Goal: Task Accomplishment & Management: Manage account settings

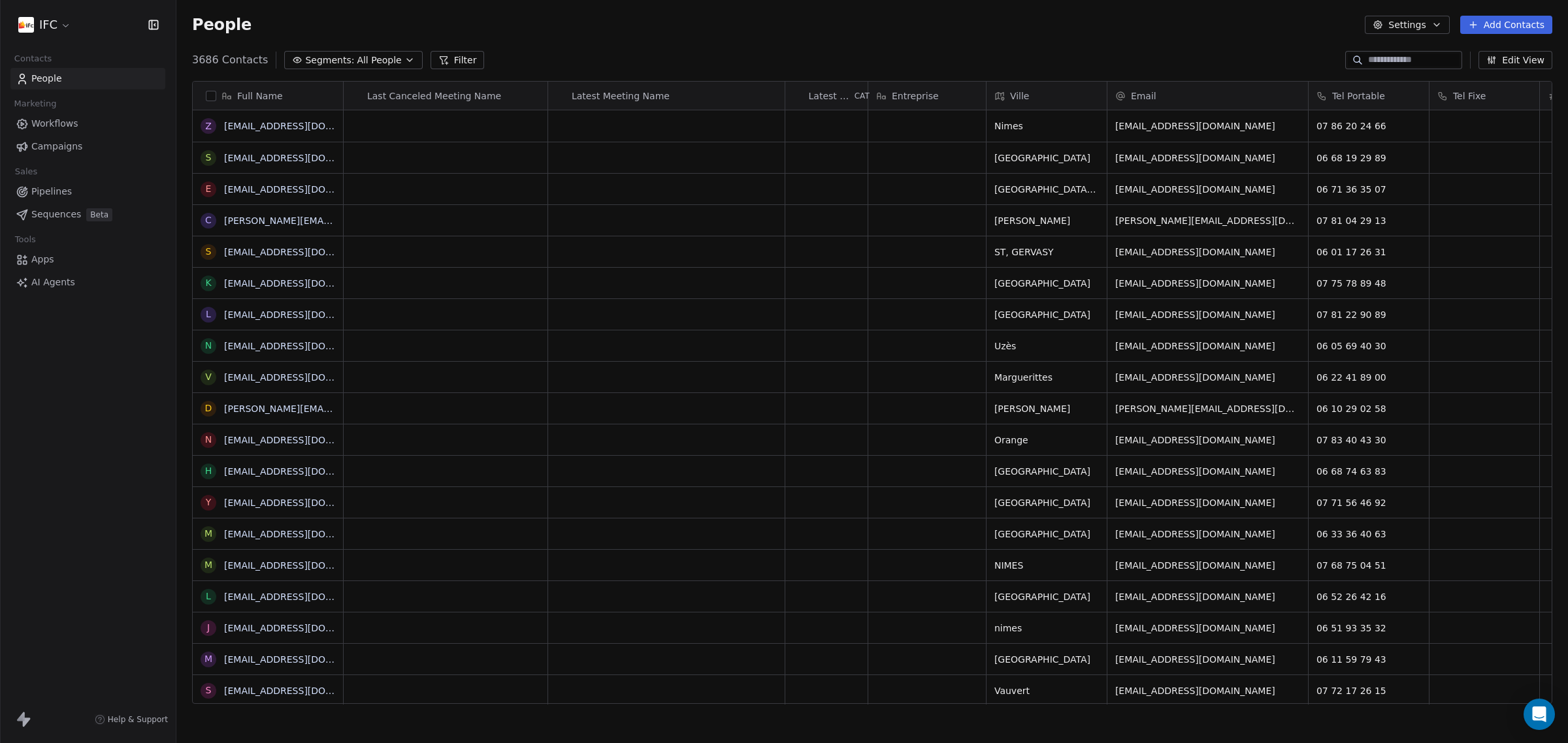
scroll to position [641, 1379]
click at [135, 360] on div "IFC Contacts People Marketing Workflows Campaigns Sales Pipelines Sequences Bet…" at bounding box center [88, 371] width 176 height 743
click at [73, 215] on span "Sequences" at bounding box center [56, 214] width 50 height 13
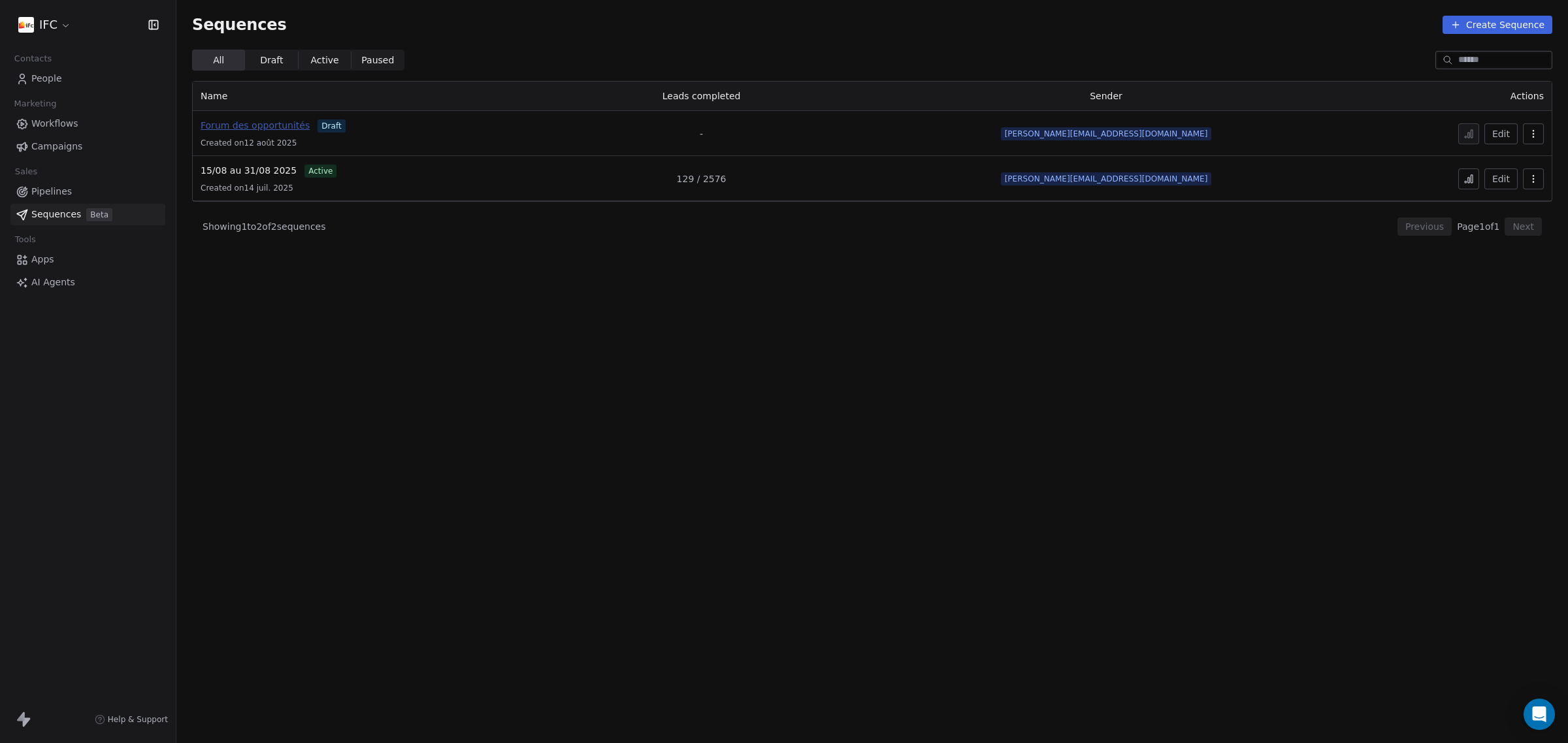
click at [256, 125] on span "Forum des opportunités" at bounding box center [254, 125] width 109 height 10
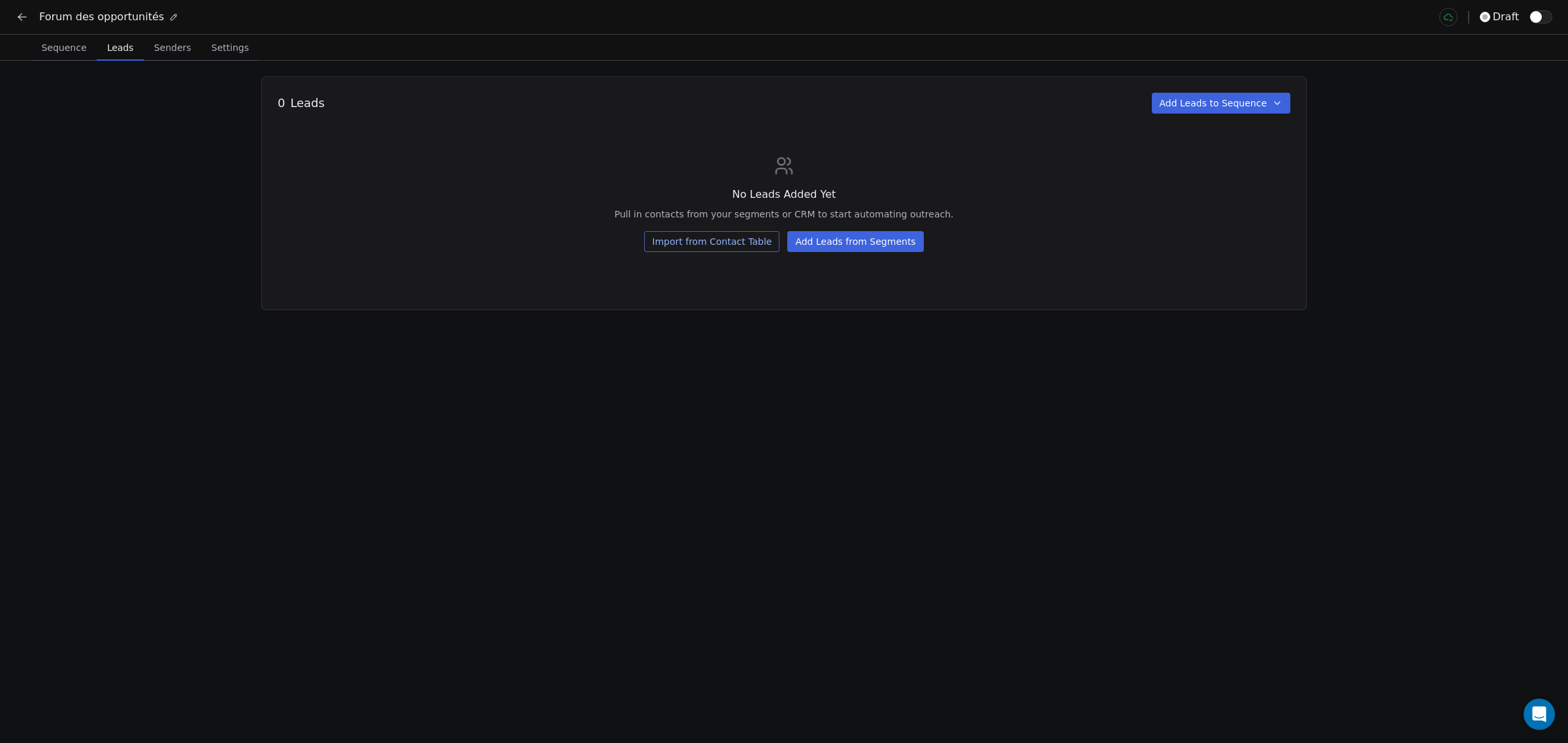
click at [128, 53] on span "Leads" at bounding box center [120, 47] width 37 height 18
click at [764, 247] on button "Import from Contact Table" at bounding box center [712, 241] width 135 height 21
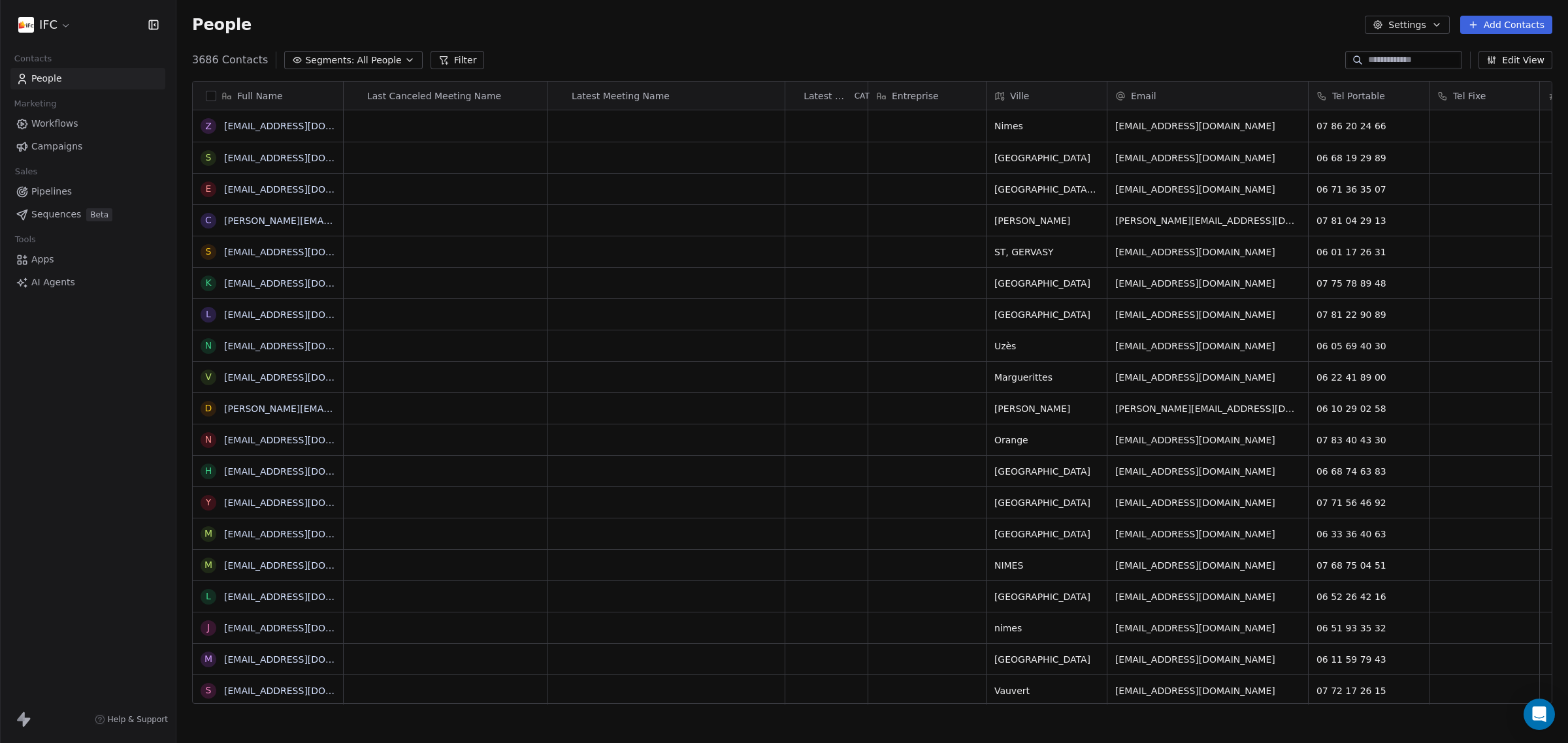
scroll to position [641, 1379]
click at [432, 59] on button "Filter" at bounding box center [458, 60] width 54 height 18
click at [63, 53] on span "Add Filter" at bounding box center [53, 55] width 43 height 13
click at [83, 111] on div "Contact activity" at bounding box center [89, 106] width 133 height 13
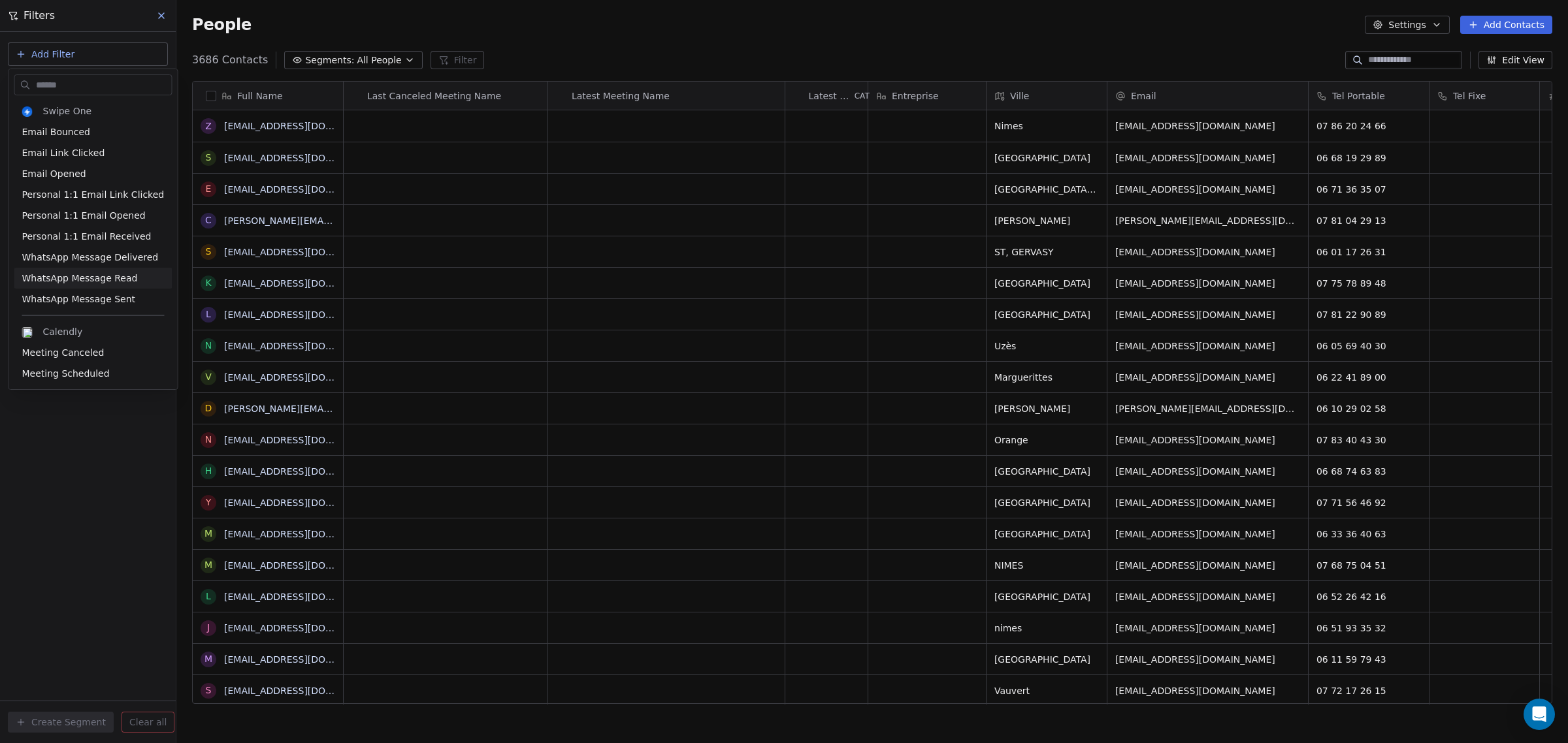
click at [78, 55] on html "IFC Contacts People Marketing Workflows Campaigns Sales Pipelines Sequences Bet…" at bounding box center [784, 371] width 1568 height 743
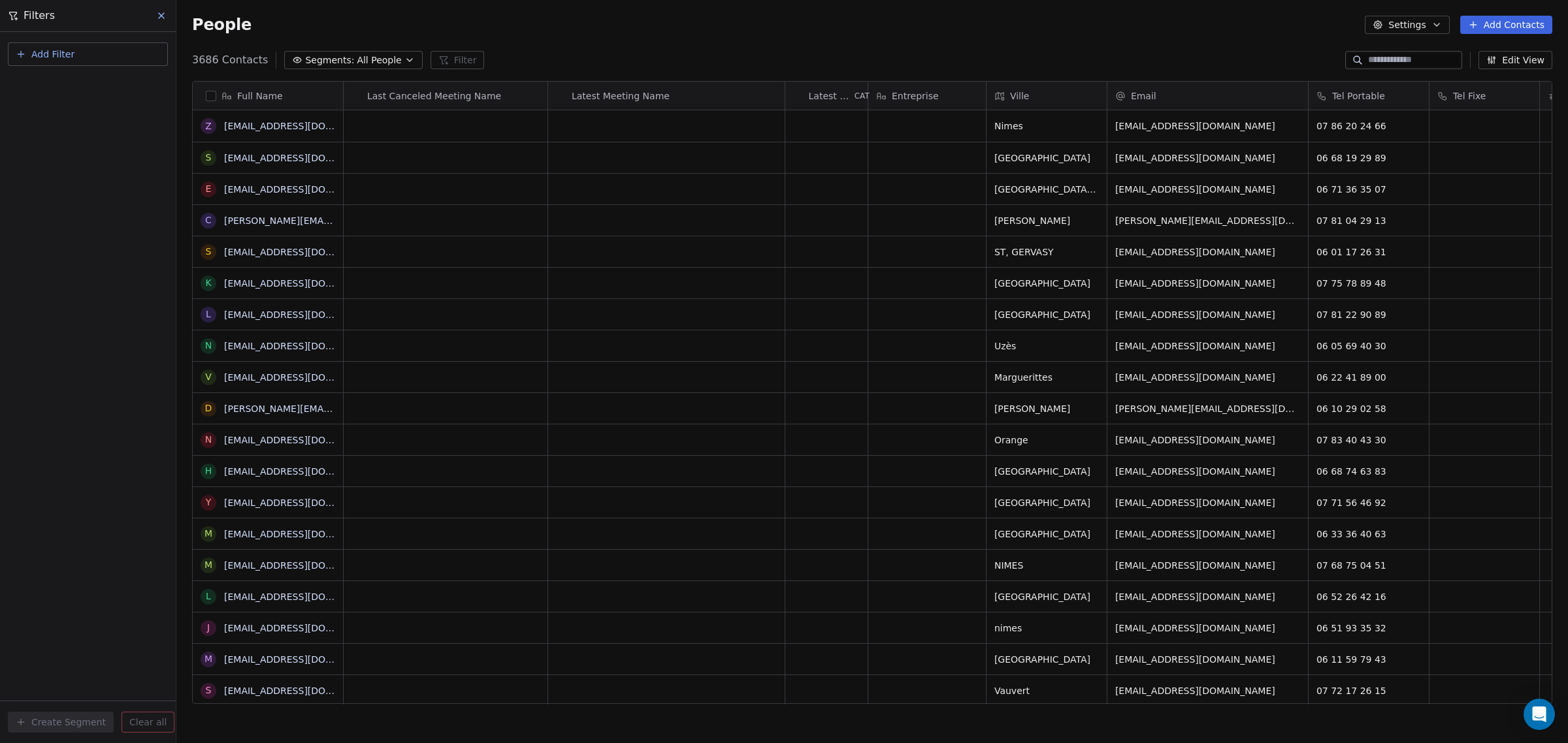
click at [60, 53] on span "Add Filter" at bounding box center [53, 55] width 43 height 13
click at [59, 86] on span "Contact properties" at bounding box center [65, 85] width 85 height 13
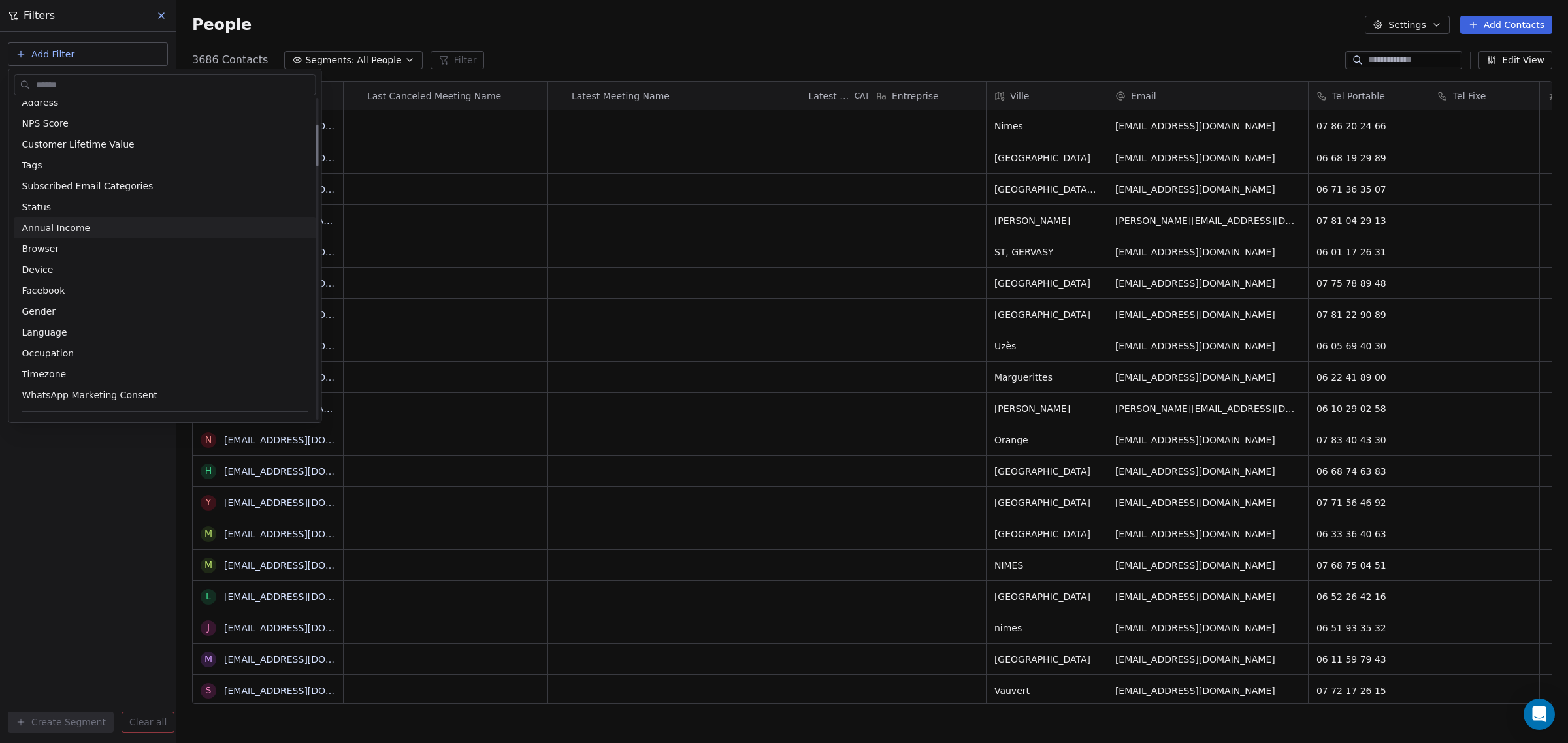
scroll to position [245, 0]
click at [113, 162] on div "Tags" at bounding box center [165, 158] width 286 height 13
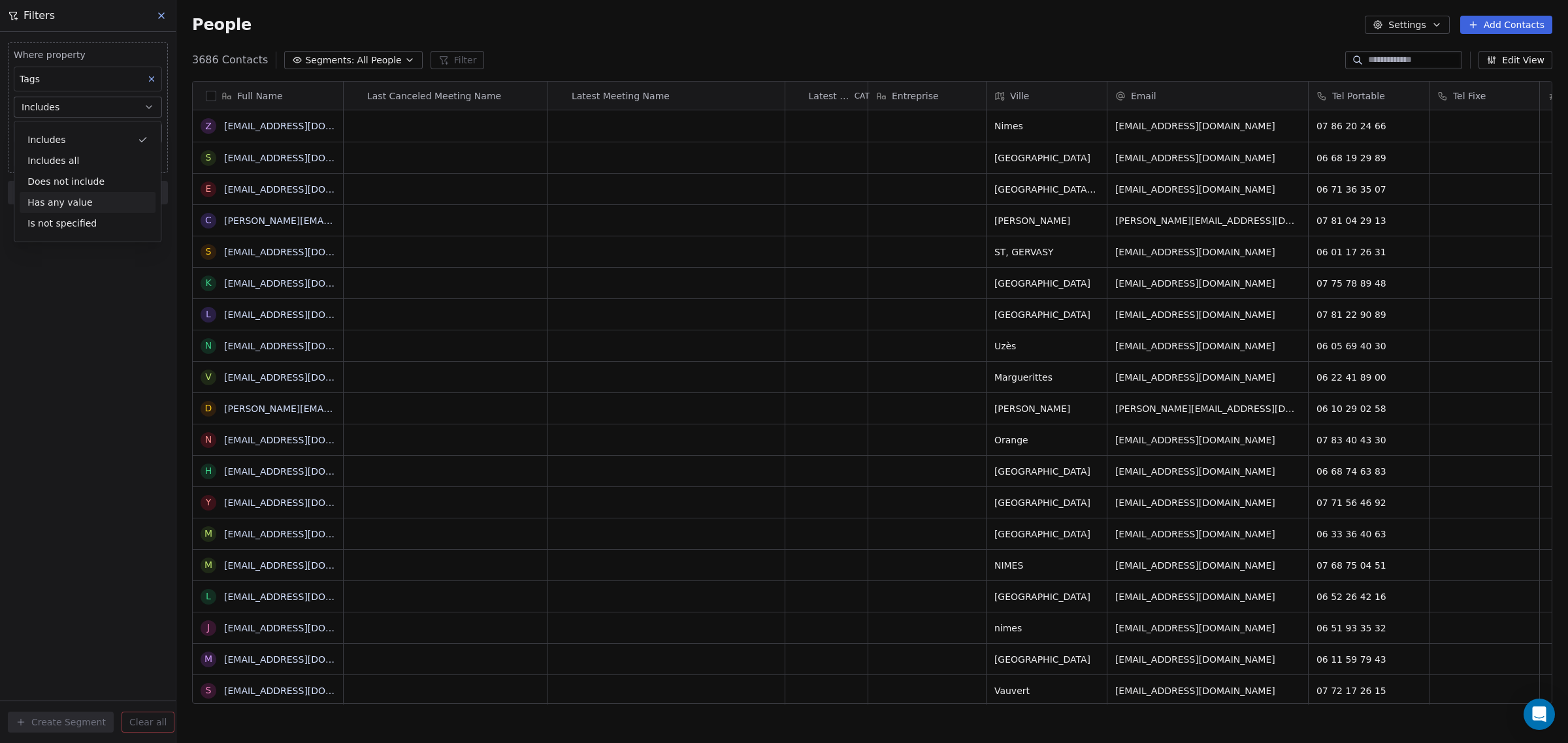
click at [100, 330] on div "Where property Tags Includes Select Tags Add filter to this group Add another f…" at bounding box center [88, 388] width 176 height 711
click at [92, 136] on body "IFC Contacts People Marketing Workflows Campaigns Sales Pipelines Sequences Bet…" at bounding box center [784, 371] width 1568 height 743
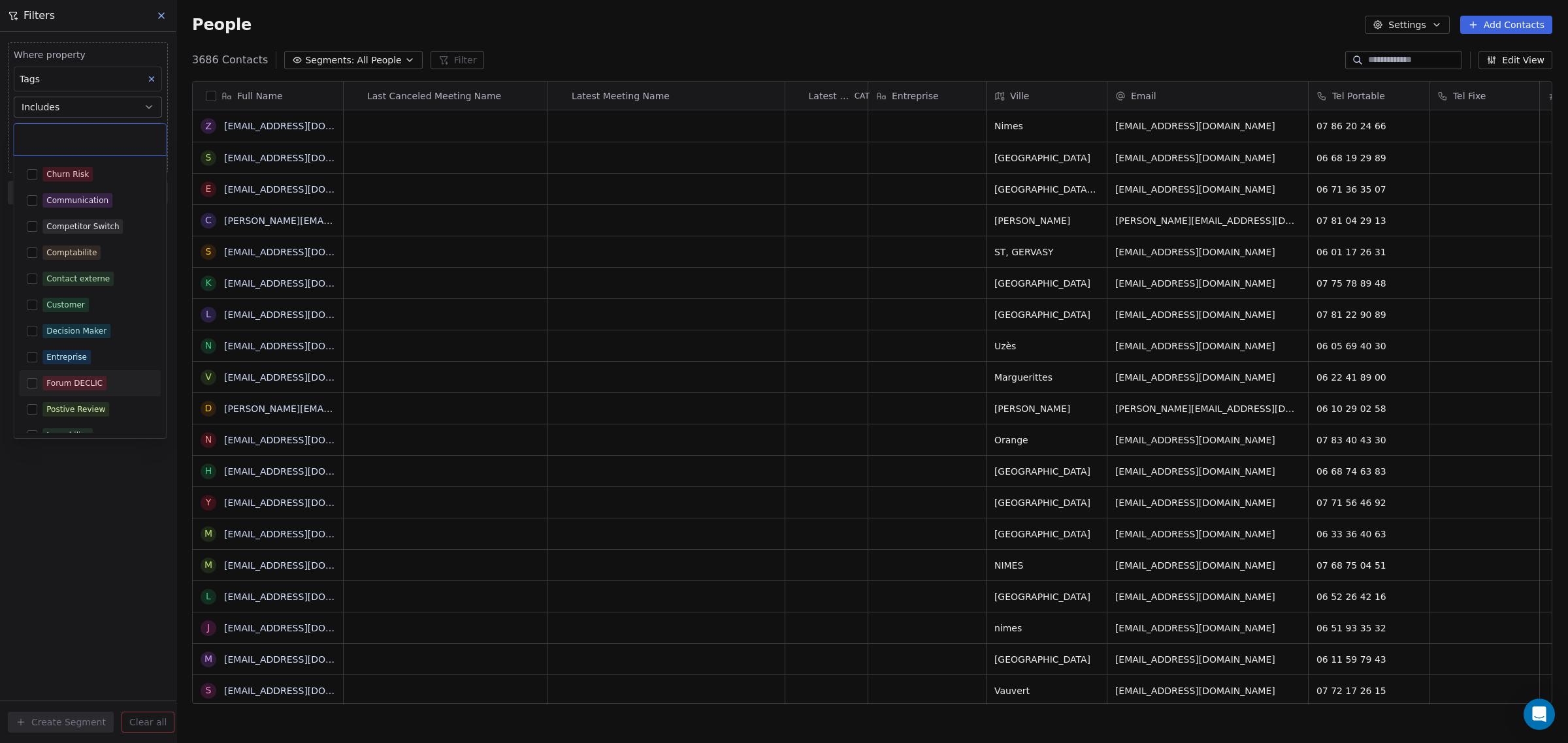
click at [83, 384] on div "Forum DECLIC" at bounding box center [74, 383] width 56 height 12
click at [102, 498] on html "IFC Contacts People Marketing Workflows Campaigns Sales Pipelines Sequences Bet…" at bounding box center [784, 371] width 1568 height 743
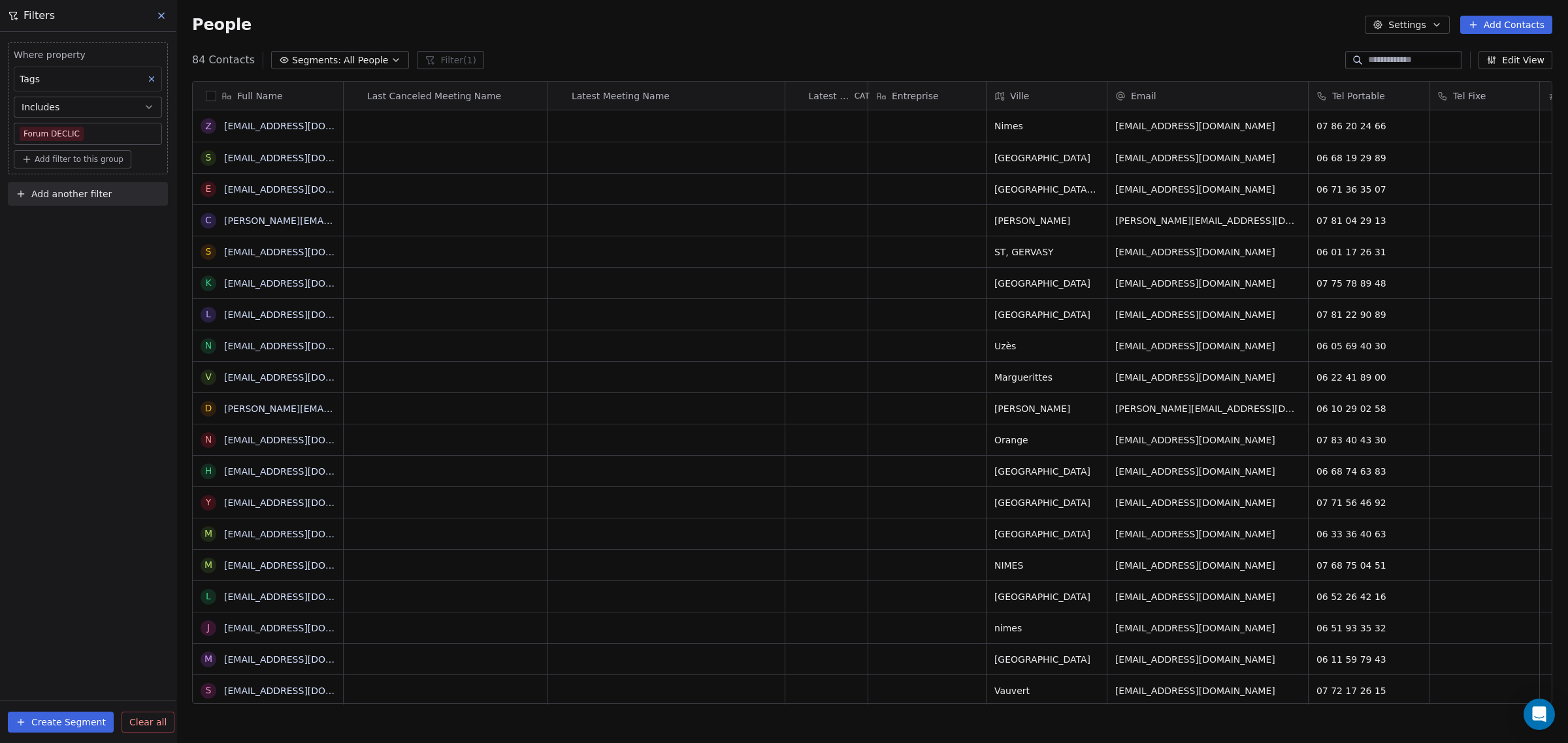
scroll to position [641, 1379]
click at [1517, 64] on button "Edit View" at bounding box center [1515, 60] width 74 height 18
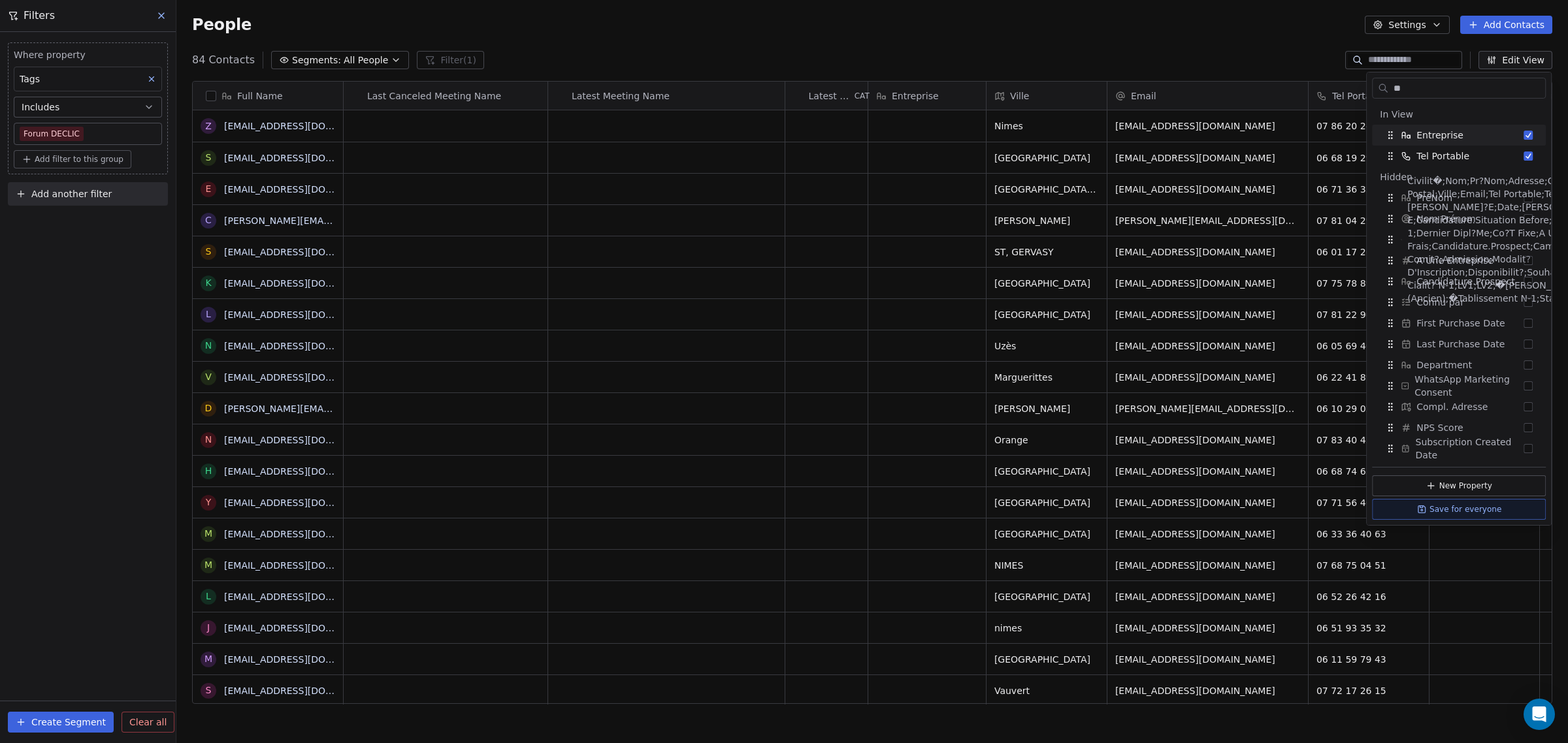
scroll to position [0, 0]
type input "**"
click at [1532, 202] on span "Civilit�;Nom;Pr?Nom;Adresse;Compl. Adresse;Code Postal;Ville;Email;Tel Portable…" at bounding box center [1542, 239] width 269 height 130
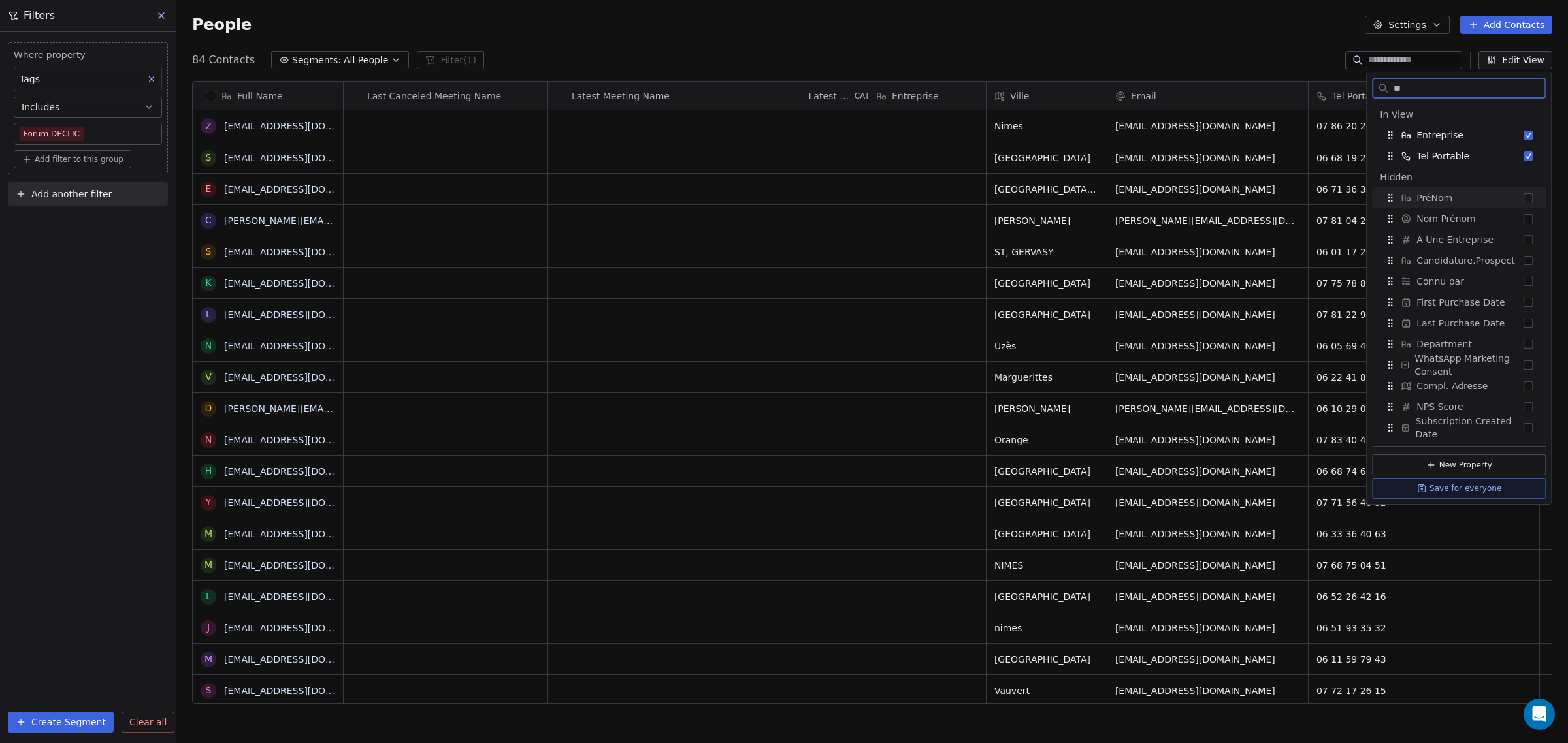
click at [1529, 197] on button "Suggestions" at bounding box center [1528, 198] width 9 height 9
click at [1529, 198] on button "Suggestions" at bounding box center [1528, 198] width 9 height 9
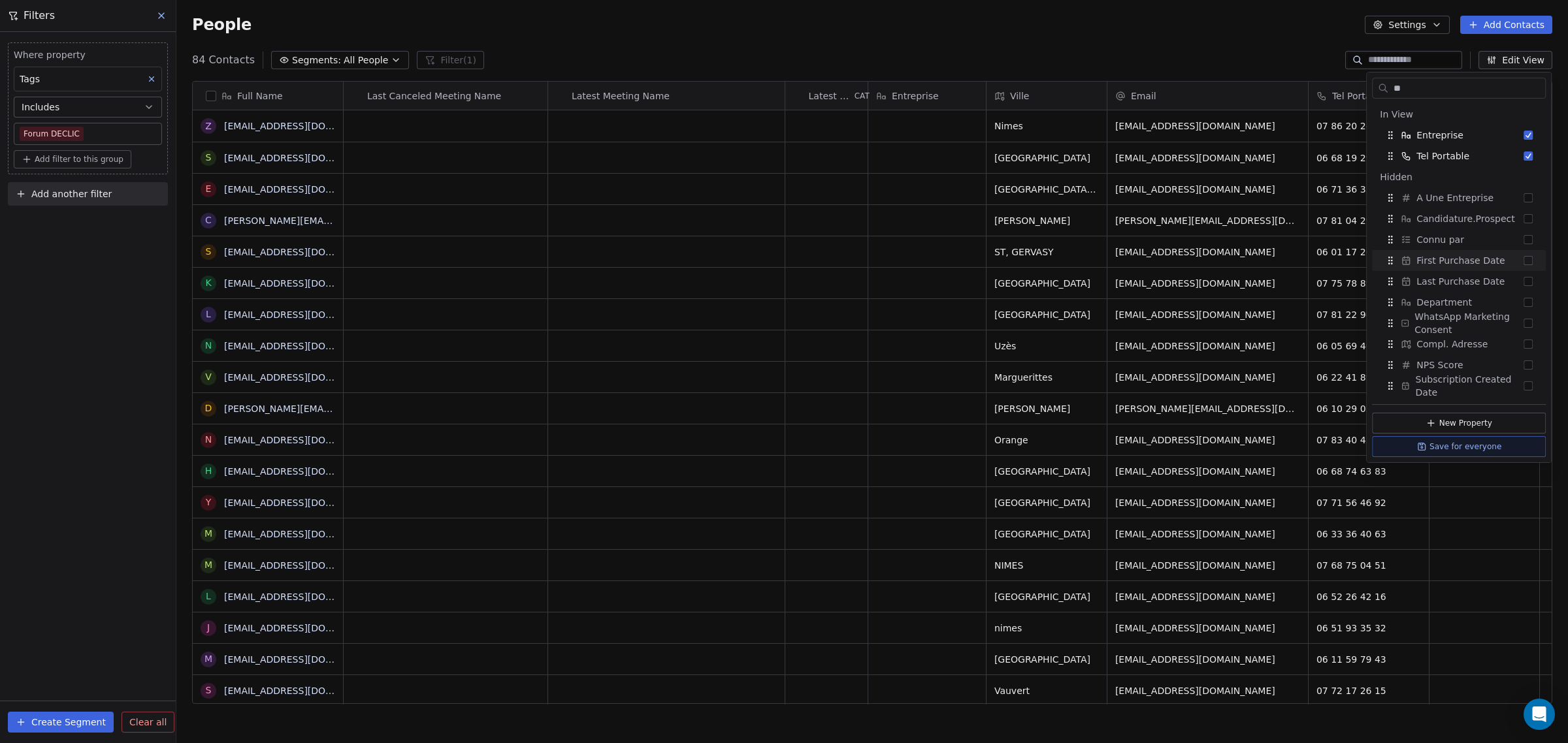
click at [1285, 59] on div "84 Contacts Segments: All People Filter (1) Edit View" at bounding box center [872, 60] width 1392 height 21
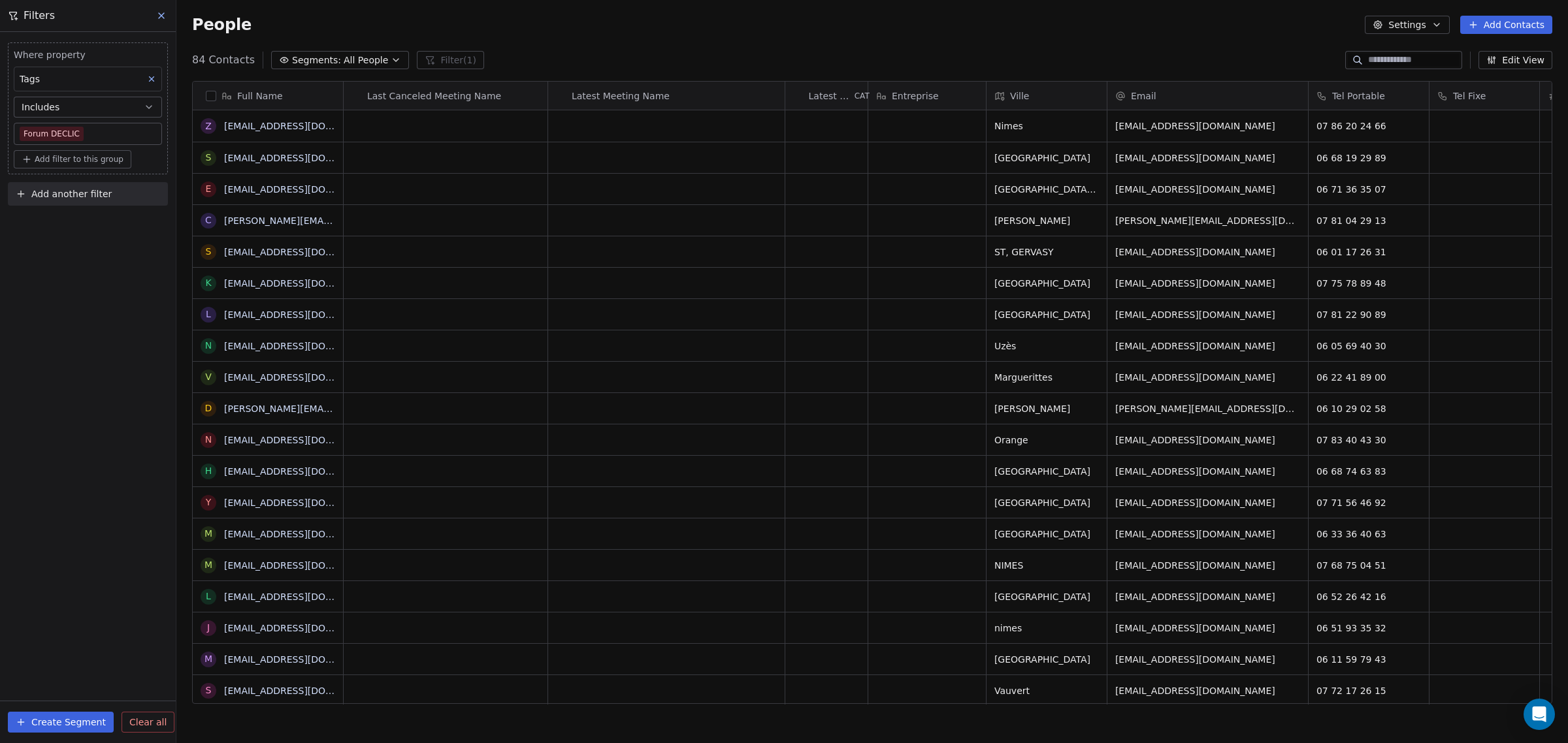
click at [1525, 61] on button "Edit View" at bounding box center [1515, 60] width 74 height 18
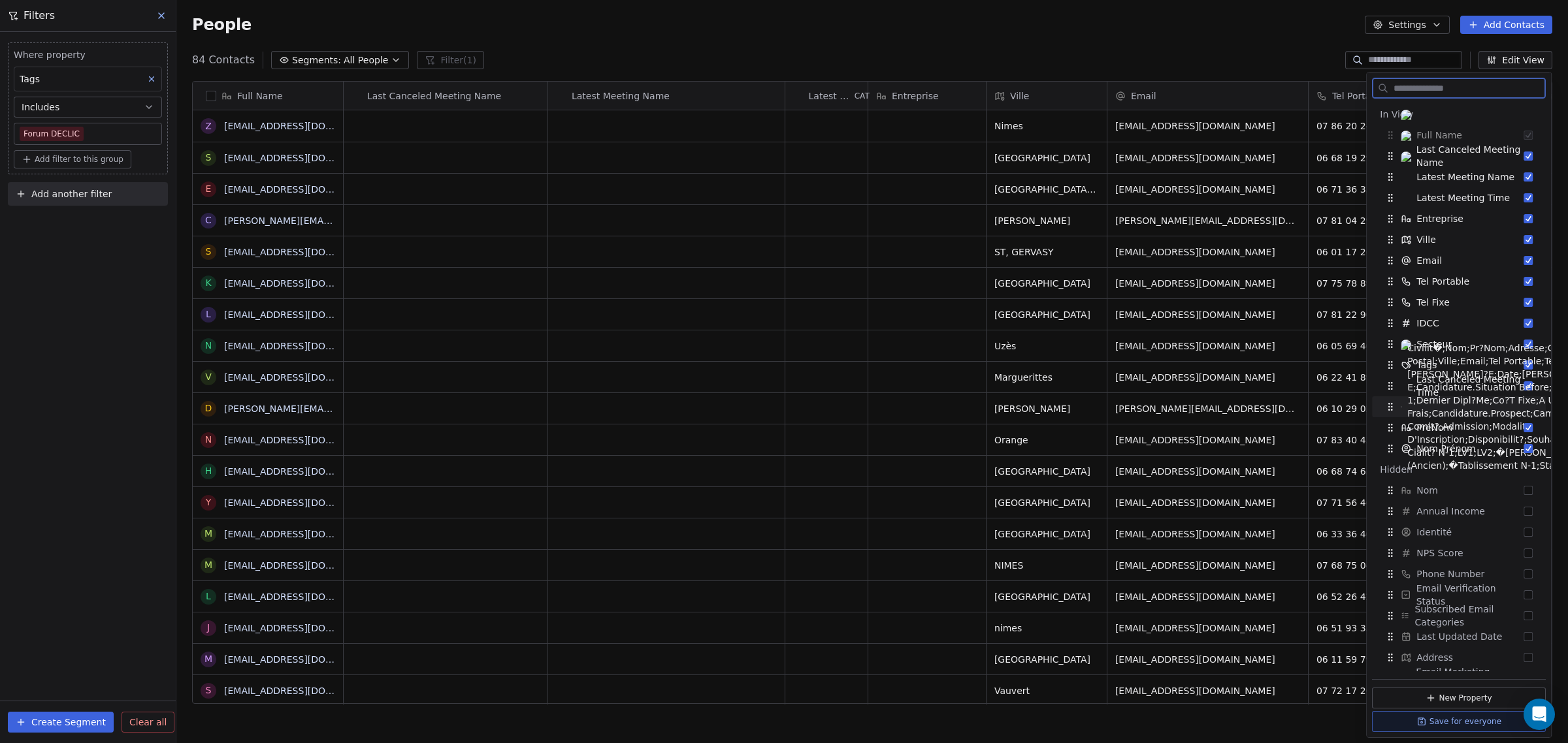
click at [1477, 406] on span "Civilit�;Nom;Pr?Nom;Adresse;Compl. Adresse;Code Postal;Ville;Email;Tel Portable…" at bounding box center [1542, 406] width 269 height 130
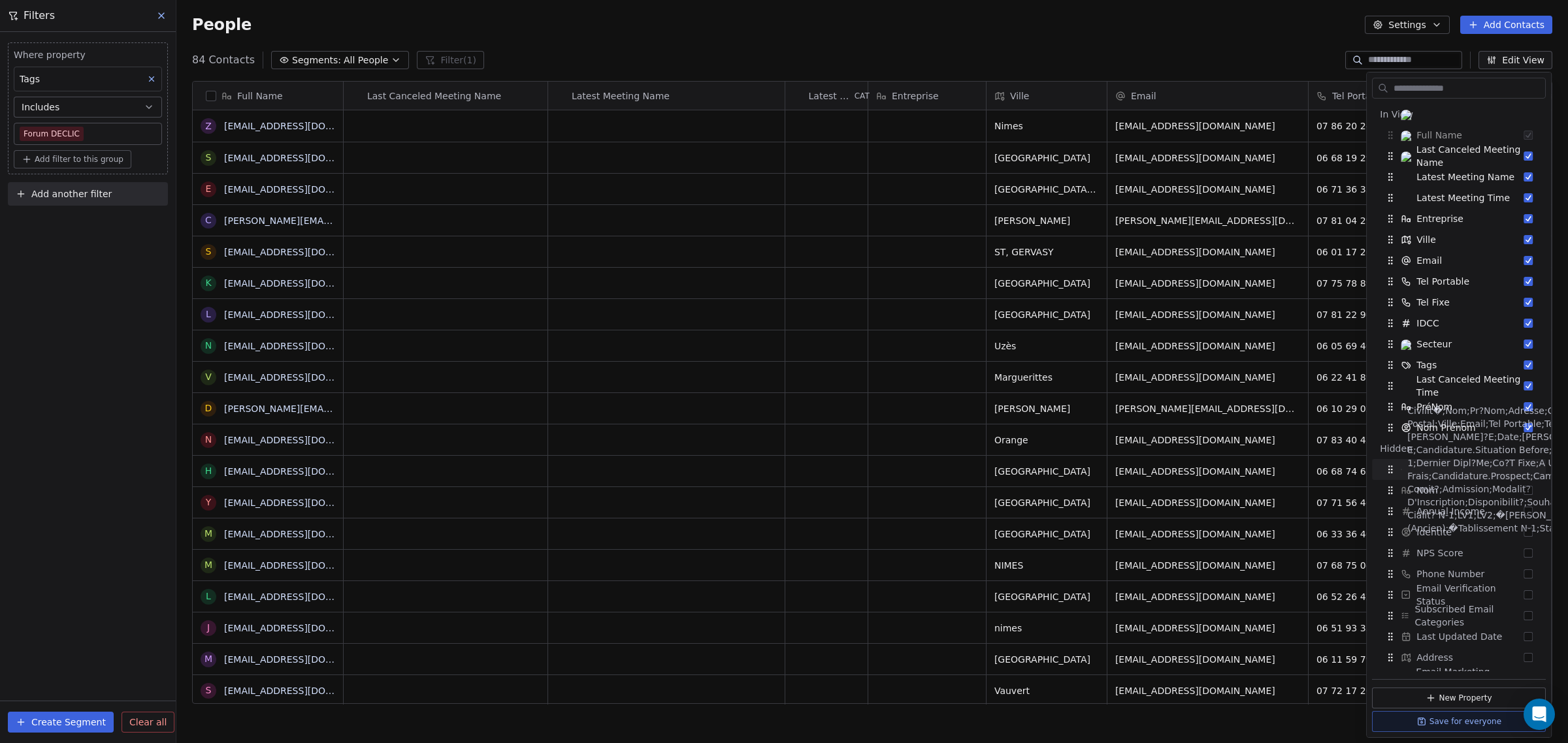
click at [1204, 68] on div "84 Contacts Segments: All People Filter (1) Edit View" at bounding box center [872, 60] width 1392 height 21
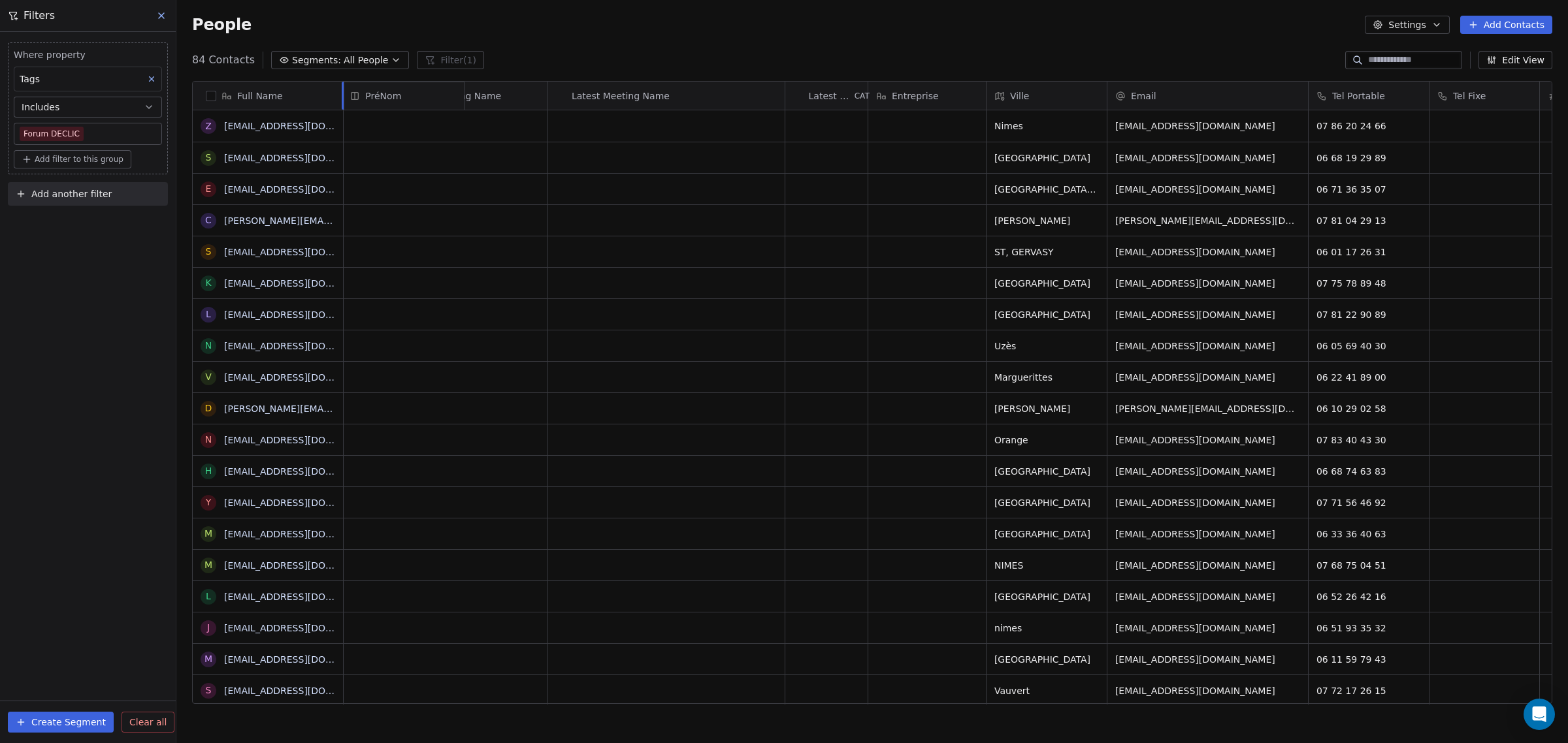
drag, startPoint x: 1297, startPoint y: 91, endPoint x: 381, endPoint y: 100, distance: 916.0
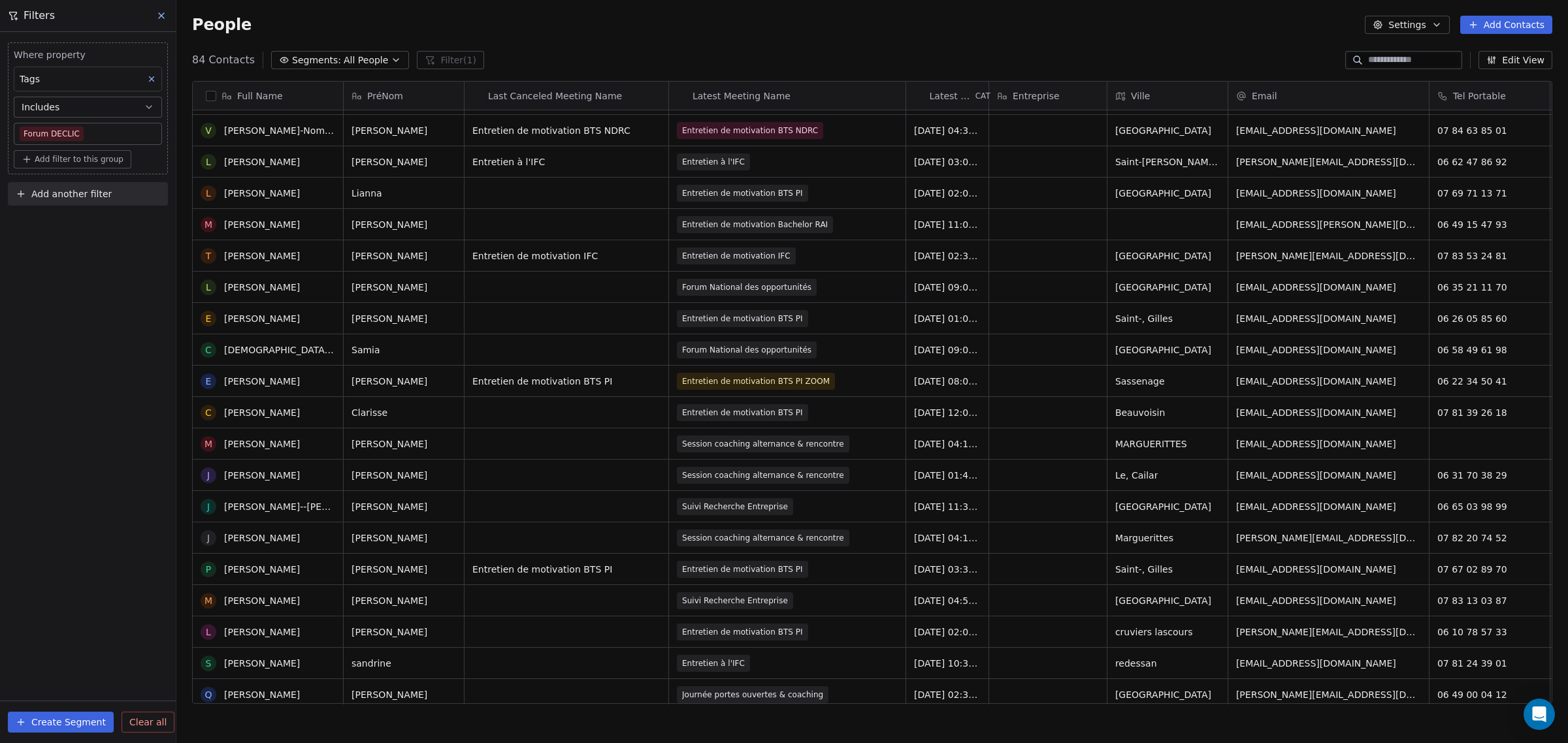
scroll to position [1387, 0]
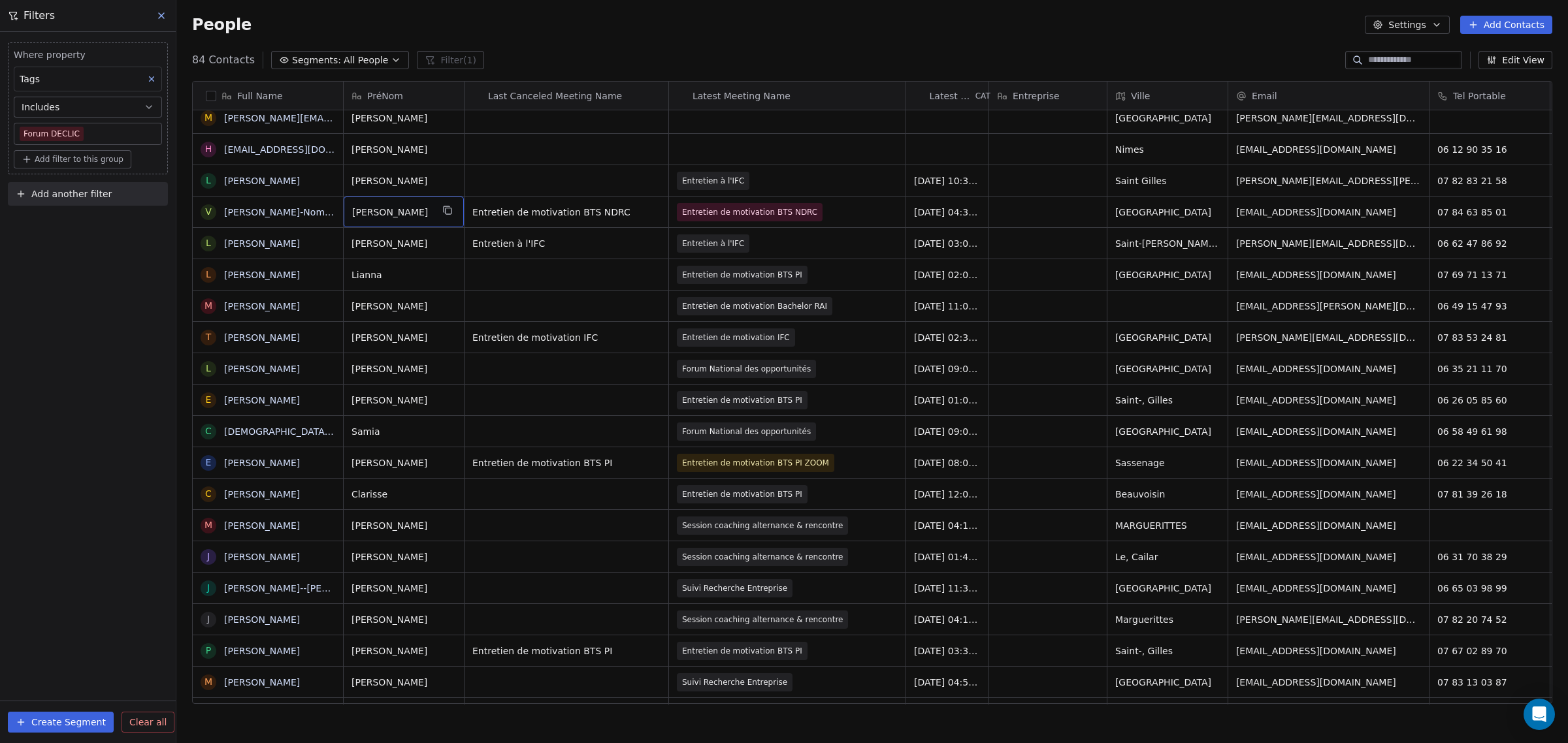
click at [407, 209] on span "Victorine cherine" at bounding box center [392, 211] width 80 height 13
click at [419, 215] on textarea "**********" at bounding box center [404, 217] width 119 height 40
drag, startPoint x: 389, startPoint y: 209, endPoint x: 508, endPoint y: 213, distance: 119.1
click at [508, 213] on html "IFC Contacts People Marketing Workflows Campaigns Sales Pipelines Sequences Bet…" at bounding box center [784, 371] width 1568 height 743
type textarea "*********"
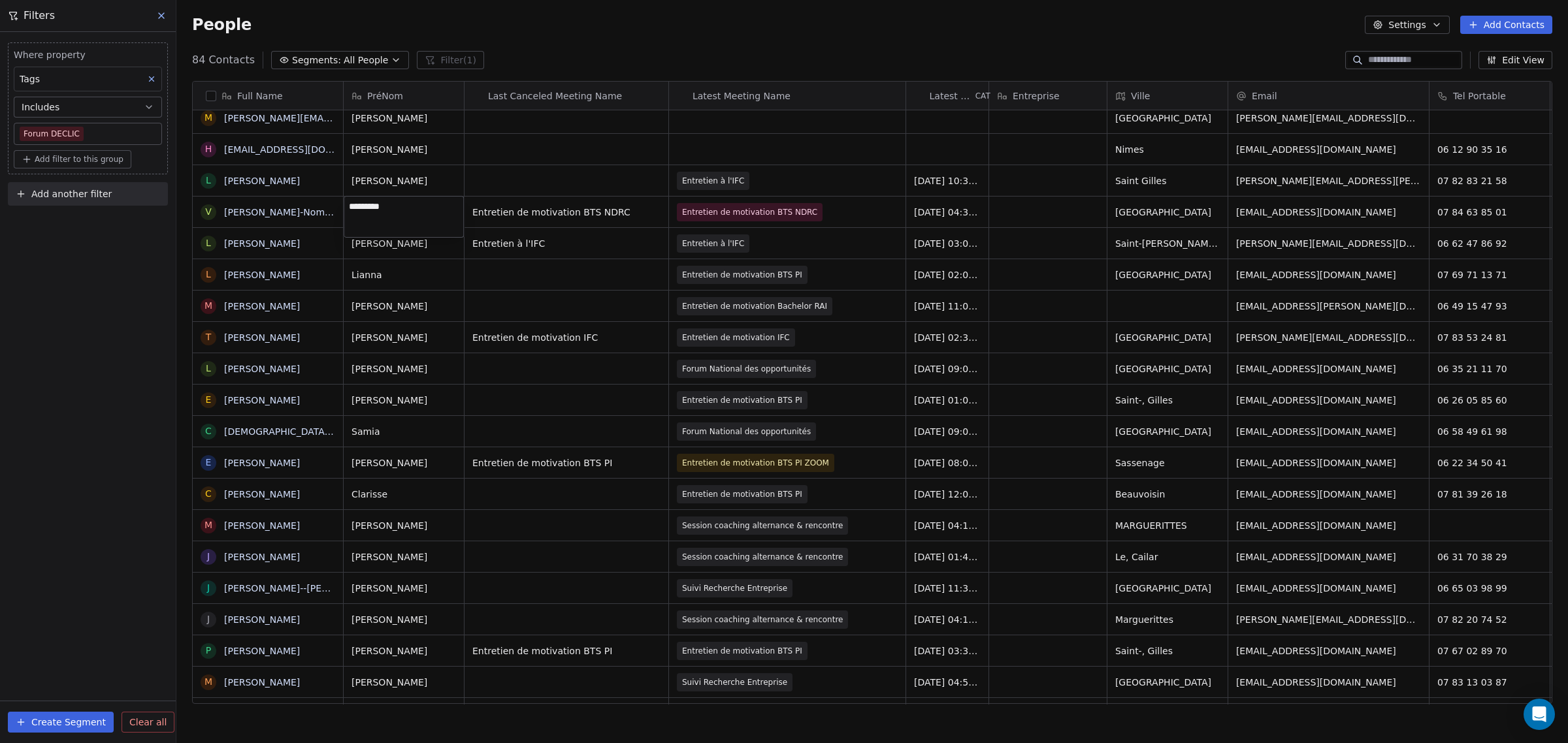
click at [485, 301] on html "IFC Contacts People Marketing Workflows Campaigns Sales Pipelines Sequences Bet…" at bounding box center [784, 371] width 1568 height 743
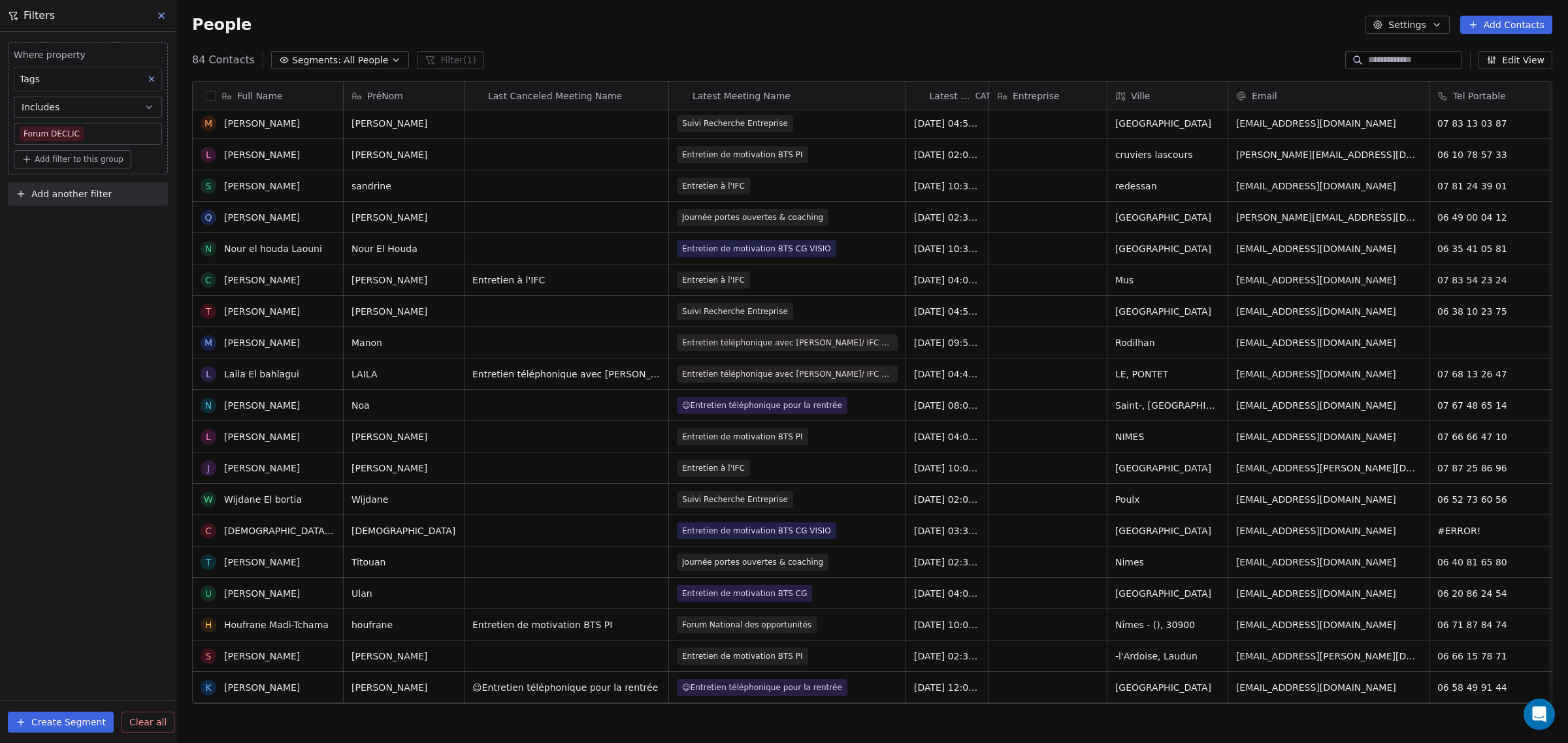
scroll to position [1958, 0]
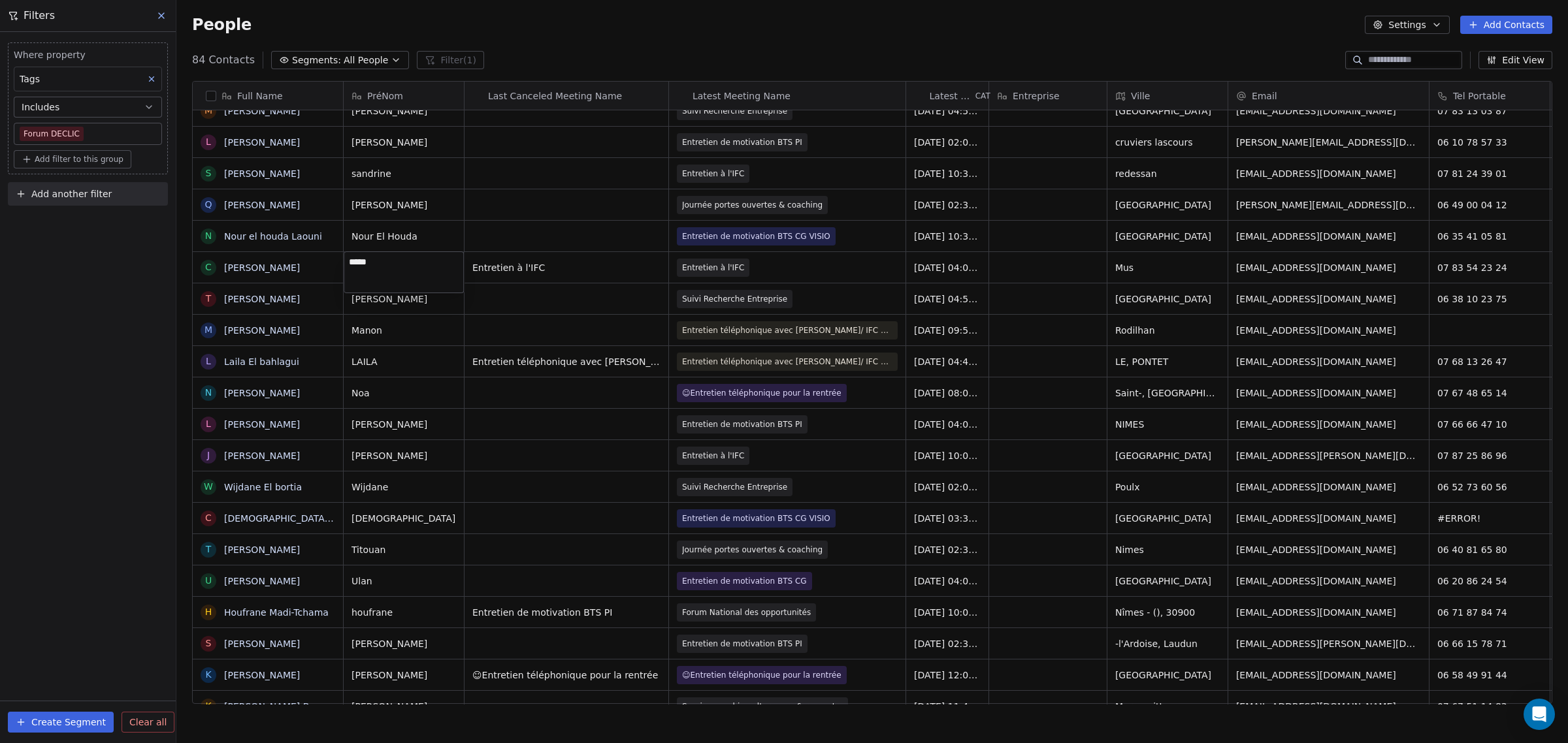
click at [356, 268] on textarea "*****" at bounding box center [404, 272] width 119 height 40
type textarea "*****"
click at [415, 370] on html "IFC Contacts People Marketing Workflows Campaigns Sales Pipelines Sequences Bet…" at bounding box center [784, 371] width 1568 height 743
click at [362, 362] on span "LAILA" at bounding box center [392, 361] width 80 height 13
type textarea "*****"
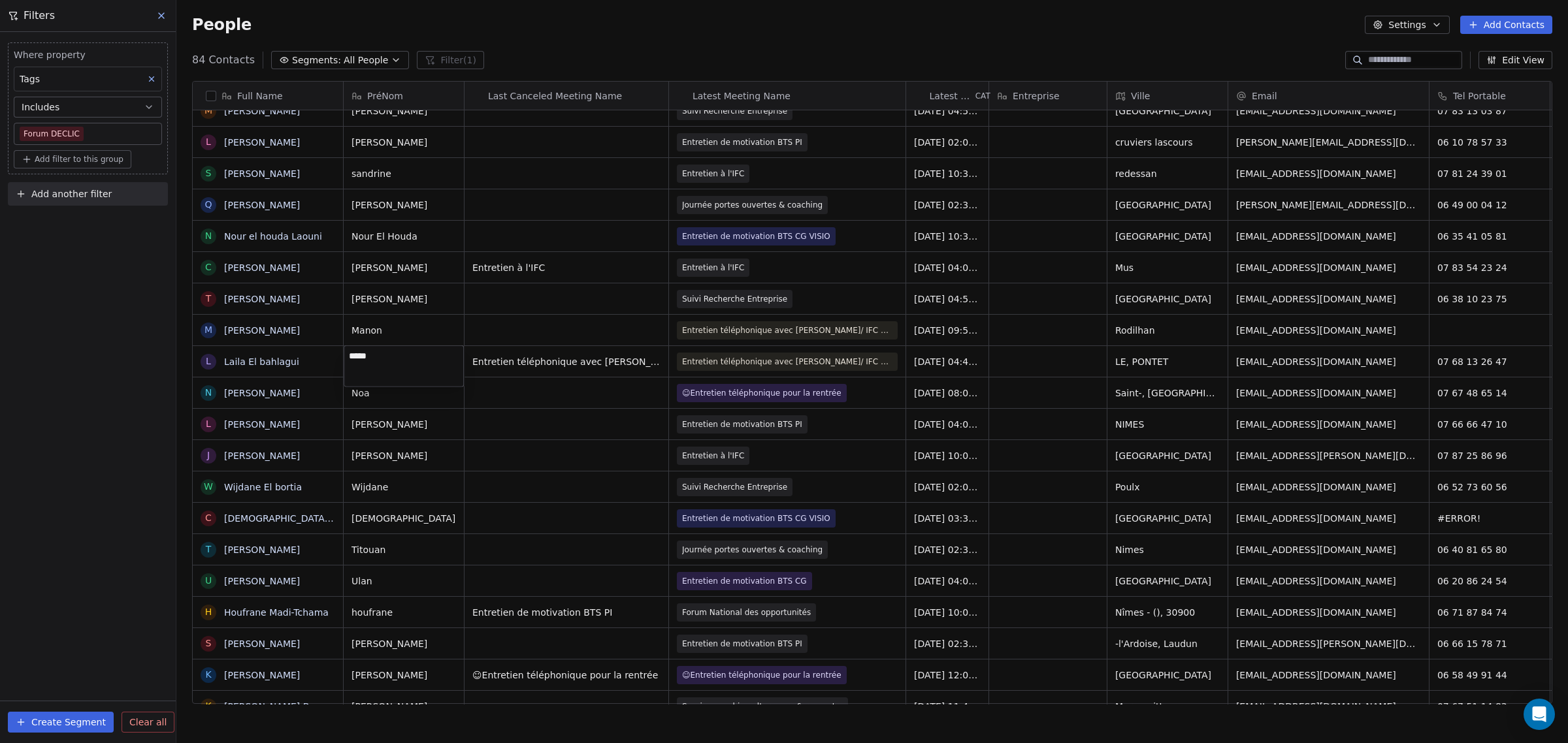
click at [436, 445] on html "IFC Contacts People Marketing Workflows Campaigns Sales Pipelines Sequences Bet…" at bounding box center [784, 371] width 1568 height 743
click at [387, 457] on span "JULIE" at bounding box center [392, 455] width 80 height 13
click at [368, 451] on textarea "*****" at bounding box center [404, 461] width 119 height 40
type textarea "*****"
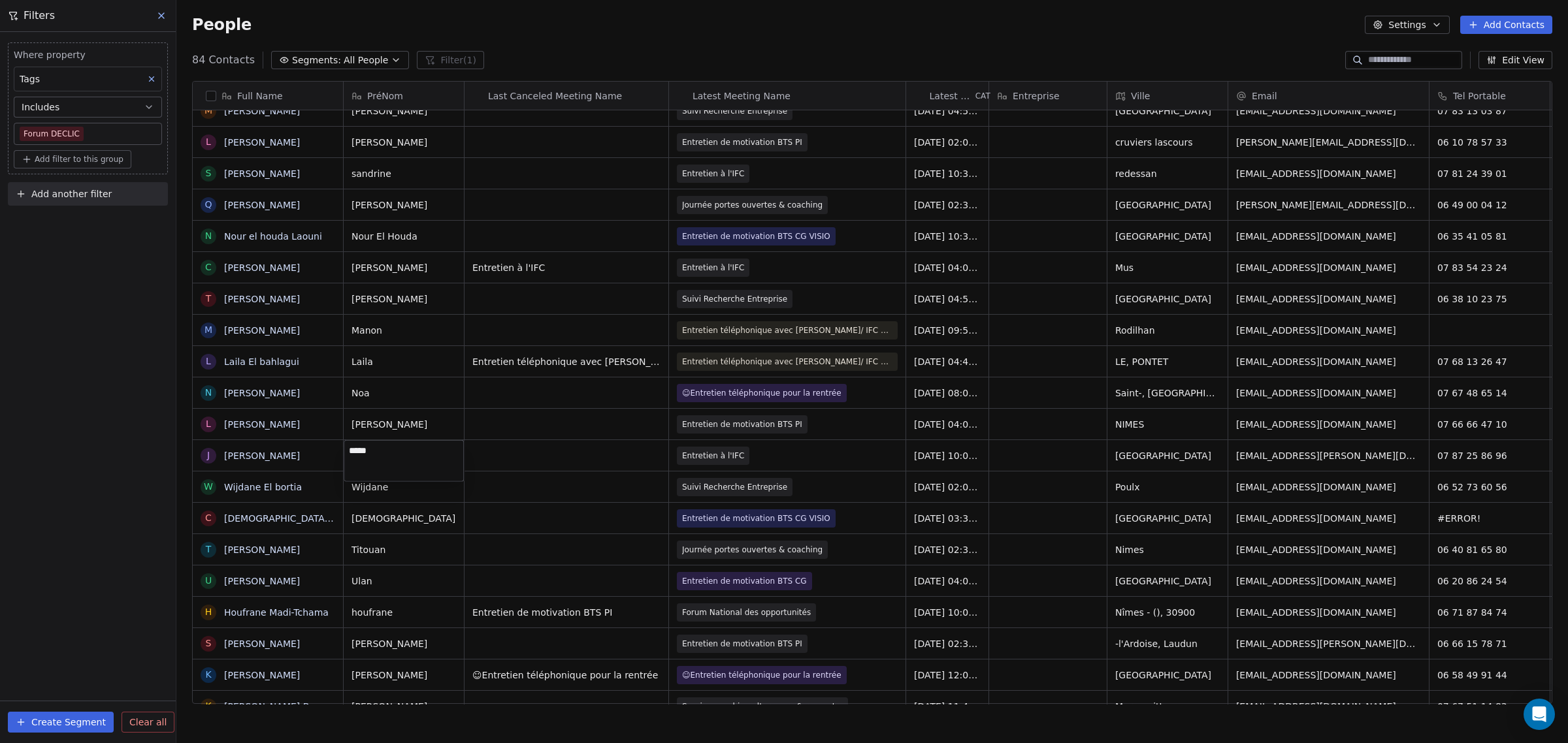
click at [432, 520] on html "IFC Contacts People Marketing Workflows Campaigns Sales Pipelines Sequences Bet…" at bounding box center [784, 371] width 1568 height 743
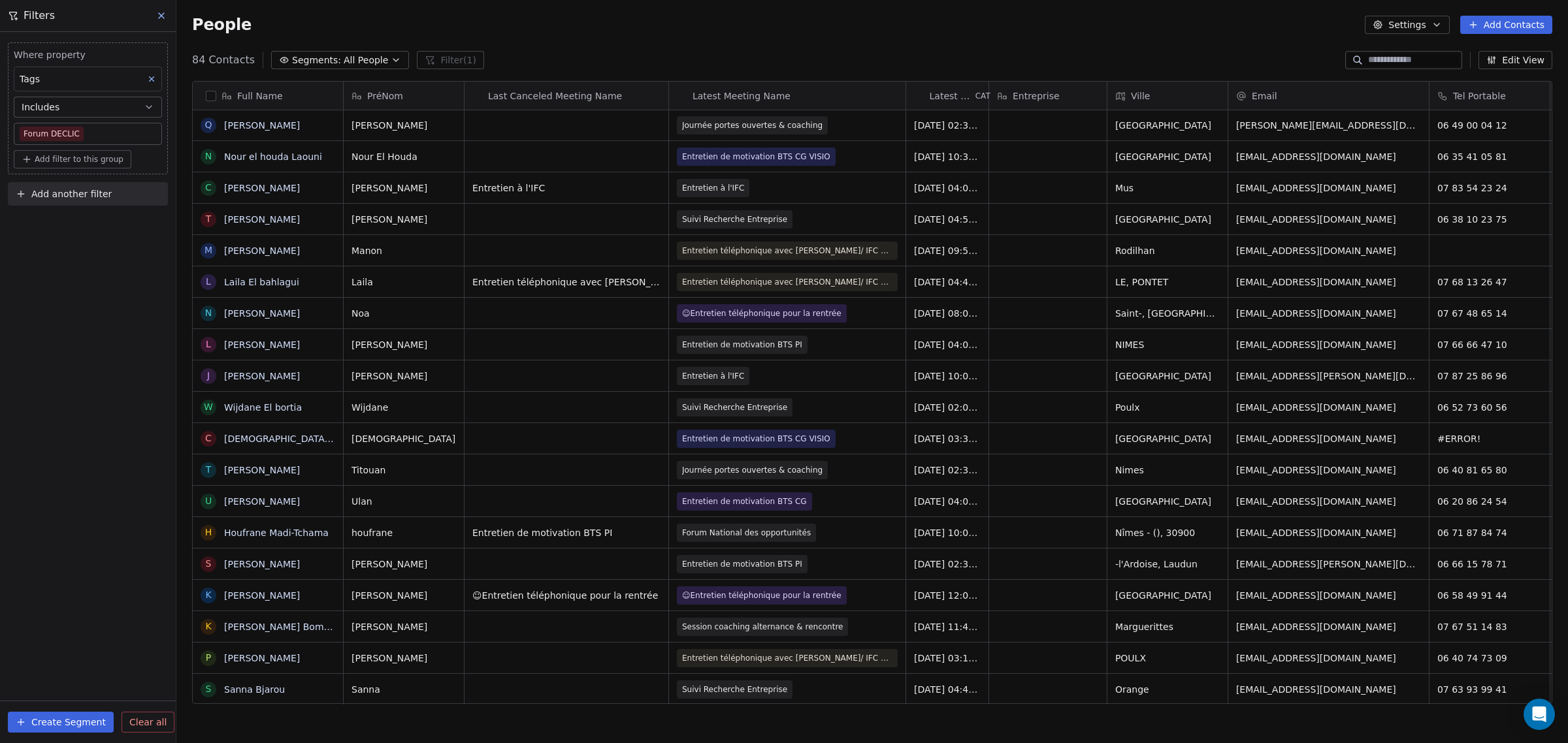
scroll to position [12, 0]
click at [365, 526] on span "houfrane" at bounding box center [392, 532] width 80 height 13
click at [354, 517] on textarea "********" at bounding box center [404, 526] width 119 height 40
type textarea "********"
click at [377, 594] on html "IFC Contacts People Marketing Workflows Campaigns Sales Pipelines Sequences Bet…" at bounding box center [784, 371] width 1568 height 743
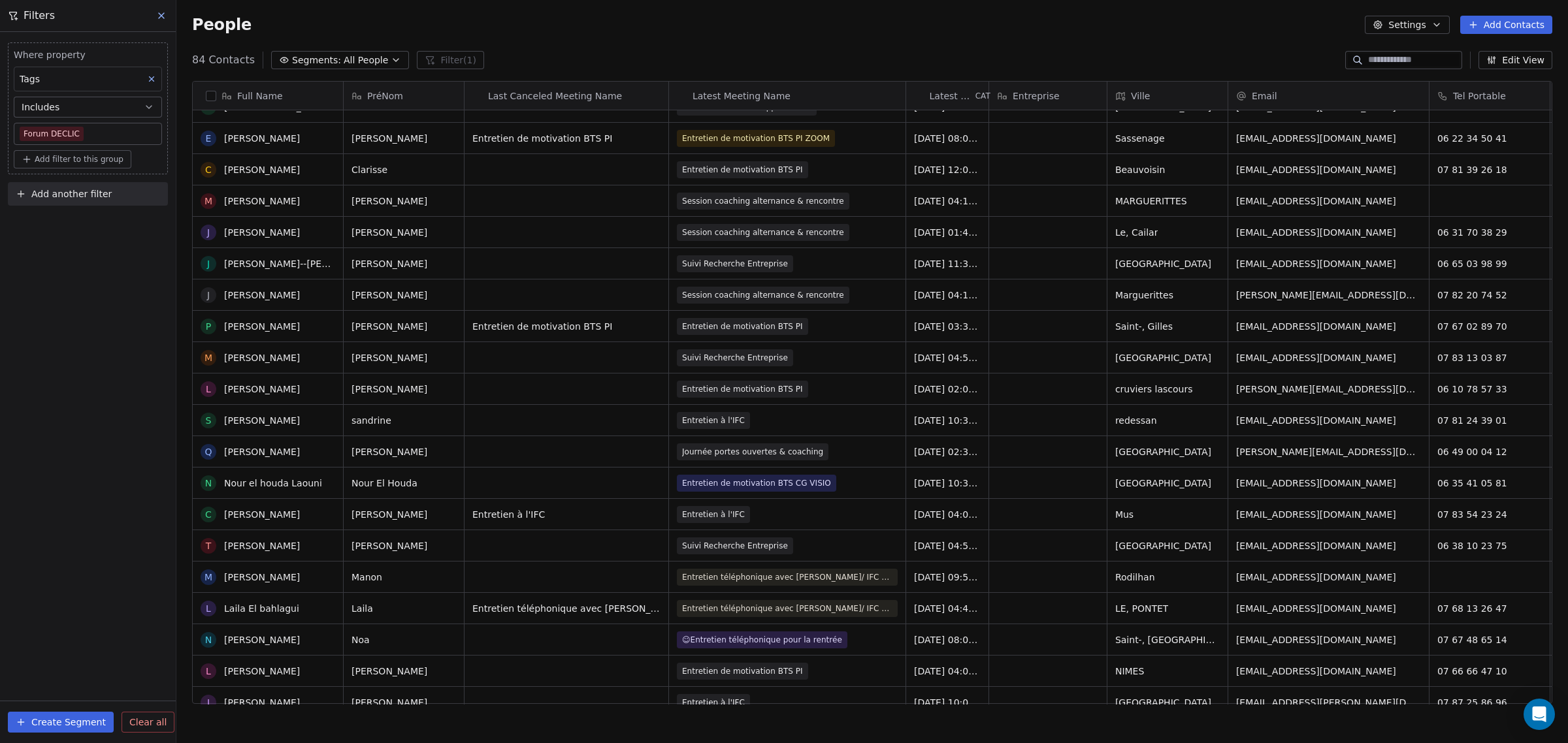
scroll to position [1630, 0]
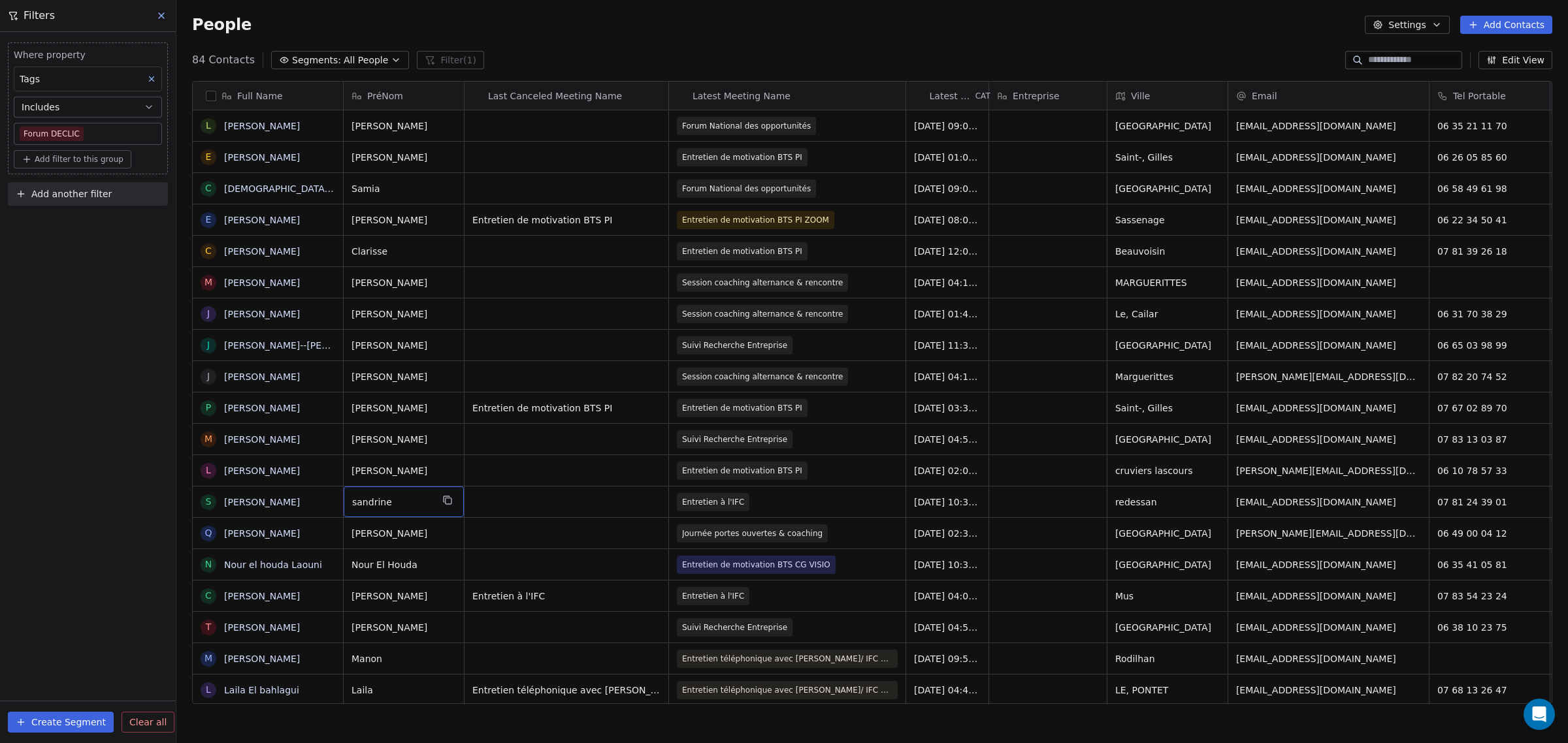
click at [395, 496] on span "sandrine" at bounding box center [392, 502] width 80 height 13
click at [350, 487] on textarea "********" at bounding box center [404, 494] width 119 height 40
type textarea "********"
click at [485, 586] on html "IFC Contacts People Marketing Workflows Campaigns Sales Pipelines Sequences Bet…" at bounding box center [784, 371] width 1568 height 743
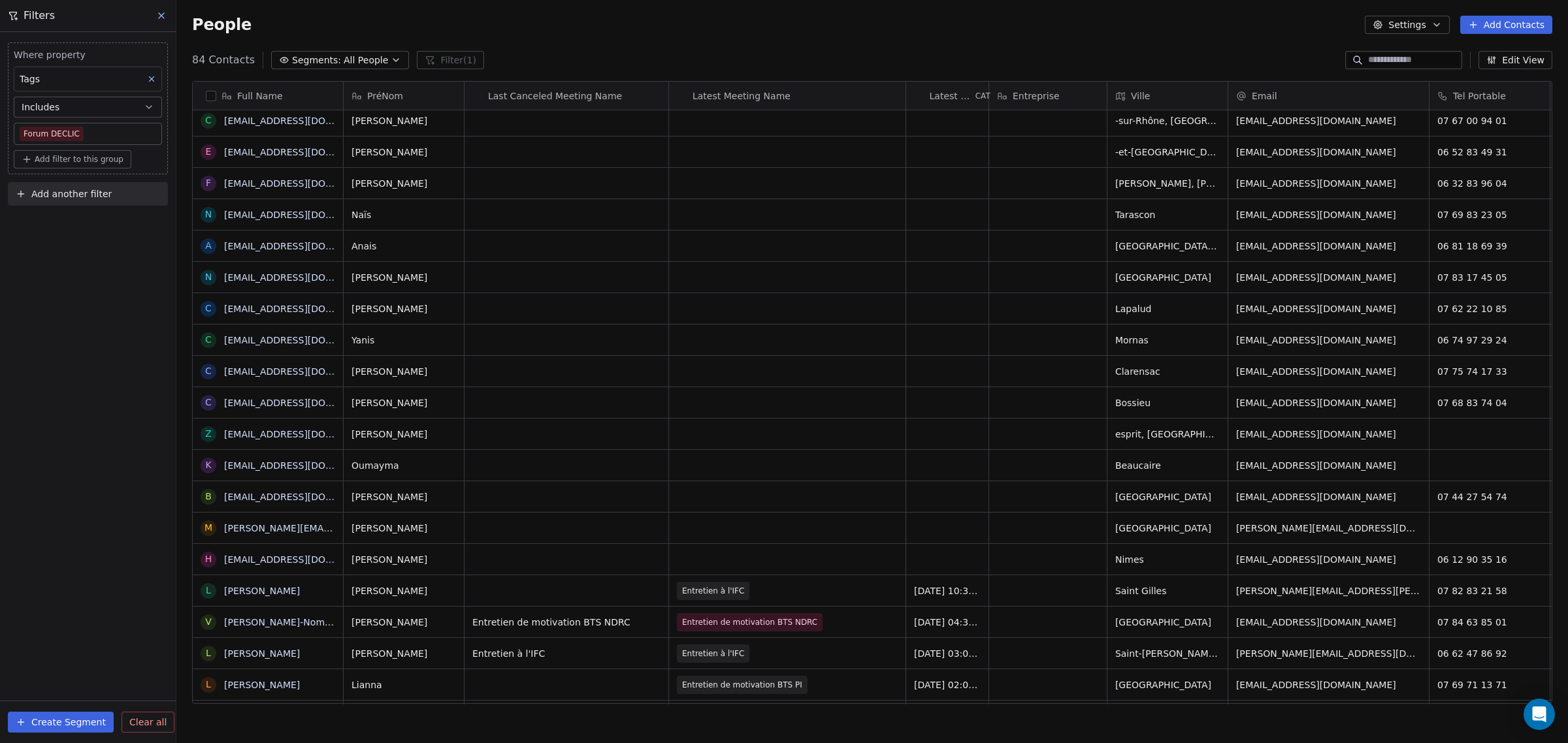
scroll to position [977, 0]
click at [69, 245] on div "Where property Tags Includes Forum DECLIC Add filter to this group Add another …" at bounding box center [88, 388] width 176 height 711
click at [686, 26] on div "People Settings Add Contacts" at bounding box center [872, 25] width 1360 height 18
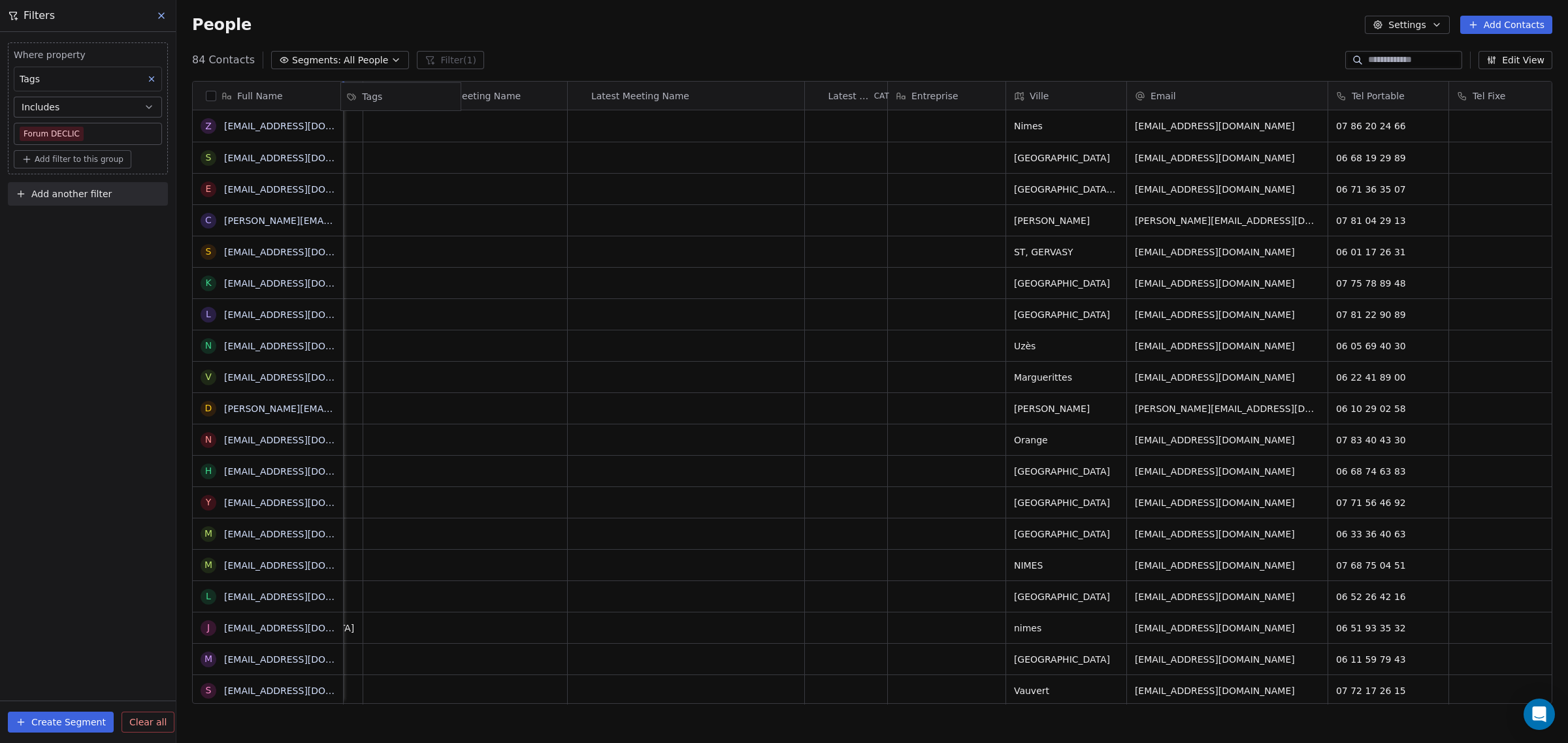
scroll to position [0, 0]
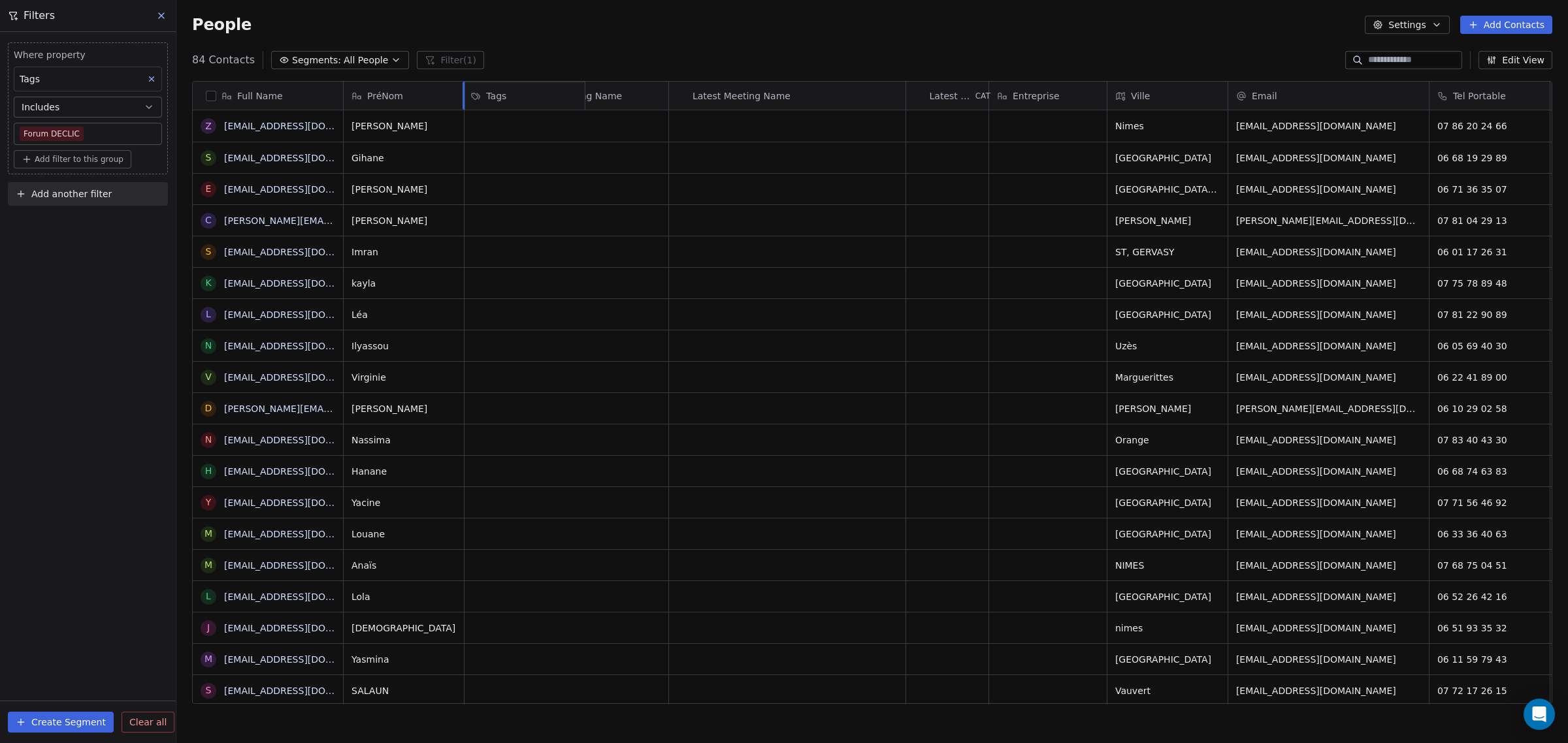
drag, startPoint x: 1281, startPoint y: 92, endPoint x: 504, endPoint y: 98, distance: 777.0
click at [502, 91] on div "Full Name z zayenisar@gmail.com s soudanegihane3@gmail.com e emma.s283130@gmail…" at bounding box center [872, 393] width 1359 height 623
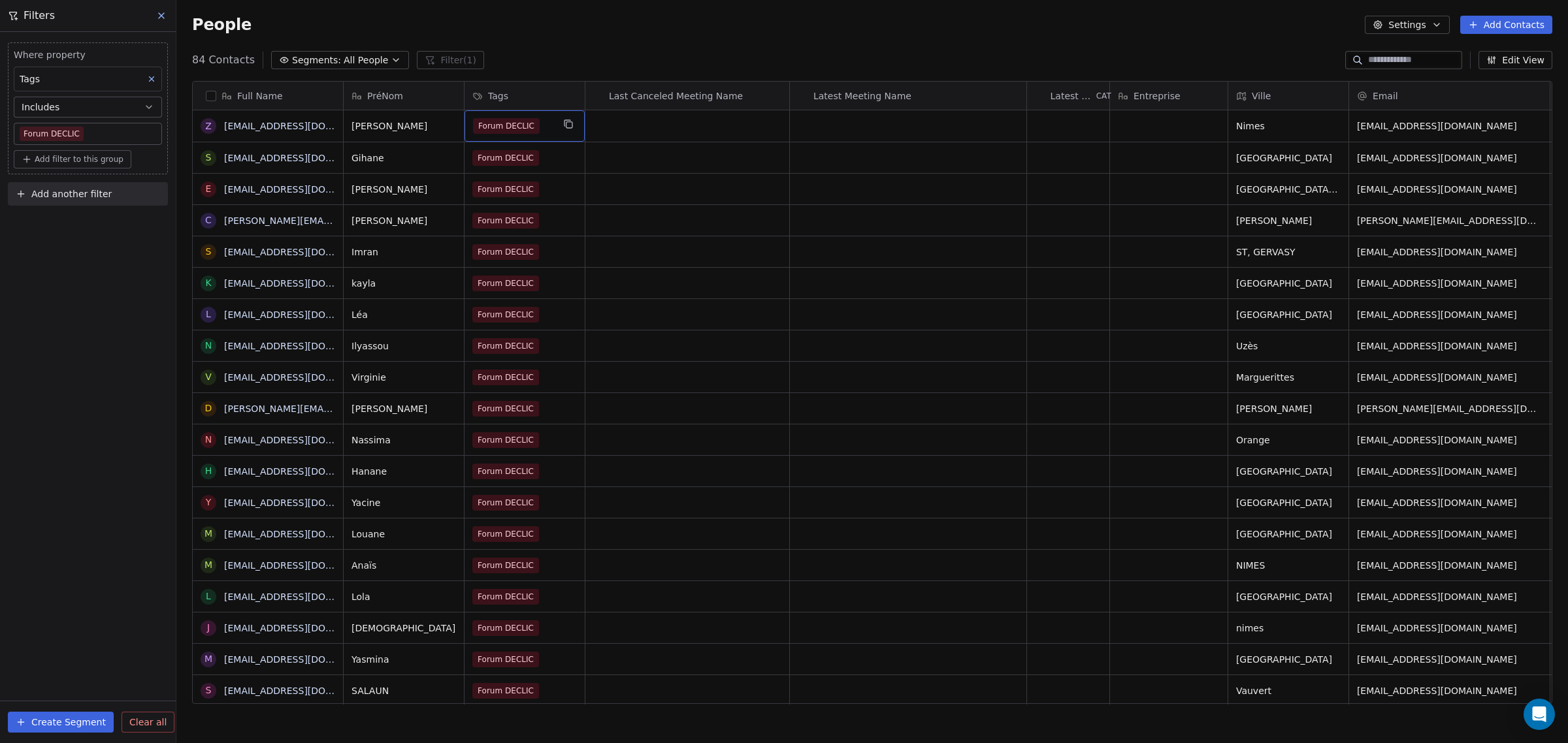
click at [538, 122] on div "Forum DECLIC" at bounding box center [512, 126] width 80 height 16
click at [521, 125] on span "Forum DECLIC" at bounding box center [506, 126] width 67 height 16
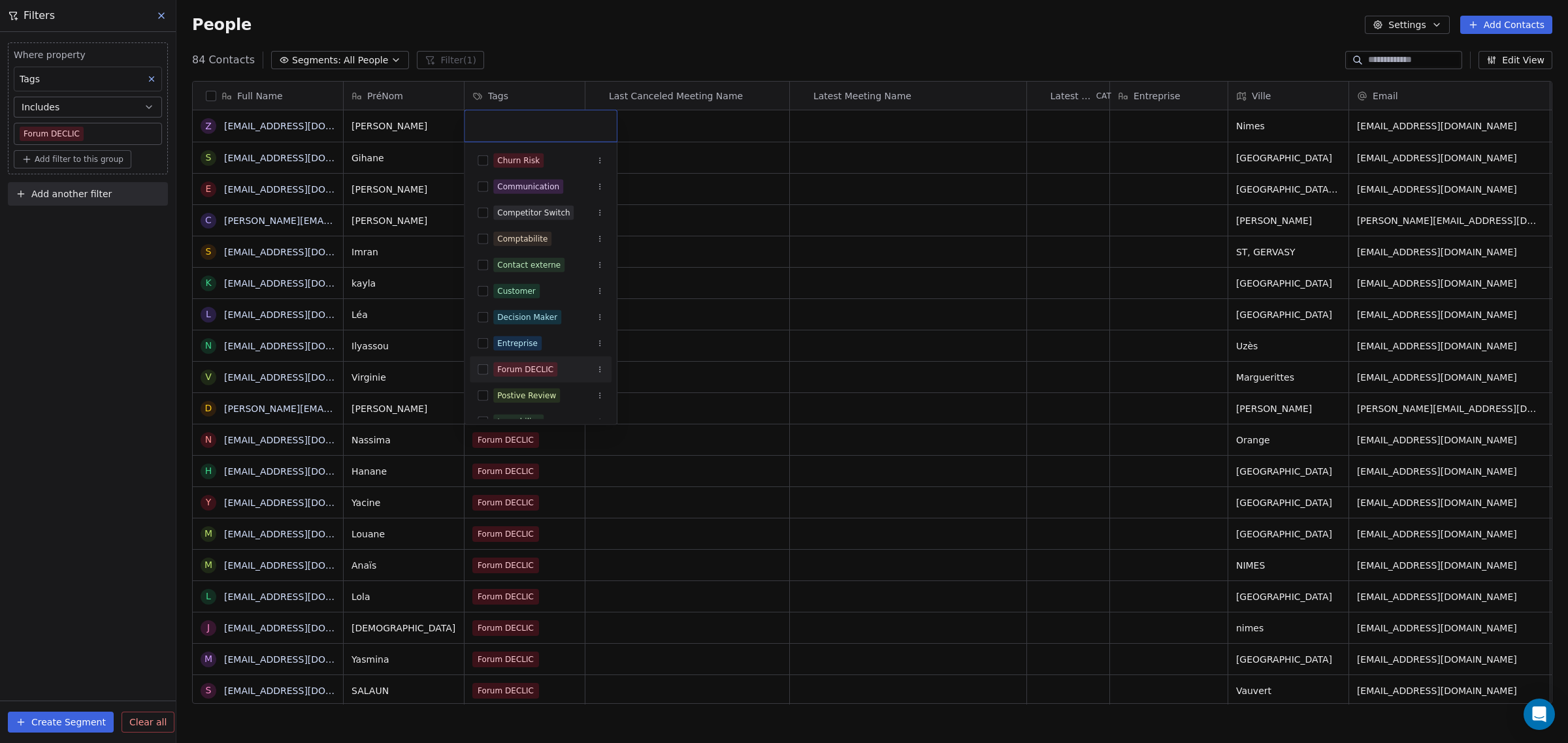
click at [548, 362] on span "Forum DECLIC" at bounding box center [524, 369] width 64 height 14
click at [727, 289] on html "IFC Contacts People Marketing Workflows Campaigns Sales Pipelines Sequences Bet…" at bounding box center [784, 371] width 1568 height 743
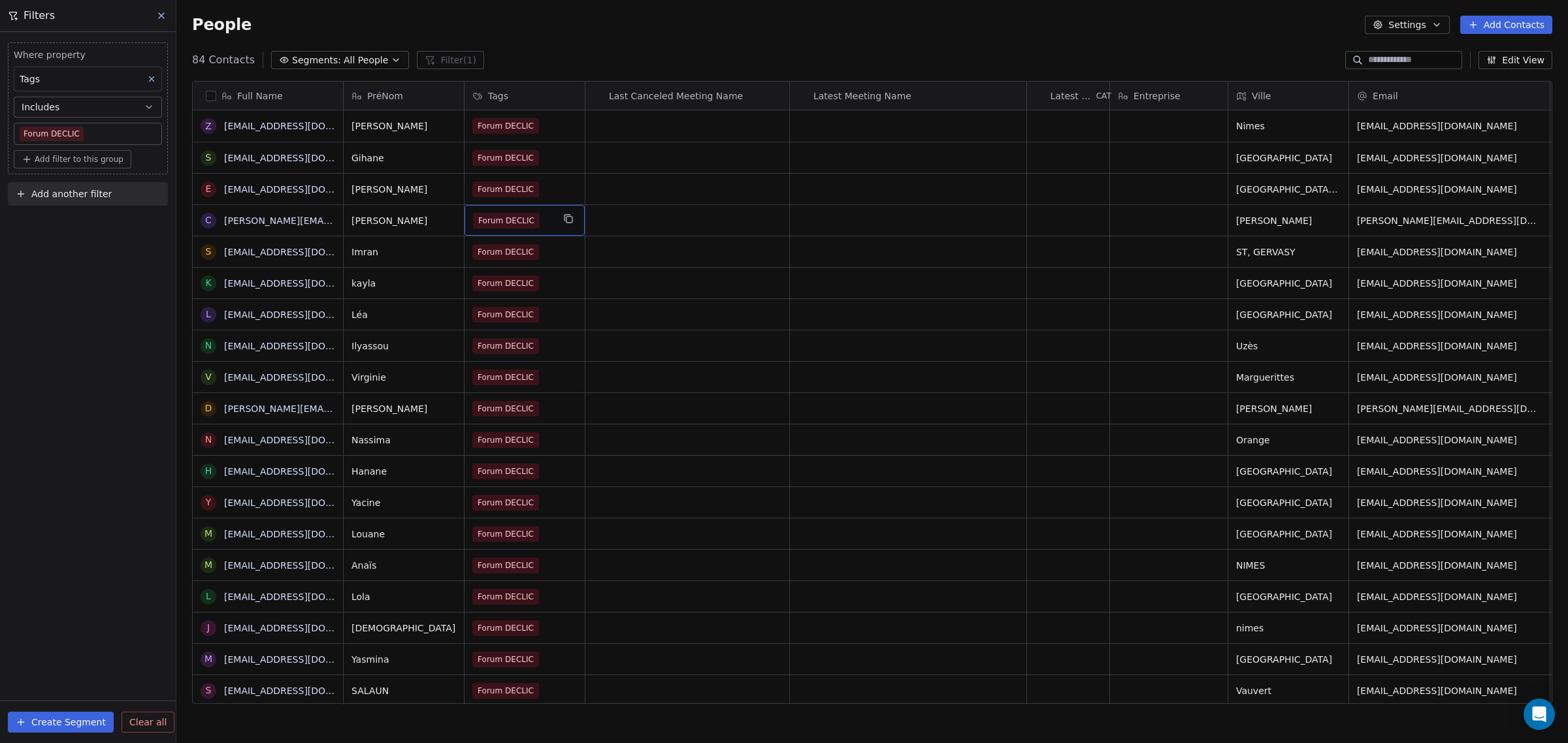
click at [523, 220] on span "Forum DECLIC" at bounding box center [506, 220] width 67 height 16
click at [542, 220] on div "Forum DECLIC" at bounding box center [512, 220] width 80 height 16
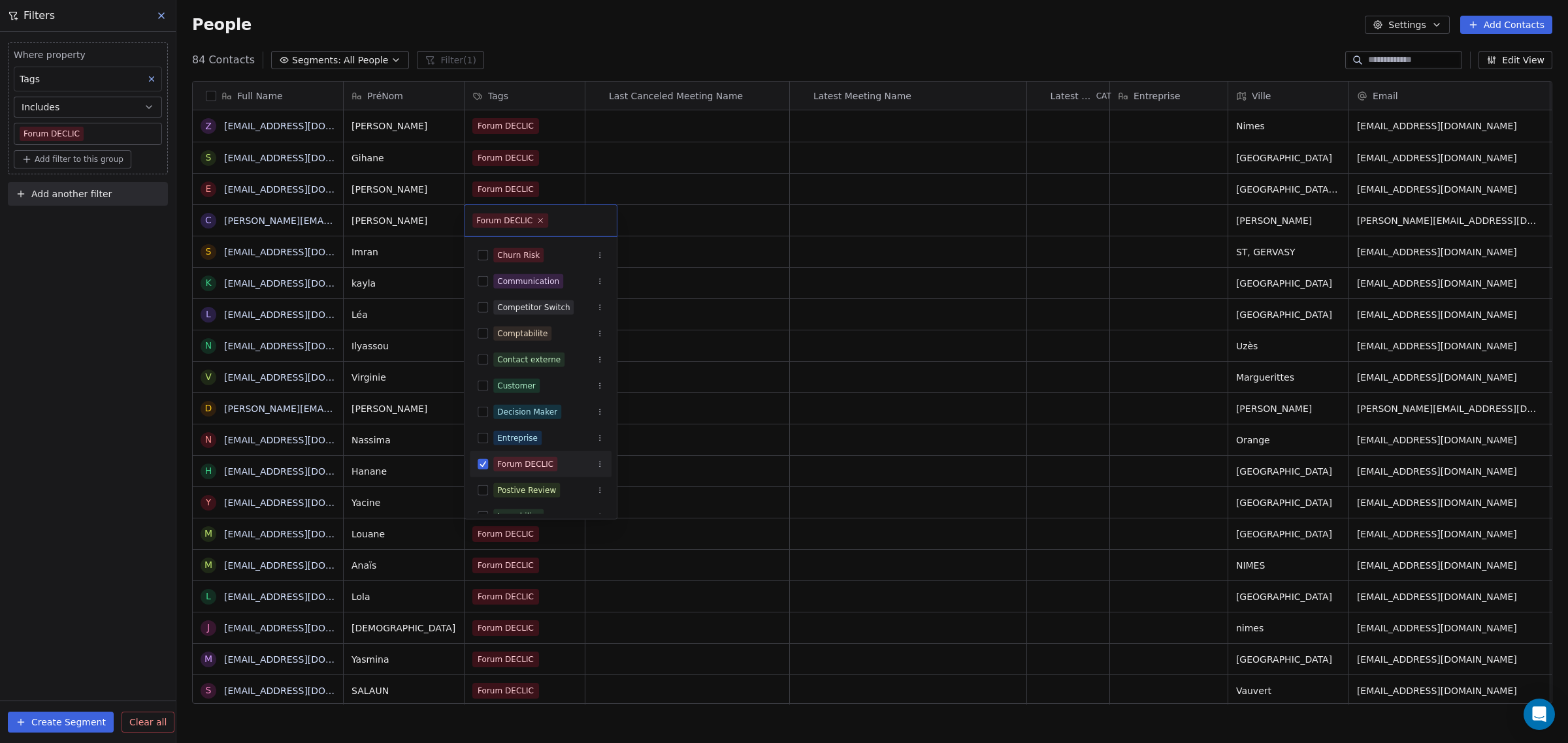
click at [536, 222] on icon at bounding box center [540, 220] width 8 height 7
click at [719, 265] on html "IFC Contacts People Marketing Workflows Campaigns Sales Pipelines Sequences Bet…" at bounding box center [784, 371] width 1568 height 743
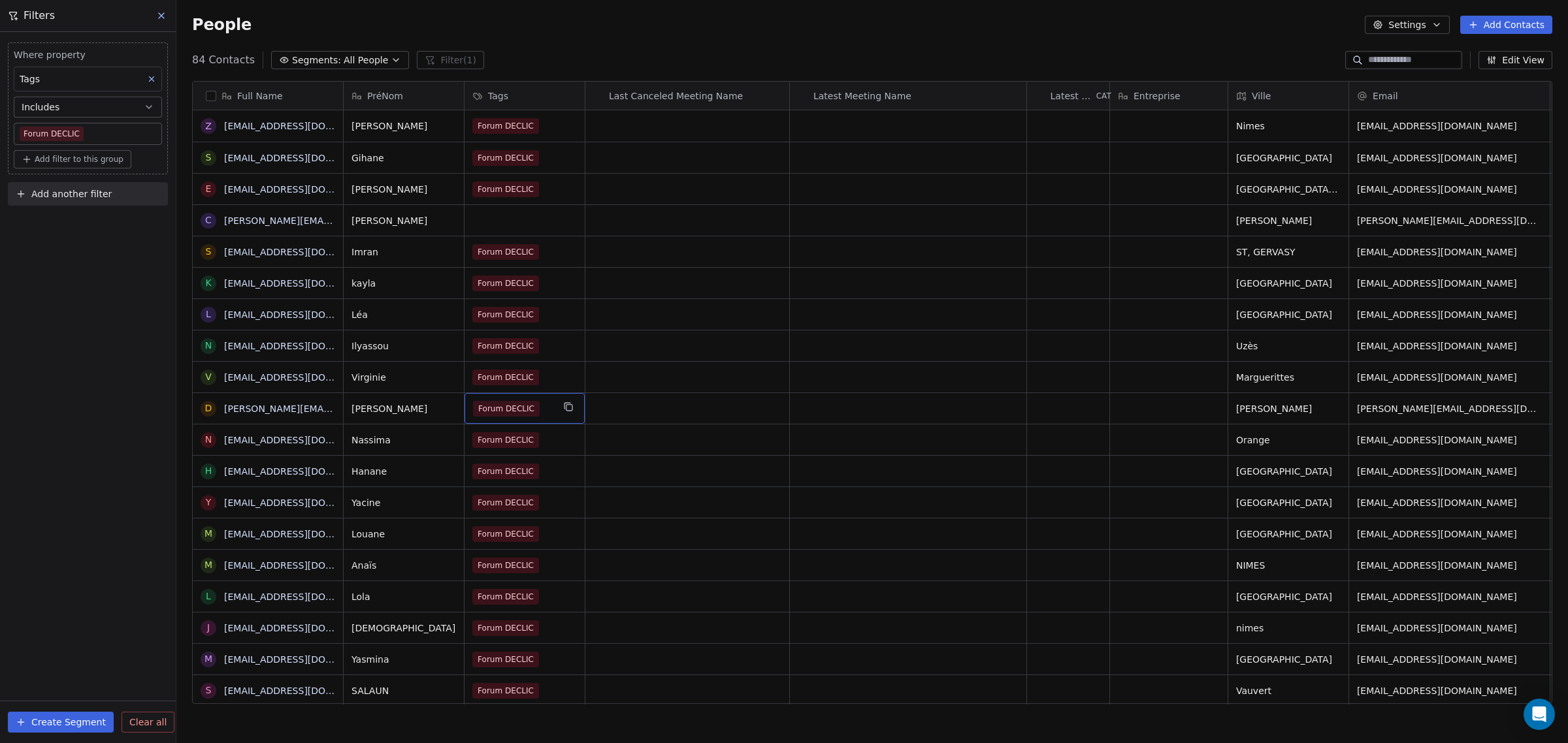
click at [540, 408] on div "Forum DECLIC" at bounding box center [512, 409] width 80 height 16
click at [530, 412] on span "Forum DECLIC" at bounding box center [506, 409] width 67 height 16
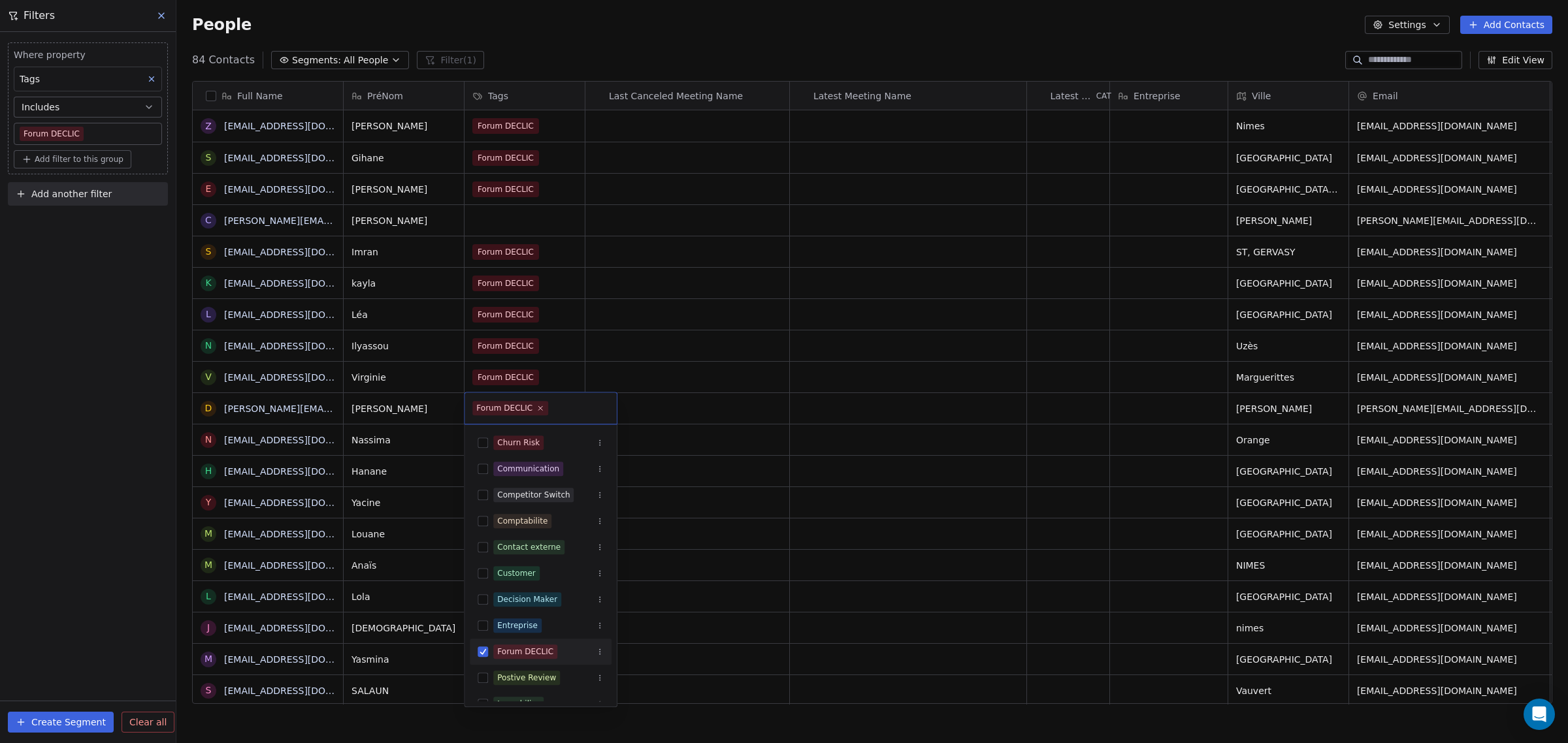
click at [553, 412] on input "text" at bounding box center [579, 408] width 58 height 14
click at [687, 444] on html "IFC Contacts People Marketing Workflows Campaigns Sales Pipelines Sequences Bet…" at bounding box center [784, 371] width 1568 height 743
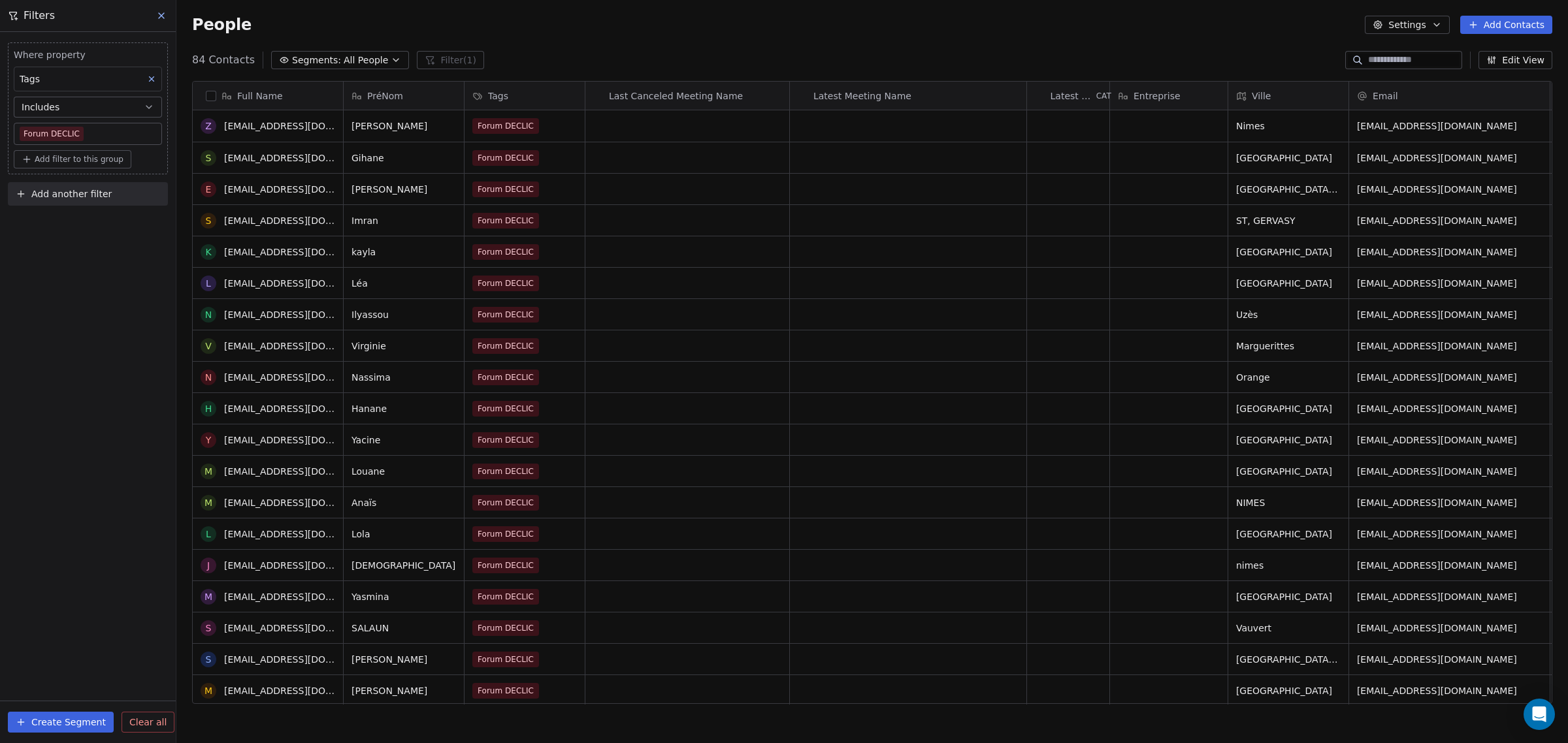
scroll to position [82, 0]
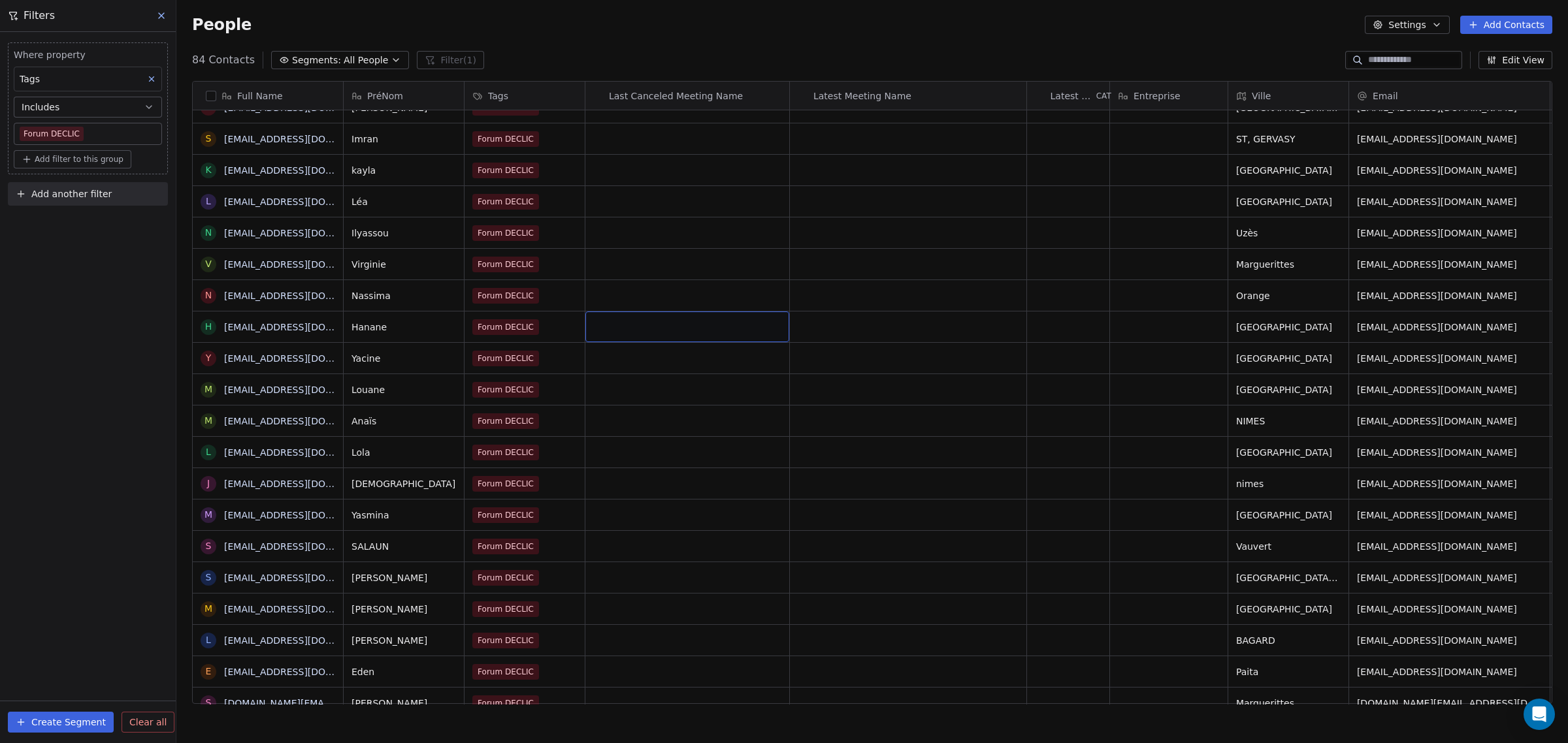
click at [559, 373] on div "Louane Forum DECLIC Serviers mazierlouane@gmail.com 06 33 36 40 63" at bounding box center [1320, 389] width 1953 height 31
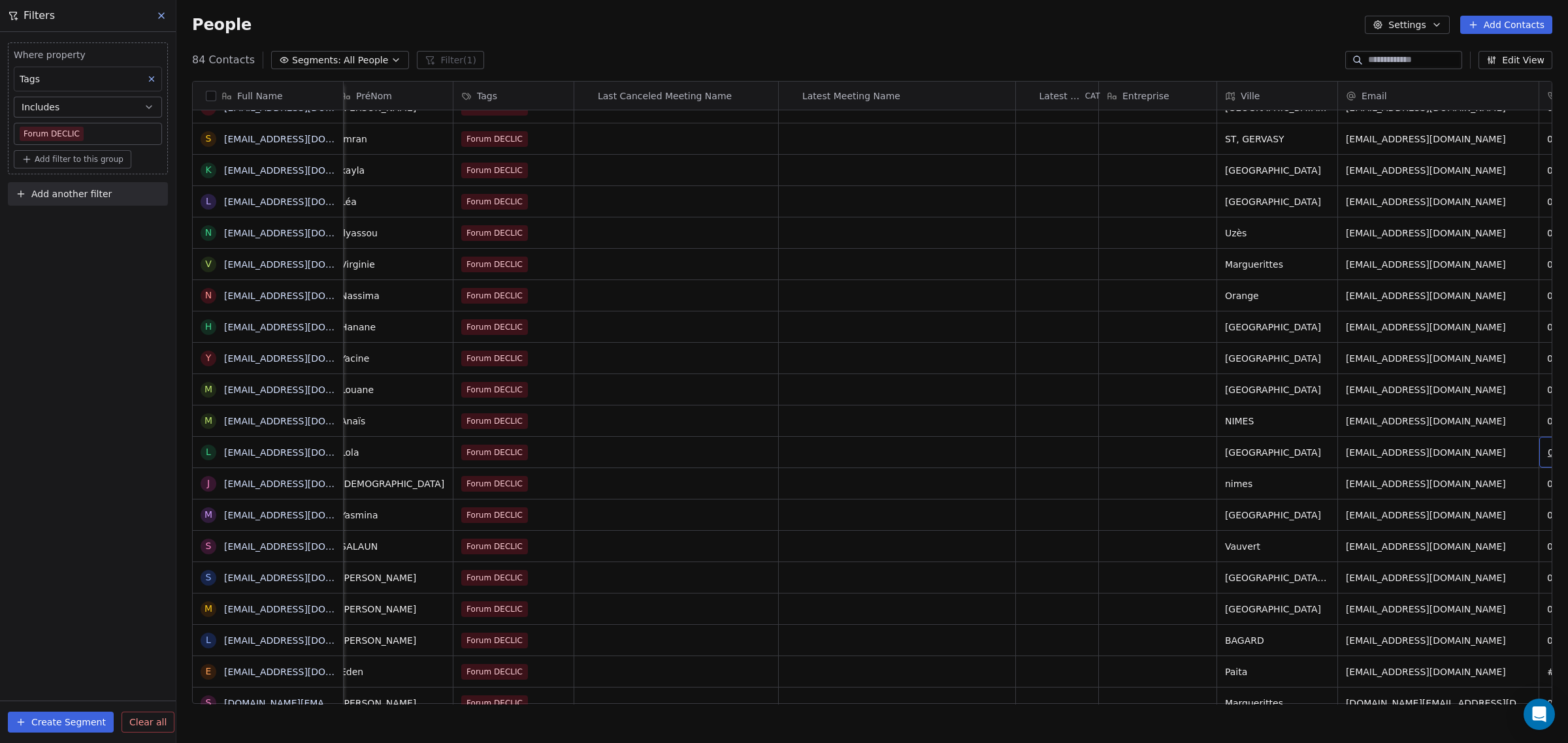
scroll to position [0, 132]
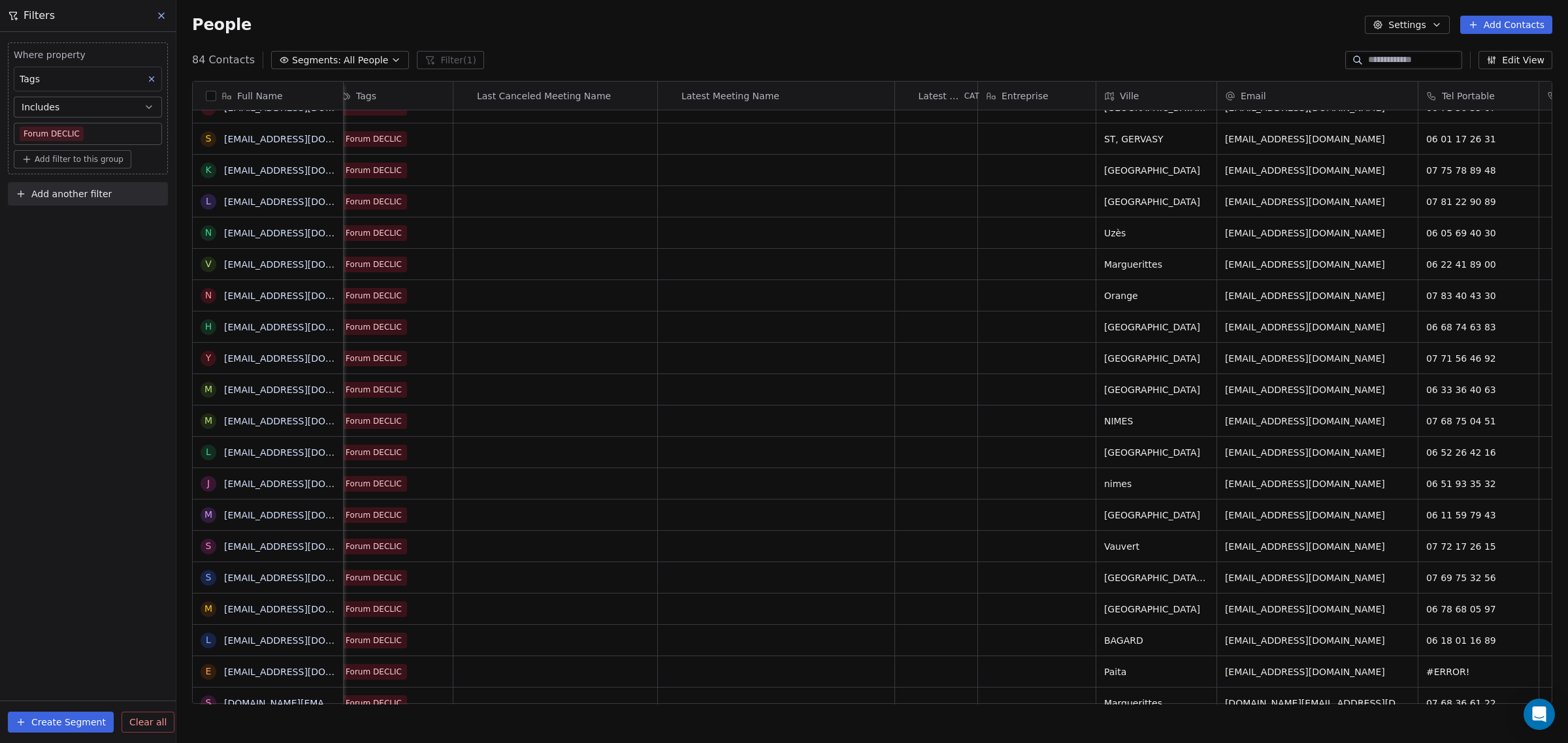
click at [1507, 62] on button "Edit View" at bounding box center [1515, 60] width 74 height 18
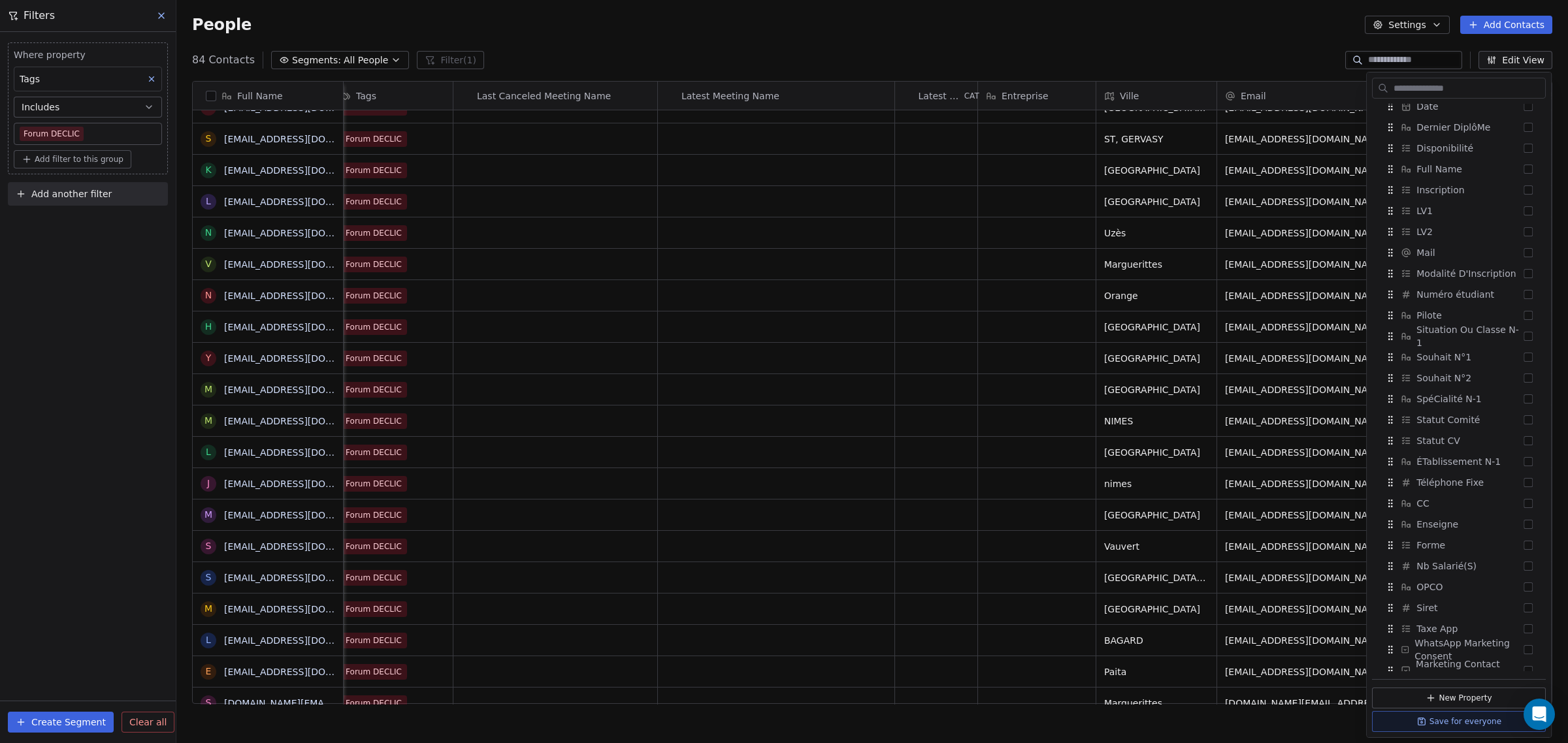
scroll to position [1688, 0]
click at [1524, 345] on button "Suggestions" at bounding box center [1528, 349] width 9 height 9
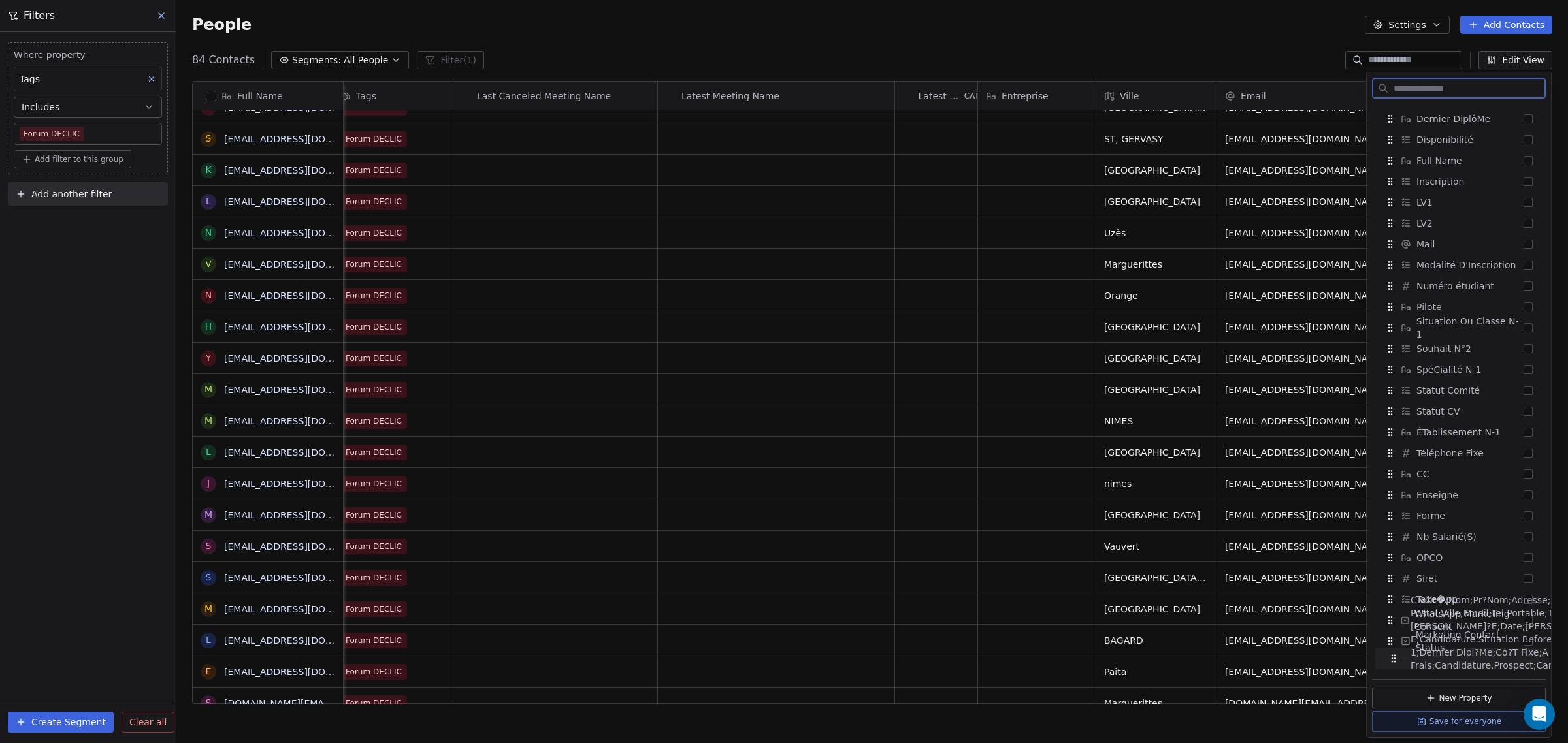
drag, startPoint x: 1389, startPoint y: 433, endPoint x: 1392, endPoint y: 657, distance: 224.0
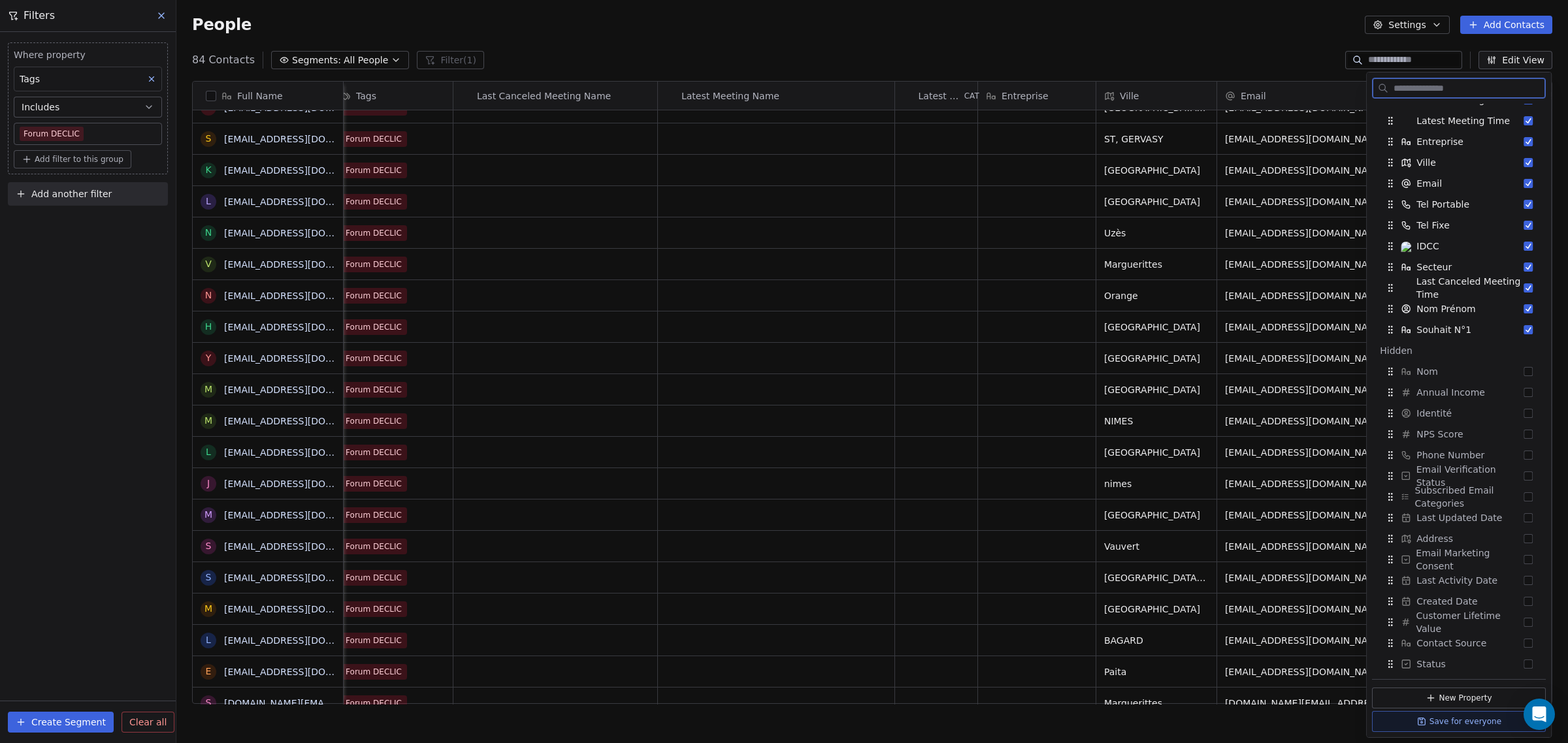
scroll to position [0, 0]
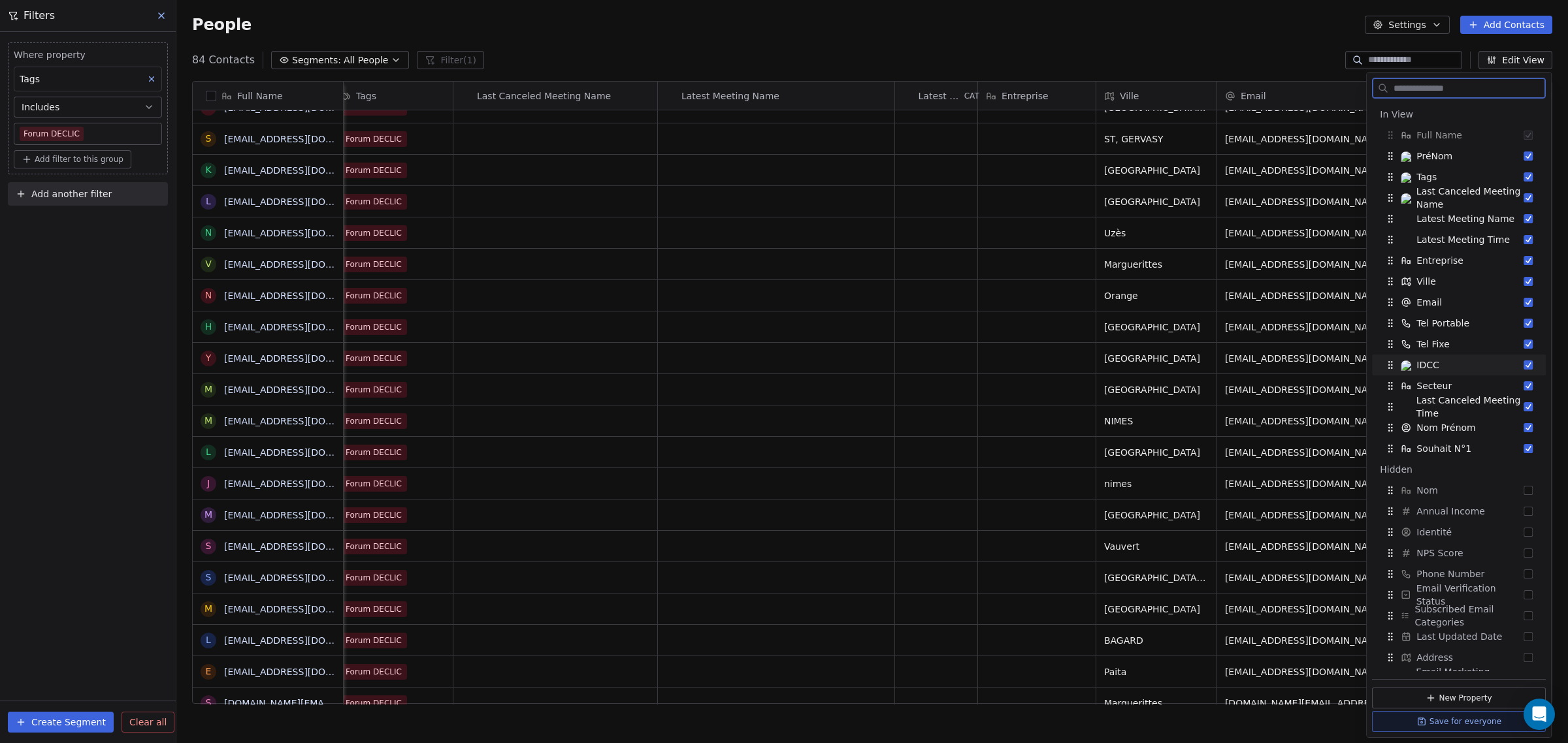
click at [1524, 366] on button "Suggestions" at bounding box center [1528, 365] width 9 height 9
click at [1524, 364] on button "Suggestions" at bounding box center [1528, 365] width 9 height 9
drag, startPoint x: 1483, startPoint y: 391, endPoint x: 1484, endPoint y: 183, distance: 208.0
click at [1484, 183] on div "Nom Prénom" at bounding box center [1461, 178] width 164 height 21
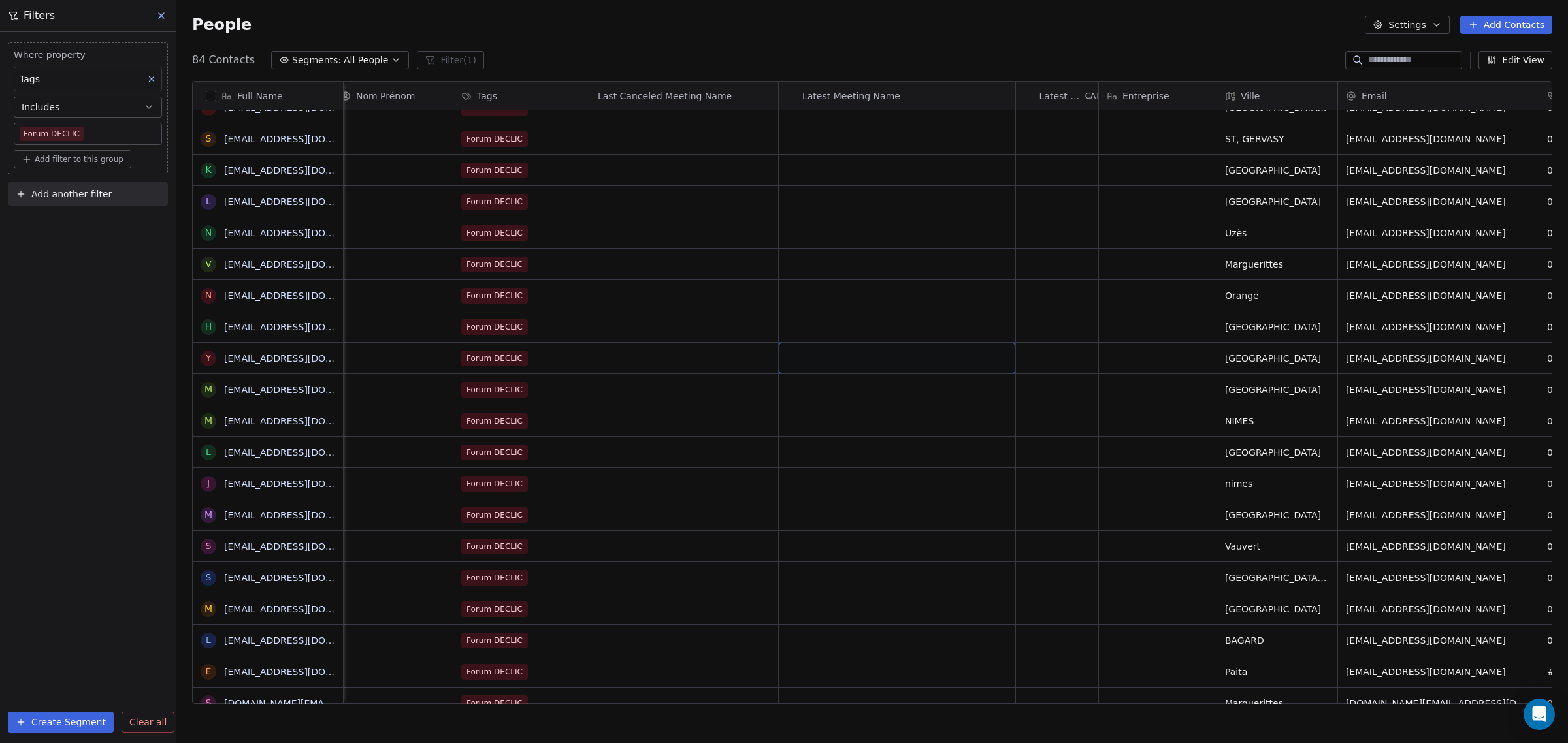
drag, startPoint x: 864, startPoint y: 367, endPoint x: 46, endPoint y: 382, distance: 818.1
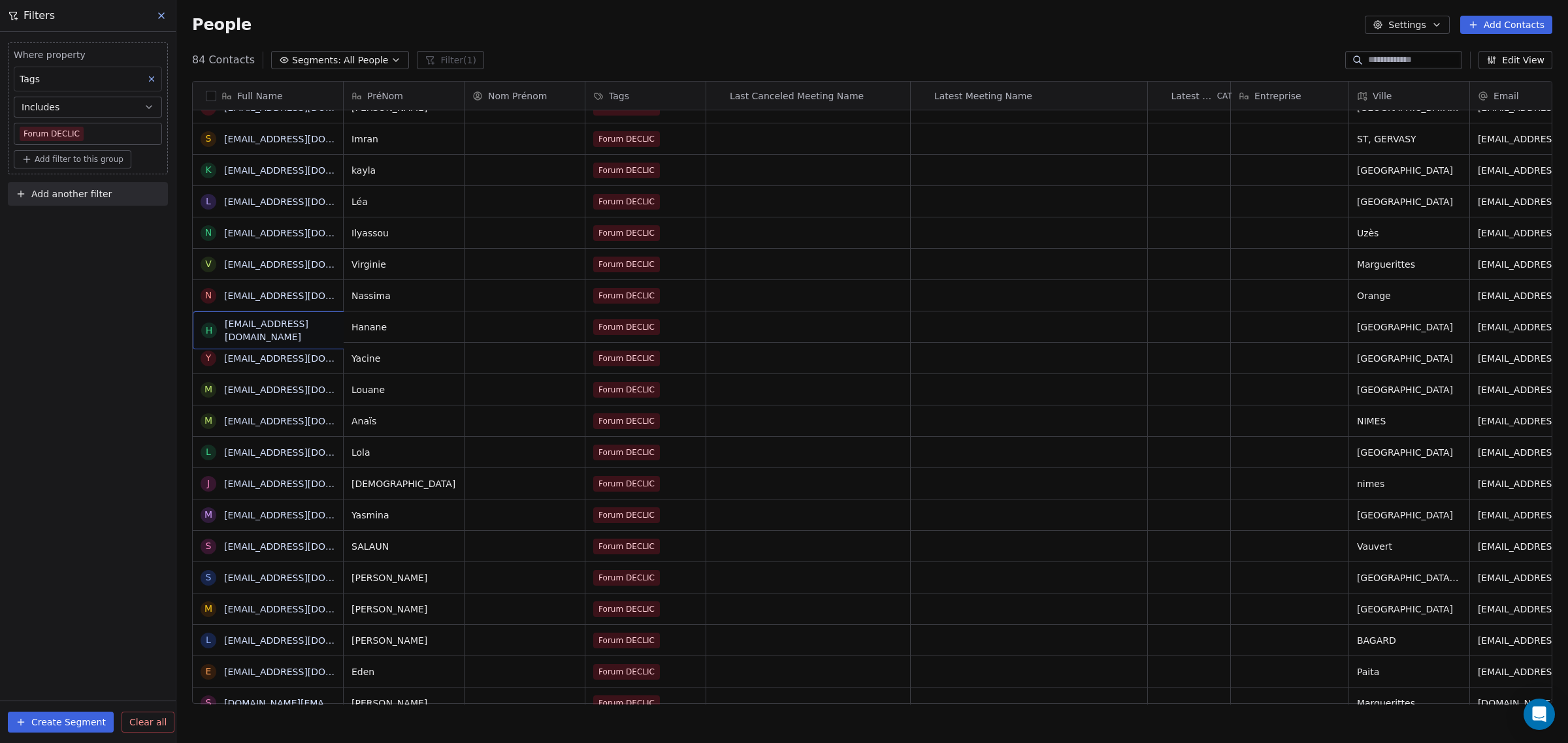
click at [1520, 56] on button "Edit View" at bounding box center [1515, 60] width 74 height 18
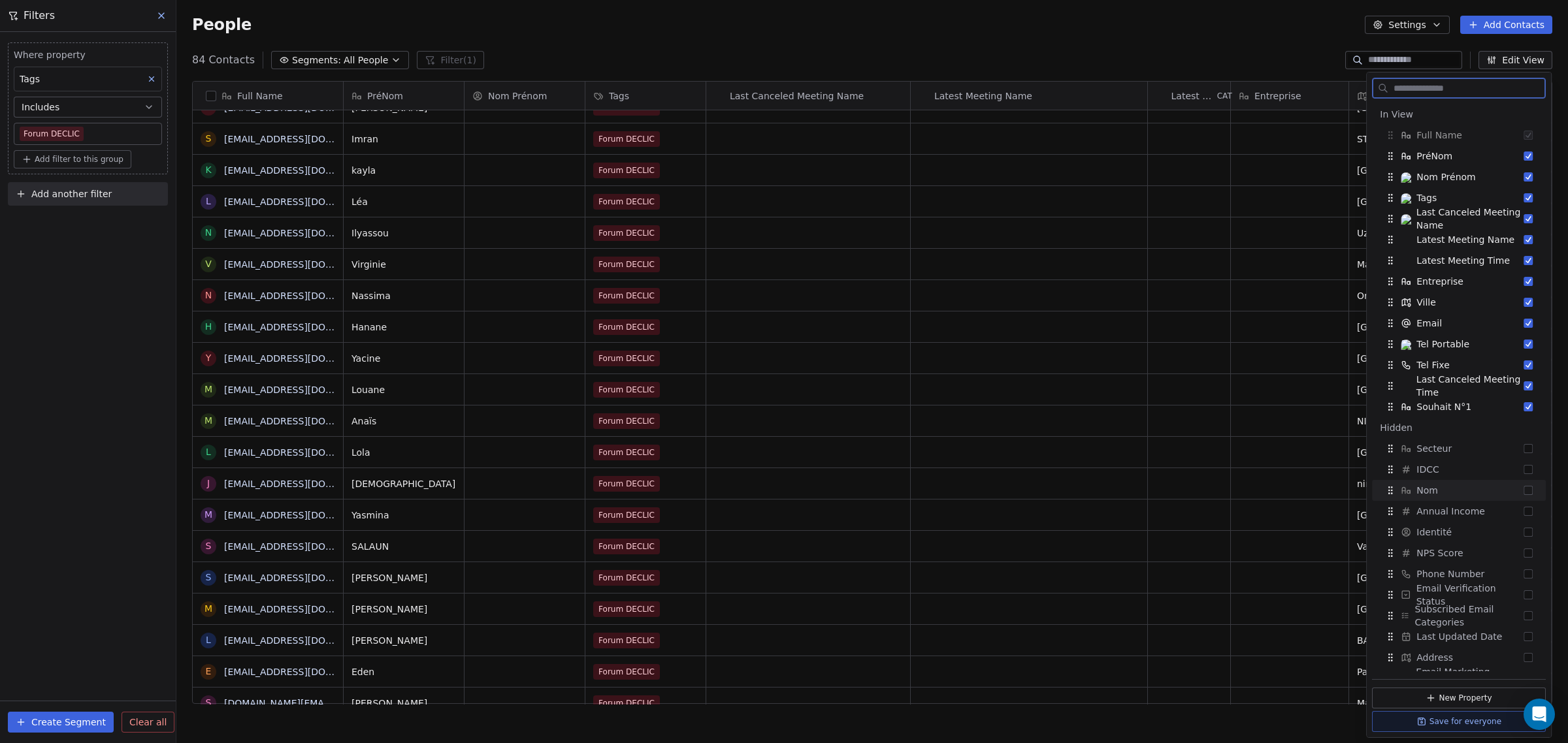
click at [1524, 488] on button "Suggestions" at bounding box center [1528, 490] width 9 height 9
drag, startPoint x: 1386, startPoint y: 427, endPoint x: 1389, endPoint y: 173, distance: 254.0
click at [1389, 173] on icon "Suggestions" at bounding box center [1392, 174] width 11 height 10
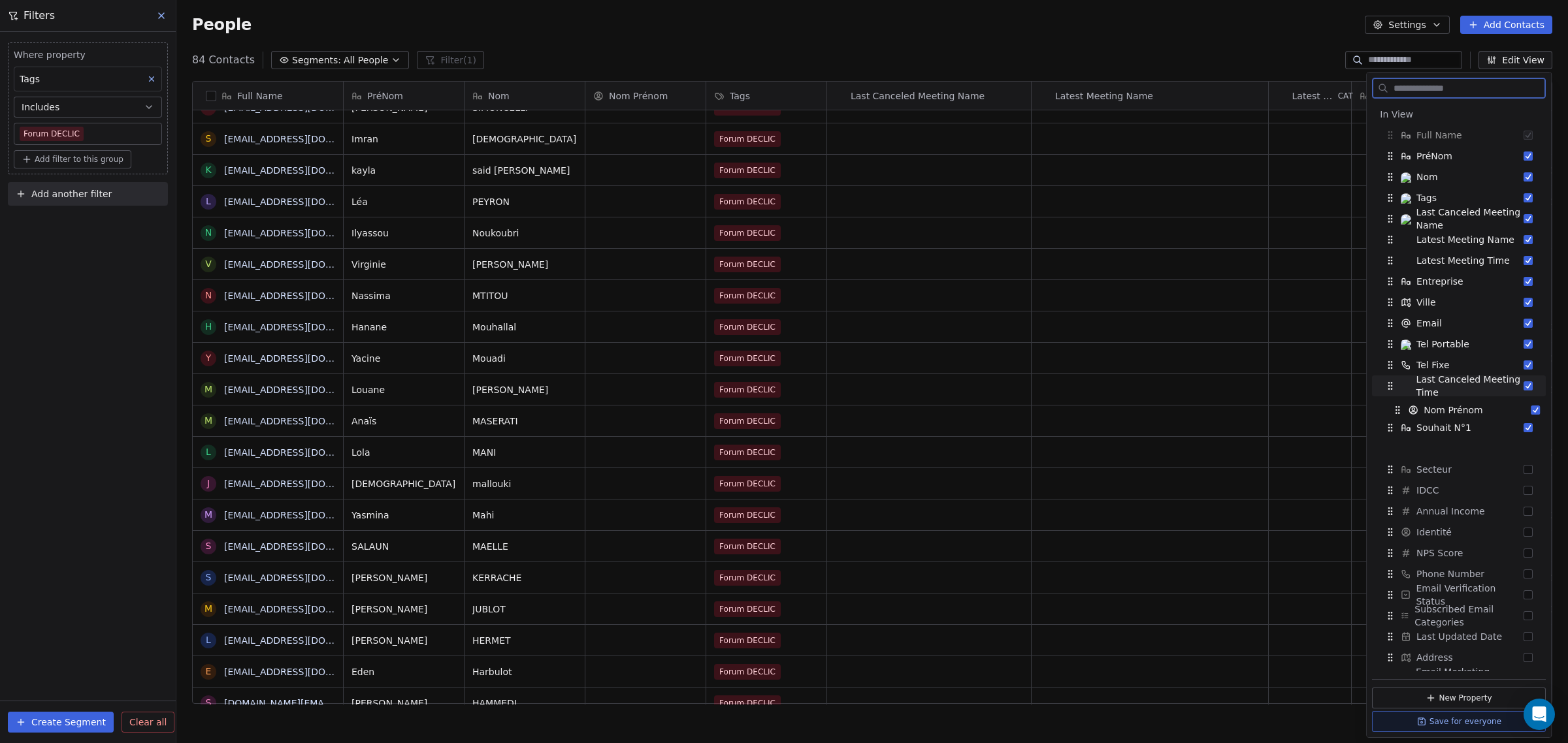
drag, startPoint x: 1392, startPoint y: 198, endPoint x: 1398, endPoint y: 410, distance: 212.1
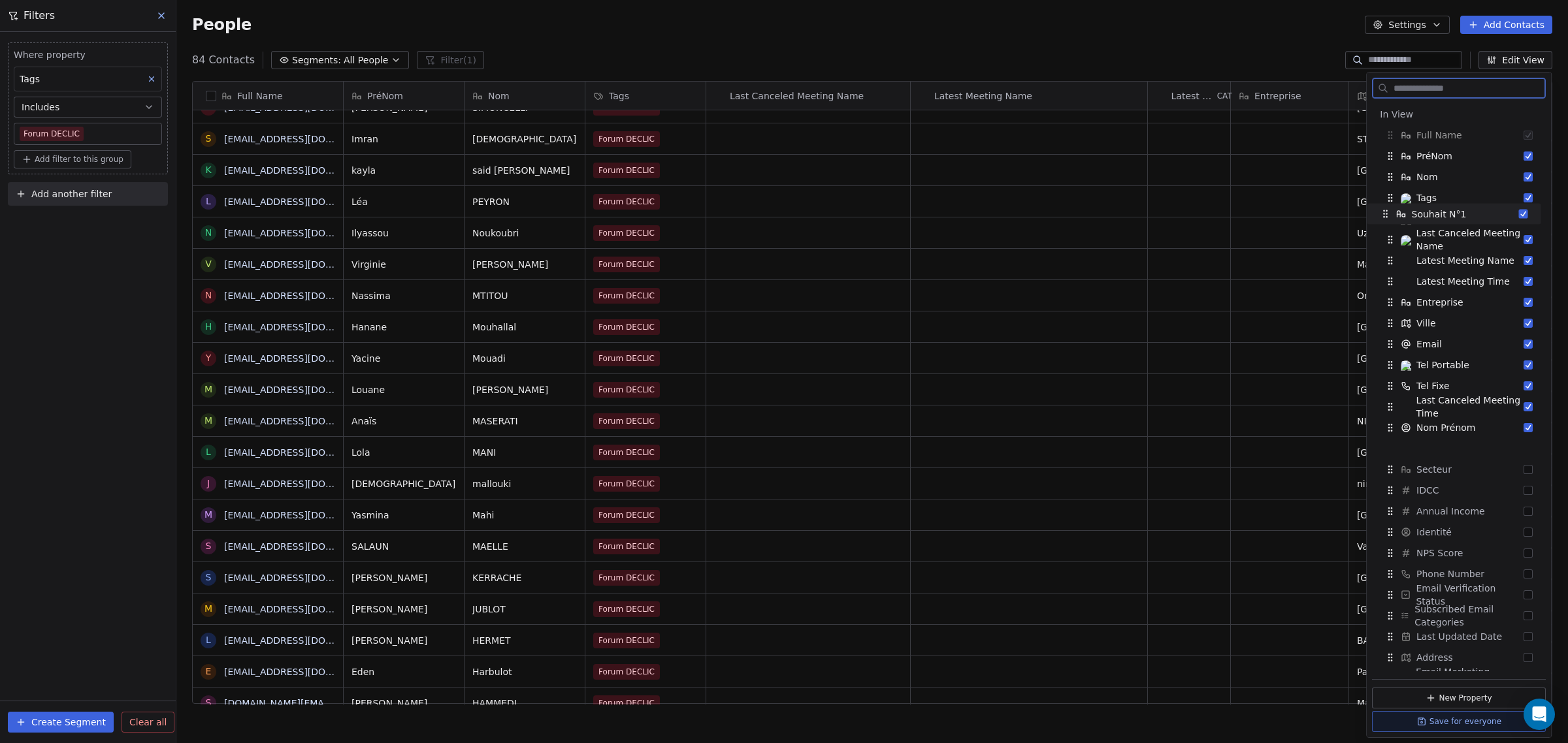
drag, startPoint x: 1392, startPoint y: 427, endPoint x: 1388, endPoint y: 214, distance: 213.0
click at [1388, 214] on icon "Suggestions" at bounding box center [1386, 214] width 11 height 10
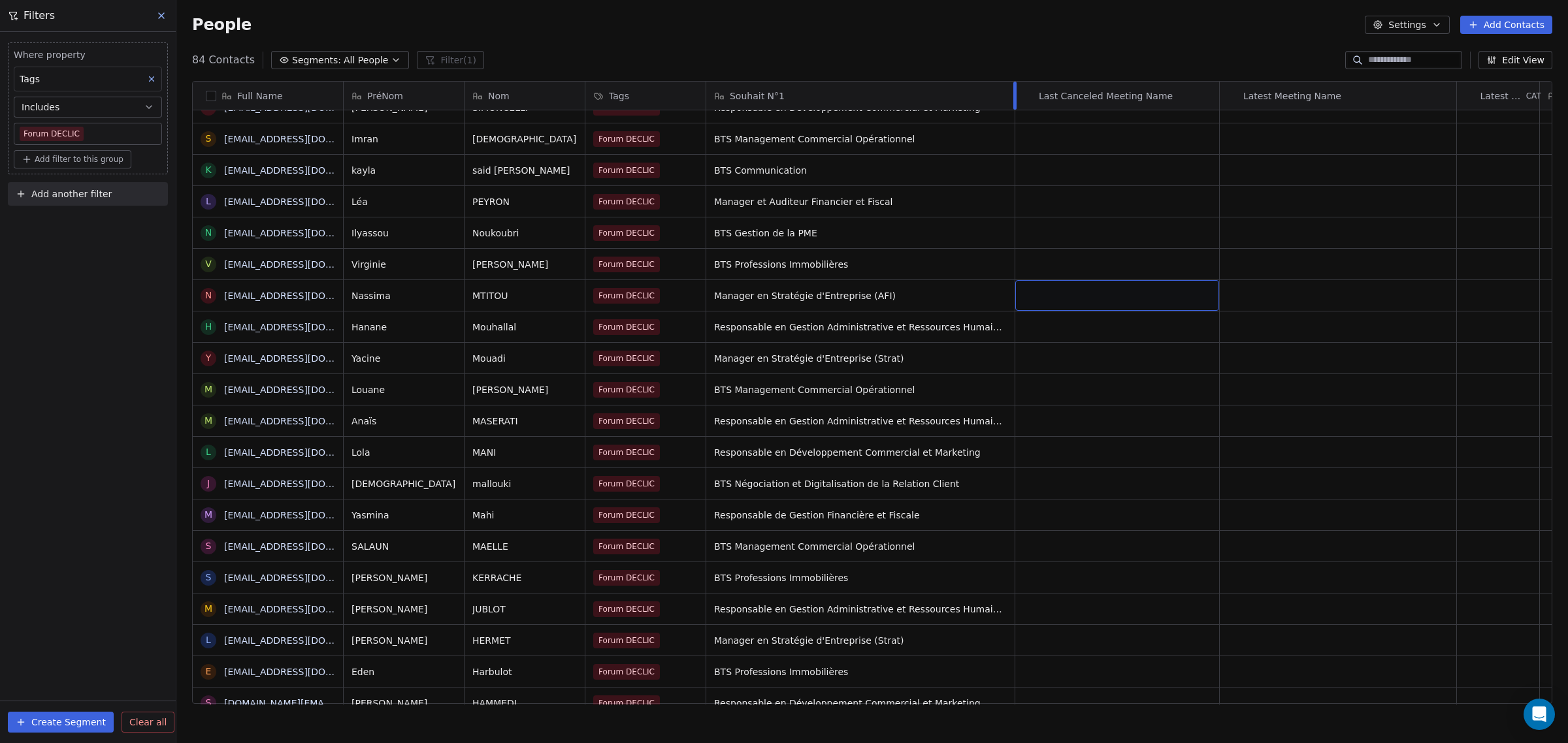
drag, startPoint x: 825, startPoint y: 90, endPoint x: 1017, endPoint y: 101, distance: 192.3
click at [1017, 99] on div at bounding box center [1014, 95] width 3 height 28
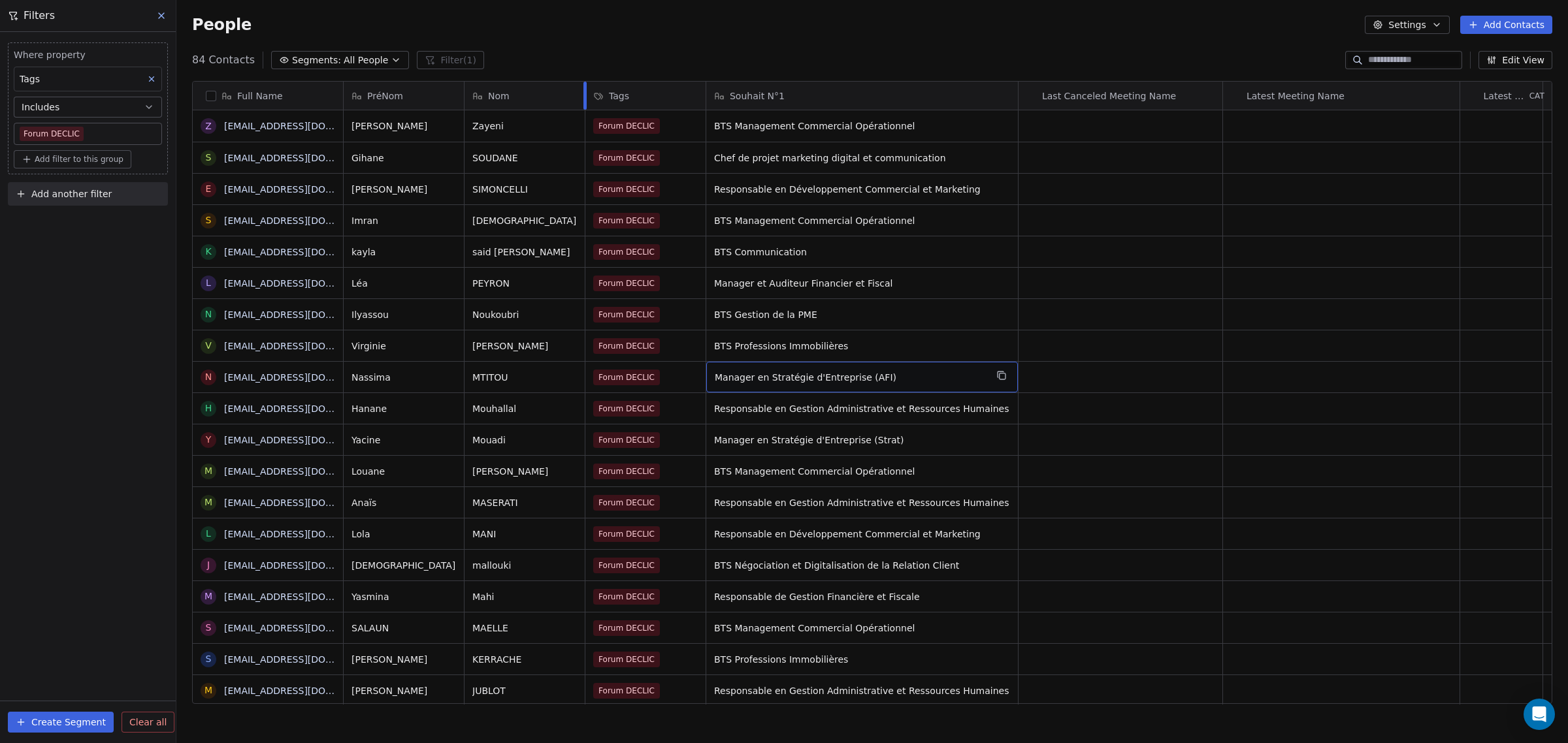
click at [584, 98] on div at bounding box center [585, 95] width 3 height 28
click at [464, 92] on div "Nom" at bounding box center [524, 95] width 120 height 28
click at [464, 92] on html "IFC Contacts People Marketing Workflows Campaigns Sales Pipelines Sequences Bet…" at bounding box center [784, 371] width 1568 height 743
click at [462, 94] on html "IFC Contacts People Marketing Workflows Campaigns Sales Pipelines Sequences Bet…" at bounding box center [784, 371] width 1568 height 743
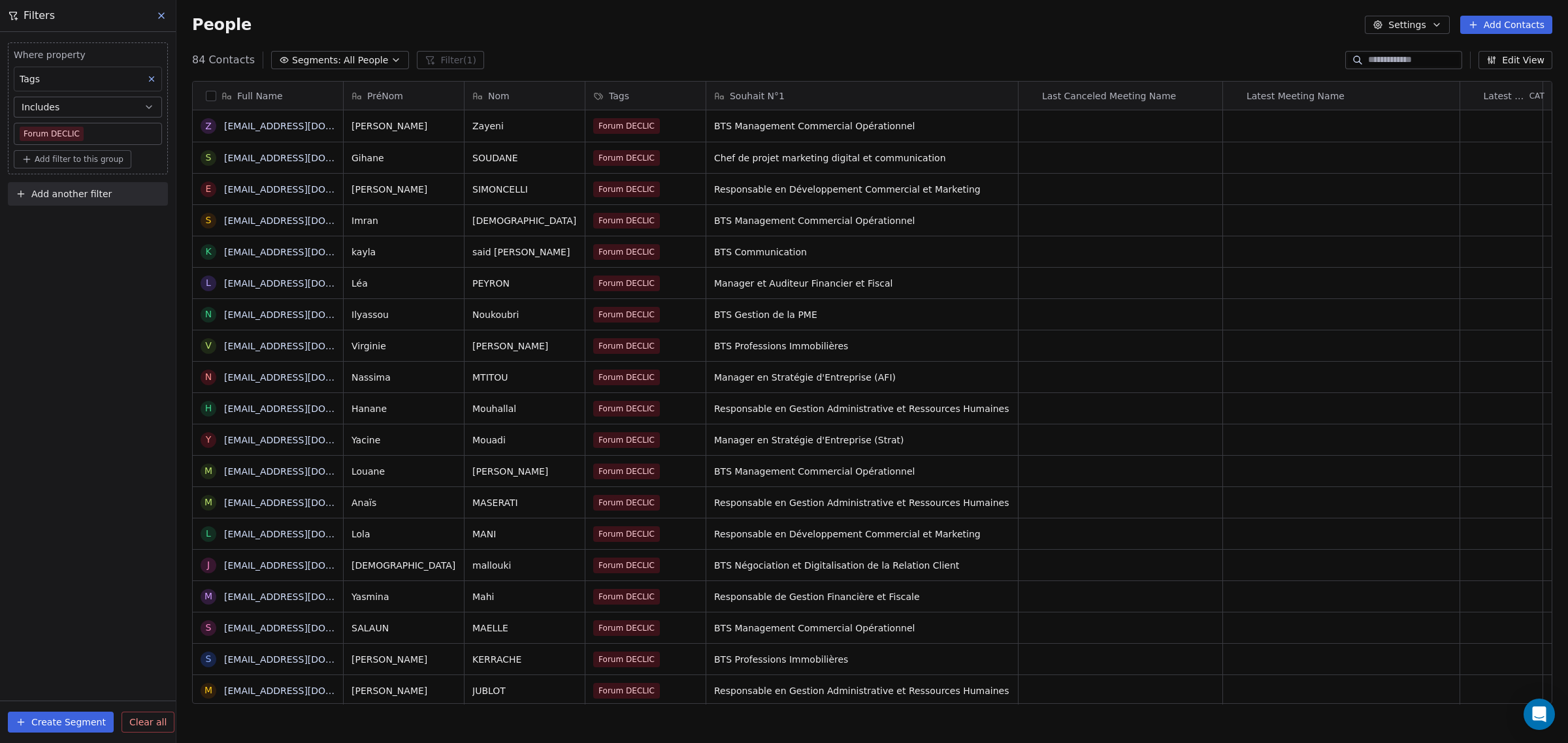
click at [461, 96] on div "PréNom" at bounding box center [404, 95] width 120 height 28
click at [464, 96] on html "IFC Contacts People Marketing Workflows Campaigns Sales Pipelines Sequences Bet…" at bounding box center [784, 371] width 1568 height 743
click at [464, 96] on div "Nom" at bounding box center [524, 95] width 120 height 28
click at [437, 240] on html "IFC Contacts People Marketing Workflows Campaigns Sales Pipelines Sequences Bet…" at bounding box center [784, 371] width 1568 height 743
click at [755, 98] on span "Souhait N°1" at bounding box center [757, 95] width 55 height 13
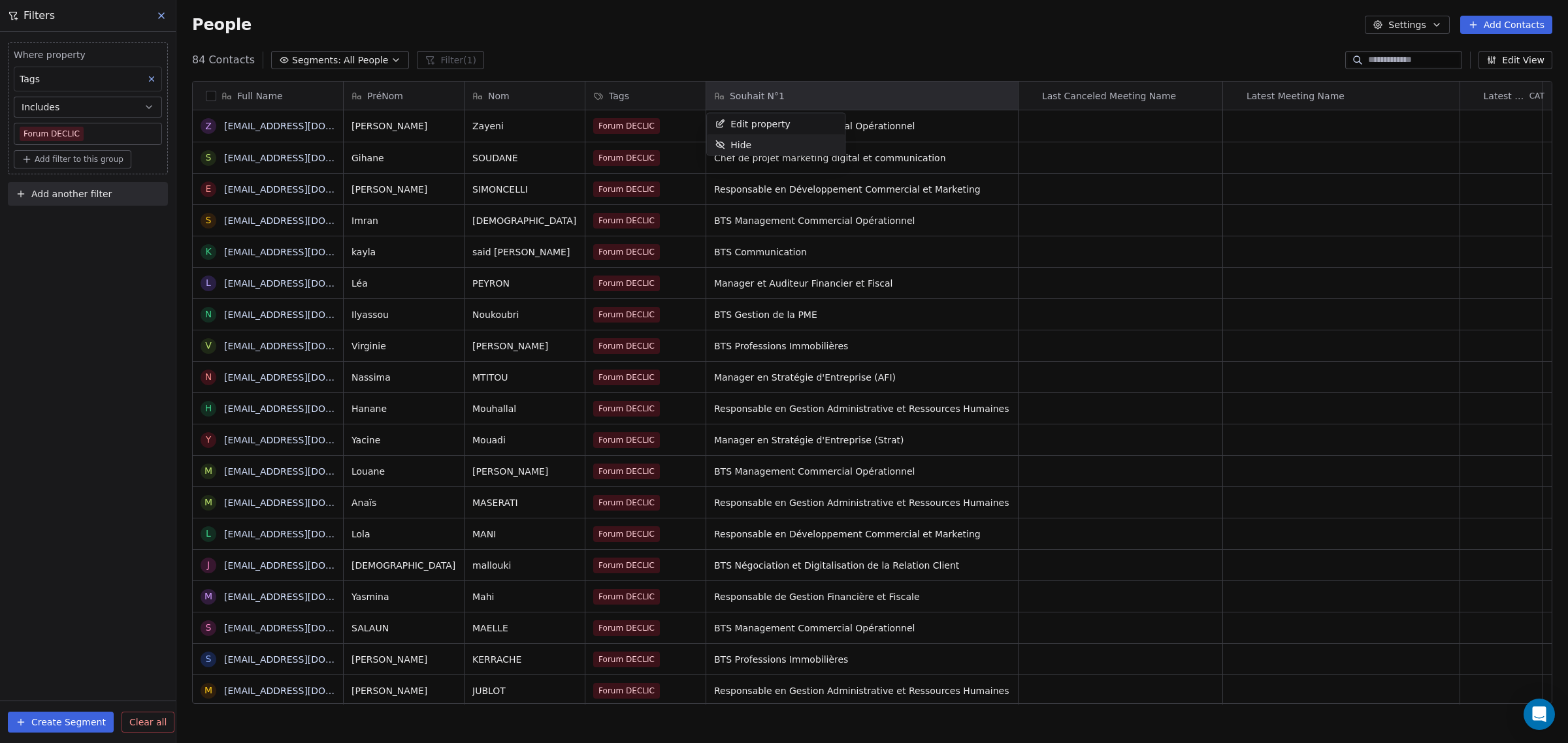
click at [957, 169] on html "IFC Contacts People Marketing Workflows Campaigns Sales Pipelines Sequences Bet…" at bounding box center [784, 371] width 1568 height 743
click at [840, 392] on div "Hanane Mouhallal Forum DECLIC Responsable en Gestion Administrative et Ressourc…" at bounding box center [1416, 408] width 2144 height 31
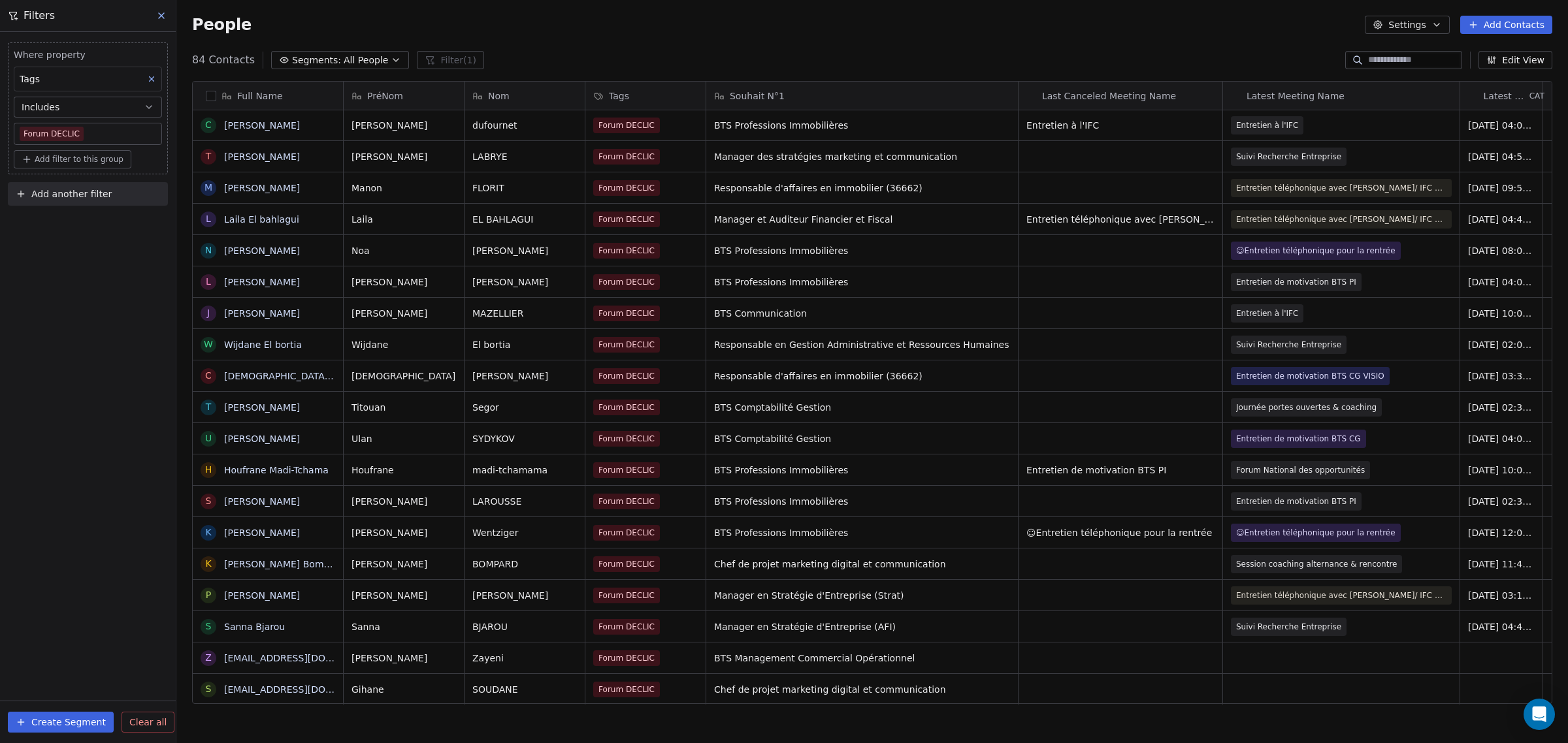
scroll to position [12, 0]
click at [664, 588] on div "Forum DECLIC" at bounding box center [633, 595] width 80 height 16
click at [656, 588] on span "Forum DECLIC" at bounding box center [626, 595] width 67 height 16
click at [647, 588] on span "Forum DECLIC" at bounding box center [626, 595] width 67 height 16
click at [662, 588] on div "Forum DECLIC" at bounding box center [633, 595] width 80 height 16
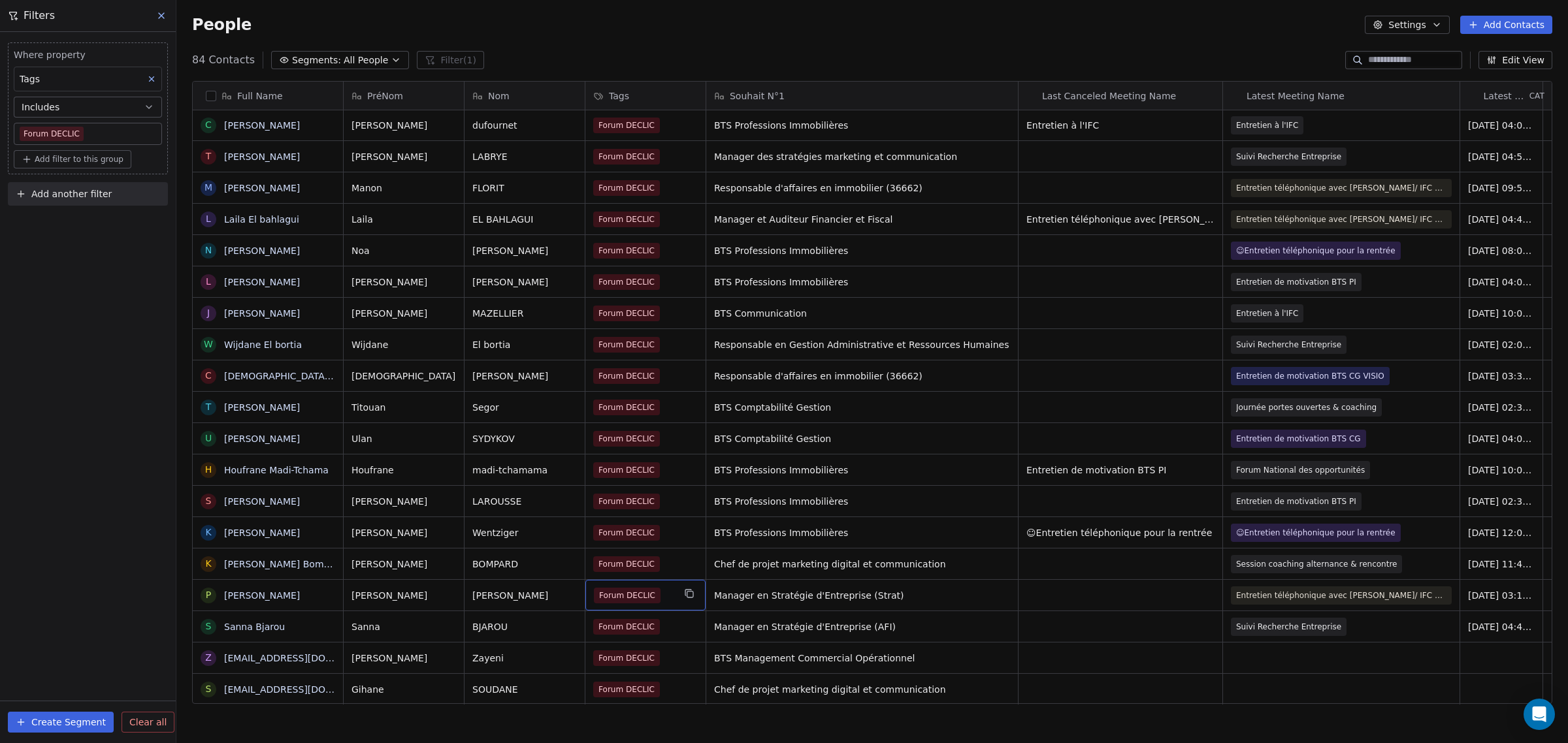
click at [647, 588] on span "Forum DECLIC" at bounding box center [626, 595] width 67 height 16
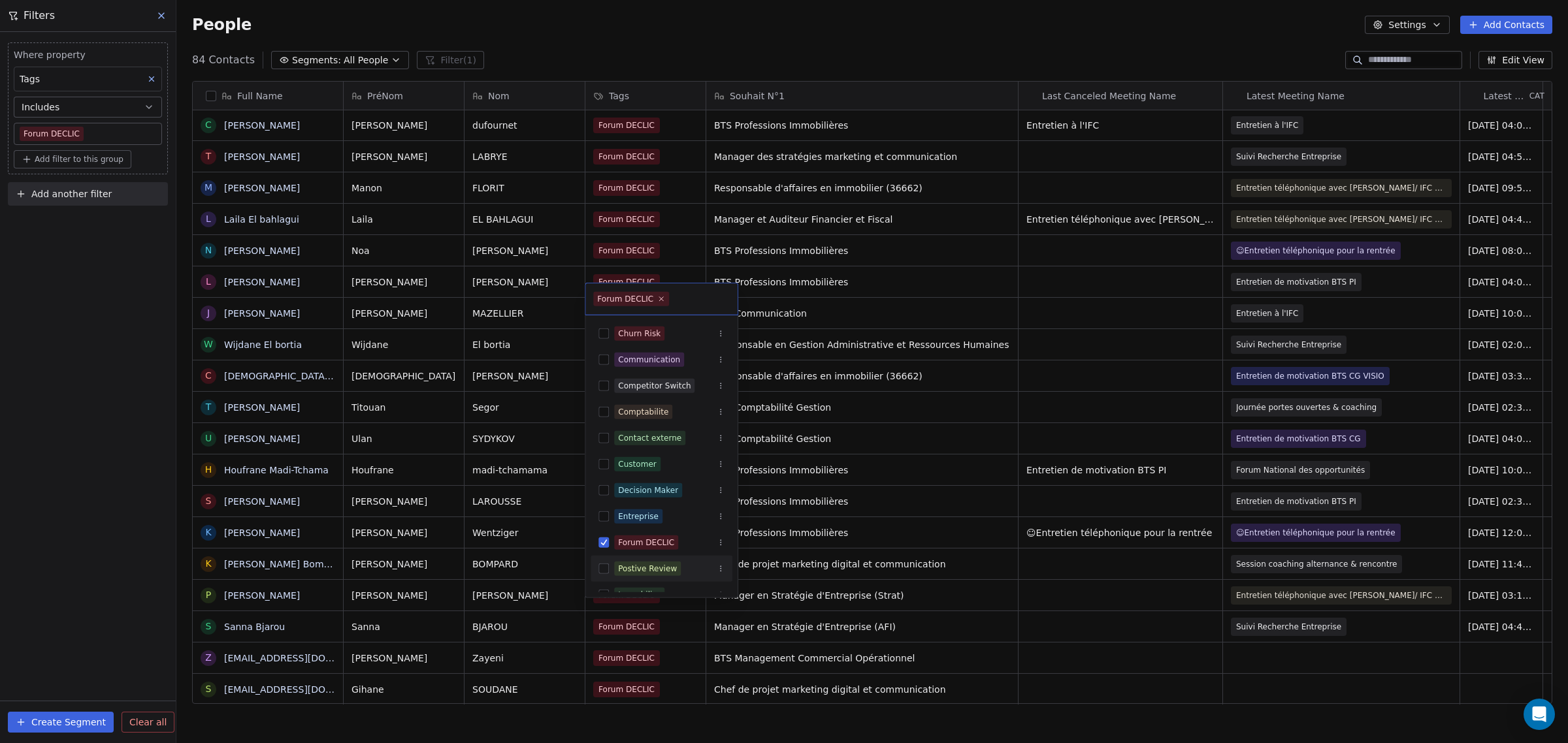
click at [629, 537] on div "Forum DECLIC" at bounding box center [646, 543] width 56 height 12
click at [478, 578] on html "IFC Contacts People Marketing Workflows Campaigns Sales Pipelines Sequences Bet…" at bounding box center [784, 371] width 1568 height 743
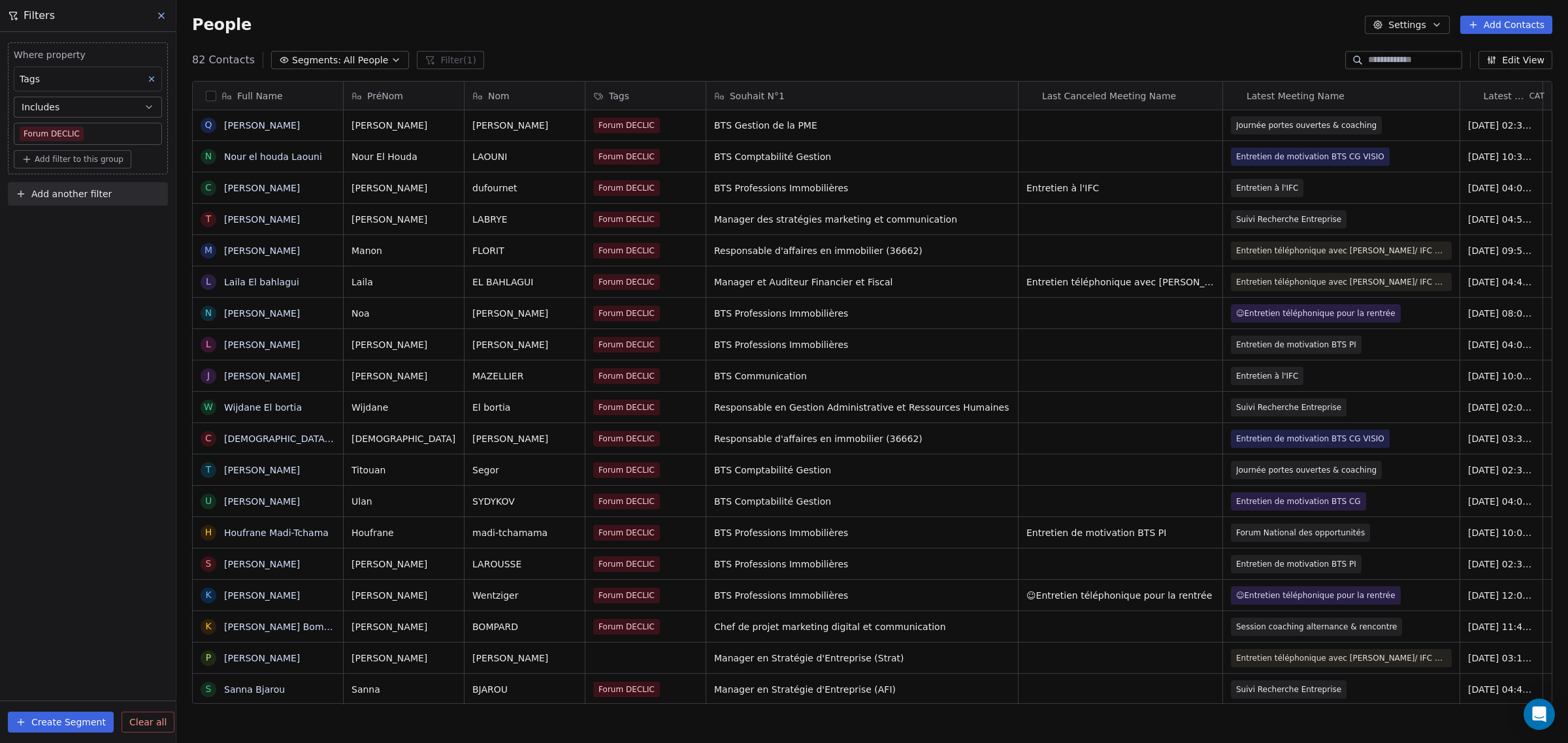
scroll to position [1976, 0]
click at [667, 556] on div "Forum DECLIC" at bounding box center [633, 564] width 80 height 16
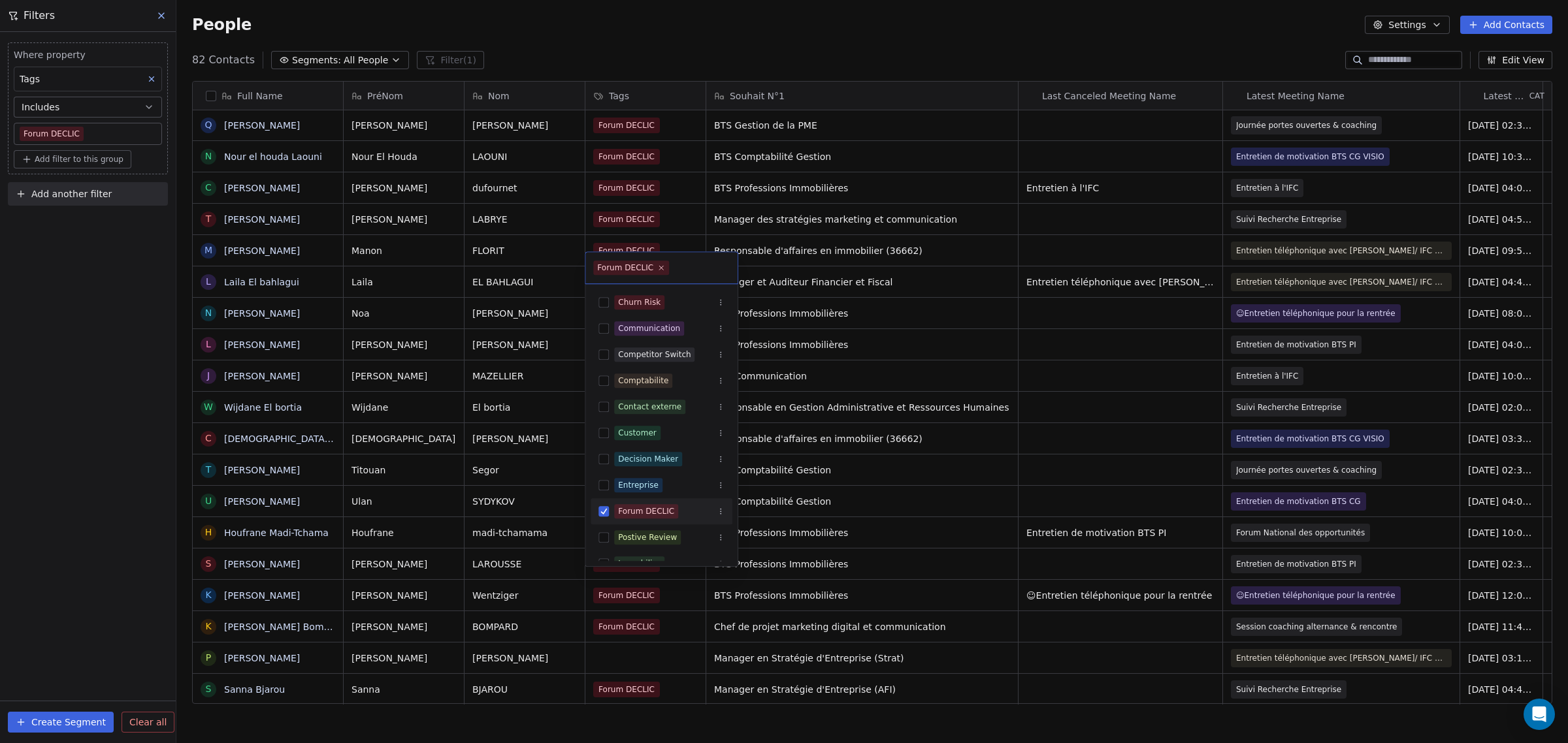
click at [605, 510] on button "Suggestions" at bounding box center [604, 511] width 11 height 10
click at [543, 563] on html "IFC Contacts People Marketing Workflows Campaigns Sales Pipelines Sequences Bet…" at bounding box center [784, 371] width 1568 height 743
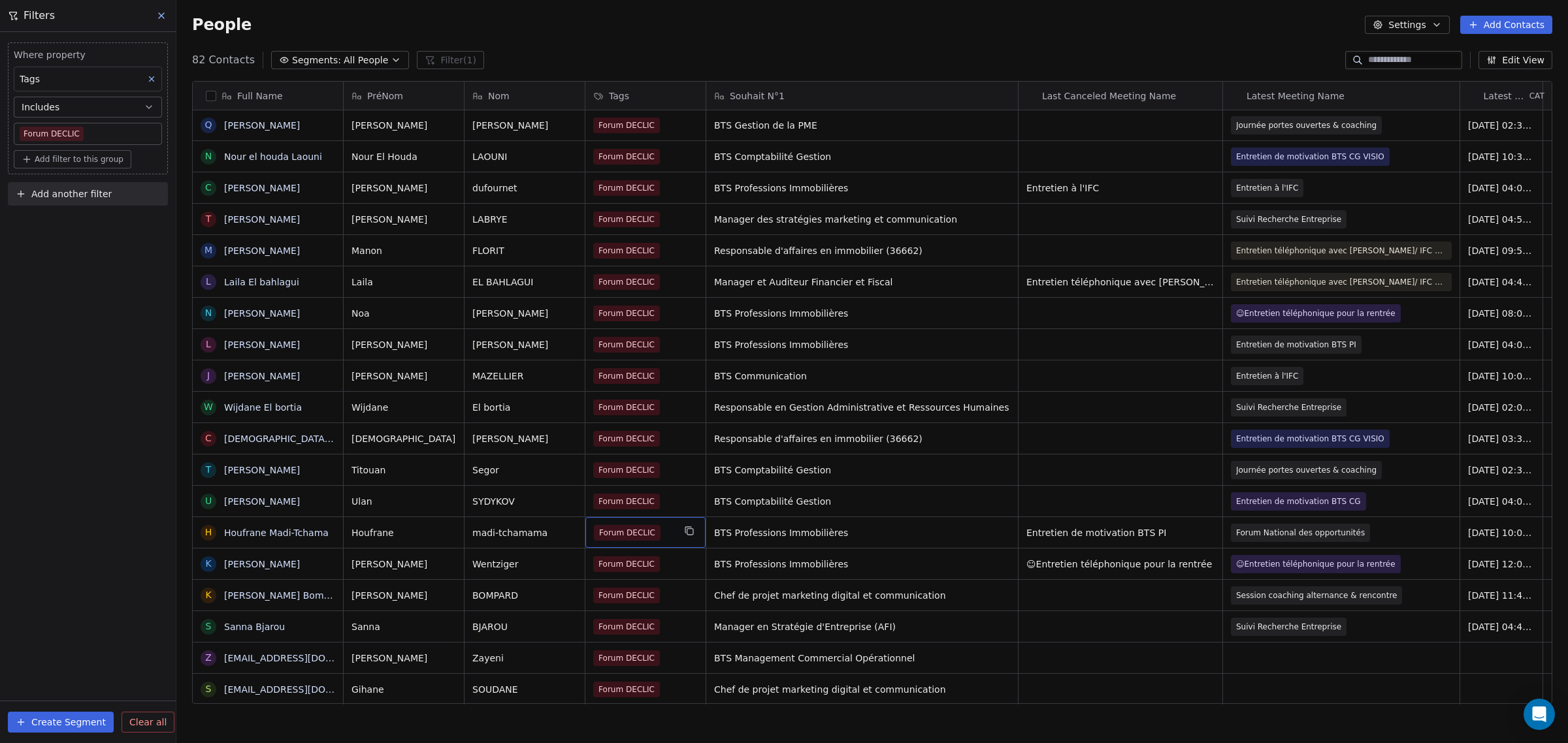
click at [674, 520] on div "Forum DECLIC" at bounding box center [645, 532] width 120 height 31
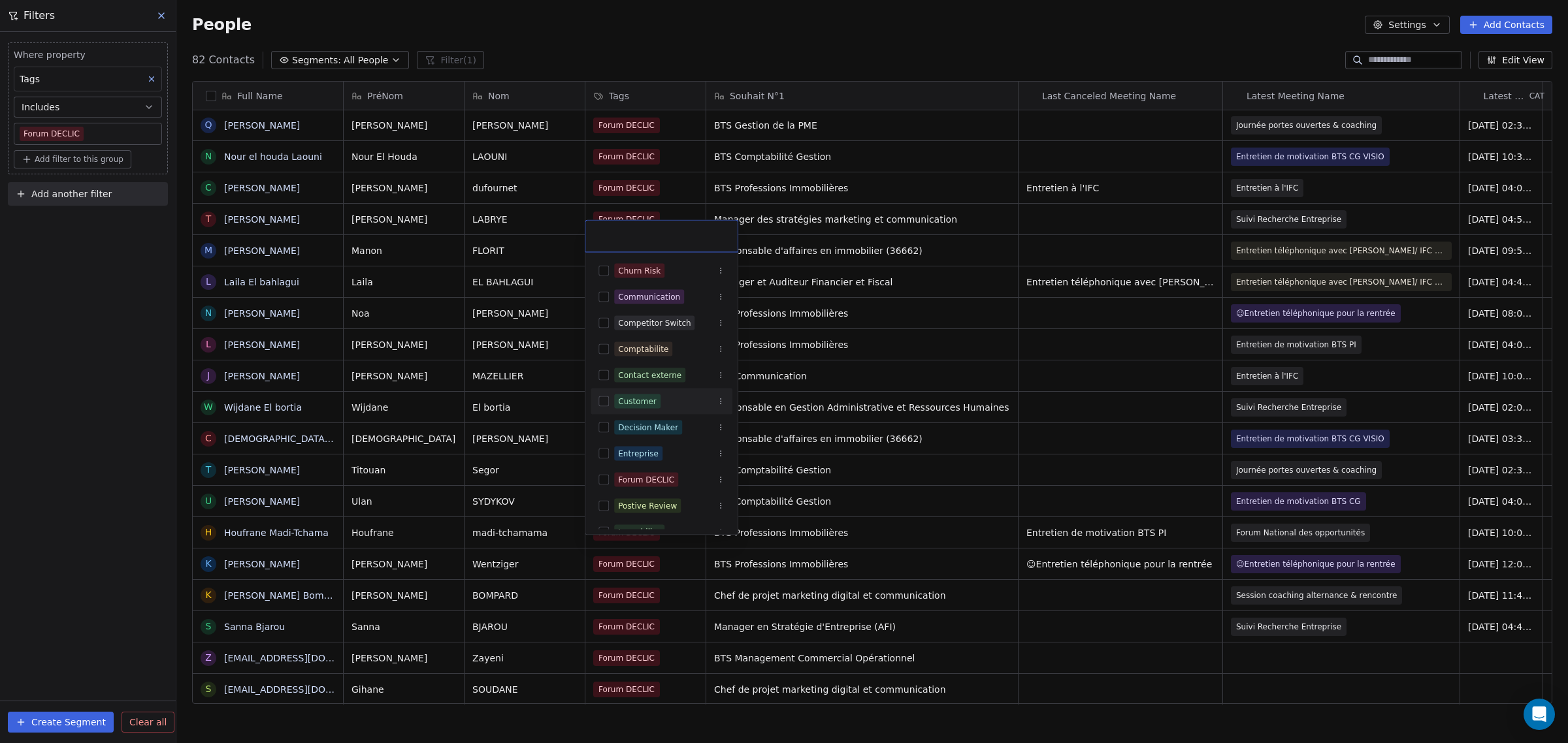
click at [524, 493] on html "IFC Contacts People Marketing Workflows Campaigns Sales Pipelines Sequences Bet…" at bounding box center [784, 371] width 1568 height 743
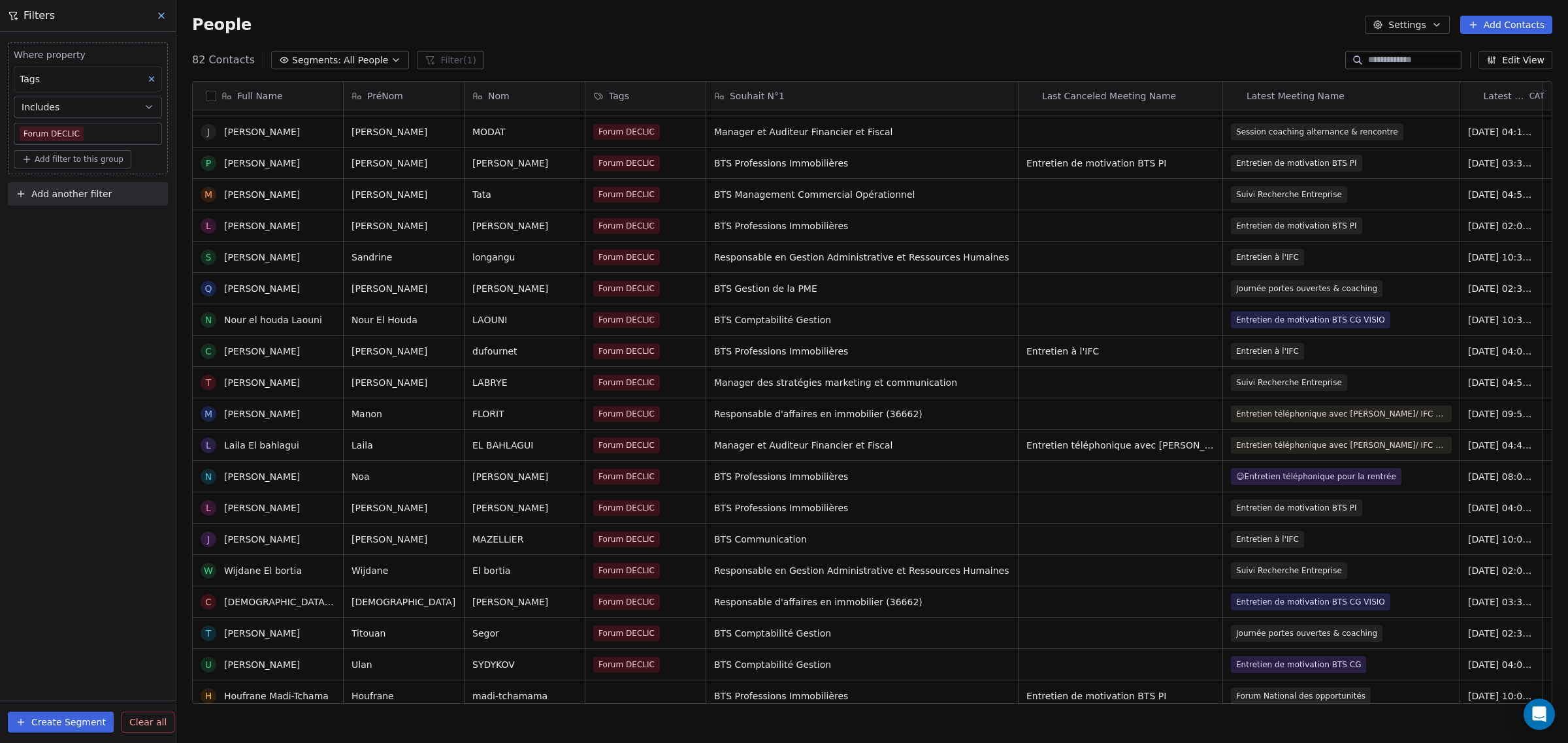
scroll to position [1730, 0]
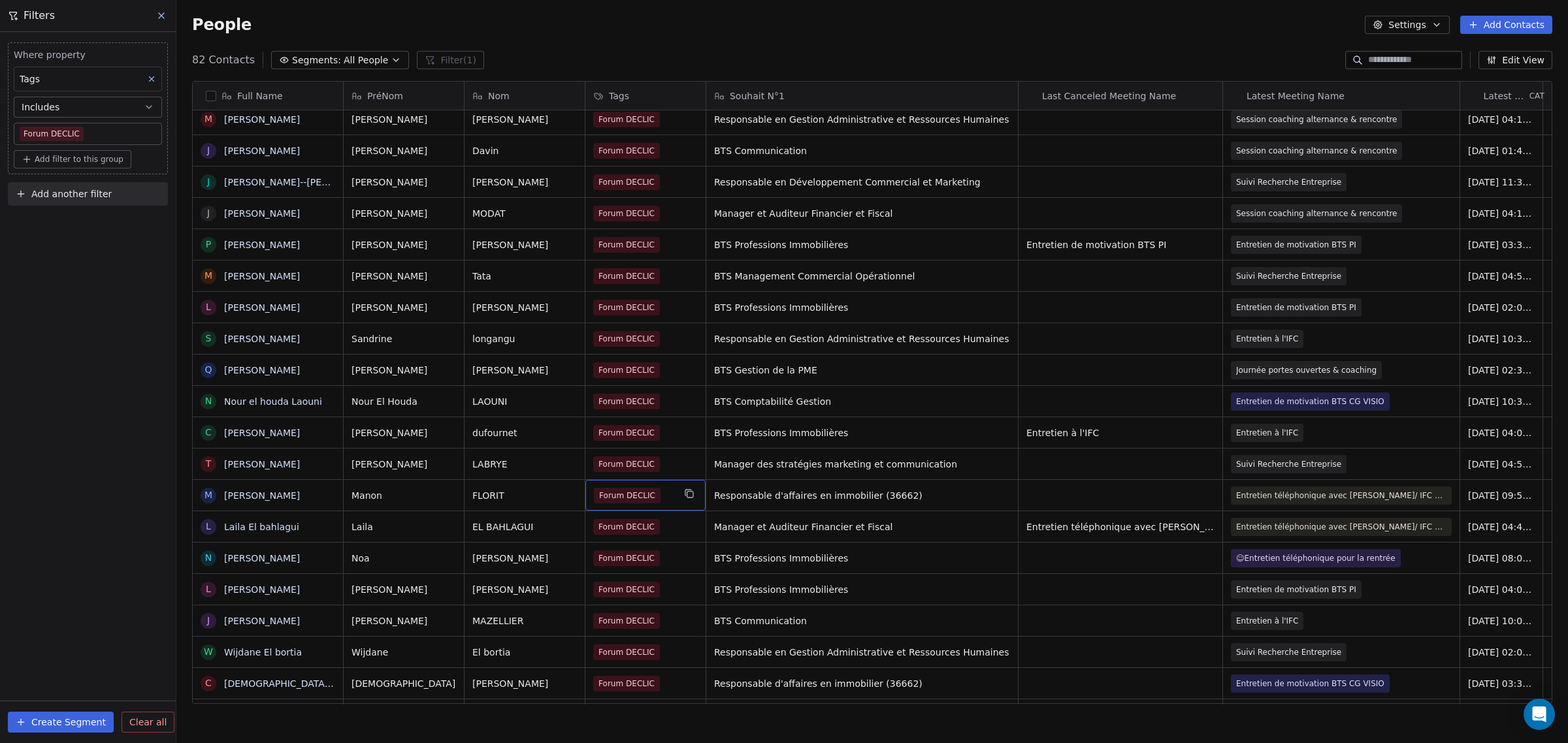
click at [665, 487] on div "Forum DECLIC" at bounding box center [633, 495] width 80 height 16
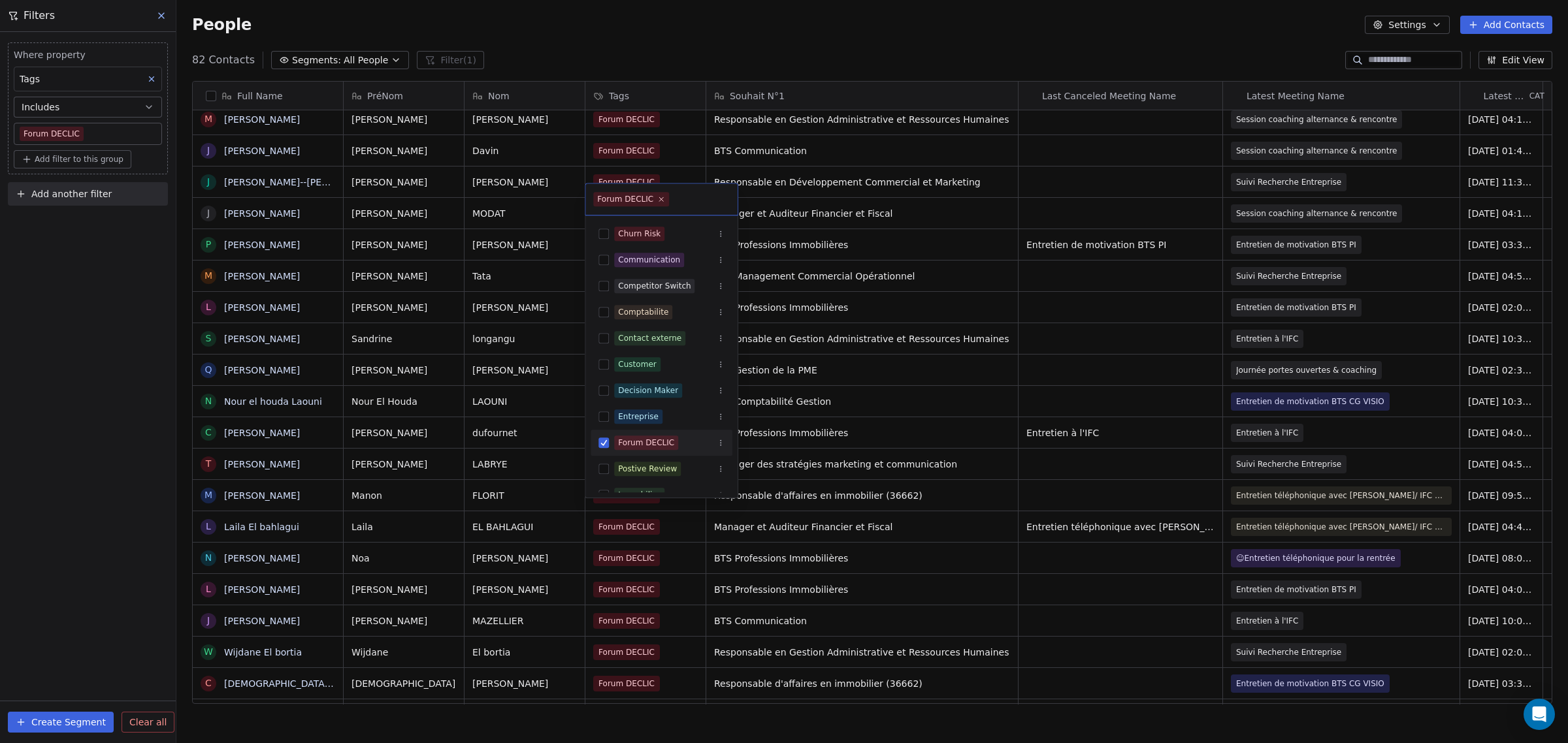
click at [602, 444] on button "Suggestions" at bounding box center [604, 442] width 11 height 10
click at [543, 456] on html "IFC Contacts People Marketing Workflows Campaigns Sales Pipelines Sequences Bet…" at bounding box center [784, 371] width 1568 height 743
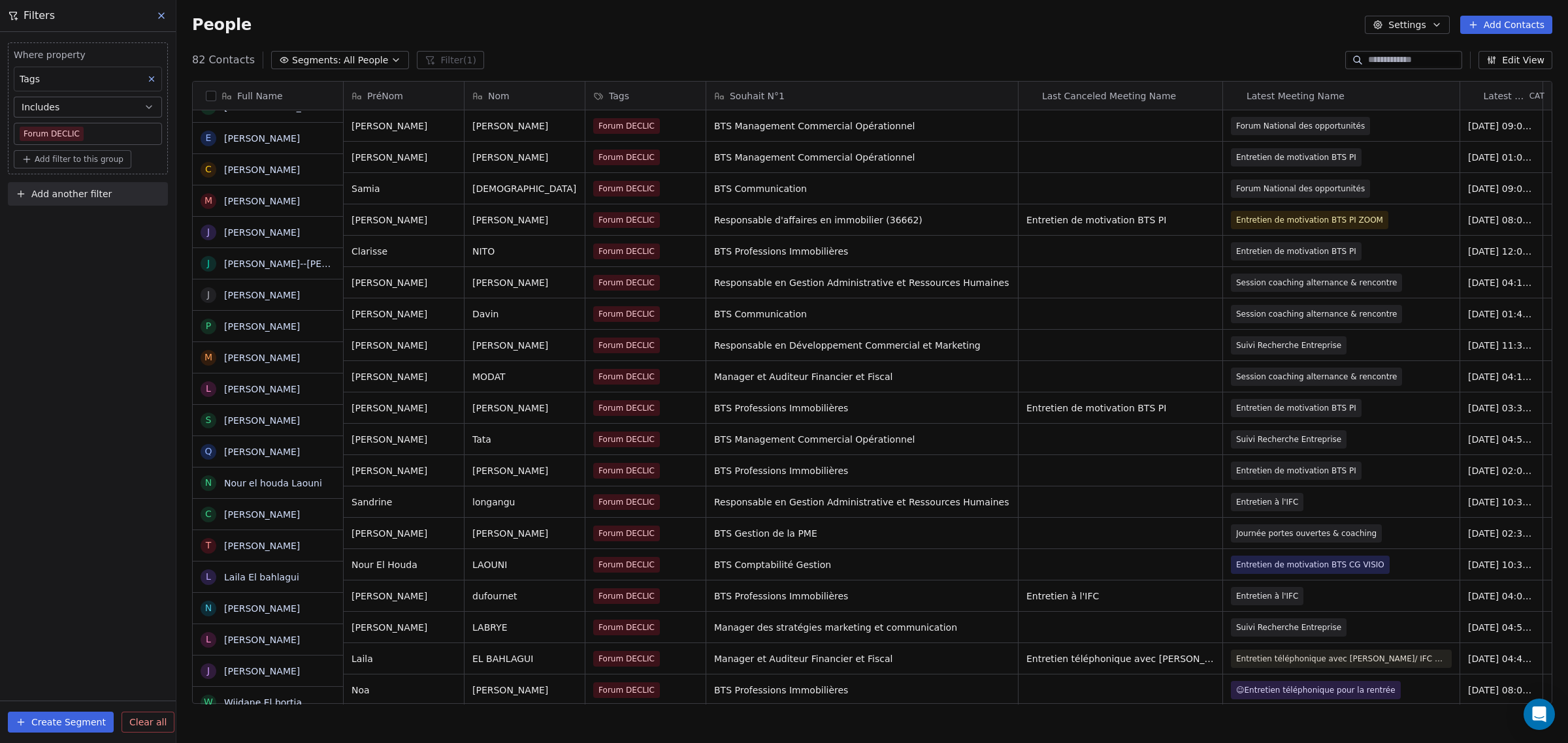
scroll to position [1568, 0]
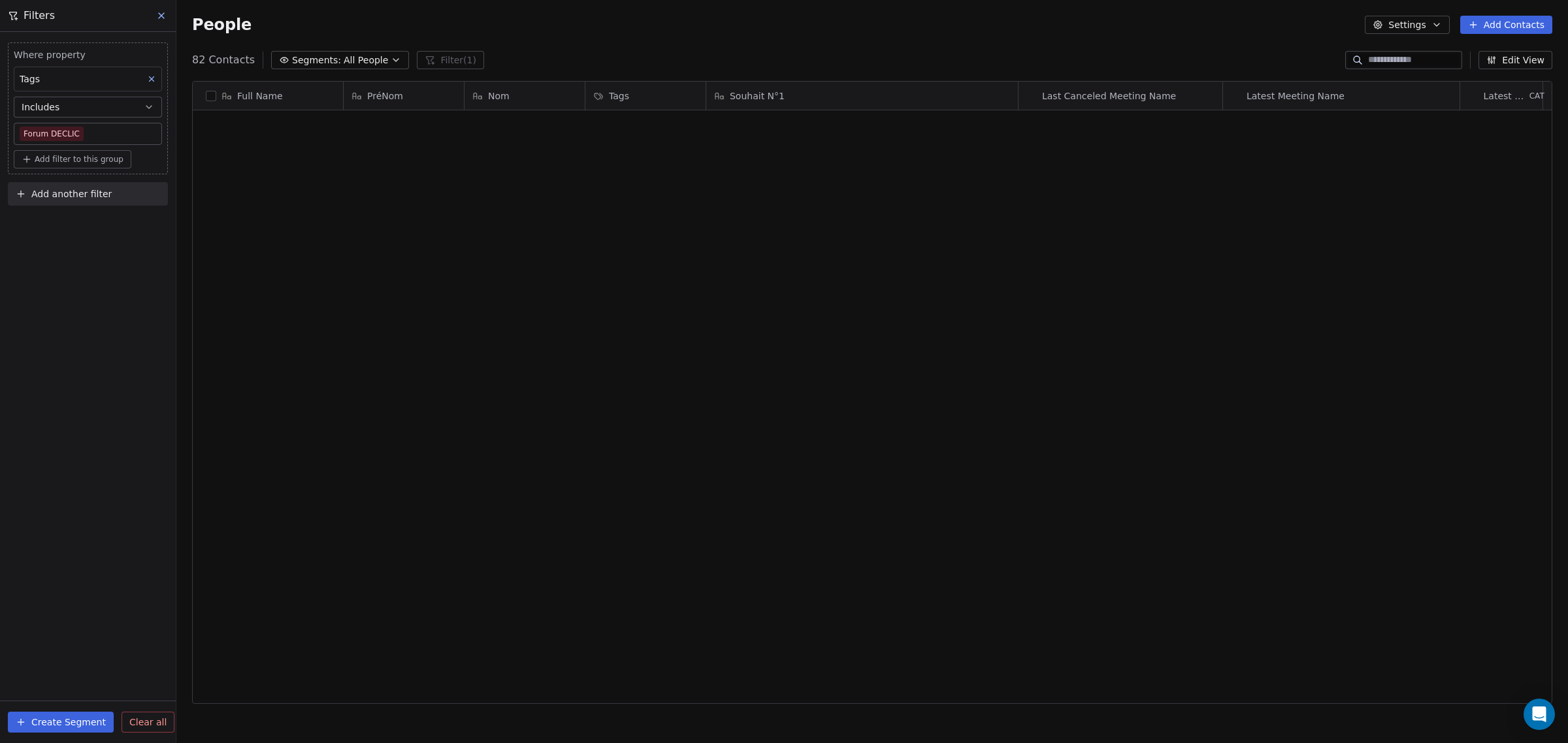
scroll to position [641, 1379]
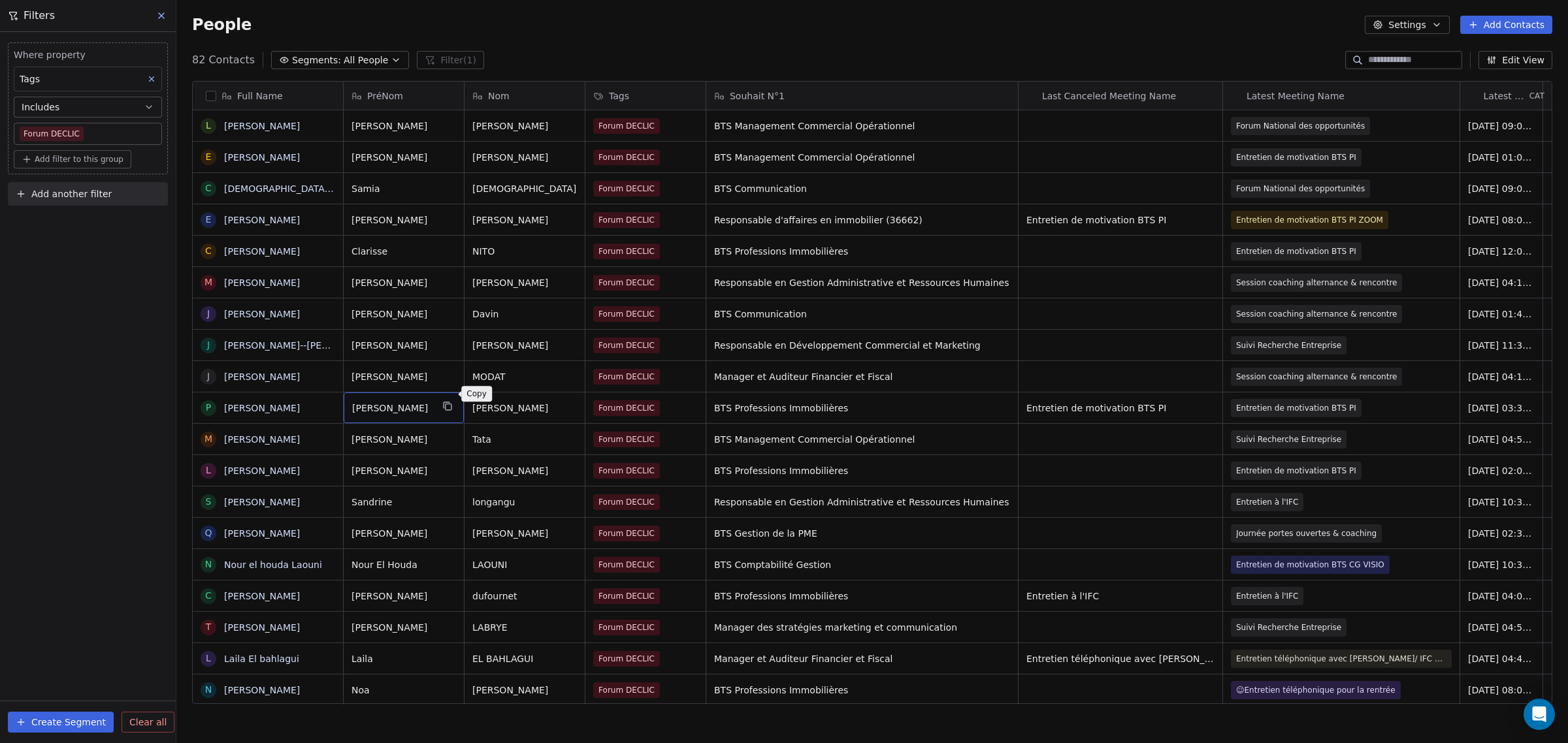
click at [452, 404] on icon "grid" at bounding box center [449, 407] width 6 height 6
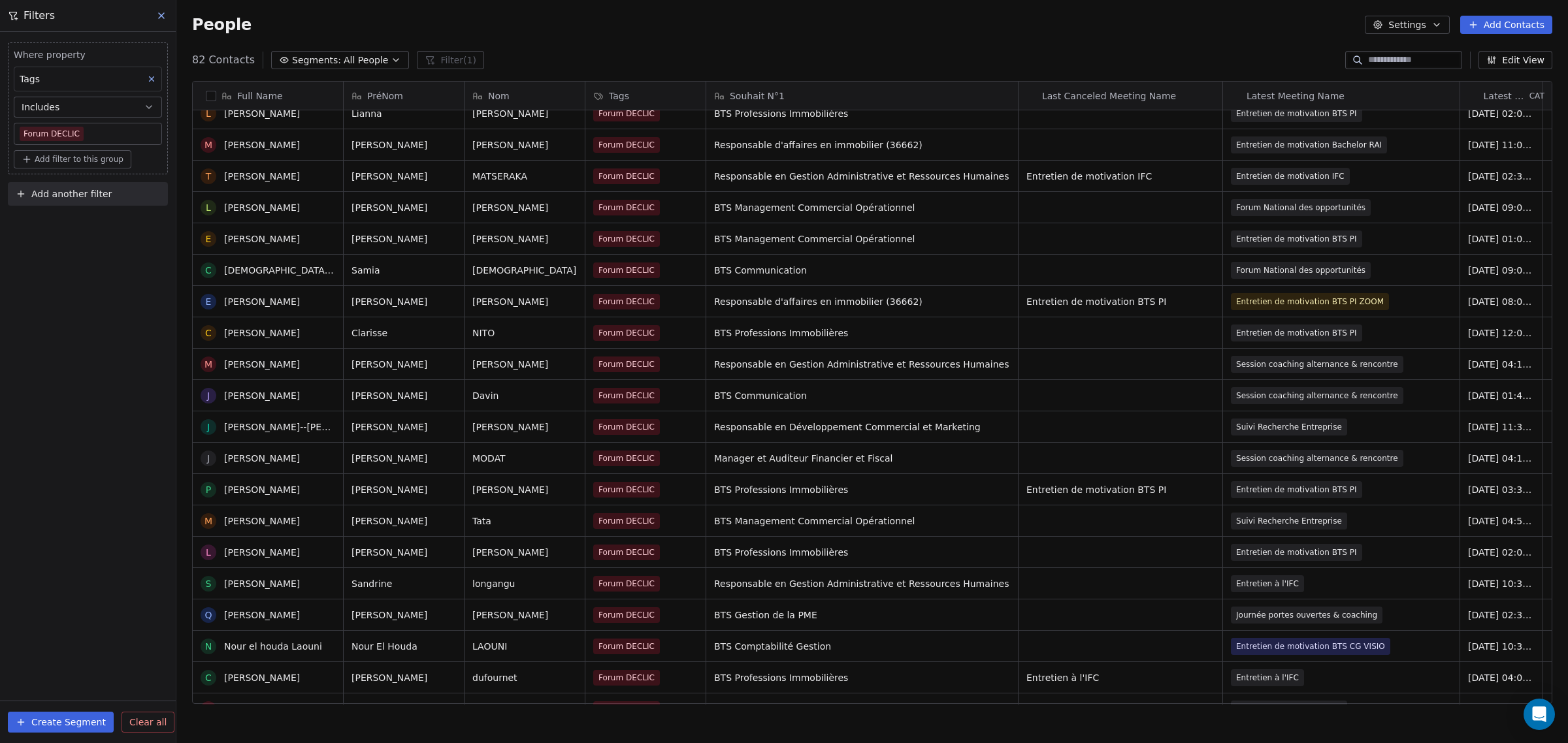
scroll to position [1404, 0]
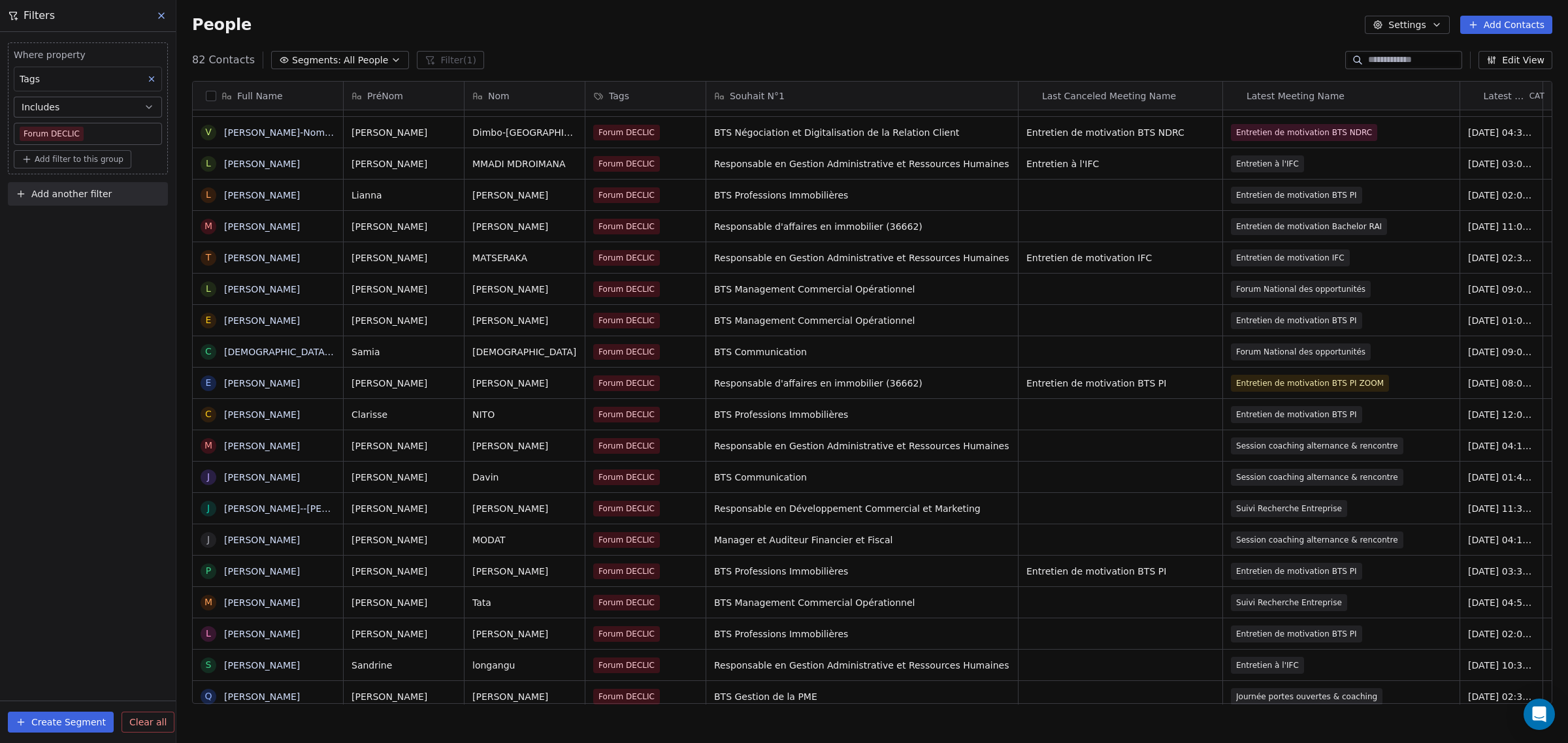
click at [644, 344] on span "Forum DECLIC" at bounding box center [626, 352] width 67 height 16
click at [662, 341] on div "Forum DECLIC" at bounding box center [645, 351] width 120 height 31
click at [654, 344] on span "Forum DECLIC" at bounding box center [626, 352] width 67 height 16
click at [652, 344] on span "Forum DECLIC" at bounding box center [626, 352] width 67 height 16
click at [651, 344] on span "Forum DECLIC" at bounding box center [626, 352] width 67 height 16
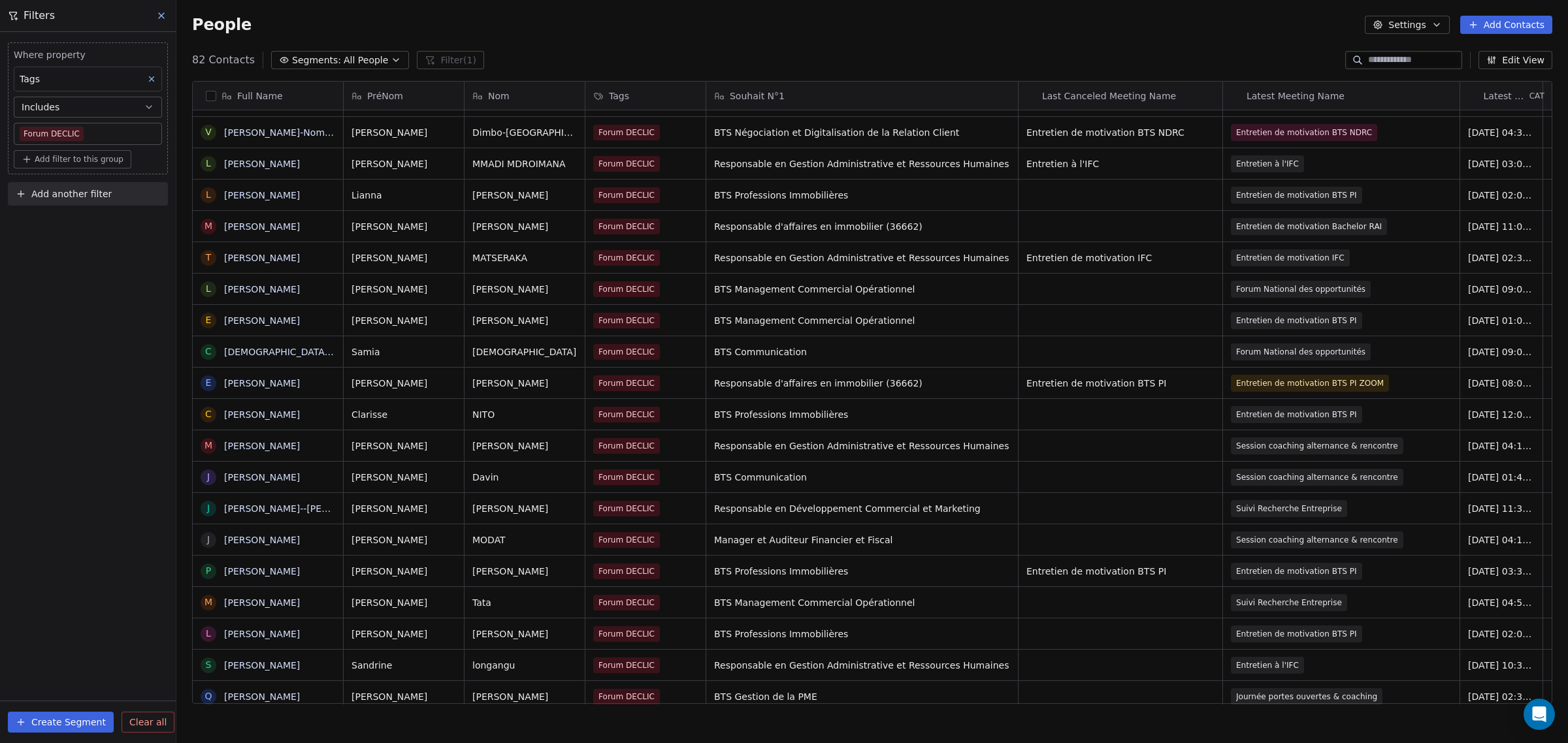
click at [627, 344] on span "Forum DECLIC" at bounding box center [626, 352] width 67 height 16
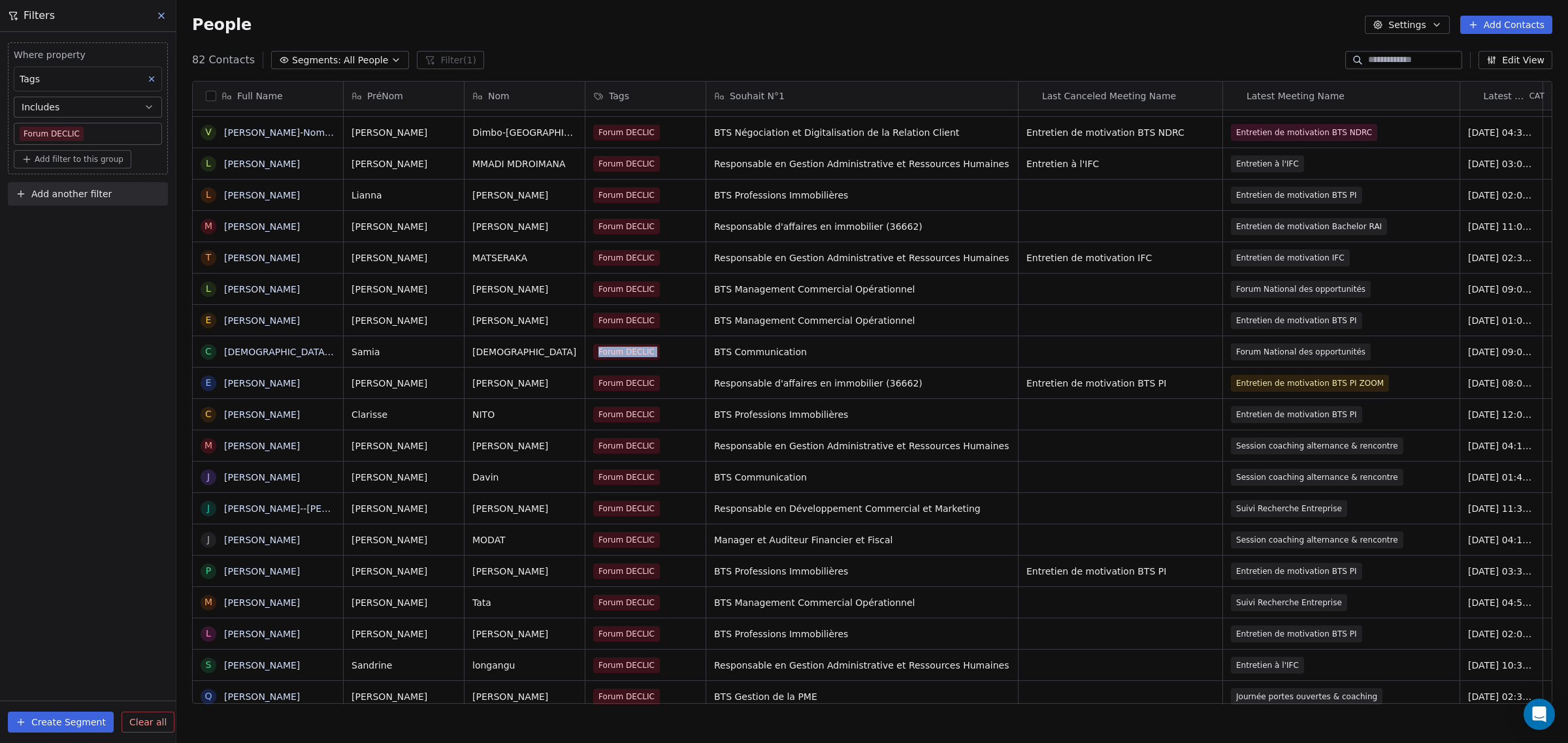
click at [674, 336] on div "Forum DECLIC" at bounding box center [645, 351] width 120 height 31
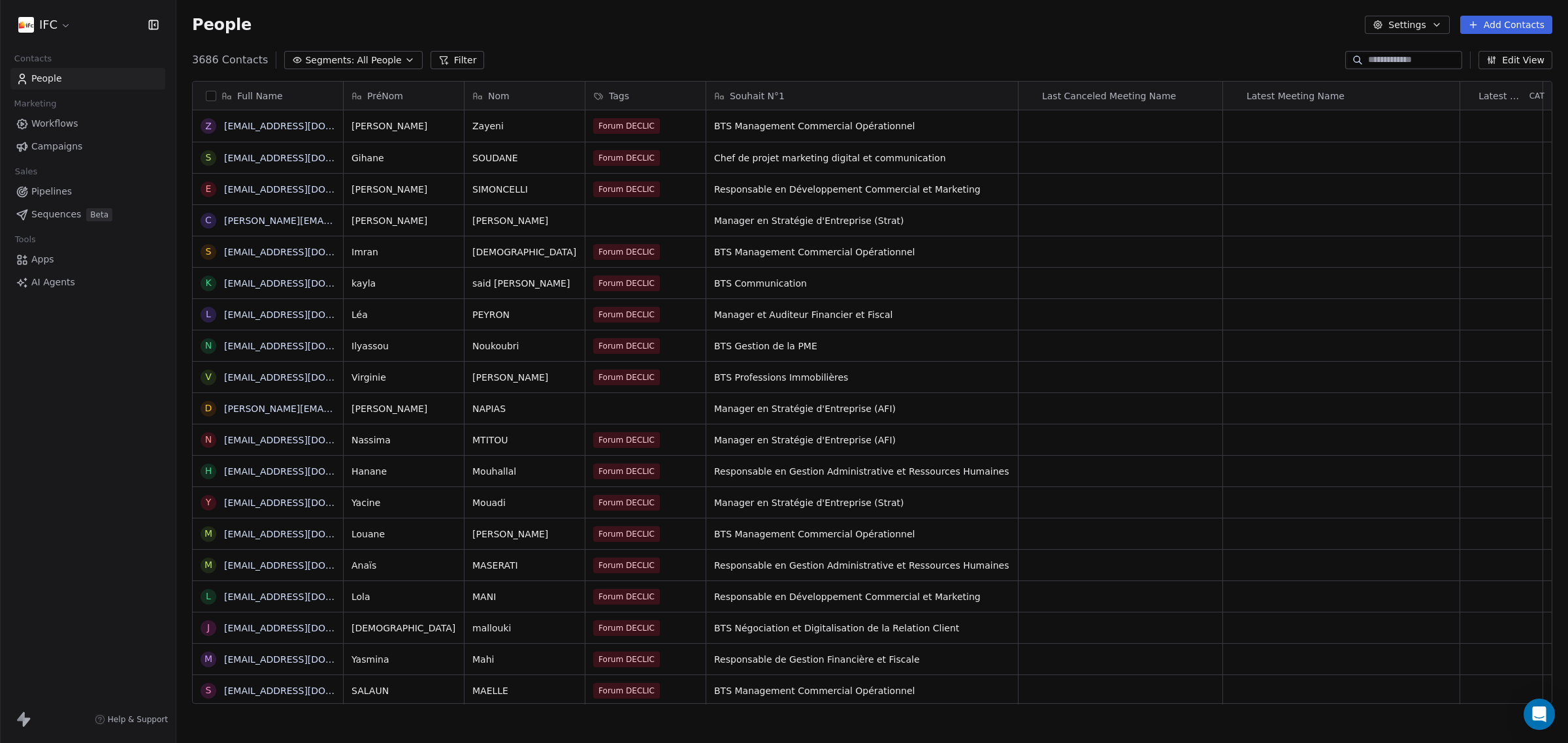
scroll to position [641, 1379]
click at [660, 410] on div "grid" at bounding box center [645, 408] width 120 height 31
click at [634, 406] on div "grid" at bounding box center [645, 408] width 120 height 31
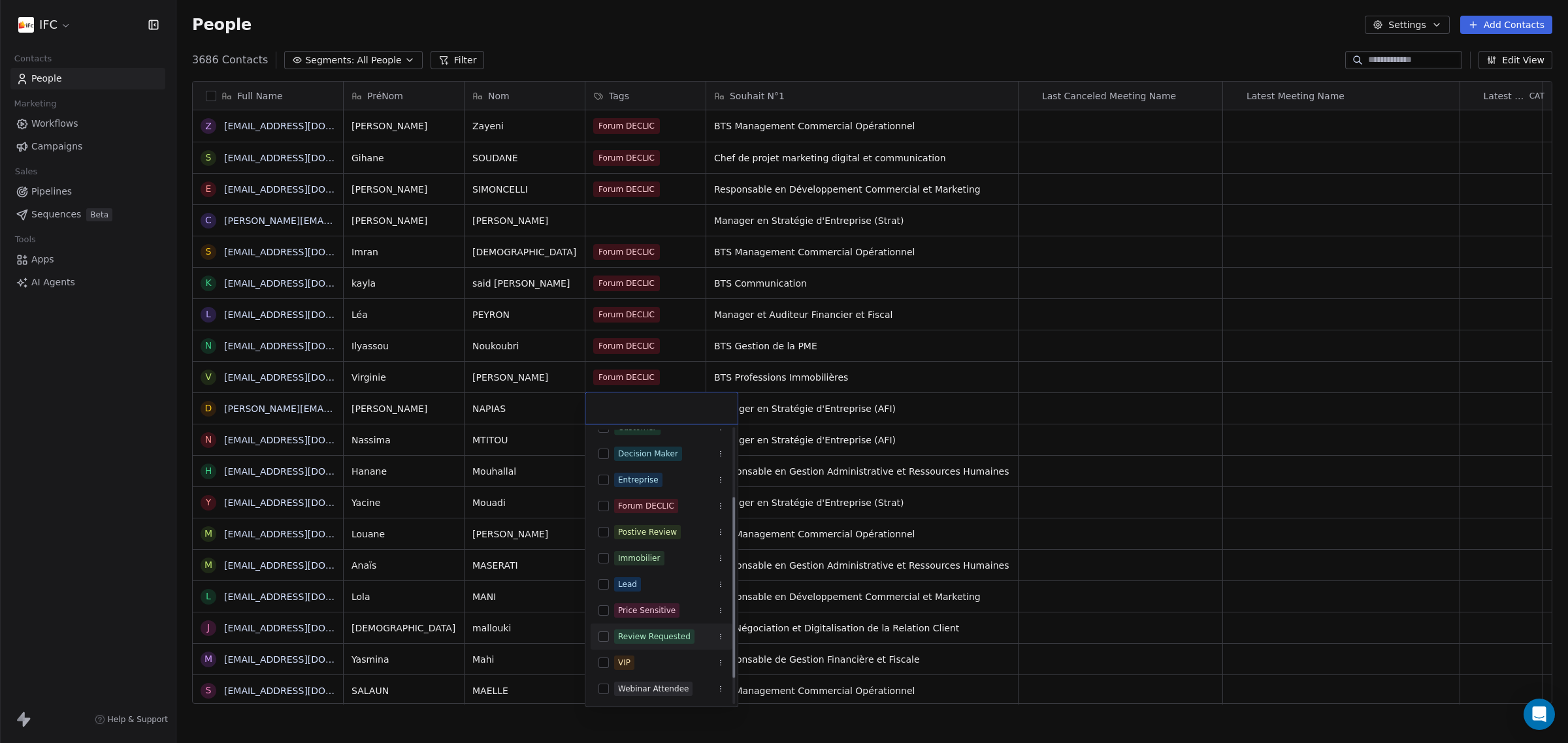
scroll to position [0, 0]
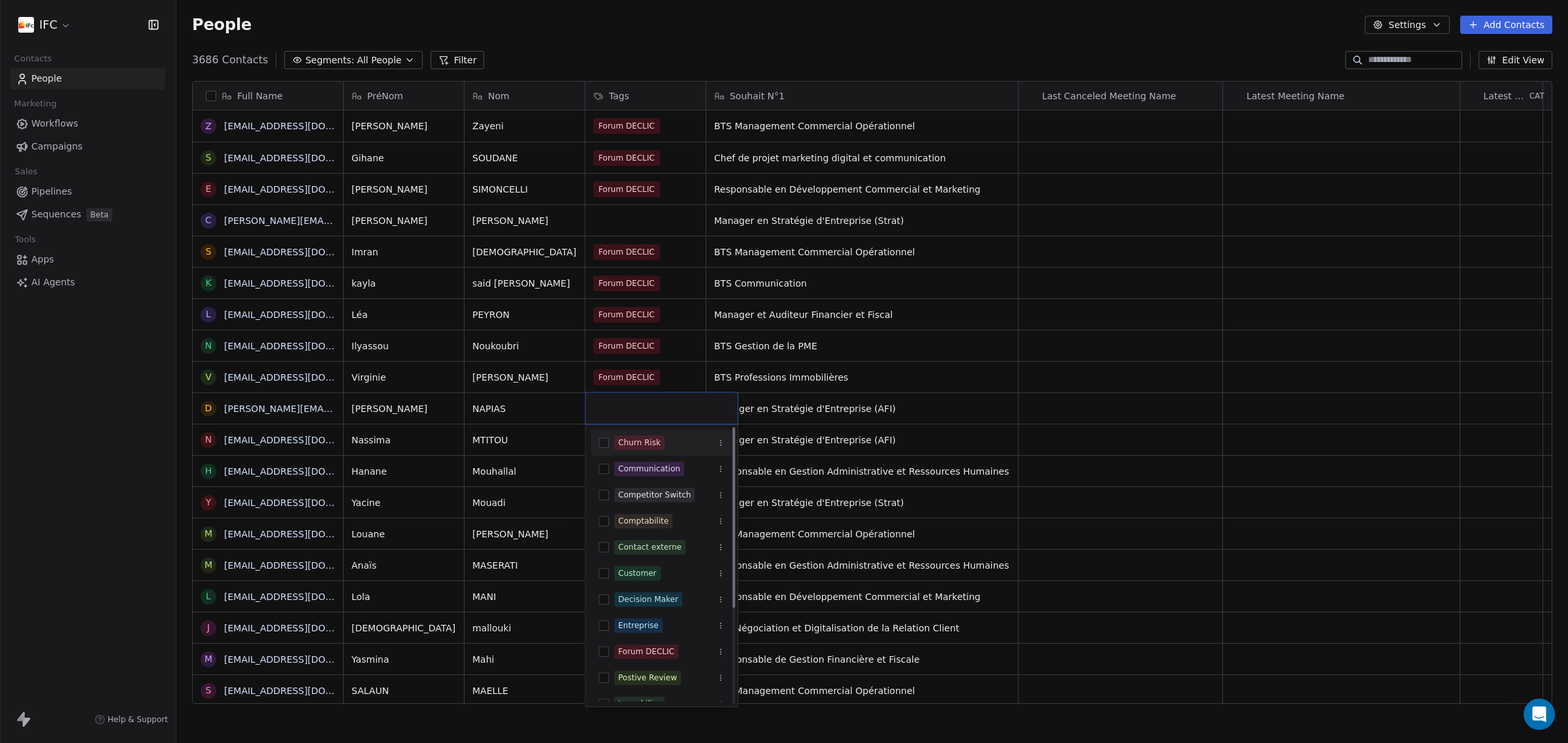
click at [665, 412] on input "text" at bounding box center [662, 408] width 137 height 14
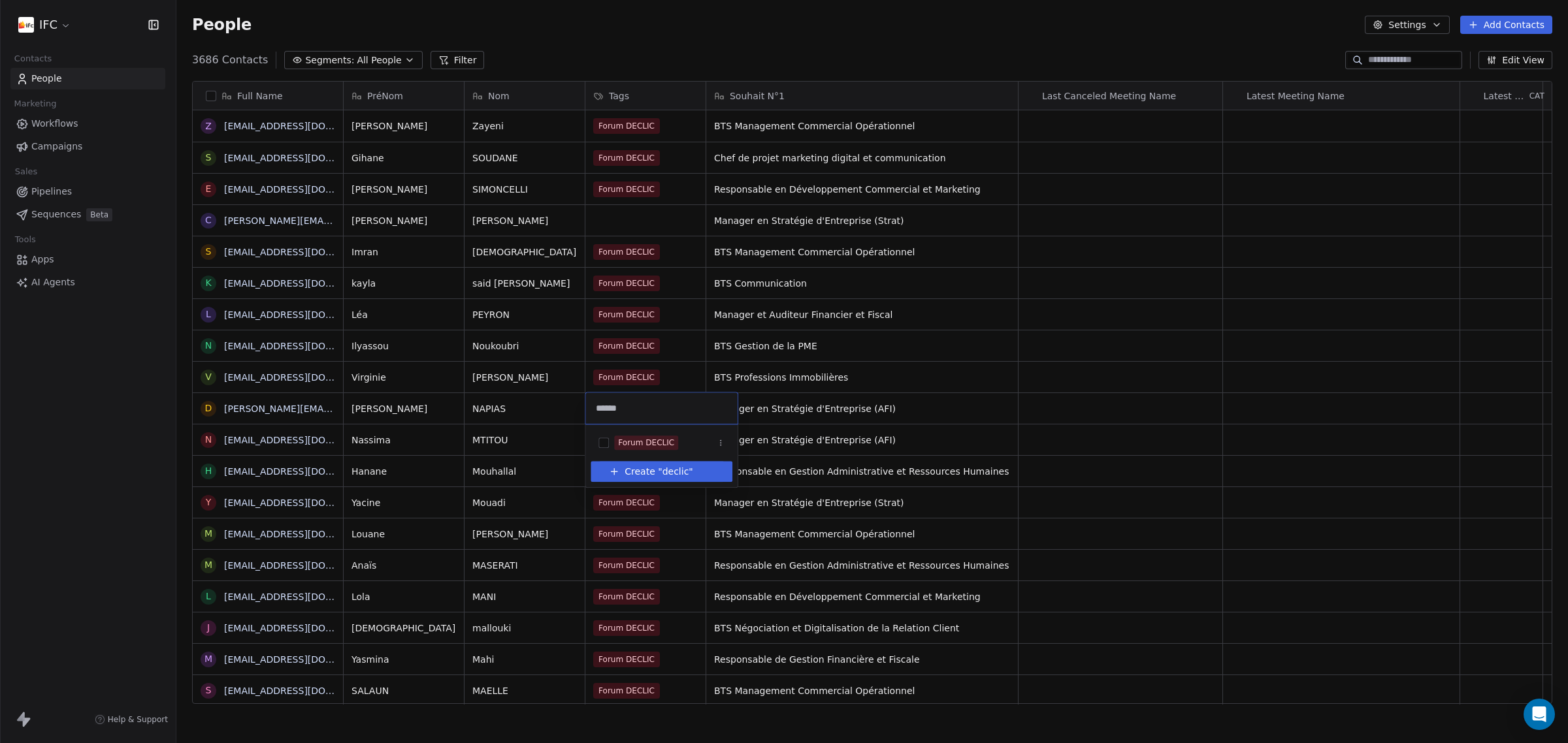
type input "******"
click at [653, 472] on span "Create "" at bounding box center [643, 472] width 38 height 13
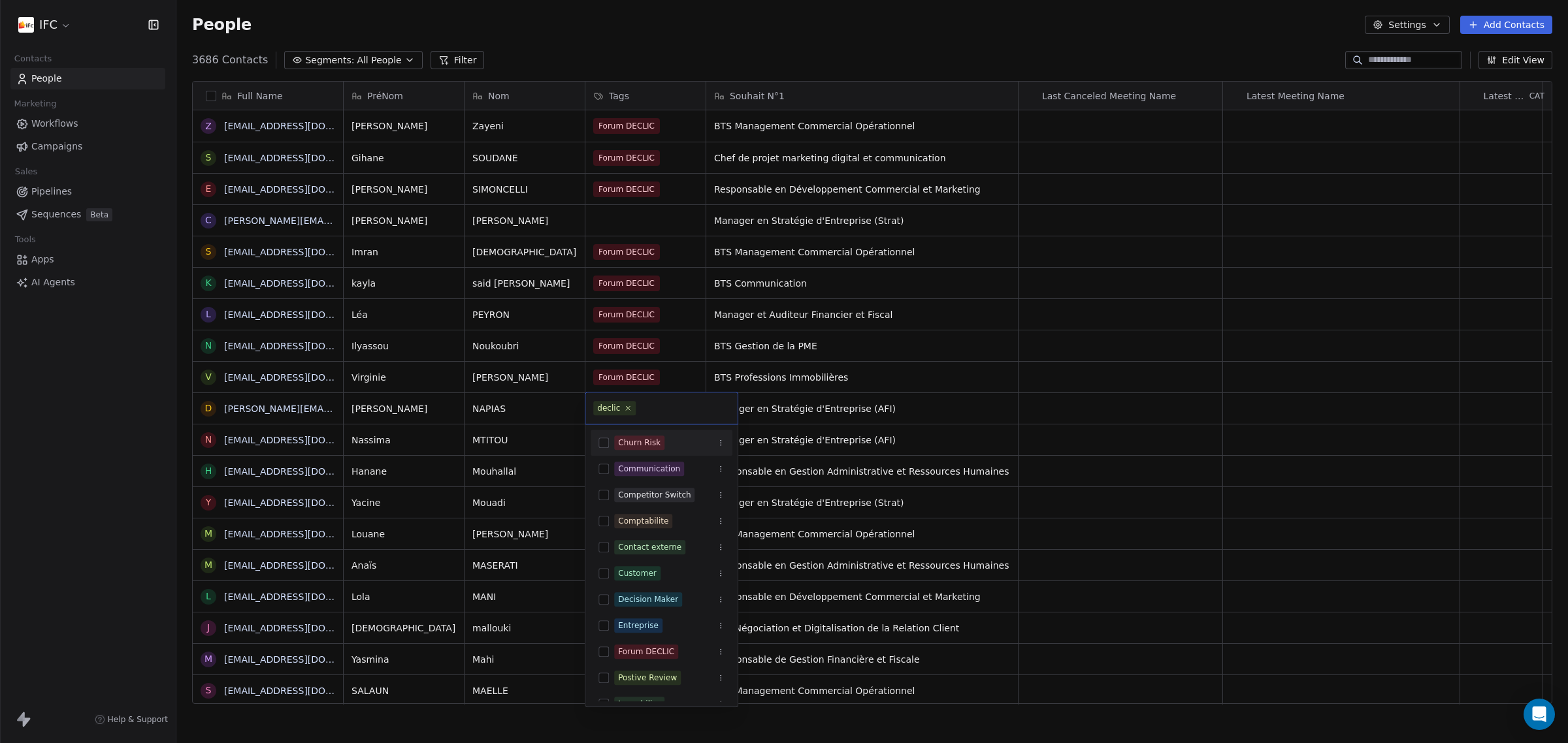
click at [669, 409] on input "text" at bounding box center [684, 408] width 92 height 14
click at [449, 401] on html "IFC Contacts People Marketing Workflows Campaigns Sales Pipelines Sequences Bet…" at bounding box center [784, 371] width 1568 height 743
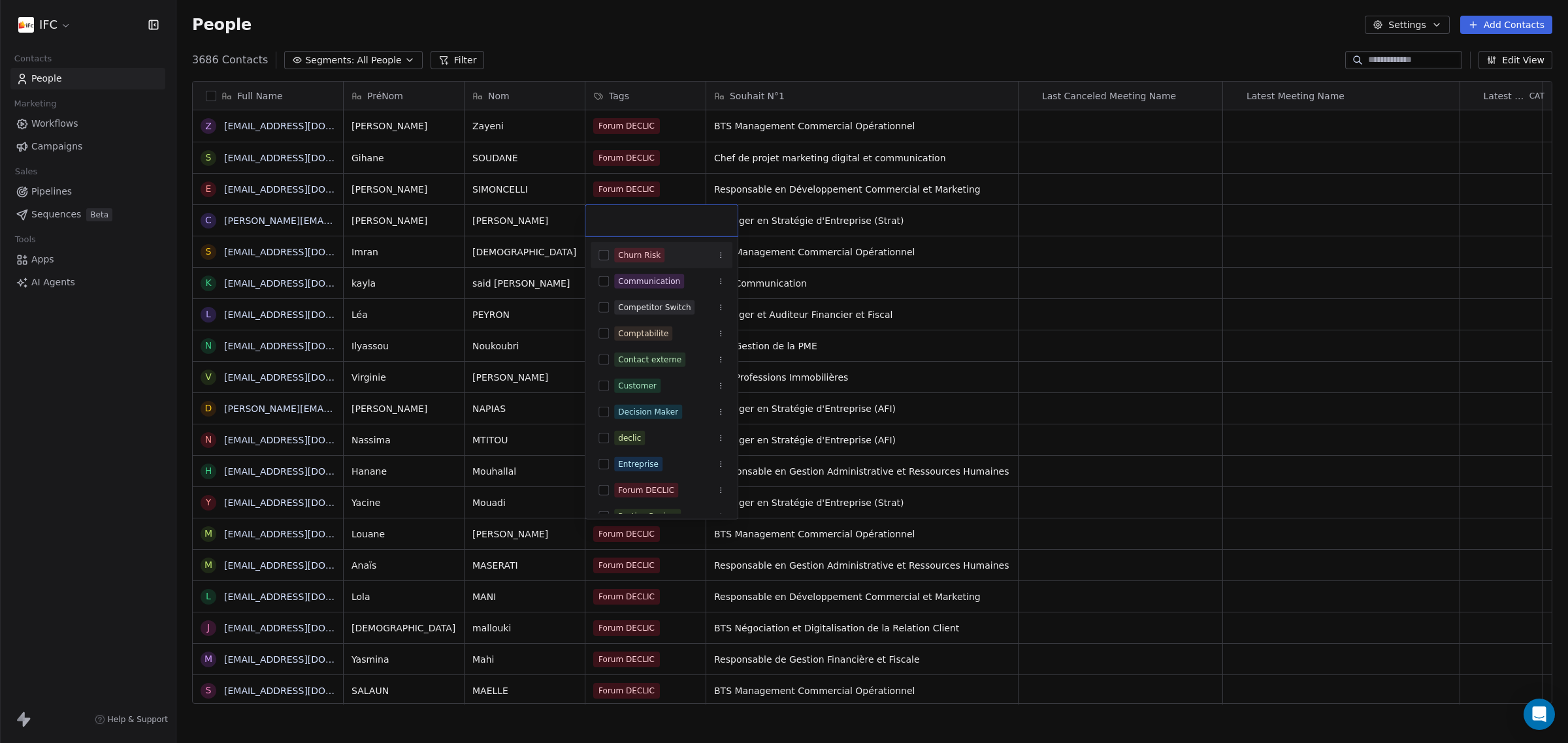
click at [613, 215] on input "text" at bounding box center [662, 220] width 137 height 14
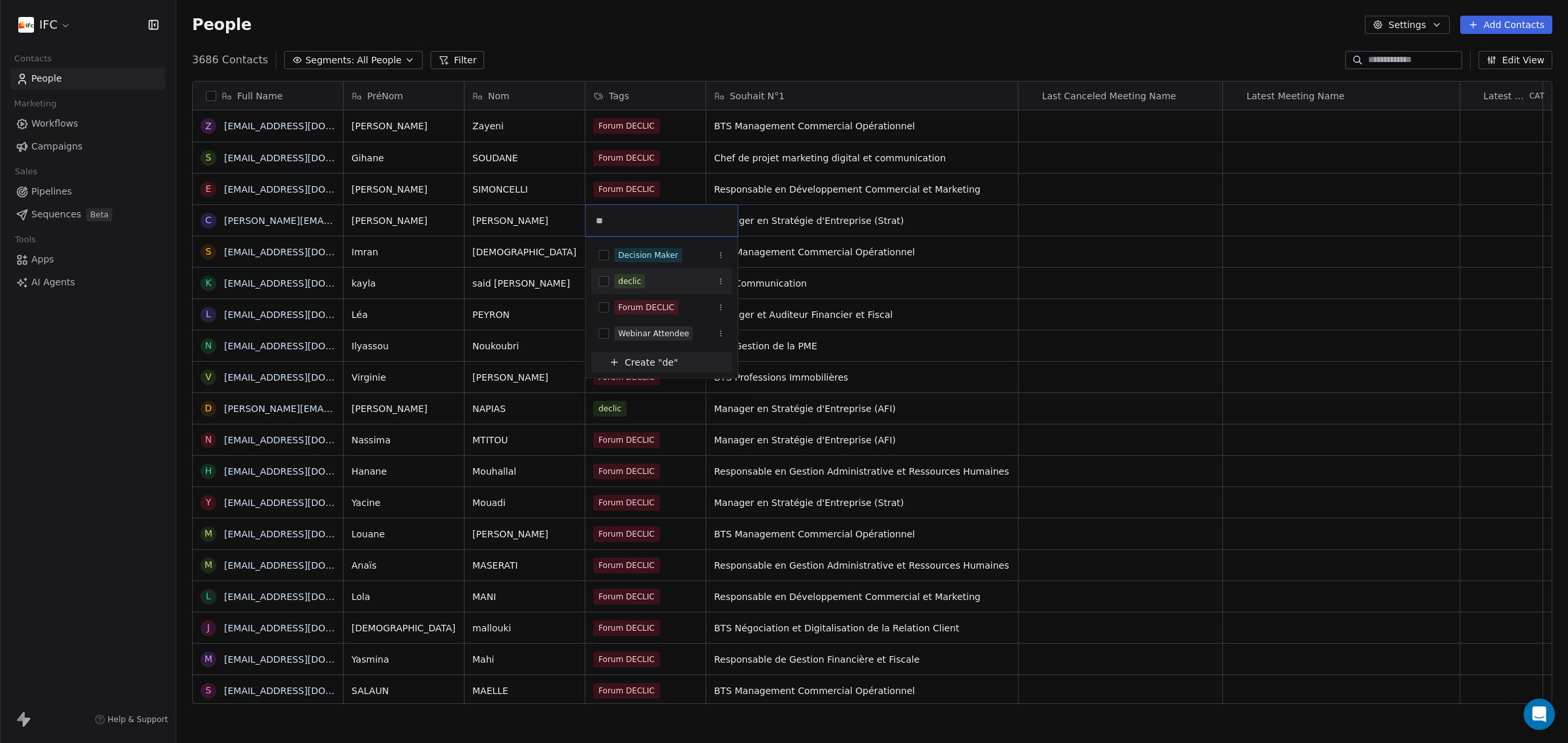
type input "**"
click at [638, 279] on div "declic" at bounding box center [629, 281] width 23 height 12
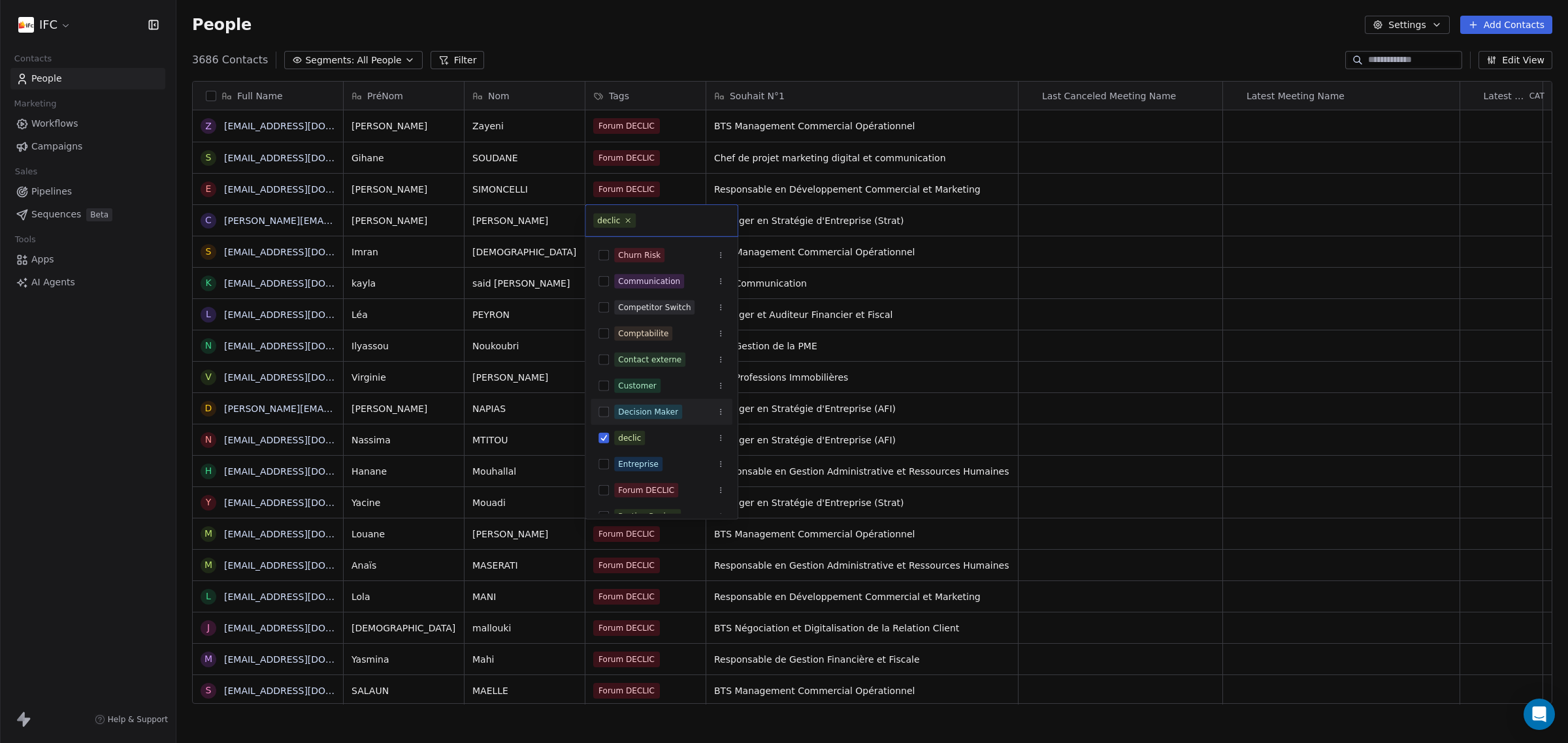
click at [554, 229] on html "IFC Contacts People Marketing Workflows Campaigns Sales Pipelines Sequences Bet…" at bounding box center [784, 371] width 1568 height 743
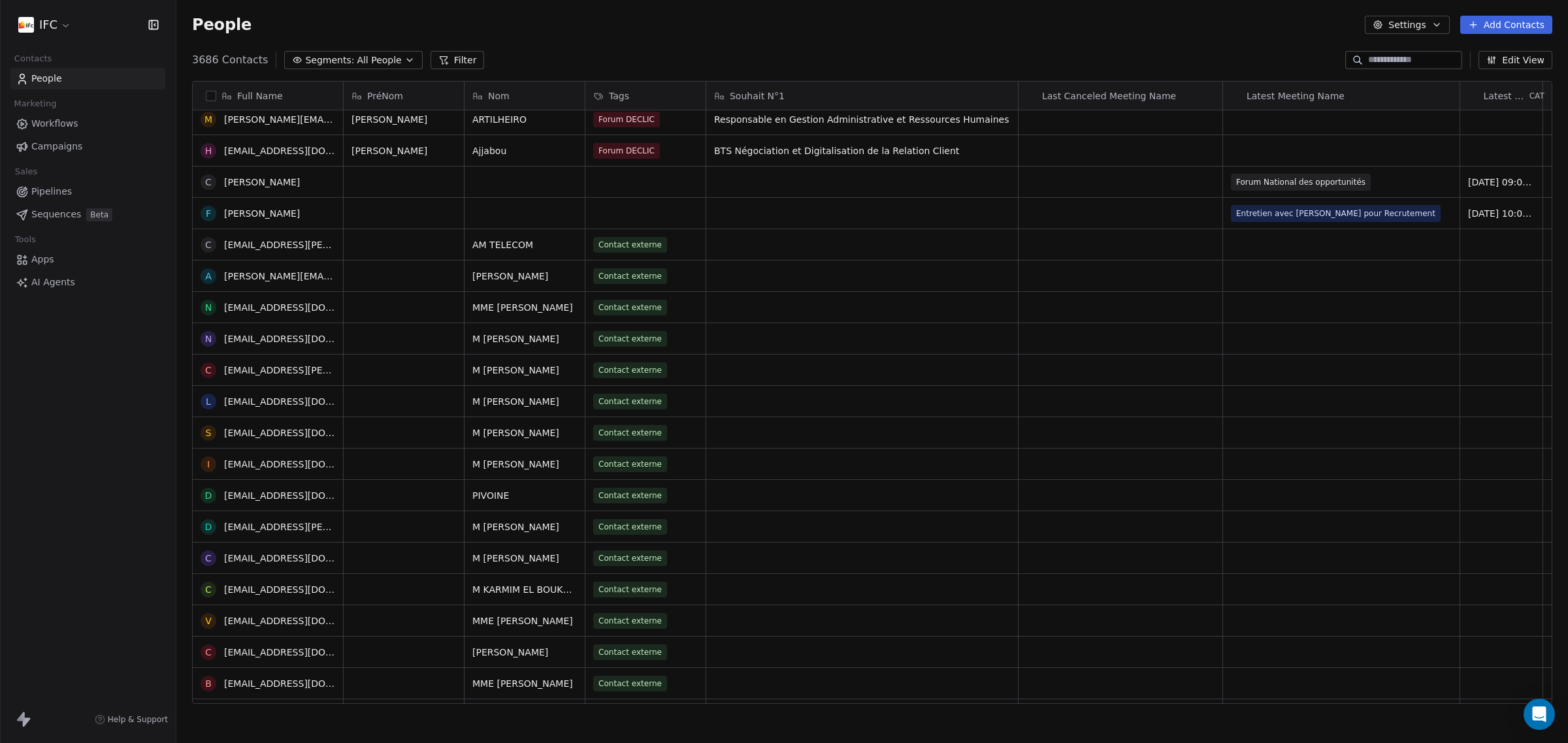
scroll to position [1387, 0]
click at [299, 212] on link "Franck de David-Beauregard" at bounding box center [262, 212] width 76 height 10
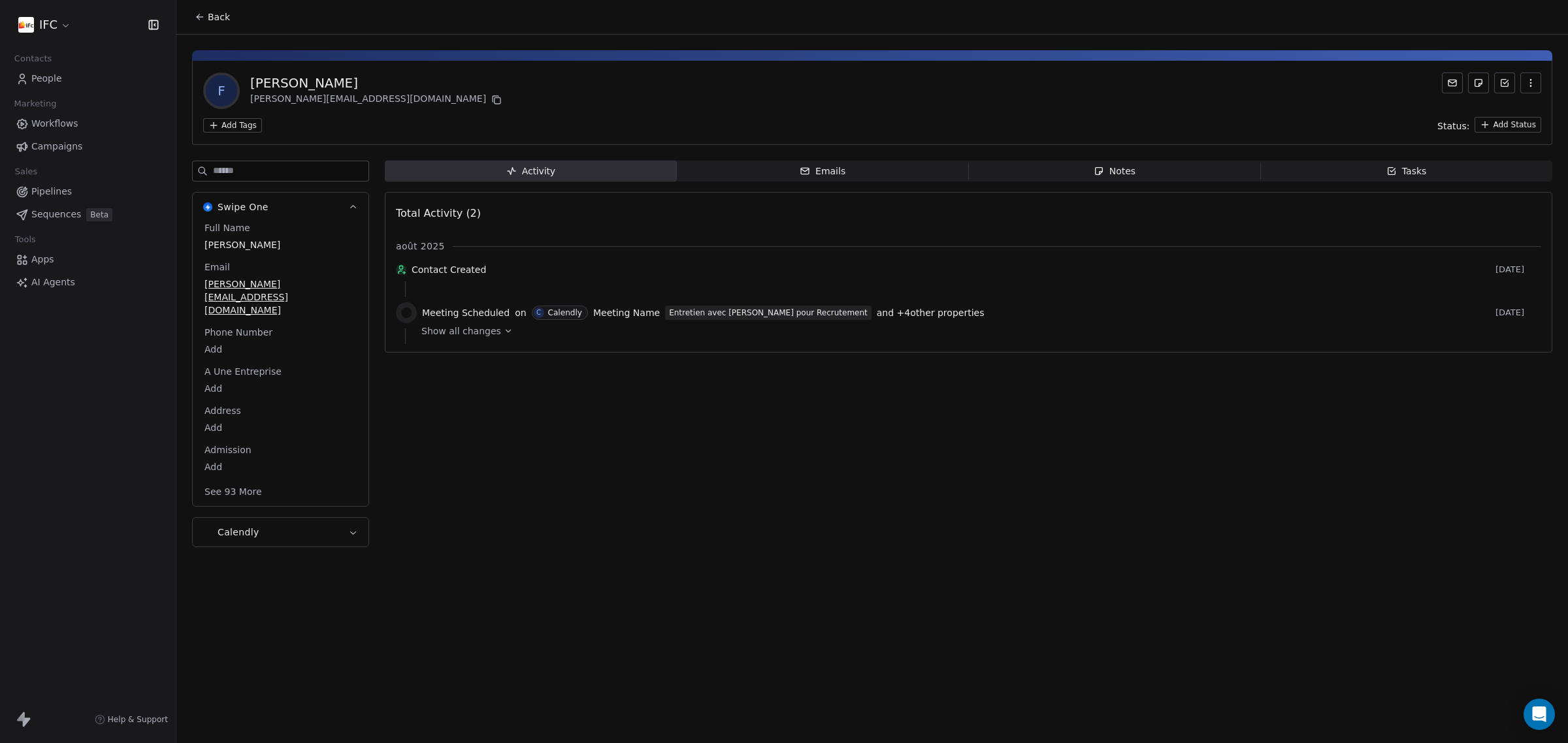
click at [203, 14] on icon at bounding box center [200, 17] width 11 height 10
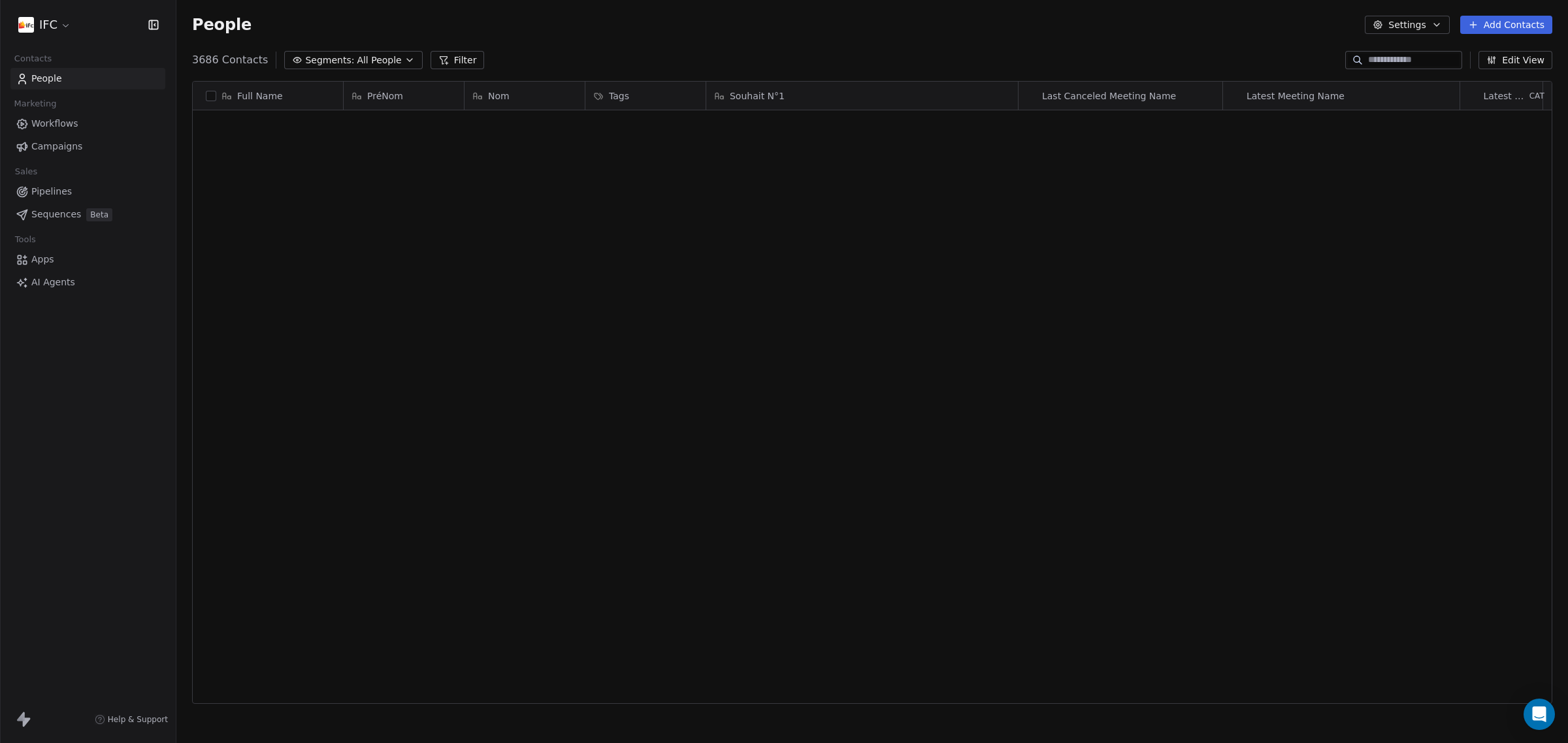
scroll to position [641, 1379]
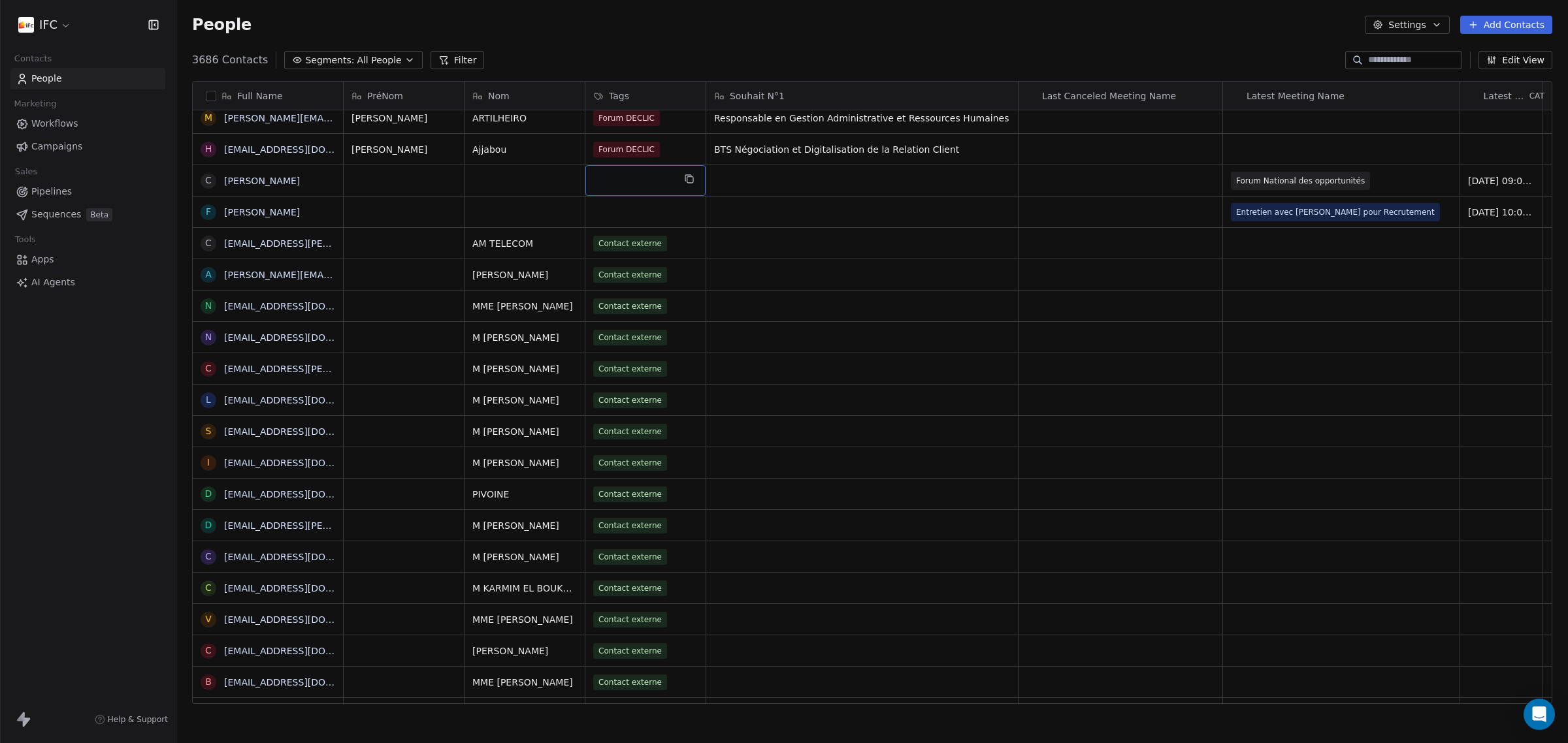
click at [608, 179] on div "grid" at bounding box center [645, 180] width 120 height 31
type input "*"
click at [641, 213] on div "Forum DECLIC" at bounding box center [646, 216] width 56 height 12
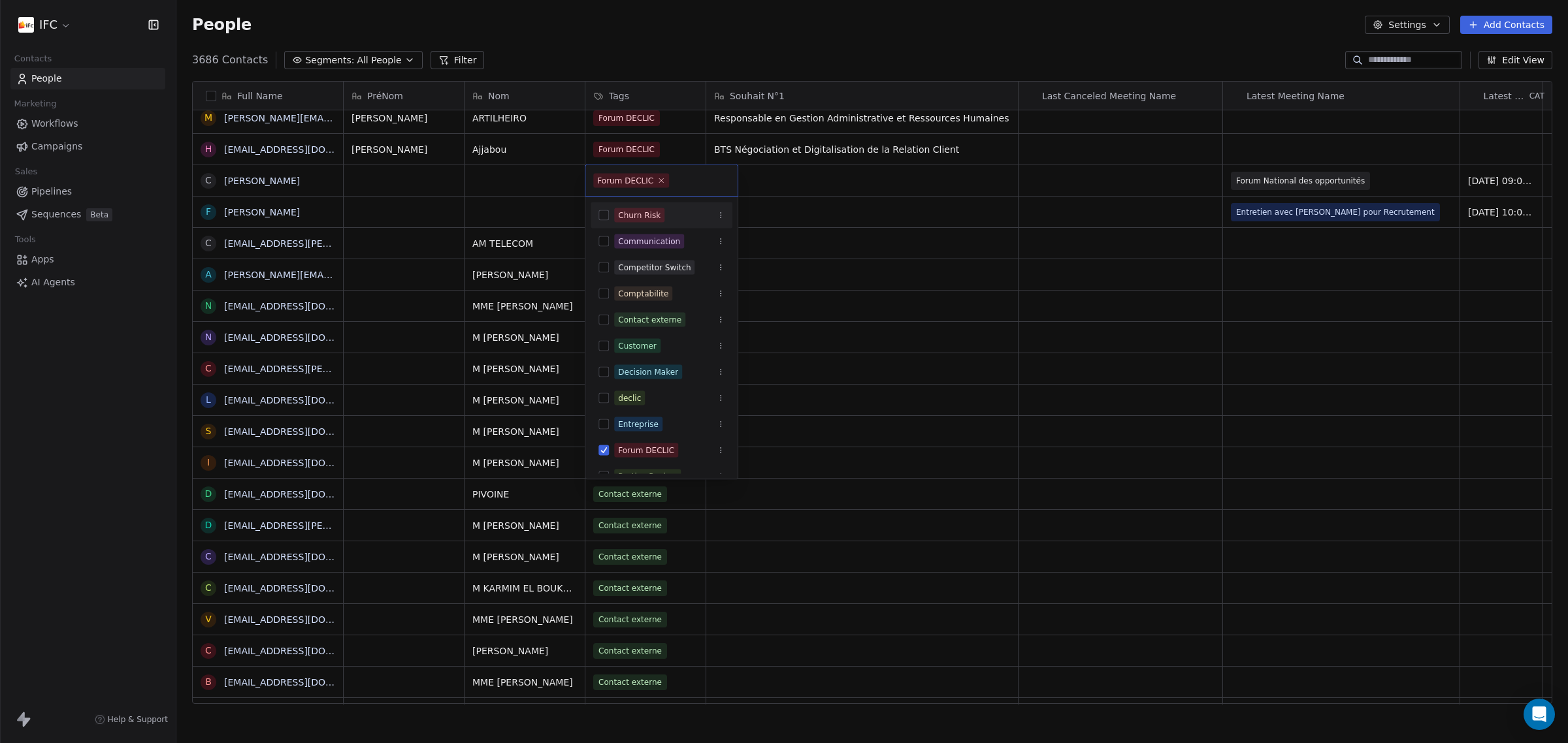
click at [527, 186] on html "IFC Contacts People Marketing Workflows Campaigns Sales Pipelines Sequences Bet…" at bounding box center [784, 371] width 1568 height 743
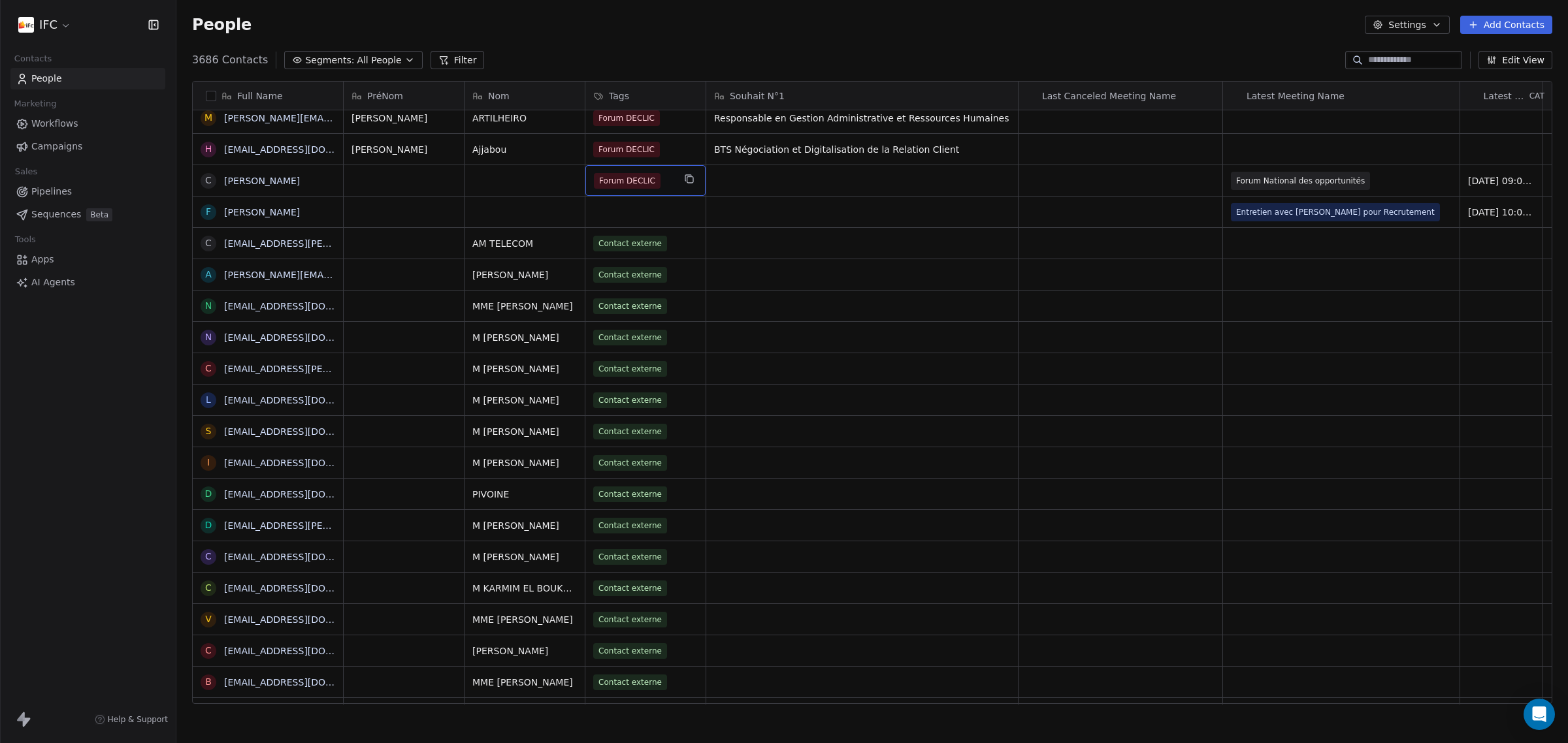
click at [661, 183] on div "Forum DECLIC" at bounding box center [633, 181] width 80 height 16
type input "*"
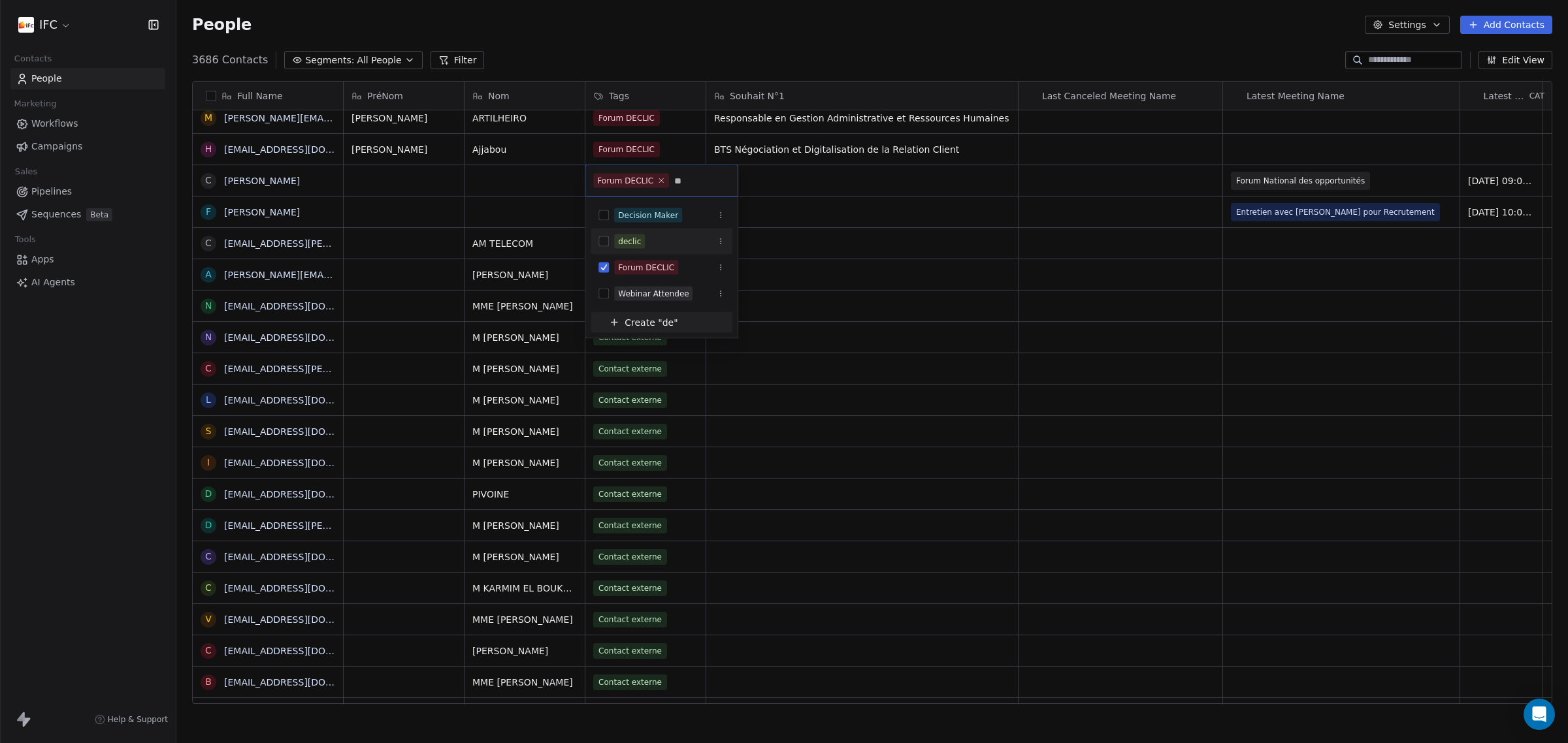
type input "**"
click at [608, 236] on button "Suggestions" at bounding box center [604, 241] width 11 height 10
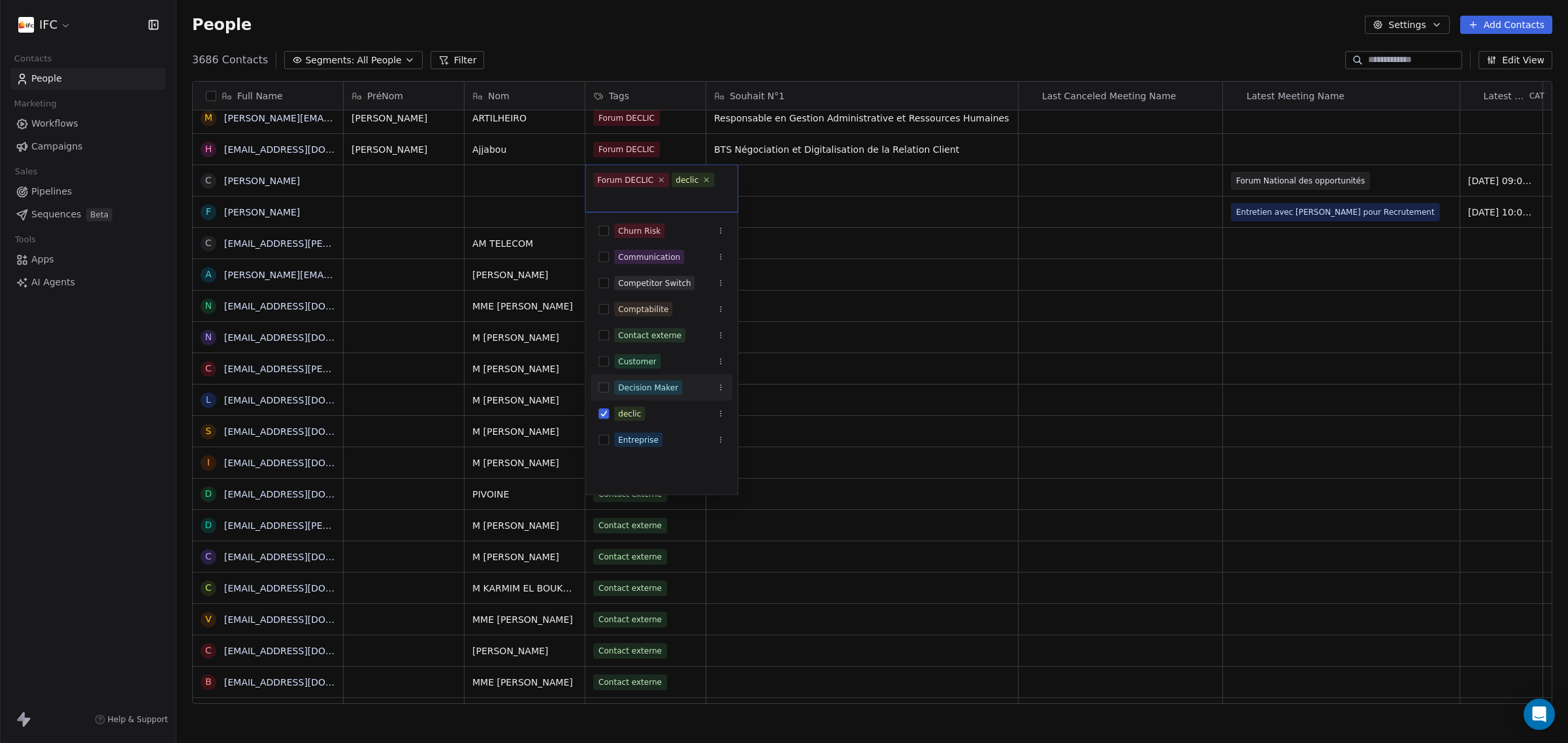
click at [534, 199] on html "IFC Contacts People Marketing Workflows Campaigns Sales Pipelines Sequences Bet…" at bounding box center [784, 371] width 1568 height 743
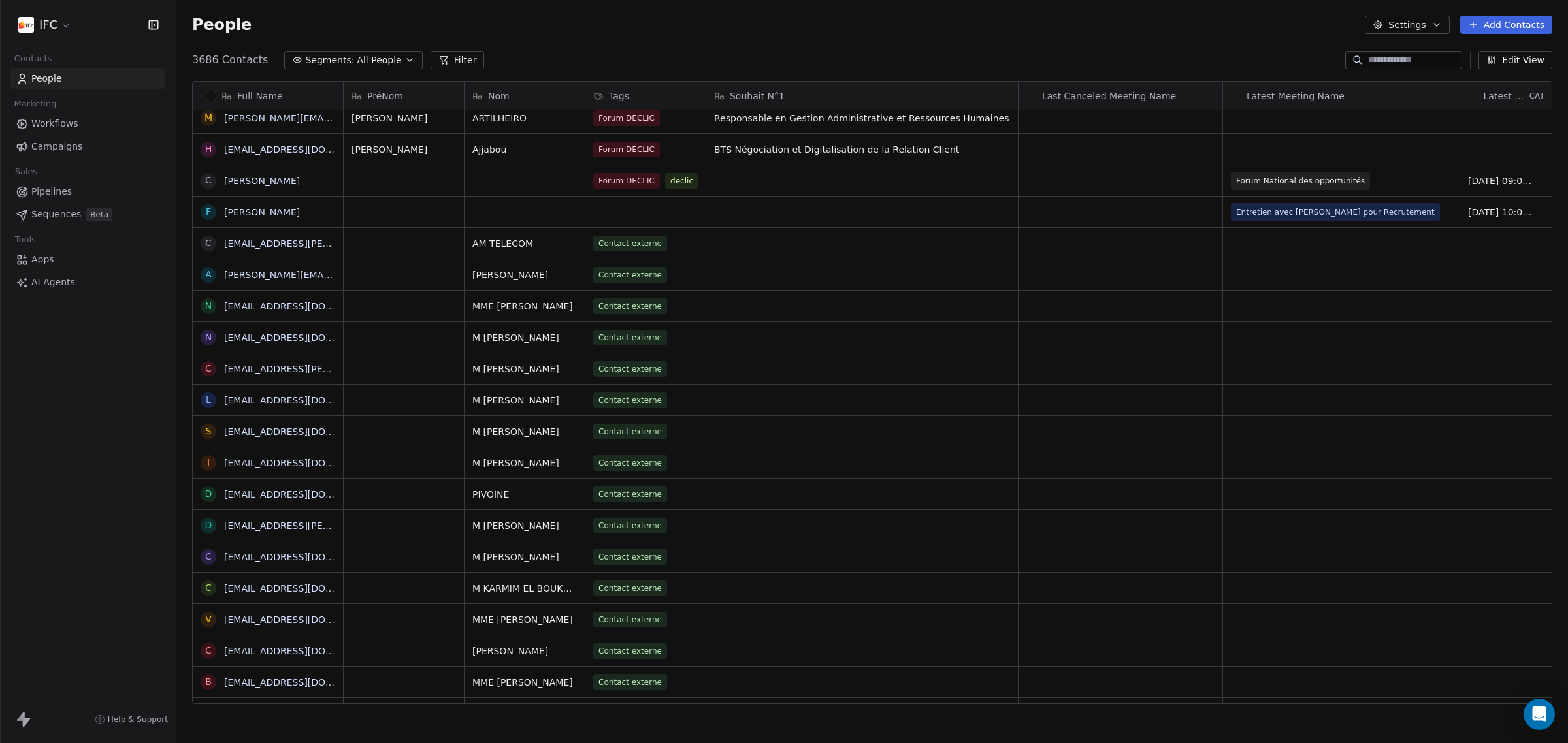
click at [619, 93] on span "Tags" at bounding box center [619, 95] width 20 height 13
click at [444, 57] on html "IFC Contacts People Marketing Workflows Campaigns Sales Pipelines Sequences Bet…" at bounding box center [784, 371] width 1568 height 743
click at [445, 59] on button "Filter" at bounding box center [458, 60] width 54 height 18
click at [75, 50] on button "Add Filter" at bounding box center [87, 54] width 160 height 23
click at [71, 108] on span "Contact activity" at bounding box center [59, 106] width 73 height 13
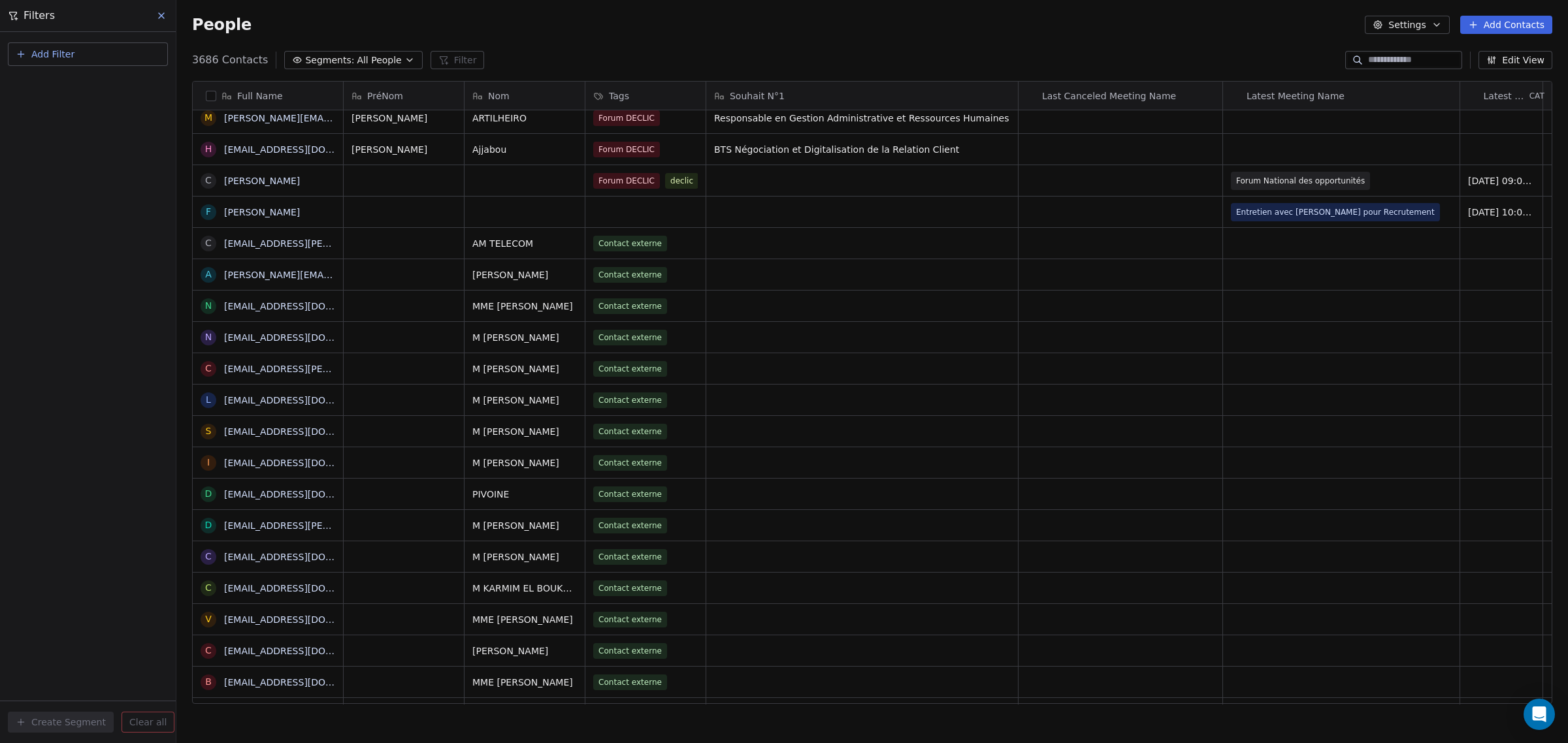
click at [786, 256] on html "IFC Contacts People Marketing Workflows Campaigns Sales Pipelines Sequences Bet…" at bounding box center [784, 371] width 1568 height 743
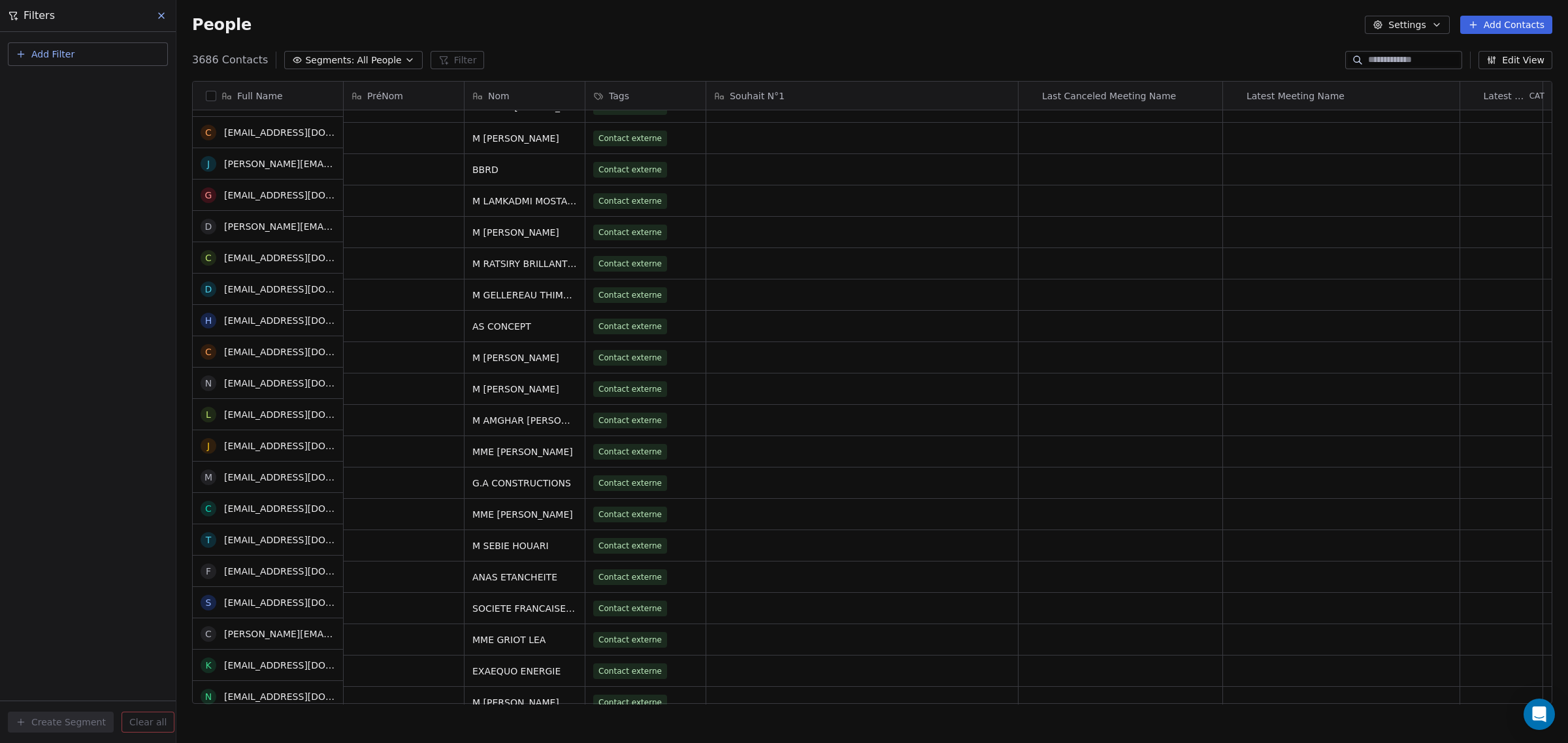
scroll to position [0, 0]
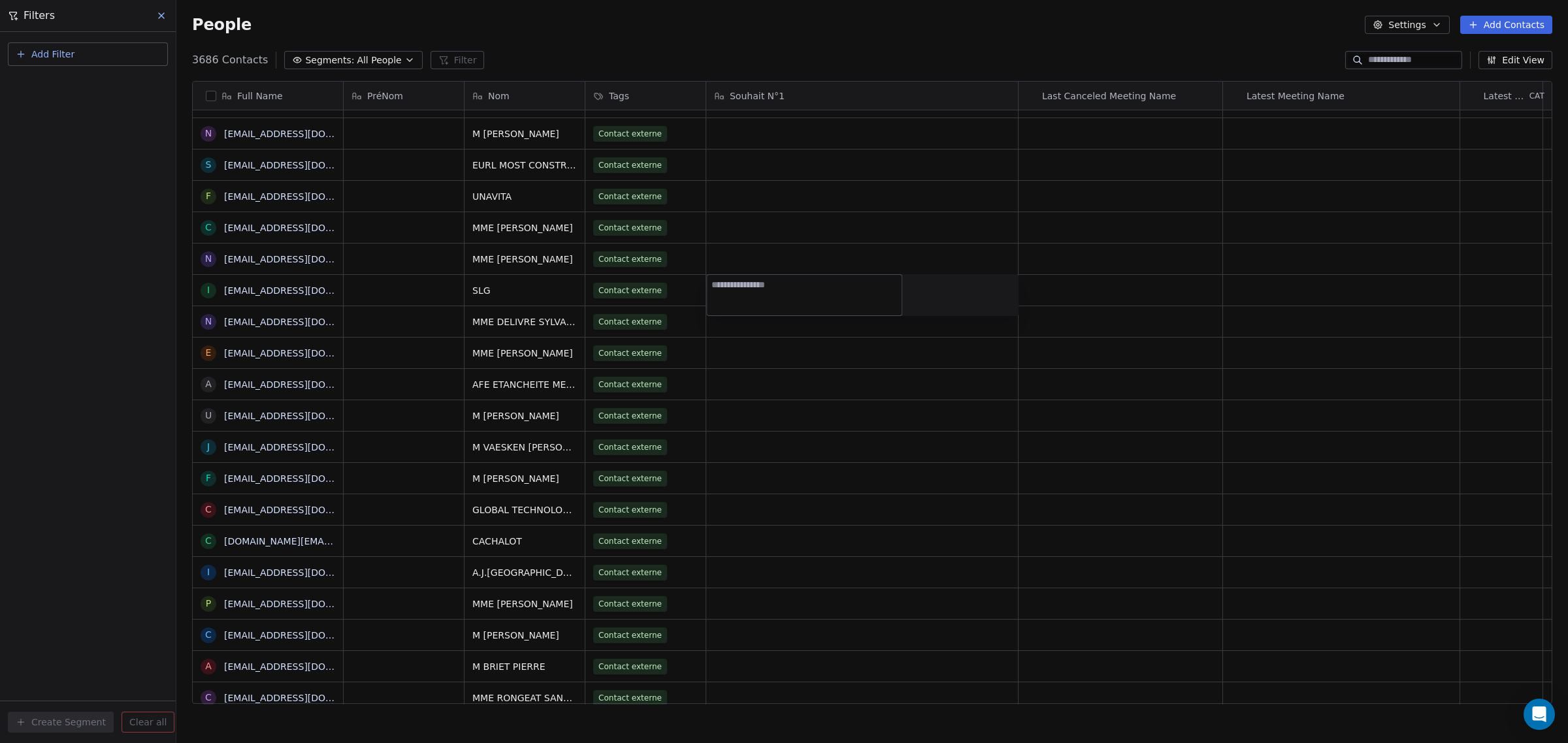
click at [53, 269] on html "IFC Contacts People Marketing Workflows Campaigns Sales Pipelines Sequences Bet…" at bounding box center [784, 371] width 1568 height 743
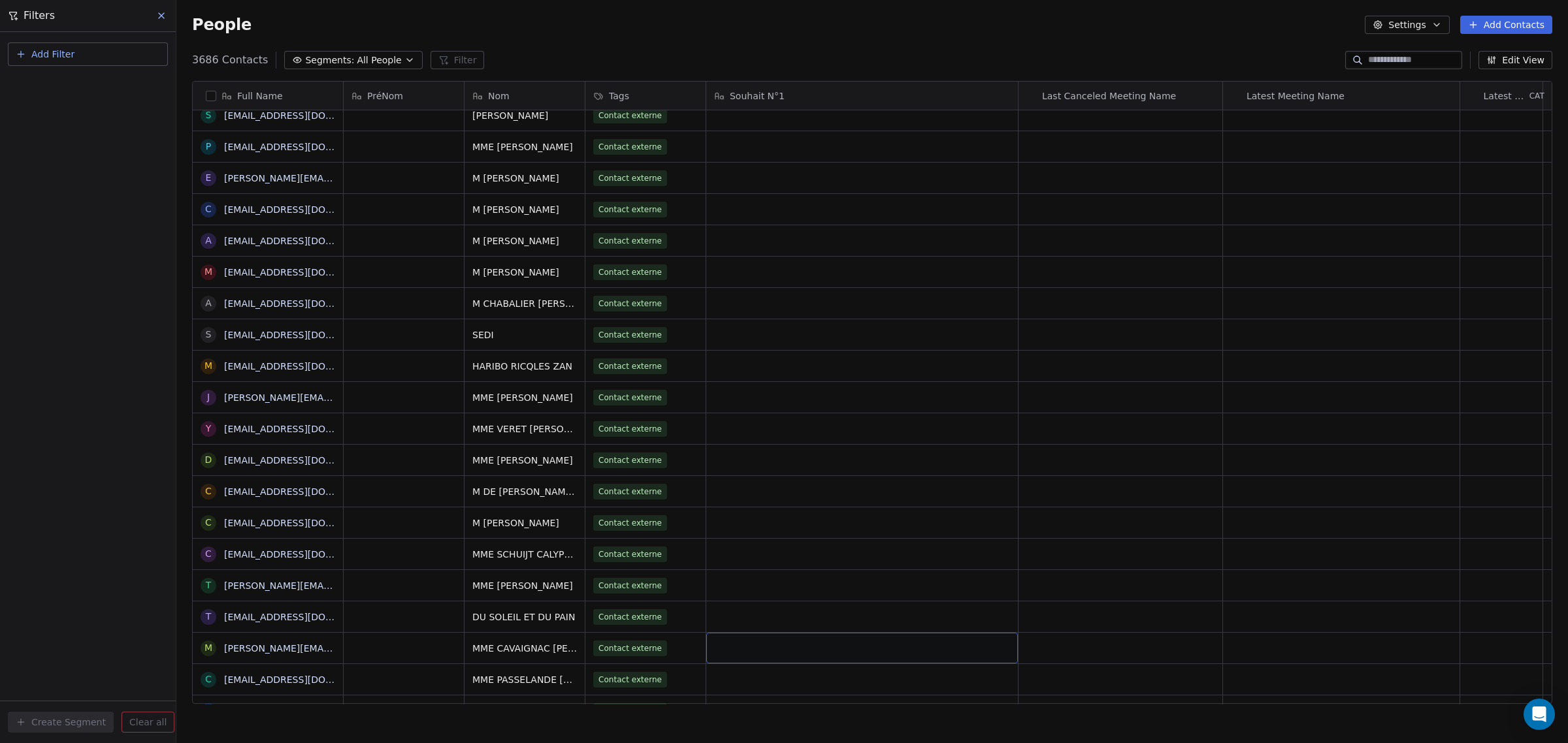
click at [50, 54] on span "Add Filter" at bounding box center [53, 55] width 43 height 13
click at [68, 100] on span "Contact activity" at bounding box center [59, 106] width 73 height 13
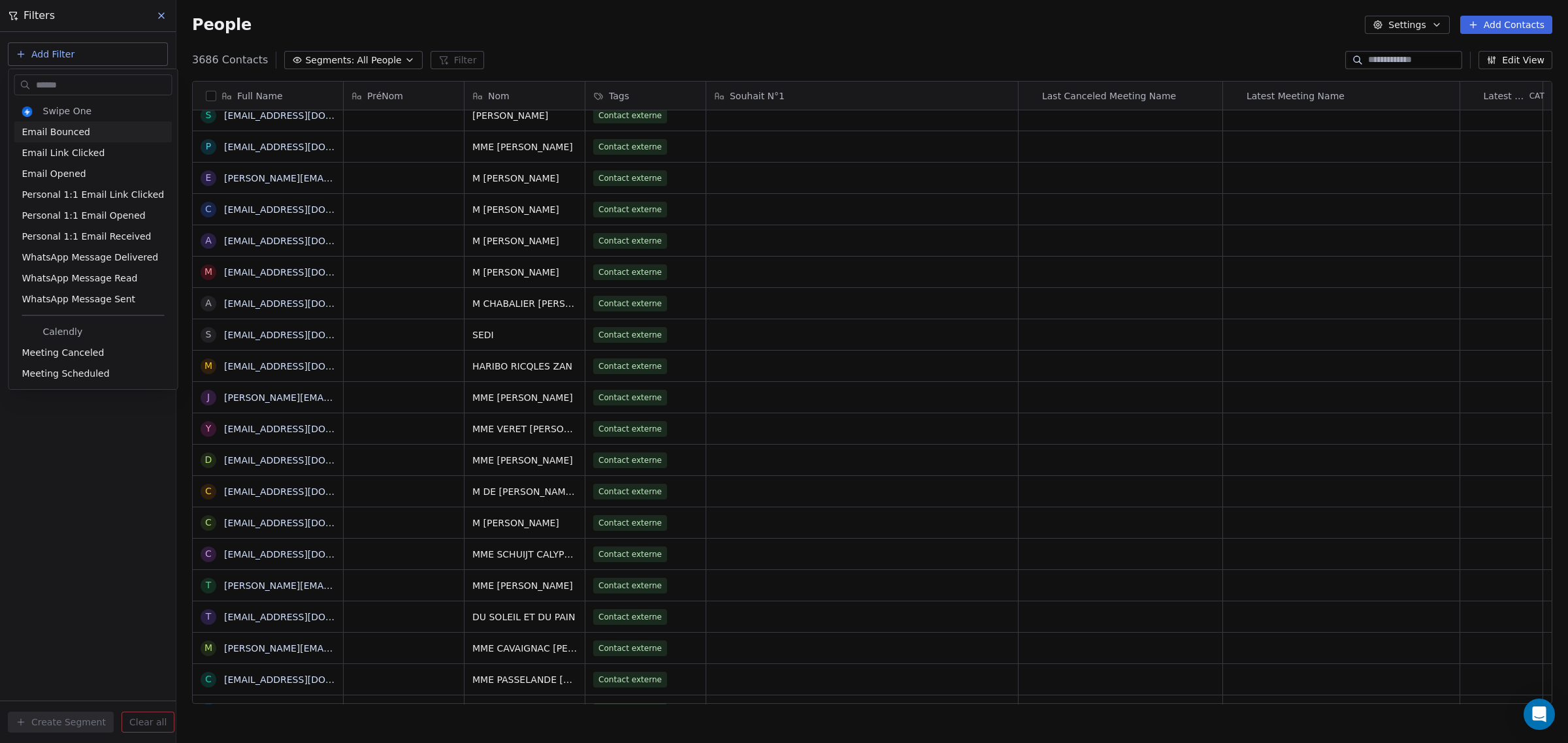
click at [79, 61] on html "IFC Contacts People Marketing Workflows Campaigns Sales Pipelines Sequences Bet…" at bounding box center [784, 371] width 1568 height 743
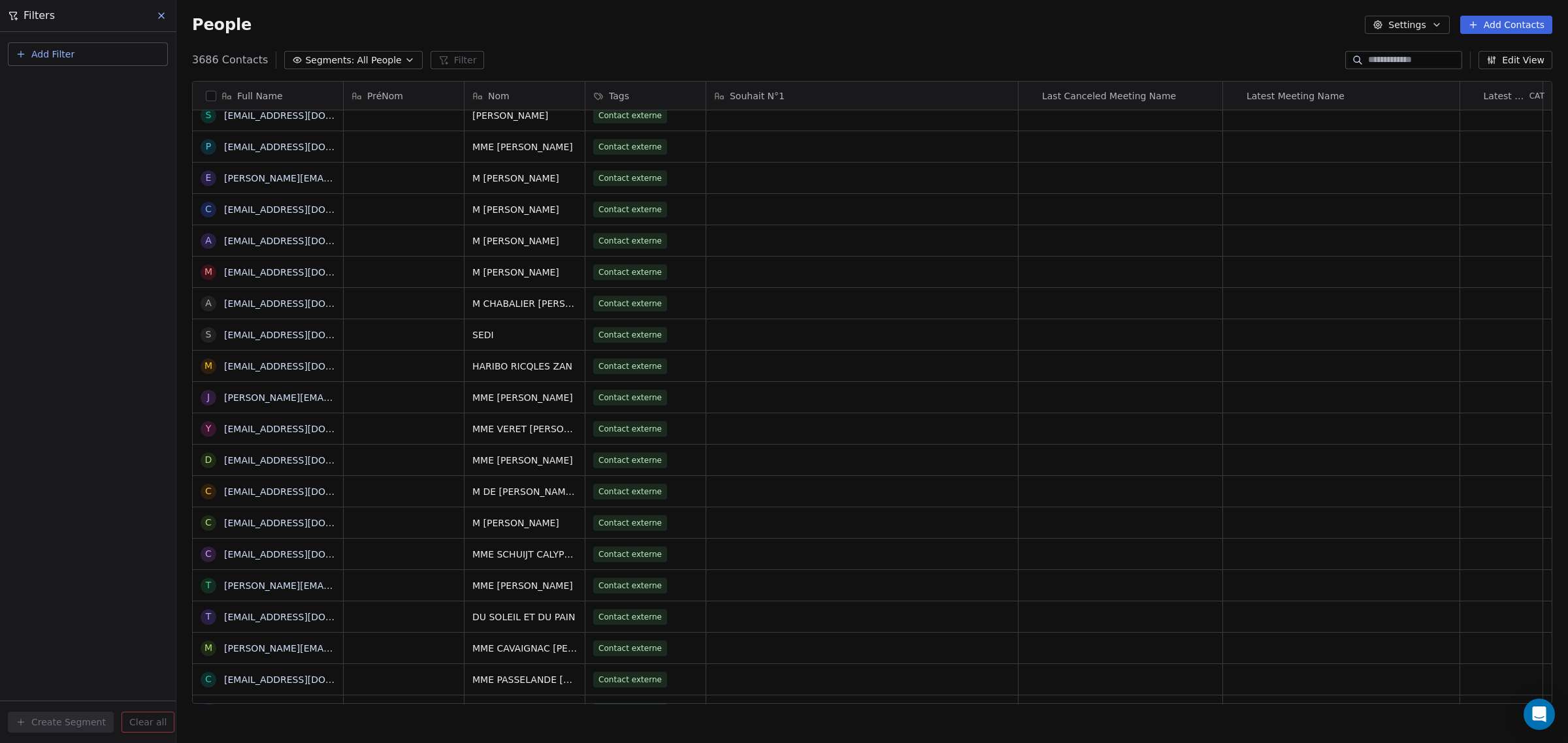
click at [65, 60] on span "Add Filter" at bounding box center [53, 55] width 43 height 13
click at [74, 85] on span "Contact properties" at bounding box center [65, 85] width 85 height 13
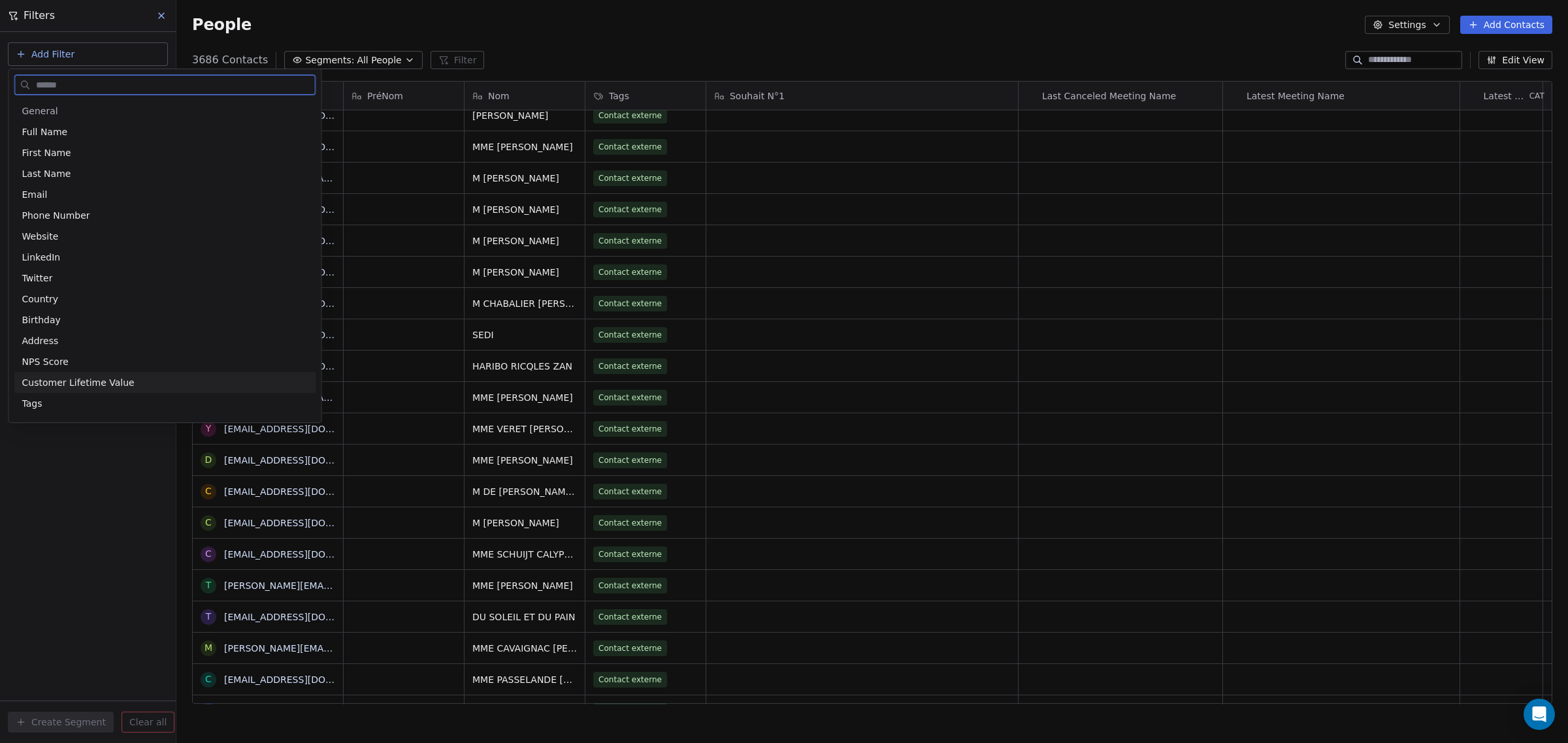
click at [68, 393] on div "Tags" at bounding box center [165, 403] width 302 height 21
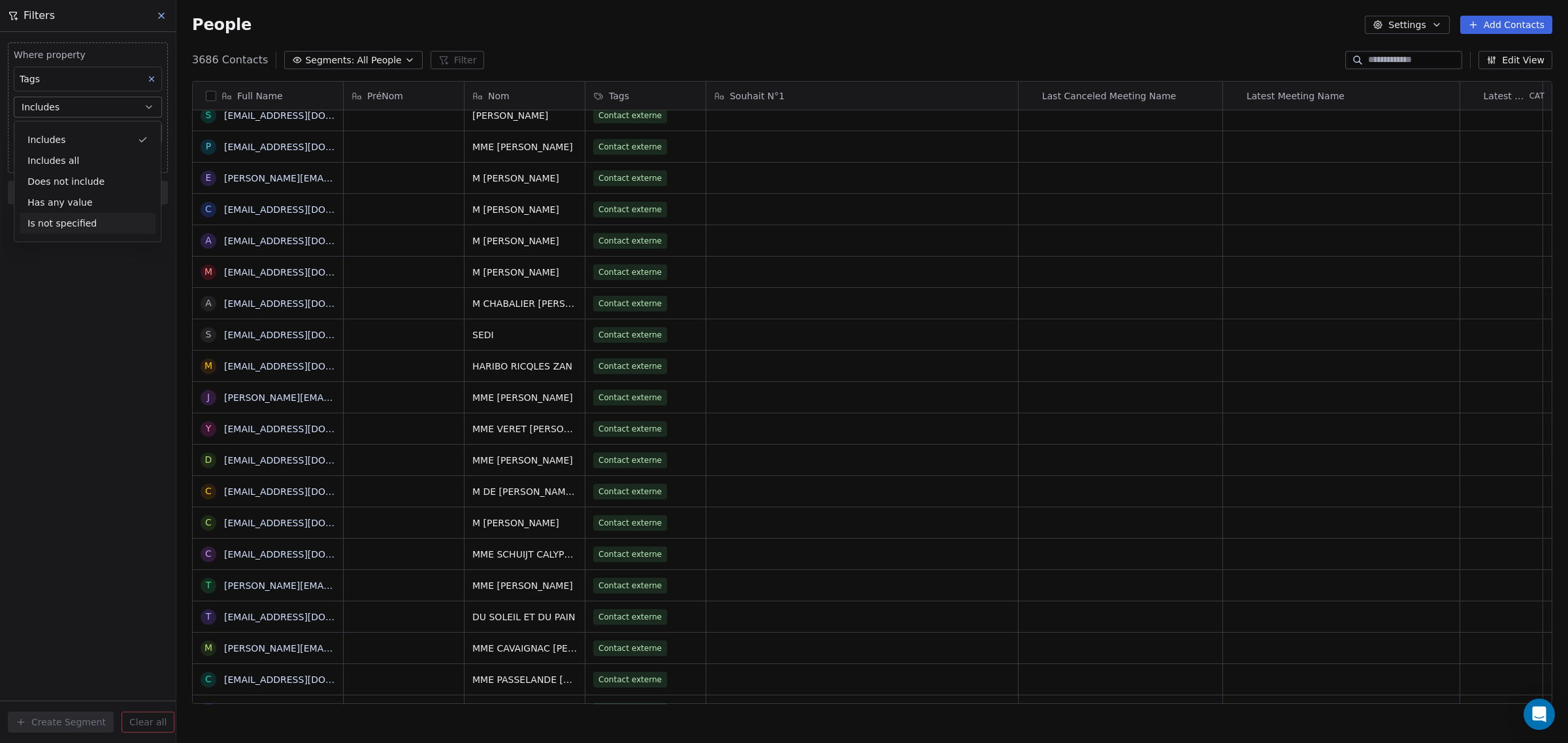
click at [118, 220] on div "Is not specified" at bounding box center [87, 223] width 136 height 21
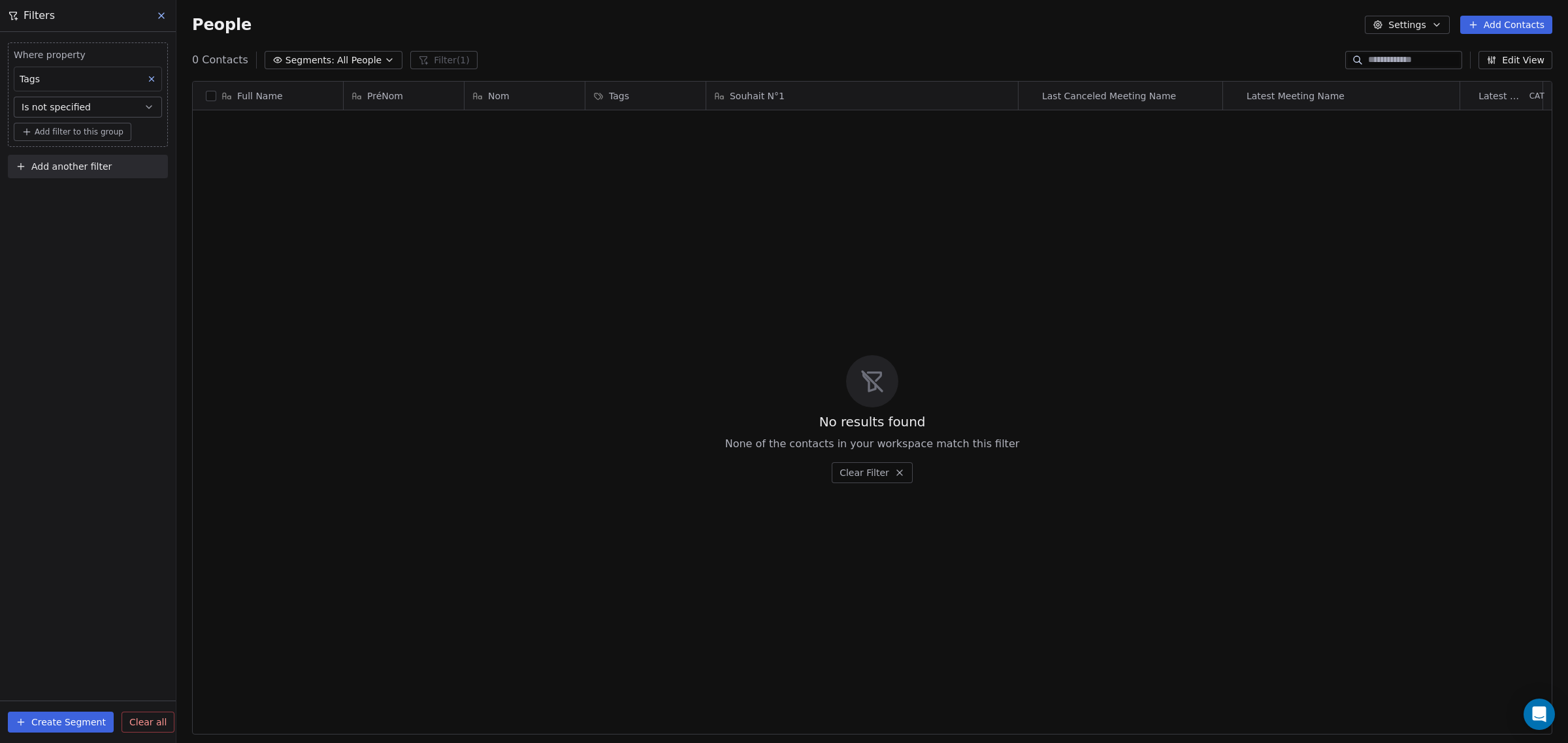
click at [92, 105] on button "Is not specified" at bounding box center [88, 107] width 149 height 21
click at [114, 201] on div "Has any value" at bounding box center [87, 202] width 136 height 21
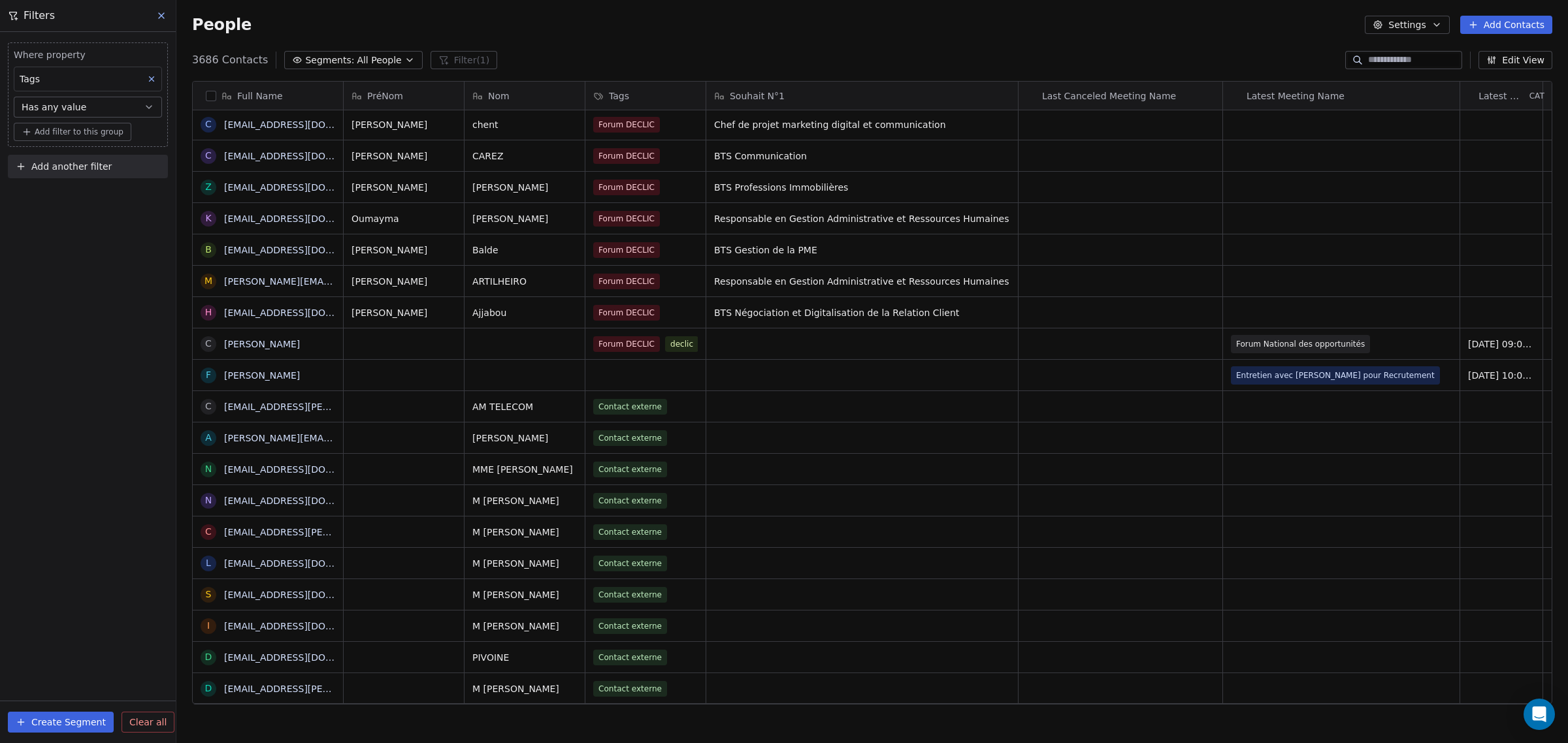
click at [100, 112] on button "Has any value" at bounding box center [88, 107] width 149 height 21
click at [106, 180] on div "Does not include" at bounding box center [87, 181] width 136 height 21
click at [108, 249] on div "Where property Tags Does not include Select Tags Add filter to this group Add a…" at bounding box center [88, 388] width 176 height 711
click at [99, 139] on body "IFC Contacts People Marketing Workflows Campaigns Sales Pipelines Sequences Bet…" at bounding box center [784, 371] width 1568 height 743
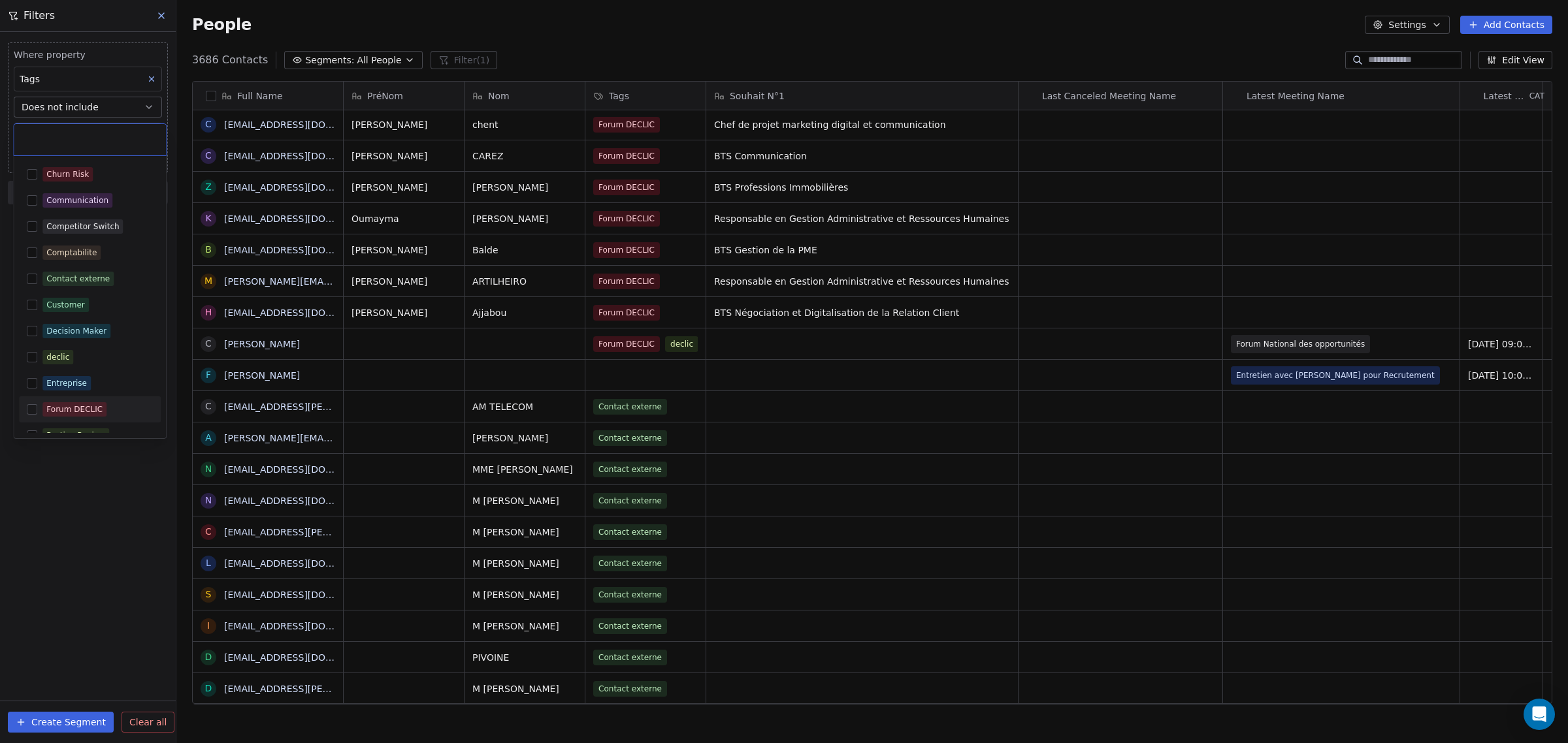
click at [109, 401] on div "Forum DECLIC" at bounding box center [89, 409] width 142 height 21
click at [116, 266] on div "Contact externe" at bounding box center [89, 278] width 142 height 26
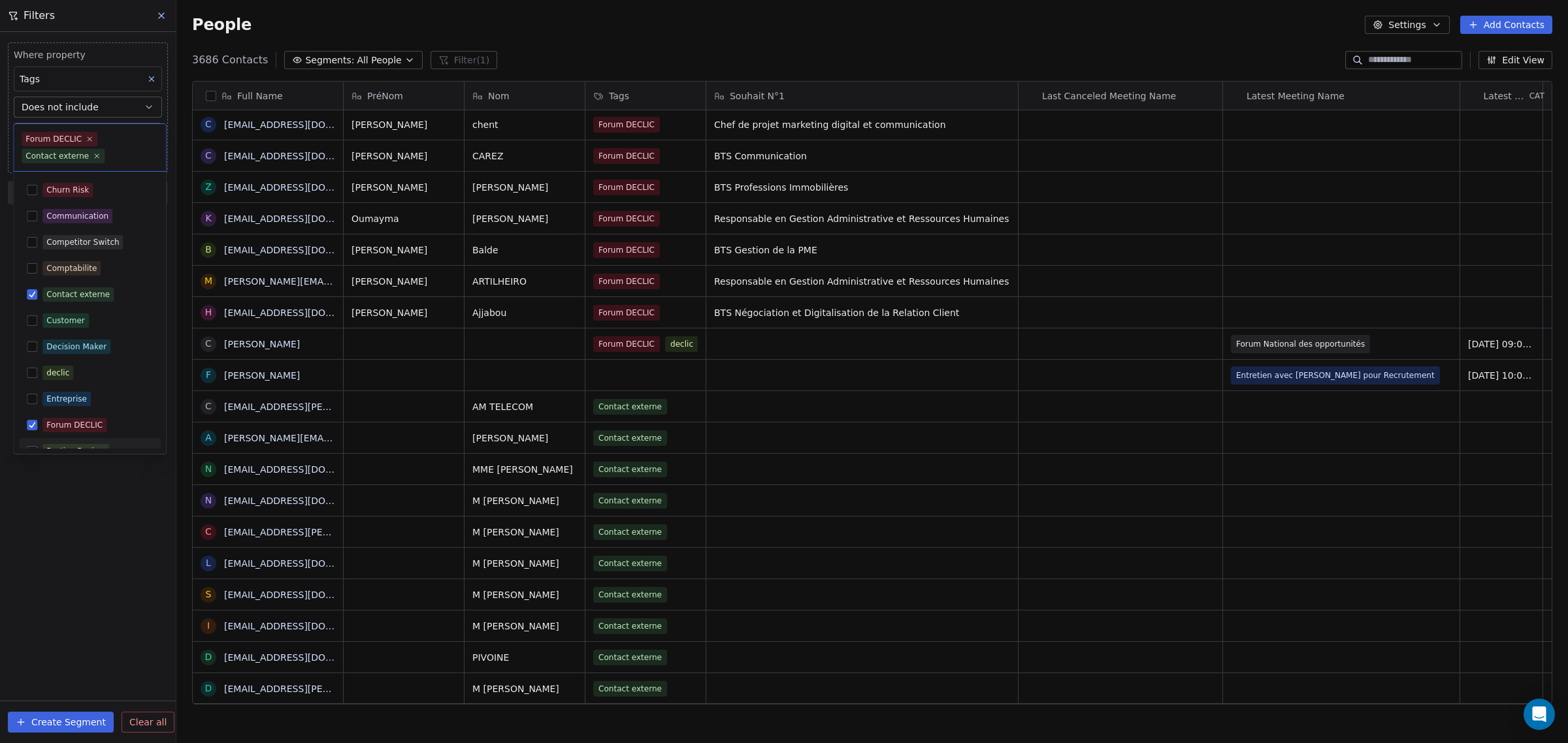
click at [109, 529] on html "IFC Contacts People Marketing Workflows Campaigns Sales Pipelines Sequences Bet…" at bounding box center [784, 371] width 1568 height 743
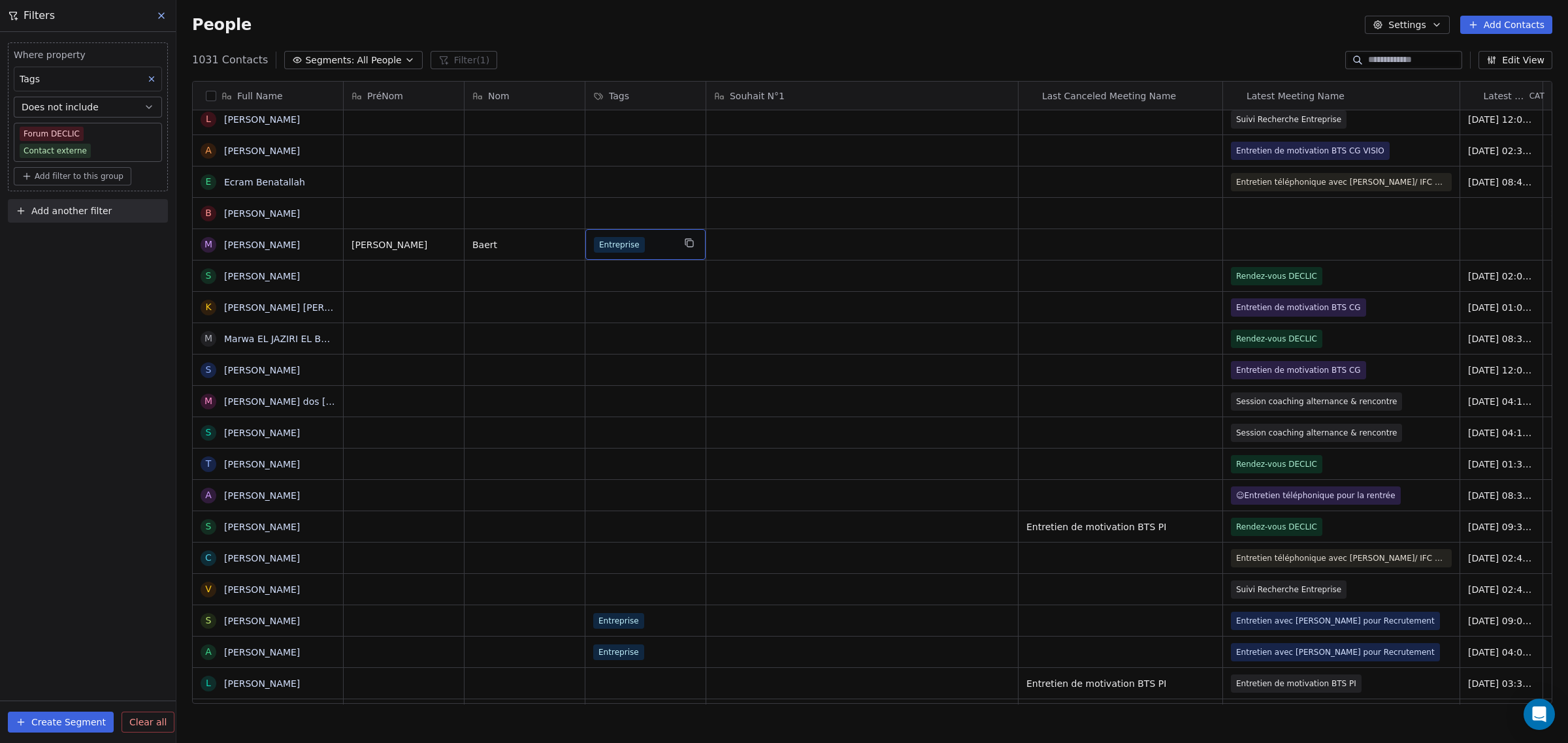
click at [647, 245] on div "Entreprise" at bounding box center [633, 244] width 80 height 16
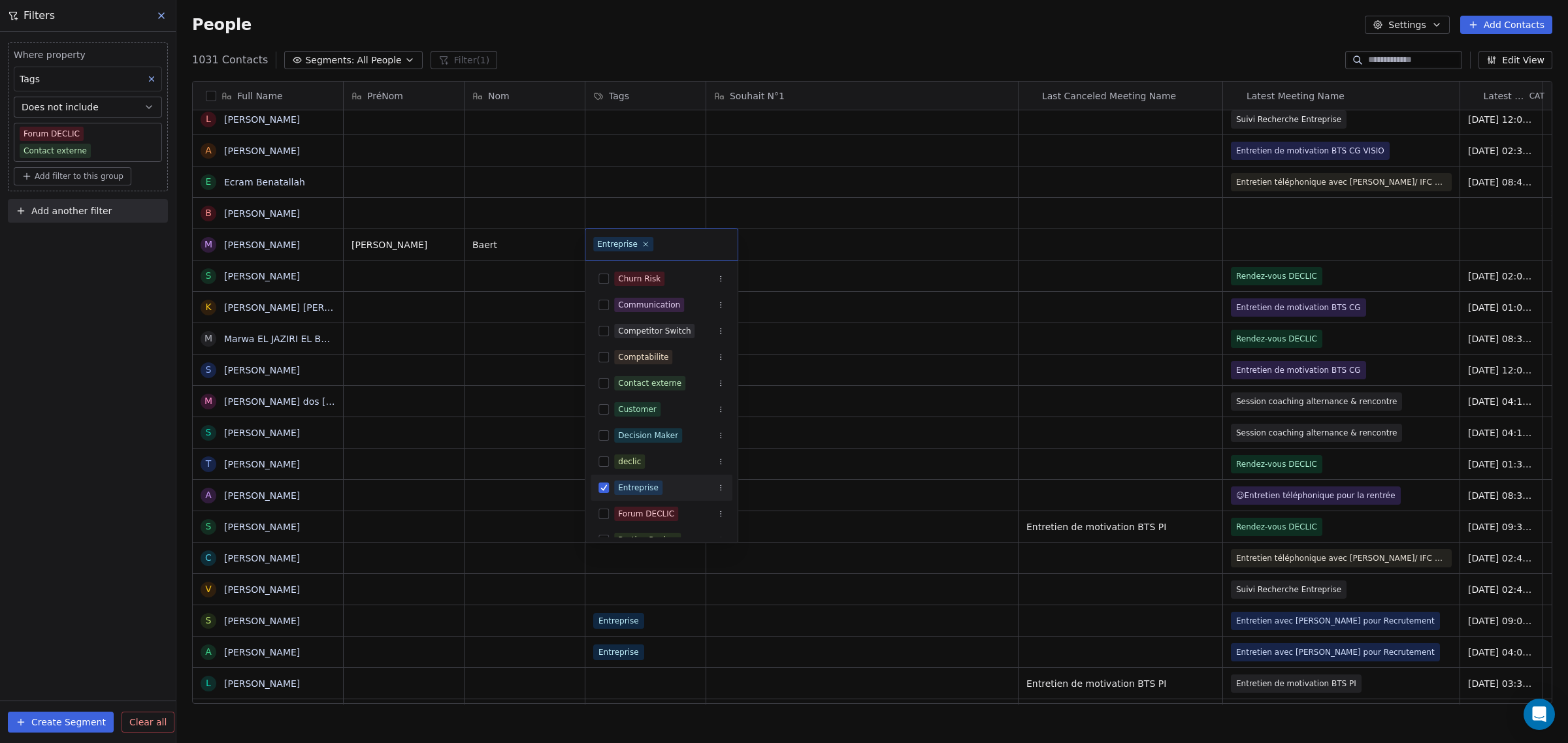
click at [629, 245] on div "Entreprise" at bounding box center [617, 244] width 41 height 12
click at [640, 457] on span "declic" at bounding box center [629, 461] width 31 height 14
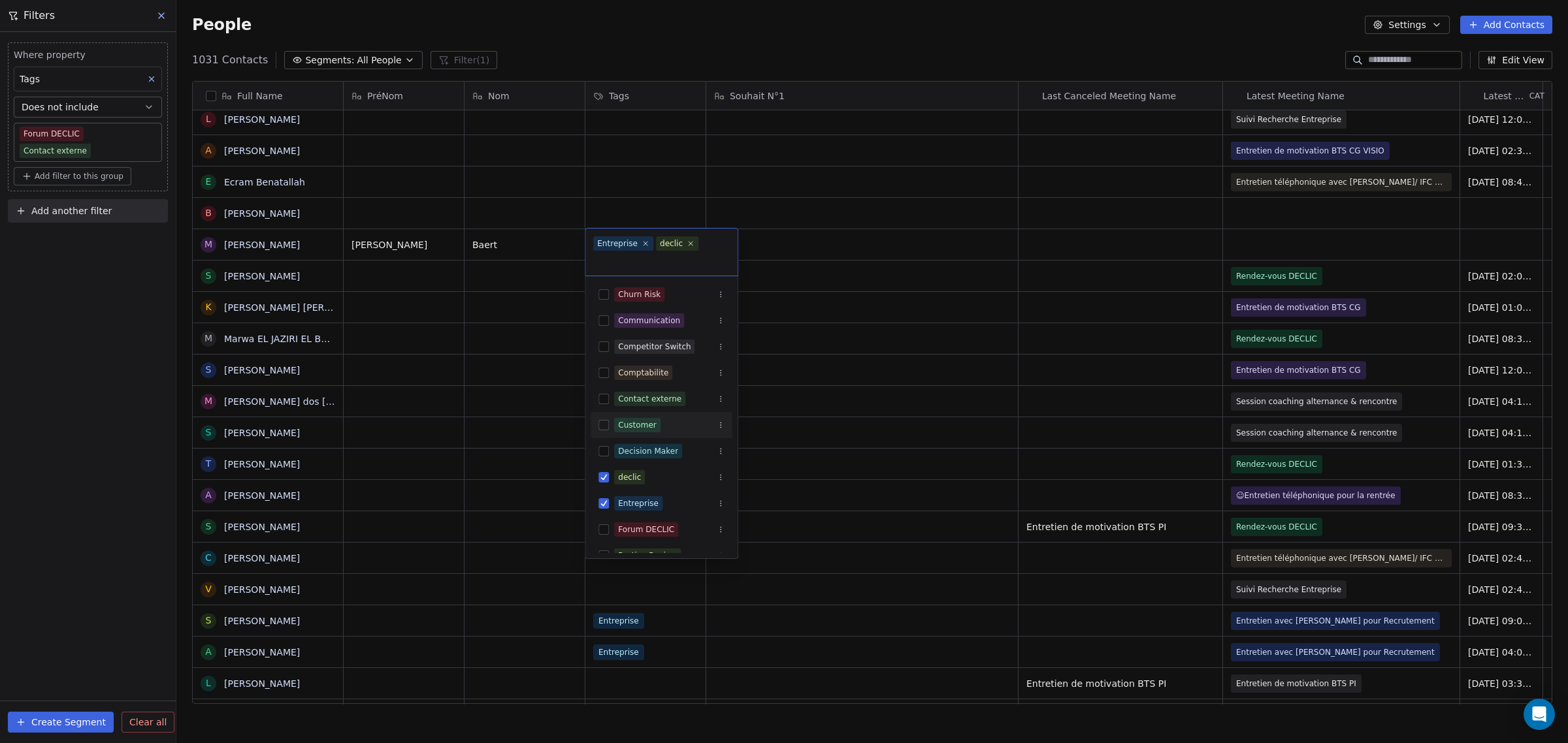
drag, startPoint x: 521, startPoint y: 388, endPoint x: 548, endPoint y: 362, distance: 37.5
click at [520, 388] on html "IFC Contacts People Marketing Workflows Campaigns Sales Pipelines Sequences Bet…" at bounding box center [784, 371] width 1568 height 743
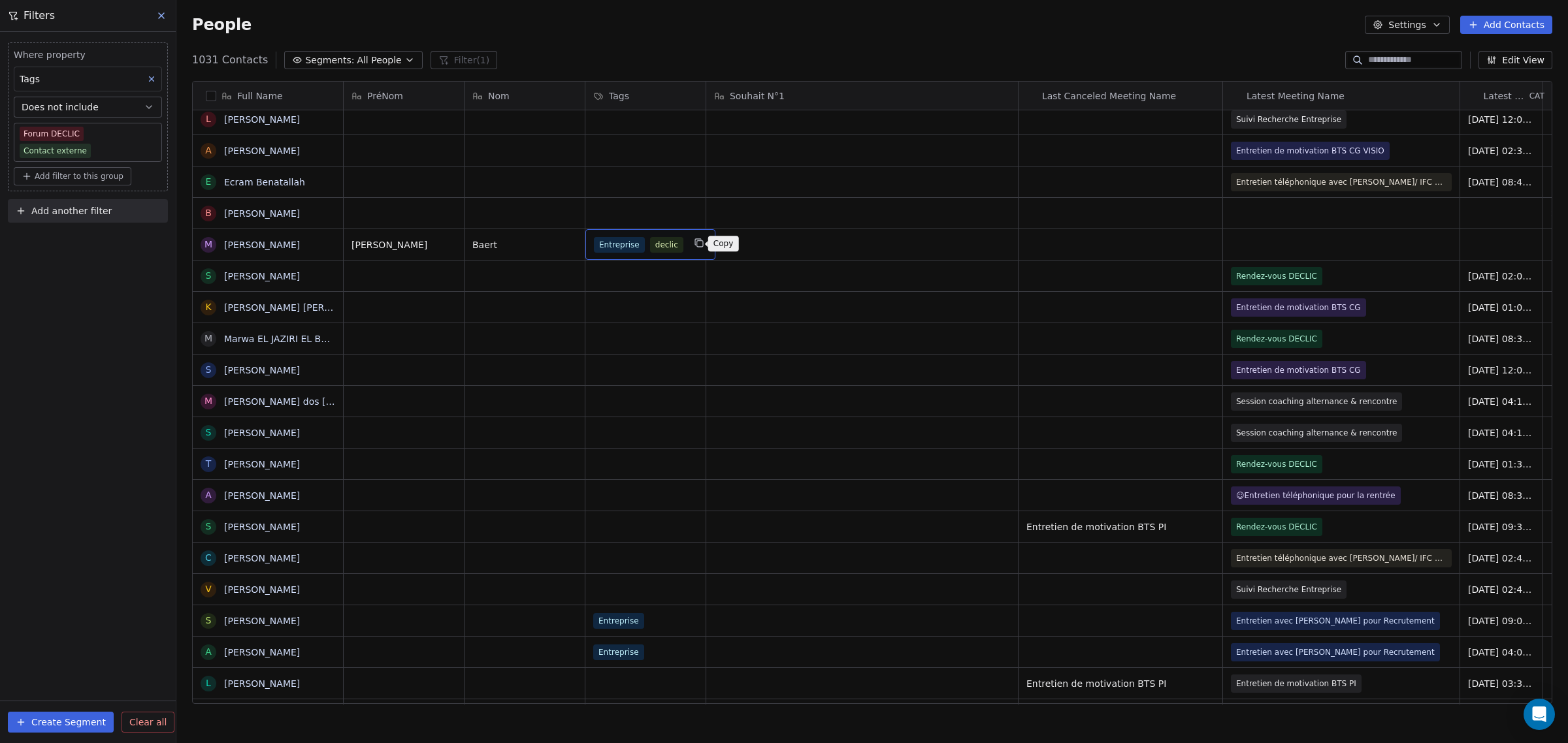
click at [691, 245] on button "grid" at bounding box center [698, 242] width 16 height 16
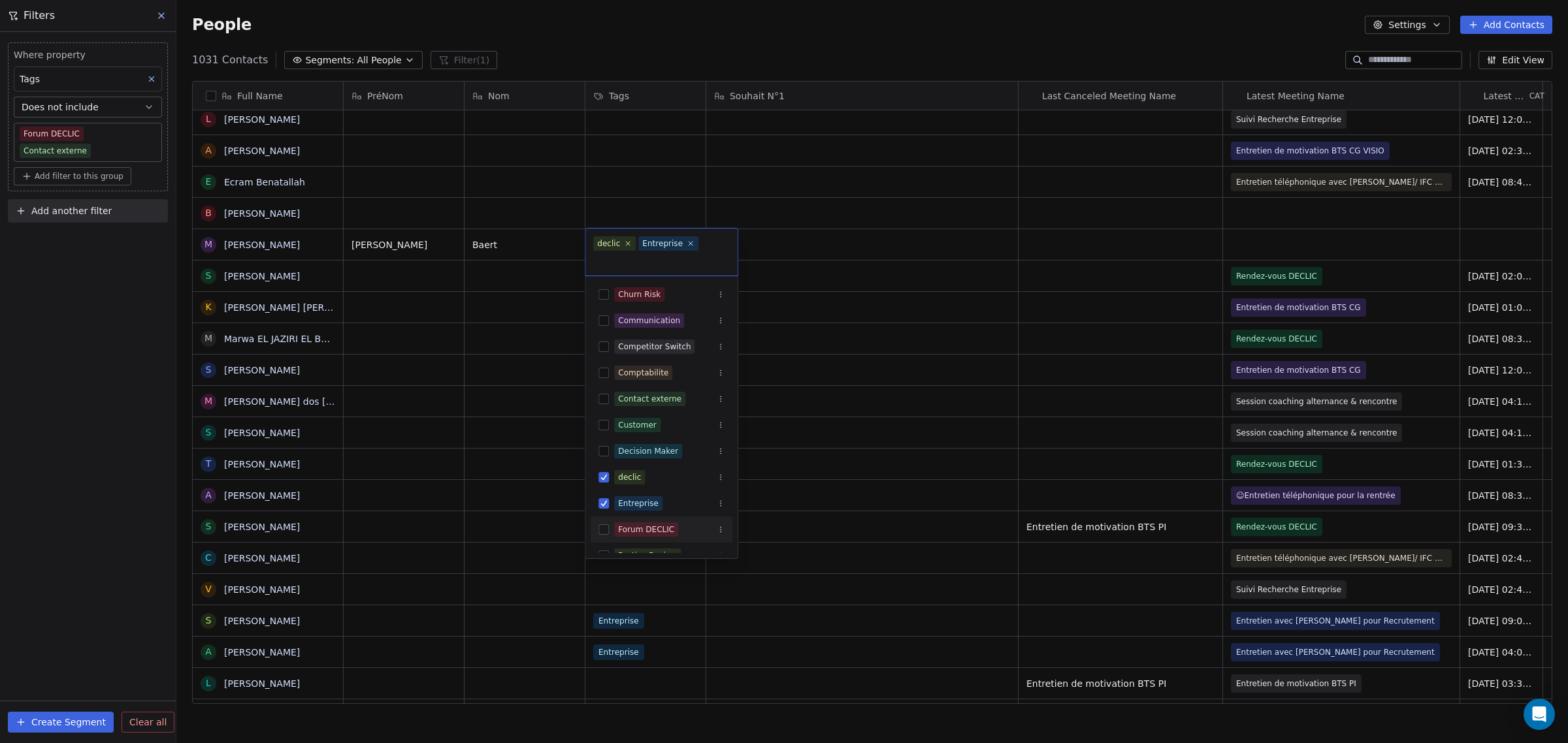
click at [630, 527] on div "Forum DECLIC" at bounding box center [646, 529] width 56 height 12
click at [507, 448] on html "IFC Contacts People Marketing Workflows Campaigns Sales Pipelines Sequences Bet…" at bounding box center [784, 371] width 1568 height 743
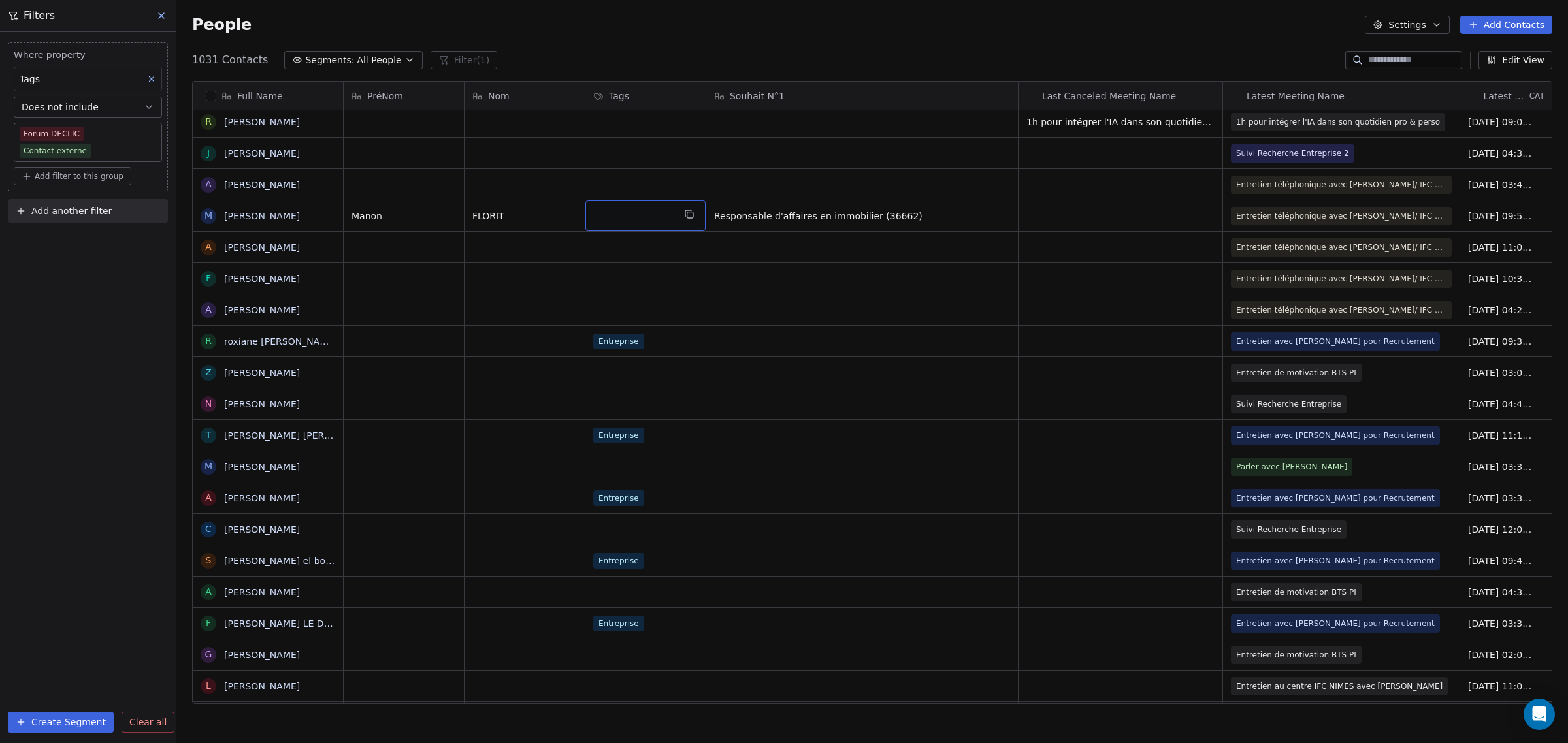
click at [665, 206] on div "grid" at bounding box center [645, 215] width 120 height 31
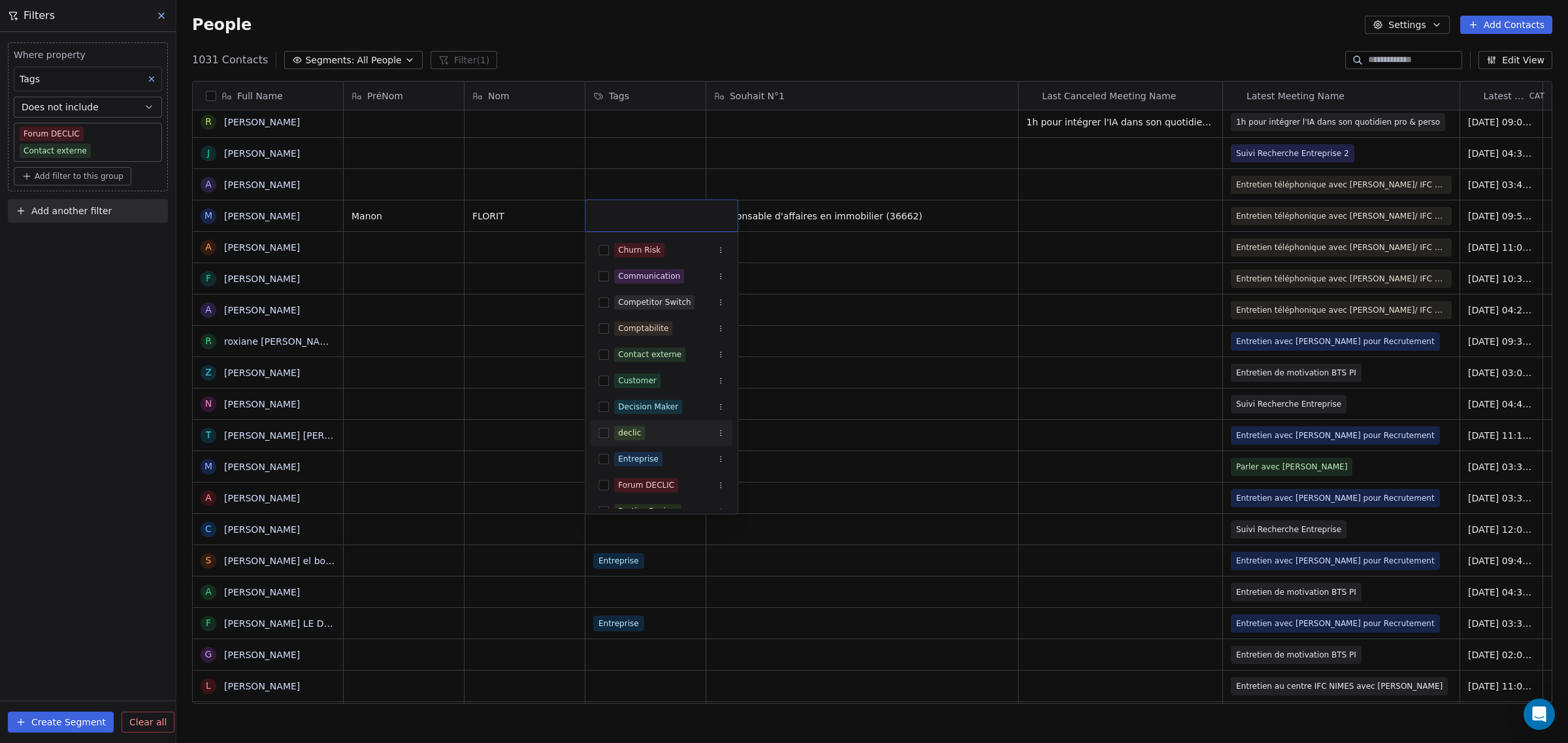
click at [650, 435] on div "declic" at bounding box center [668, 433] width 110 height 14
click at [521, 392] on html "IFC Contacts People Marketing Workflows Campaigns Sales Pipelines Sequences Bet…" at bounding box center [784, 371] width 1568 height 743
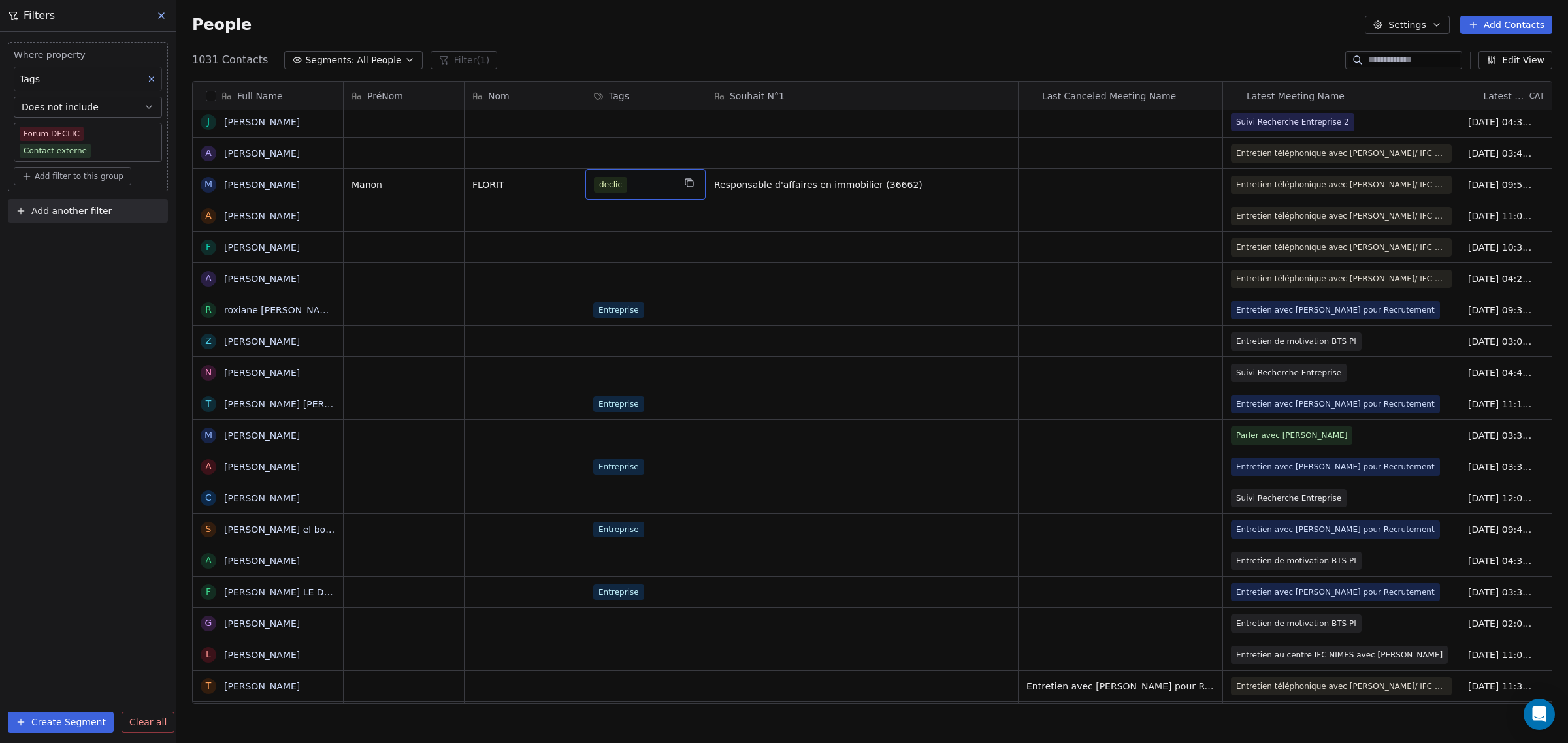
click at [644, 190] on div "declic" at bounding box center [633, 184] width 80 height 16
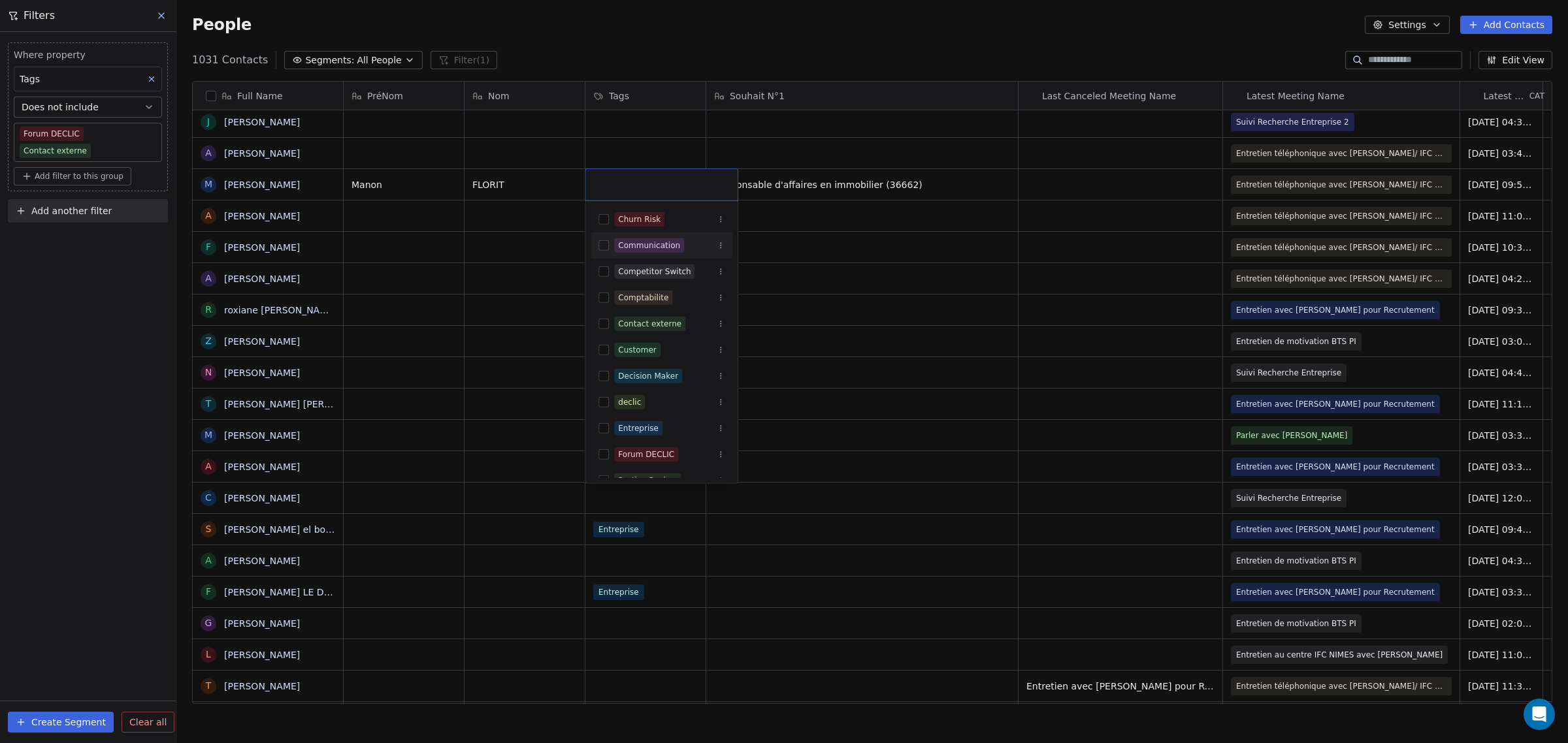
click at [505, 289] on html "IFC Contacts People Marketing Workflows Campaigns Sales Pipelines Sequences Bet…" at bounding box center [784, 371] width 1568 height 743
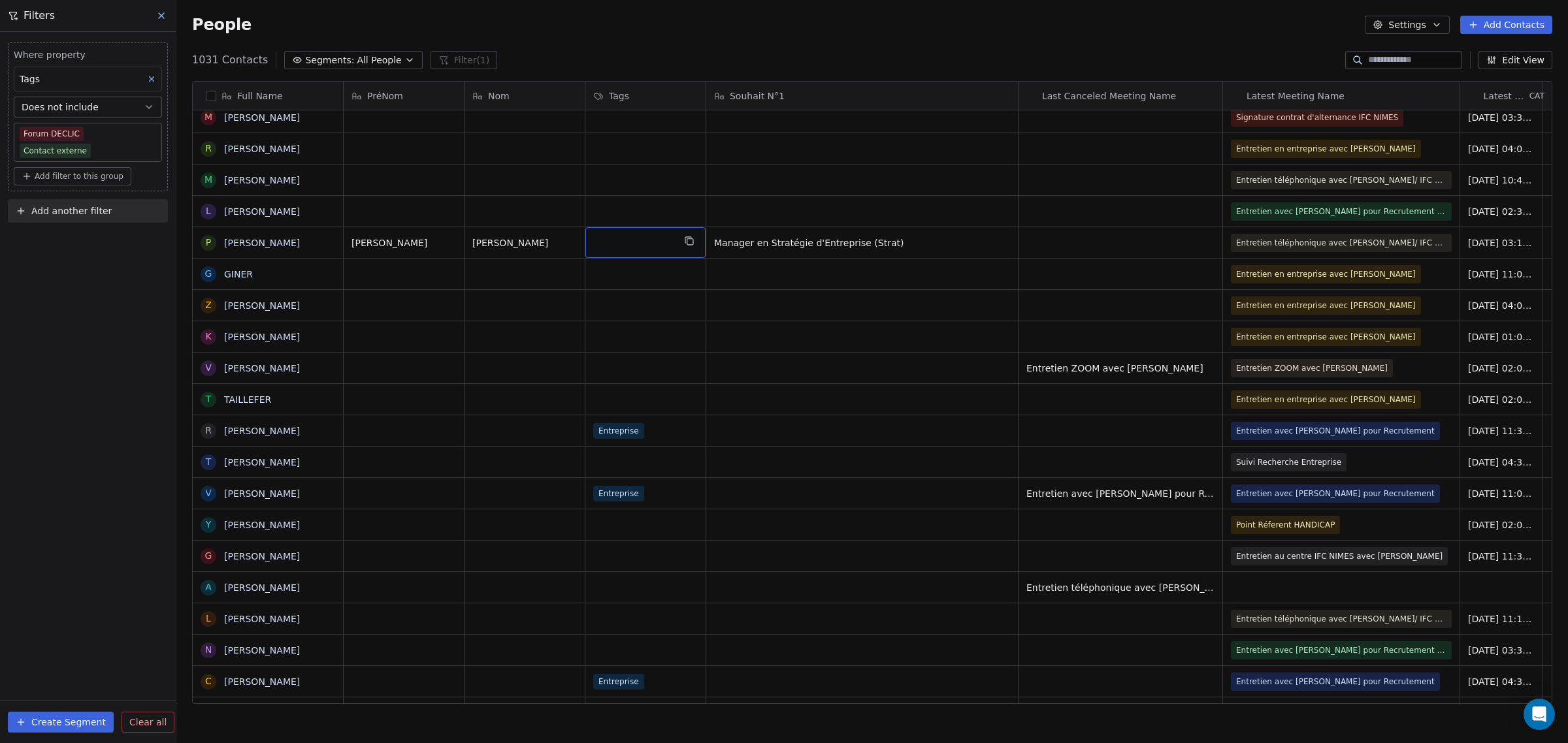
click at [625, 250] on div "grid" at bounding box center [645, 242] width 120 height 31
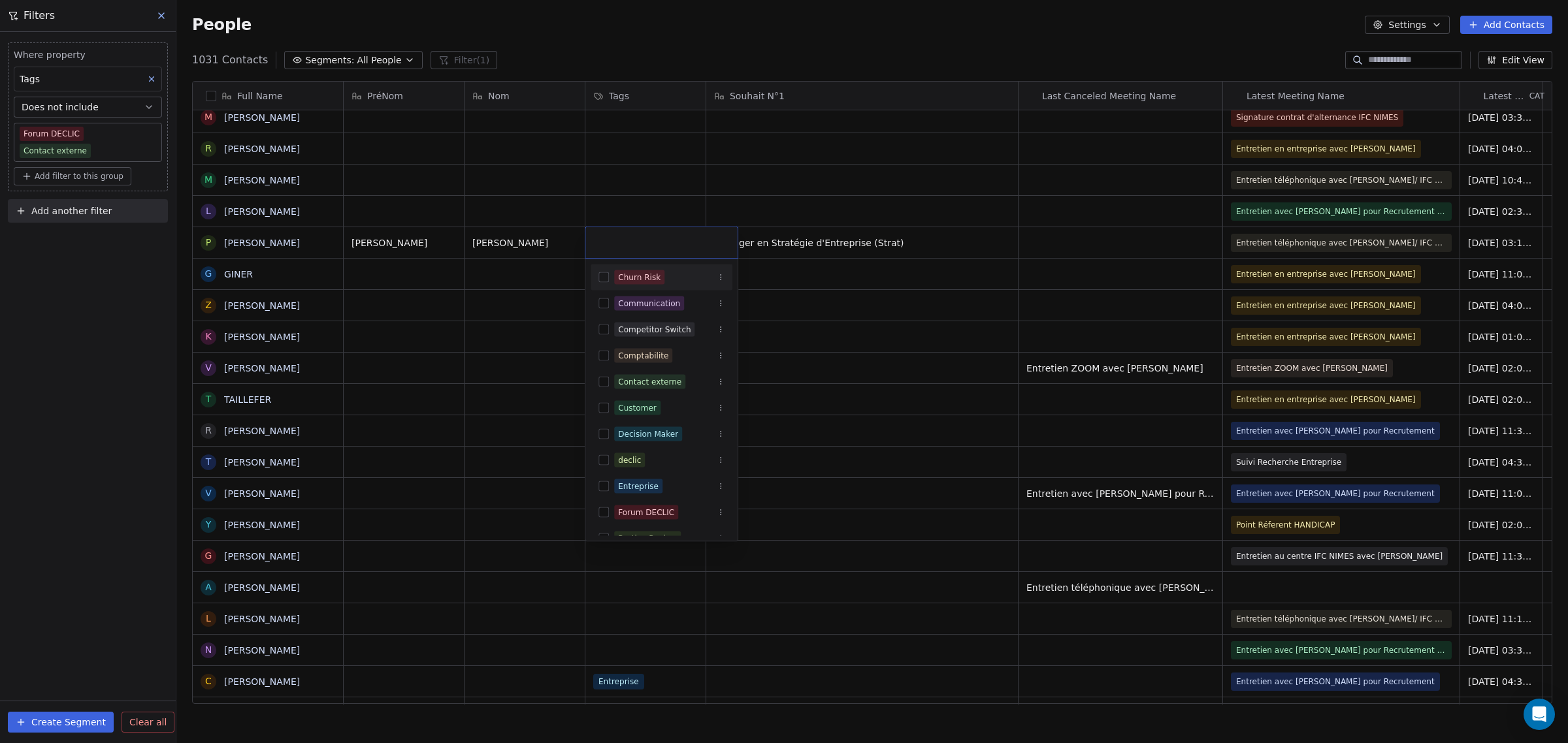
click at [524, 313] on html "IFC Contacts People Marketing Workflows Campaigns Sales Pipelines Sequences Bet…" at bounding box center [784, 371] width 1568 height 743
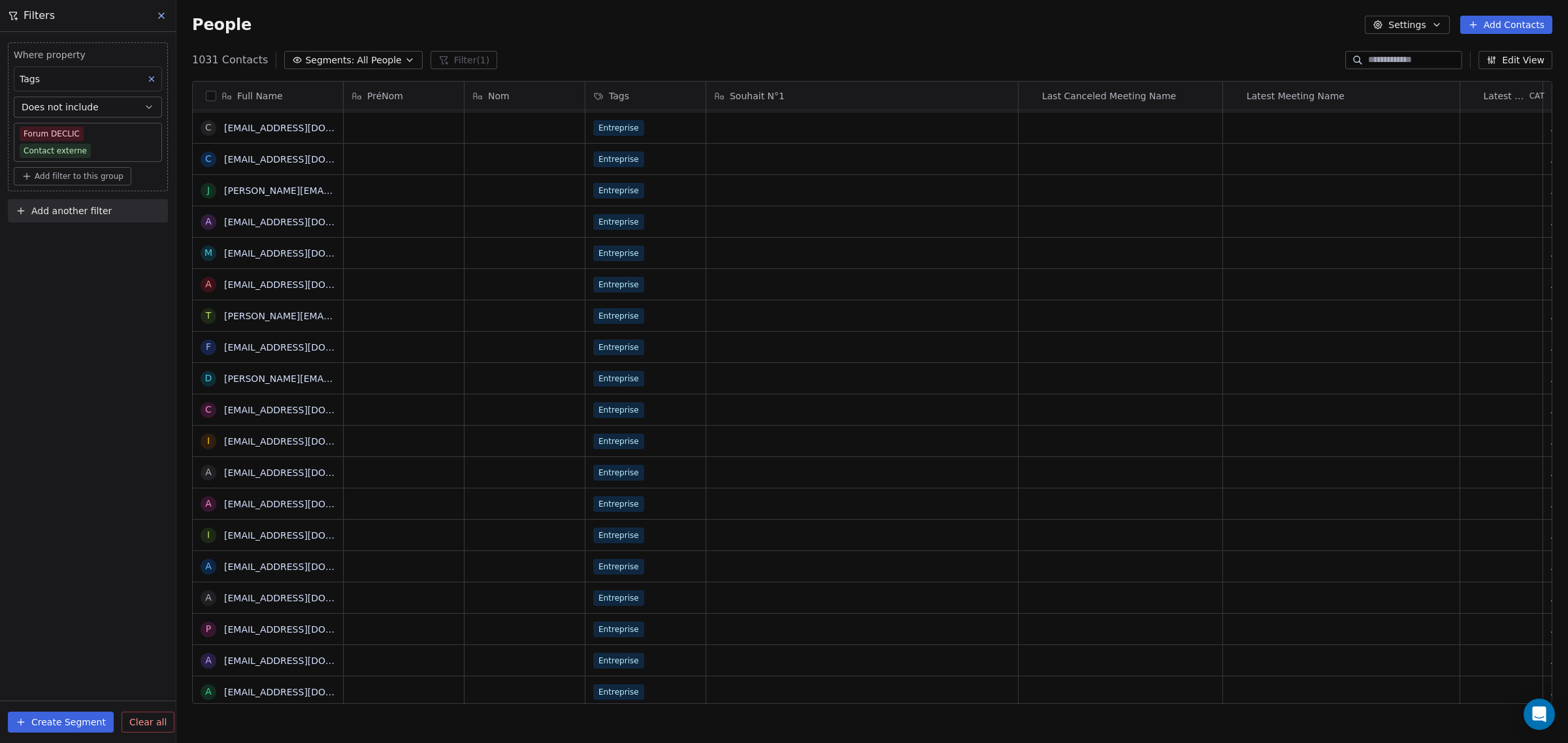
click at [146, 133] on body "IFC Contacts People Marketing Workflows Campaigns Sales Pipelines Sequences Bet…" at bounding box center [784, 371] width 1568 height 743
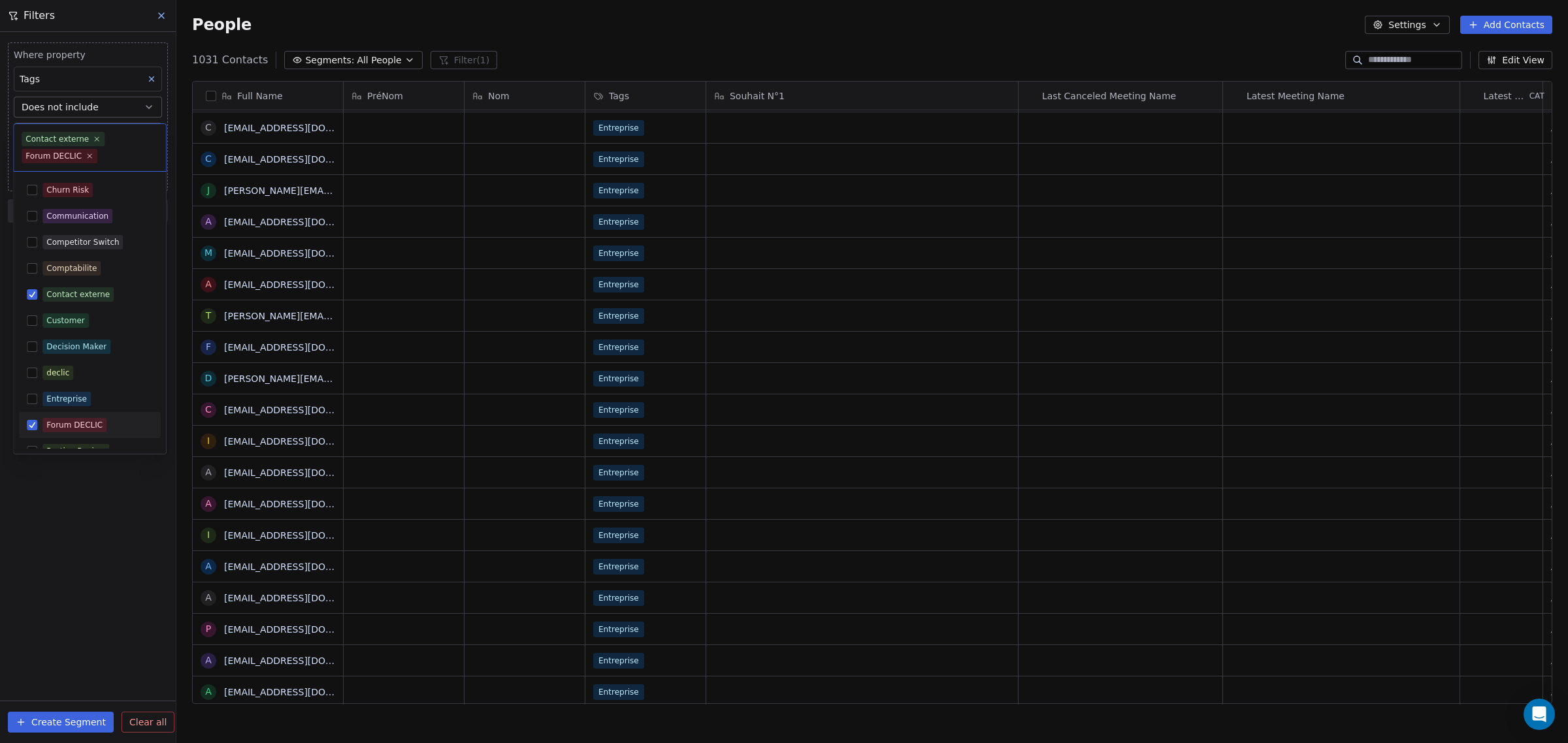
click at [131, 109] on html "IFC Contacts People Marketing Workflows Campaigns Sales Pipelines Sequences Bet…" at bounding box center [784, 371] width 1568 height 743
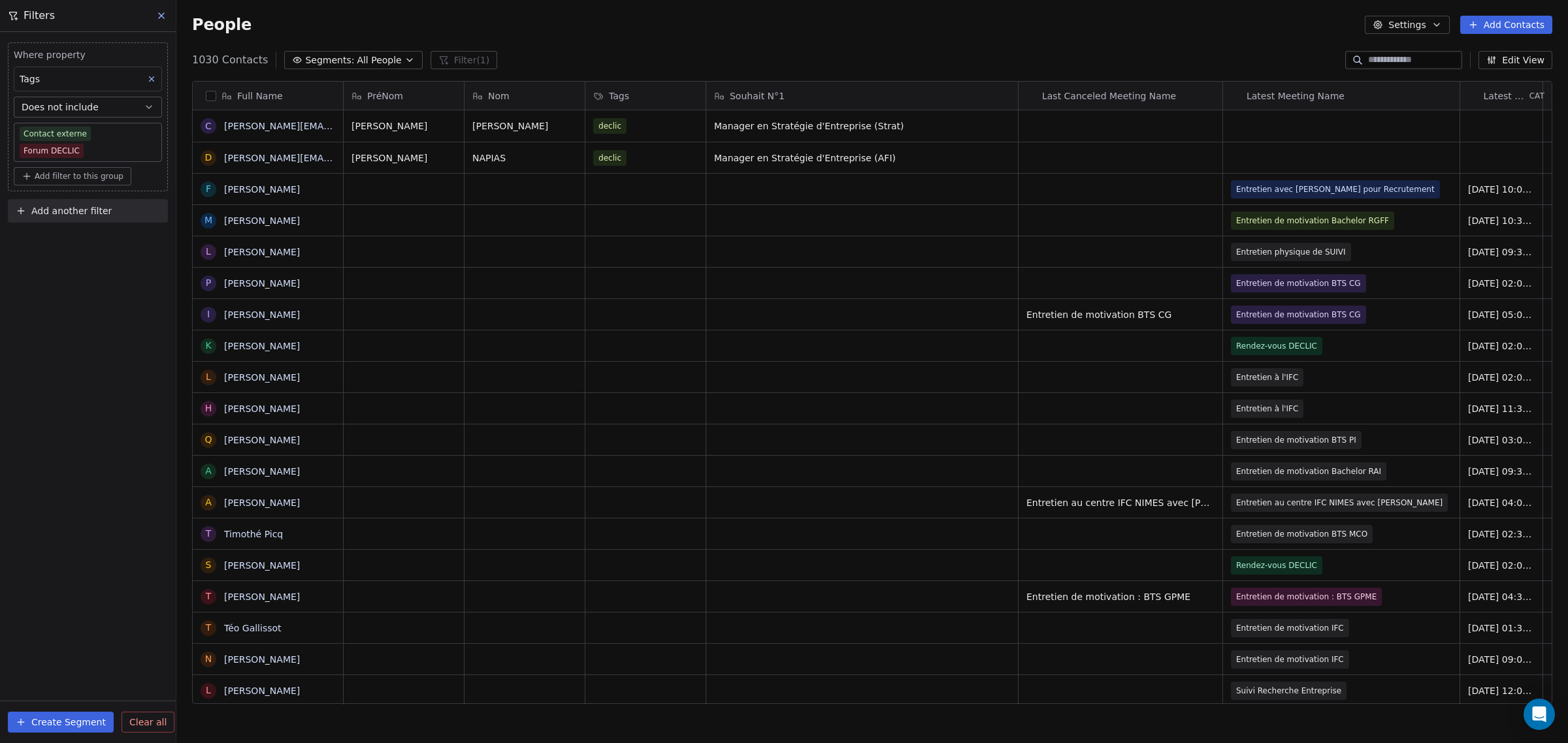
click at [125, 109] on button "Does not include" at bounding box center [88, 107] width 149 height 21
click at [123, 139] on div "Includes" at bounding box center [87, 139] width 136 height 21
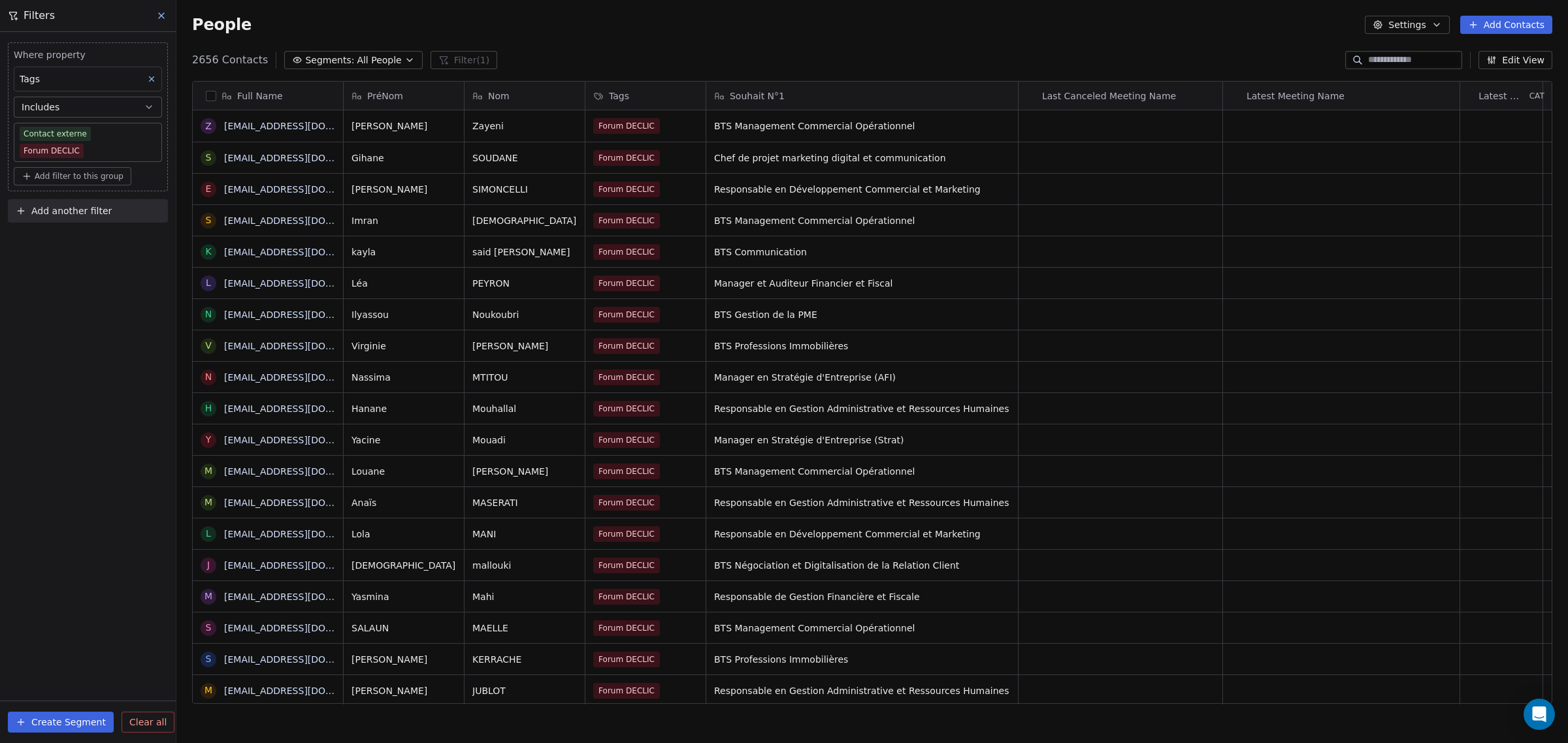
click at [72, 132] on body "IFC Contacts People Marketing Workflows Campaigns Sales Pipelines Sequences Bet…" at bounding box center [784, 371] width 1568 height 743
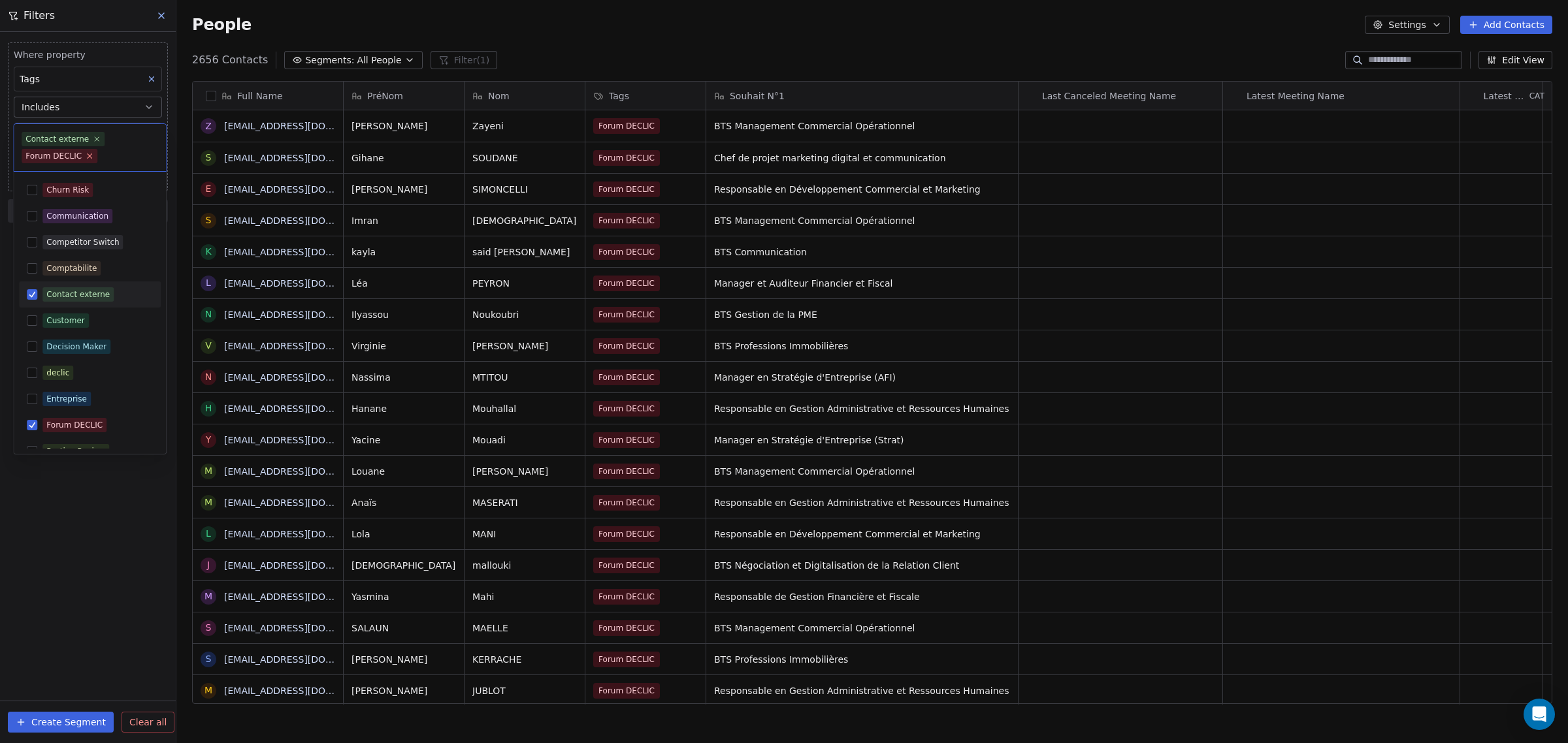
click at [93, 139] on icon at bounding box center [97, 139] width 8 height 7
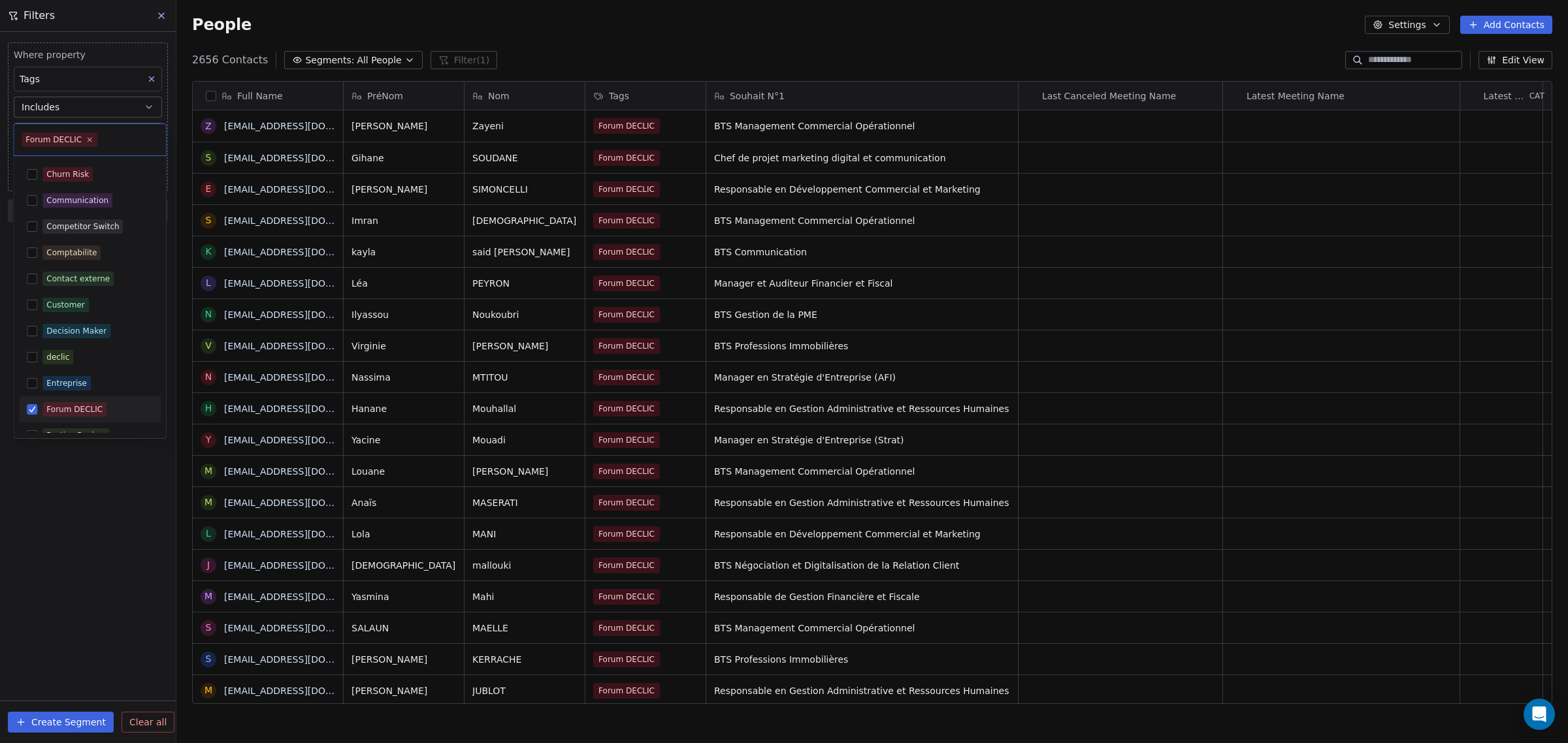
click at [56, 538] on html "IFC Contacts People Marketing Workflows Campaigns Sales Pipelines Sequences Bet…" at bounding box center [784, 371] width 1568 height 743
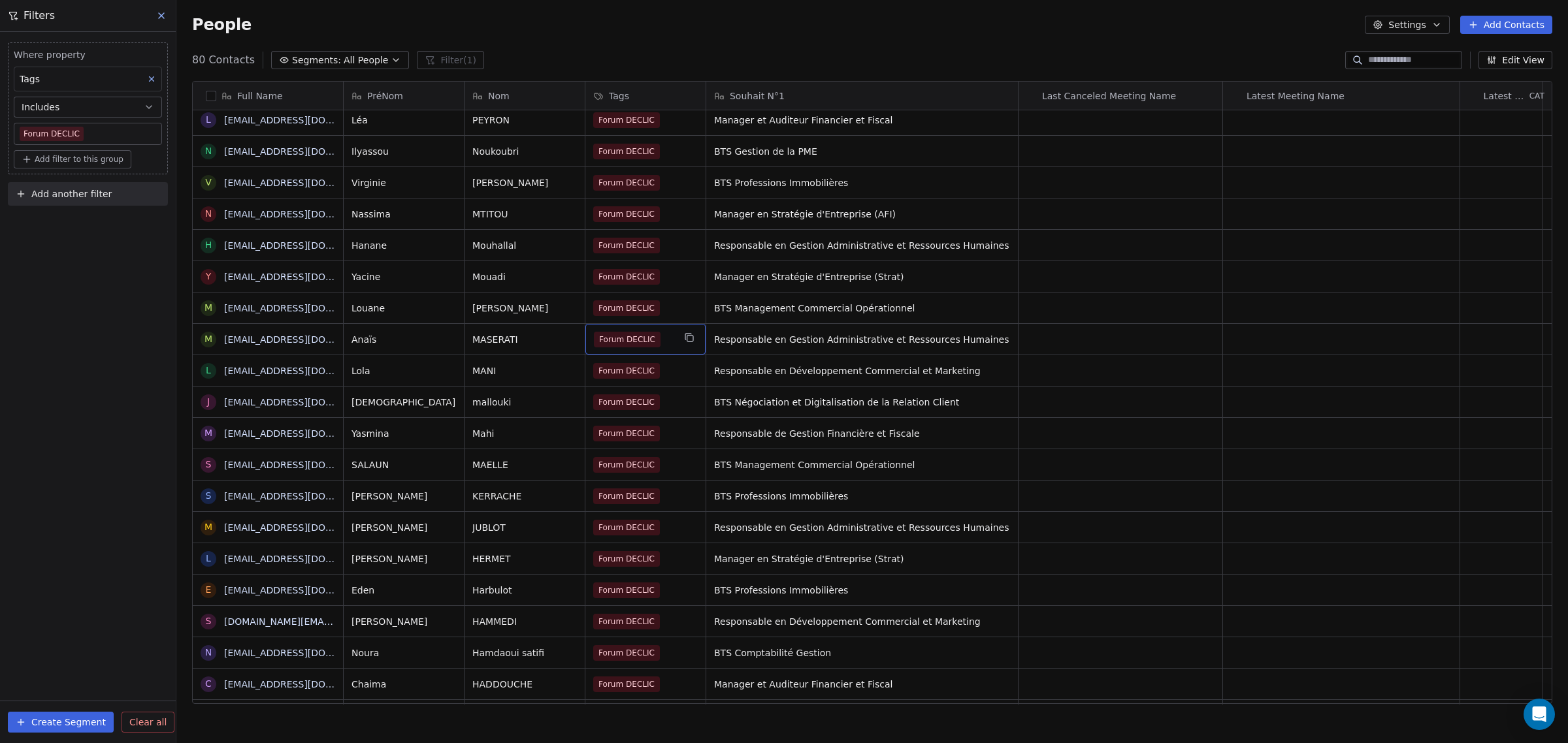
click at [665, 340] on div "Forum DECLIC" at bounding box center [633, 339] width 80 height 16
click at [763, 337] on span "Responsable en Gestion Administrative et Ressources Humaines" at bounding box center [850, 343] width 271 height 26
drag, startPoint x: 801, startPoint y: 350, endPoint x: 733, endPoint y: 343, distance: 68.4
click at [715, 334] on textarea "**********" at bounding box center [804, 344] width 194 height 40
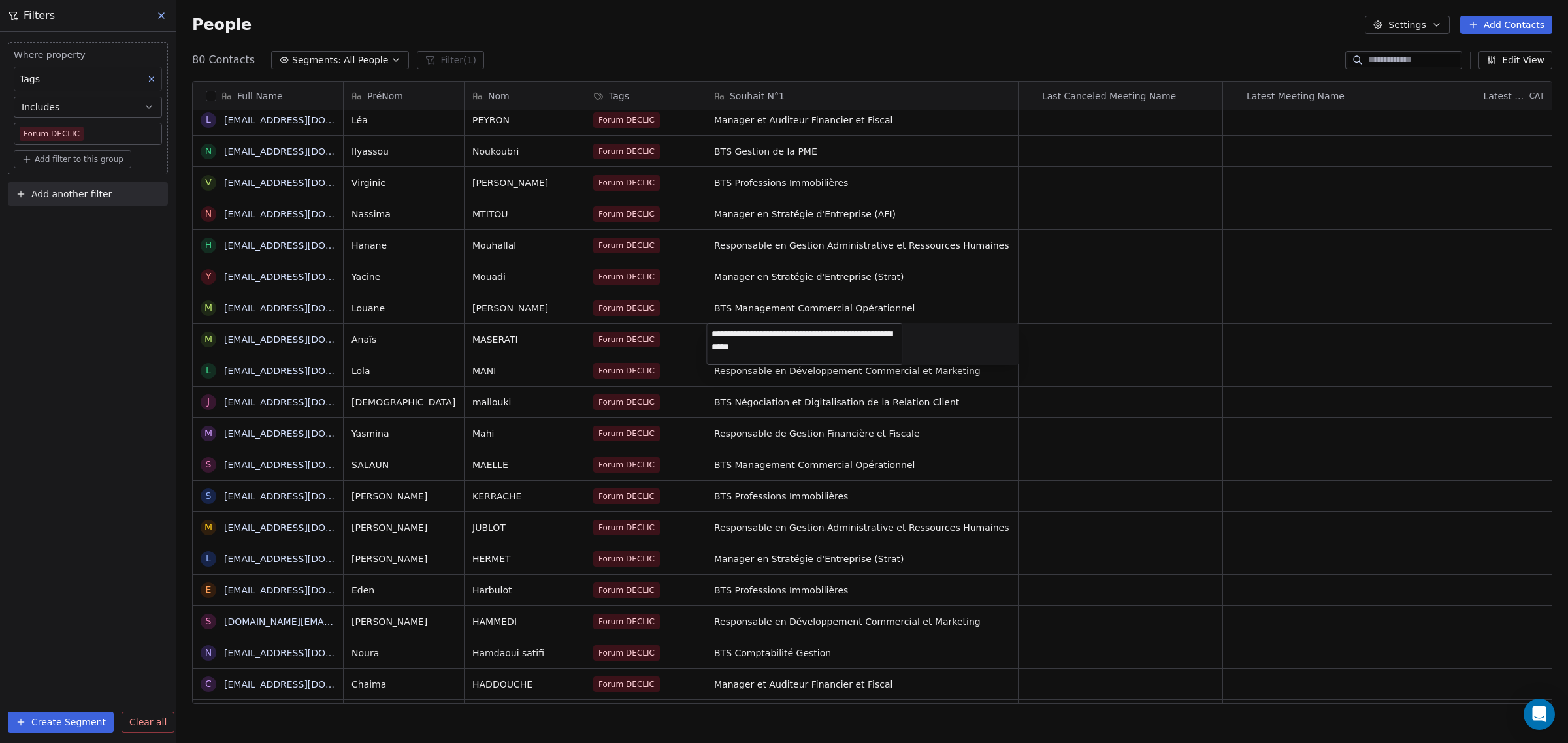
click at [805, 348] on textarea "**********" at bounding box center [804, 344] width 194 height 40
drag, startPoint x: 813, startPoint y: 348, endPoint x: 712, endPoint y: 333, distance: 102.1
click at [712, 333] on textarea "**********" at bounding box center [804, 344] width 194 height 40
type textarea "**********"
click at [848, 464] on html "IFC Contacts People Marketing Workflows Campaigns Sales Pipelines Sequences Bet…" at bounding box center [784, 371] width 1568 height 743
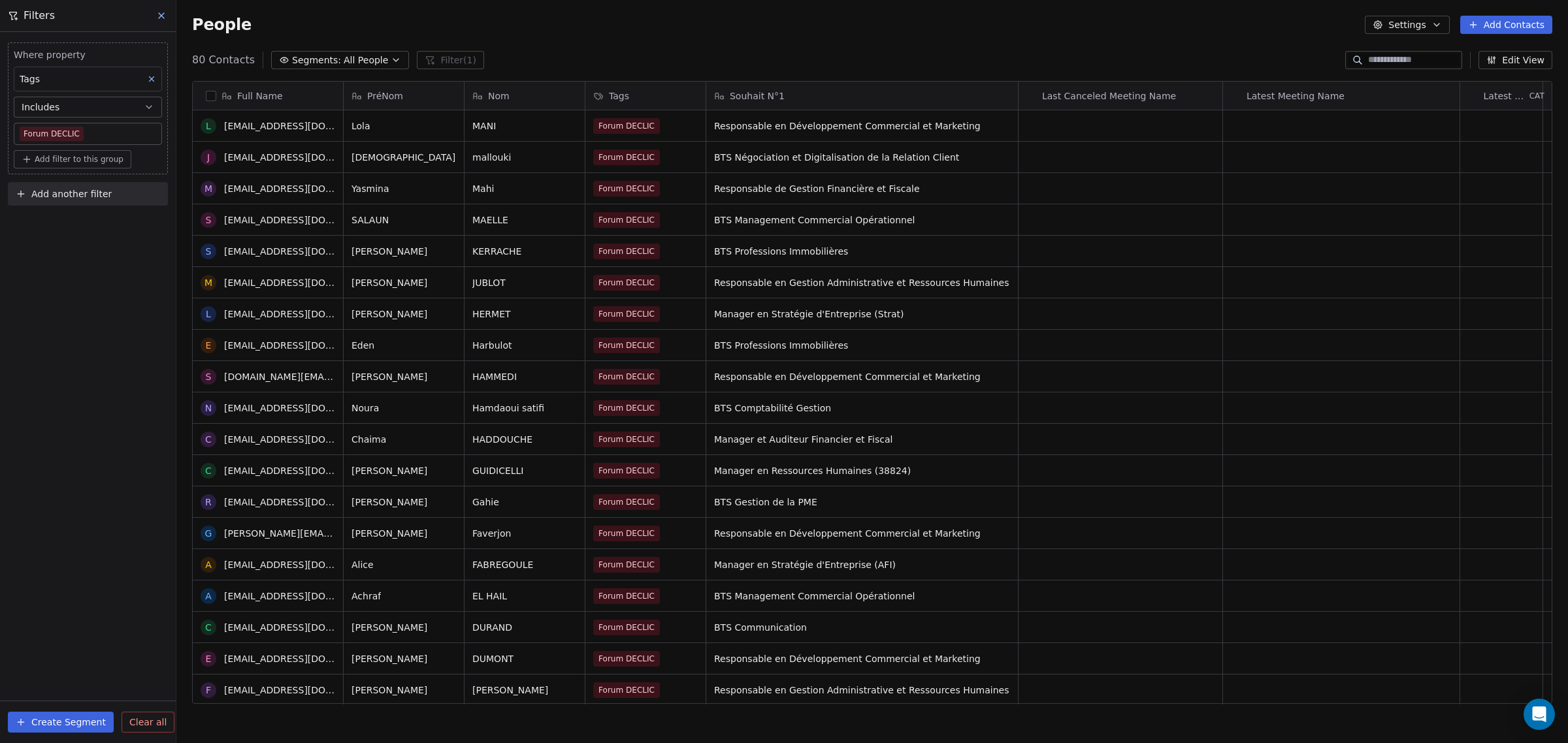
scroll to position [408, 0]
click at [668, 346] on div "Forum DECLIC" at bounding box center [633, 345] width 80 height 16
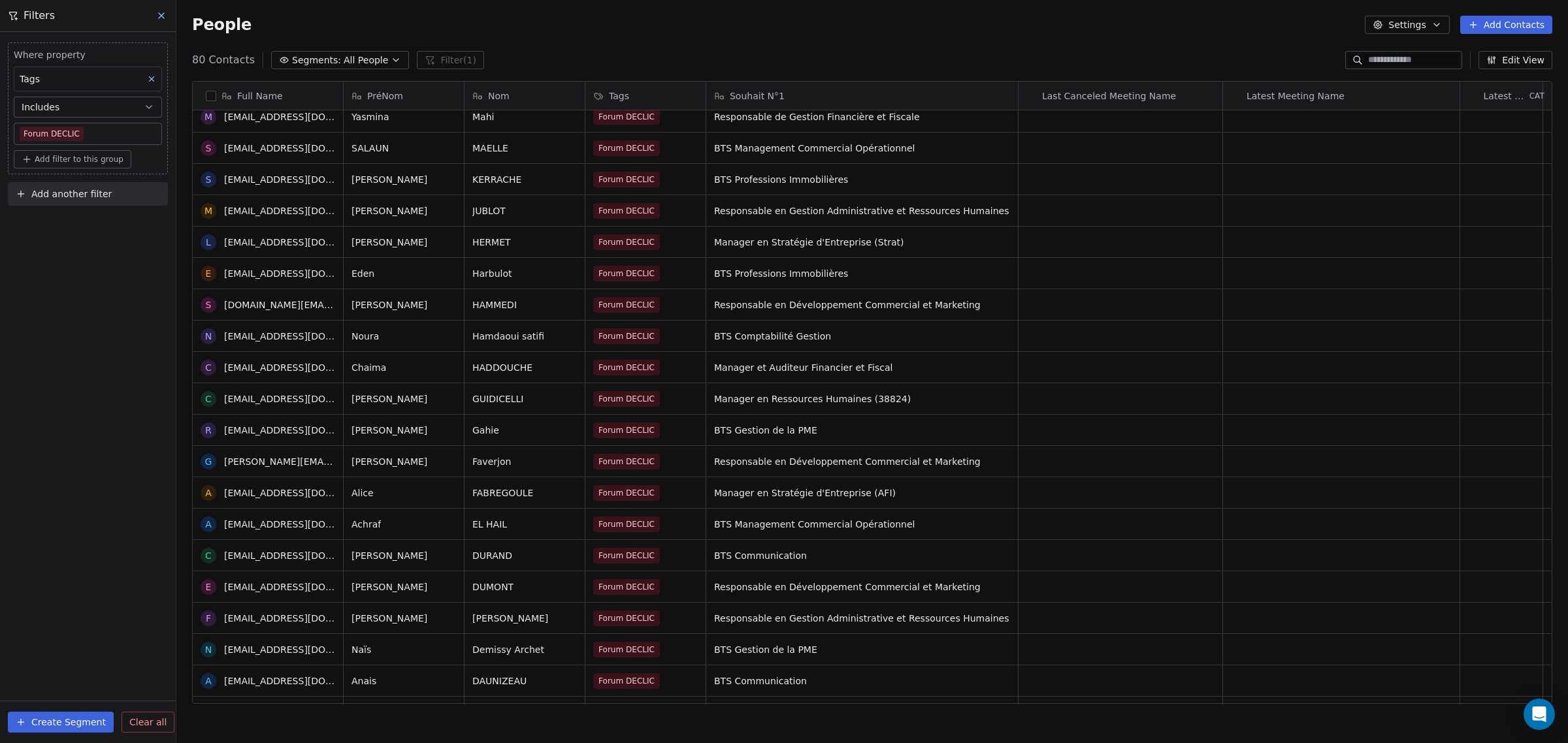
scroll to position [490, 0]
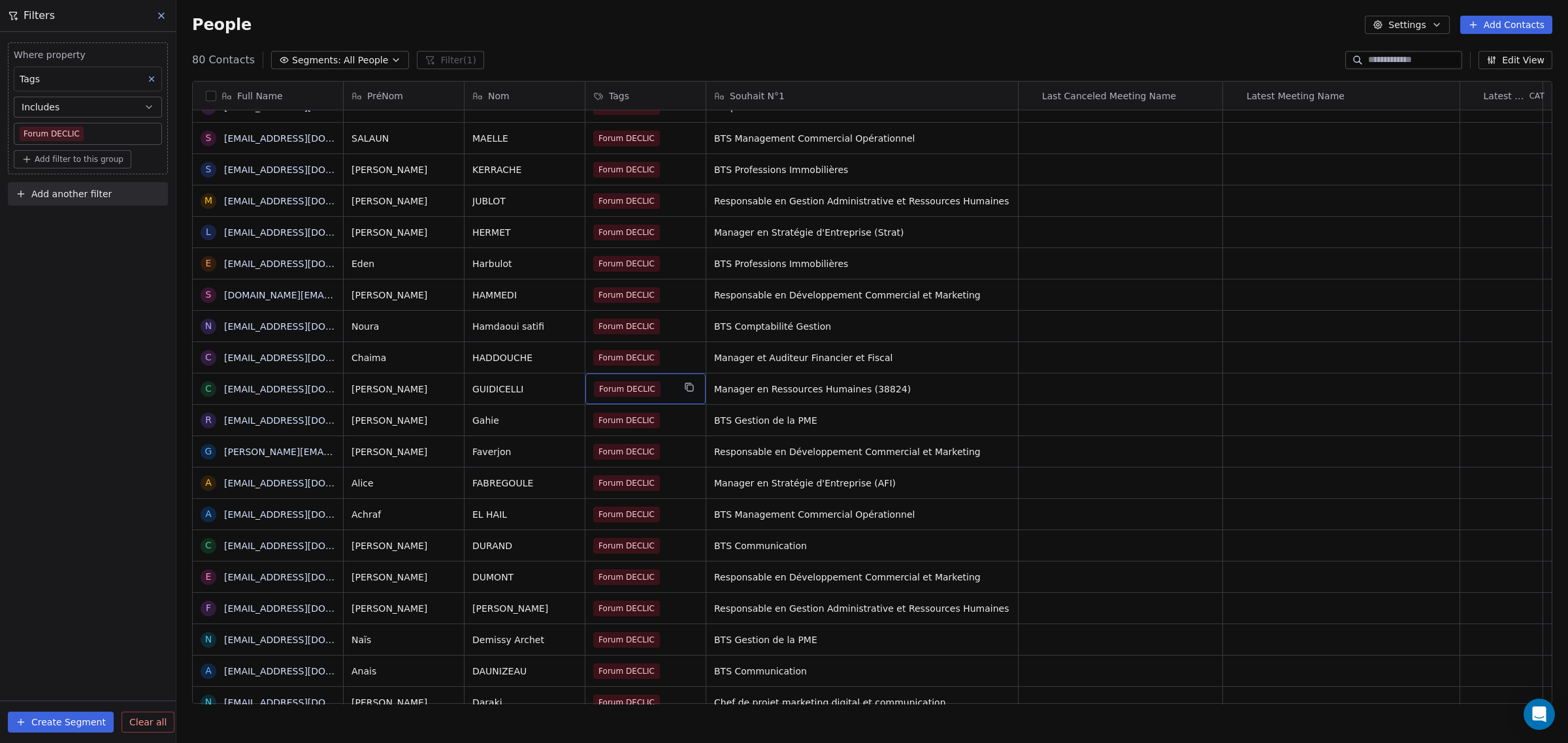
click at [665, 395] on div "Forum DECLIC" at bounding box center [633, 389] width 80 height 16
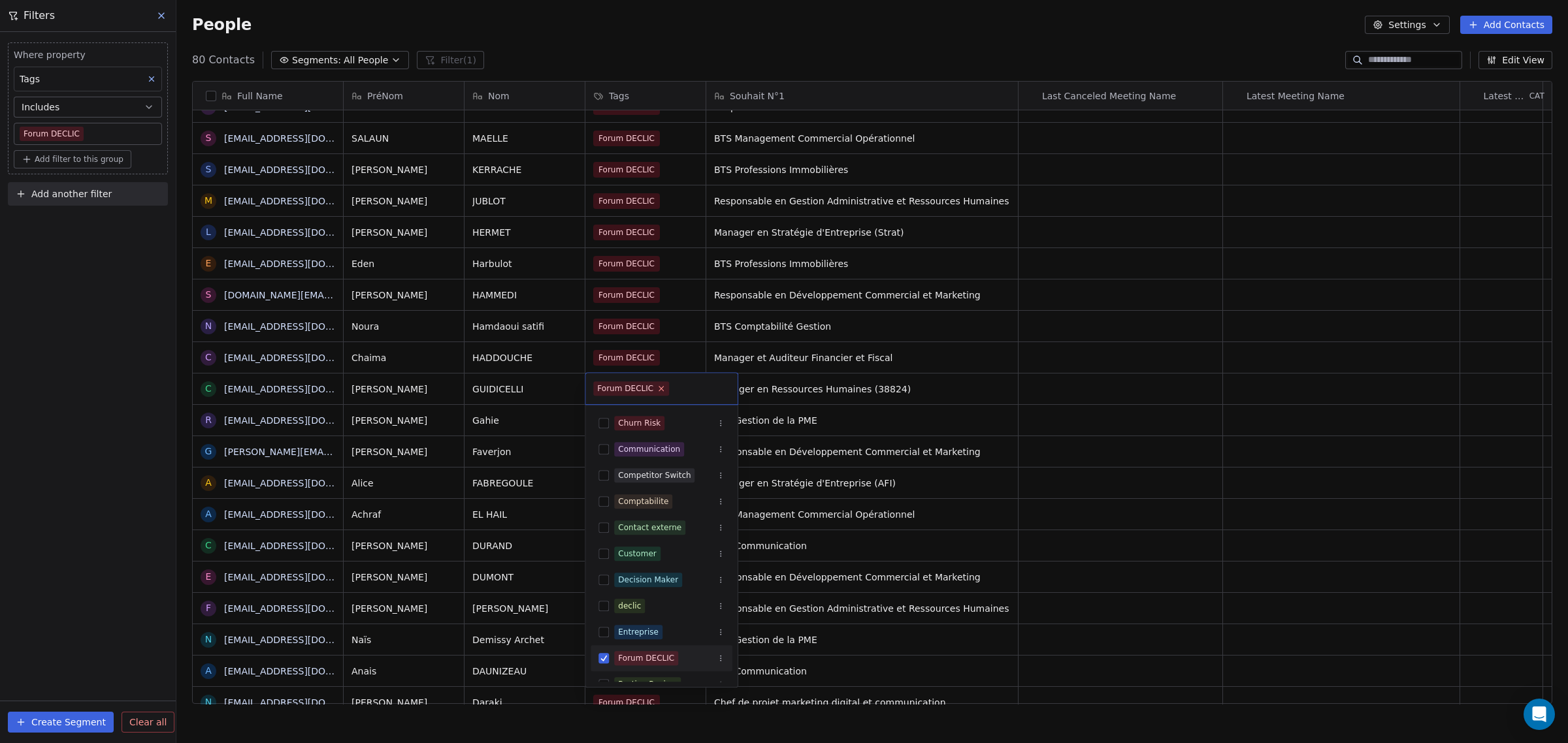
click at [660, 391] on icon at bounding box center [662, 388] width 5 height 4
click at [563, 406] on html "IFC Contacts People Marketing Workflows Campaigns Sales Pipelines Sequences Bet…" at bounding box center [784, 371] width 1568 height 743
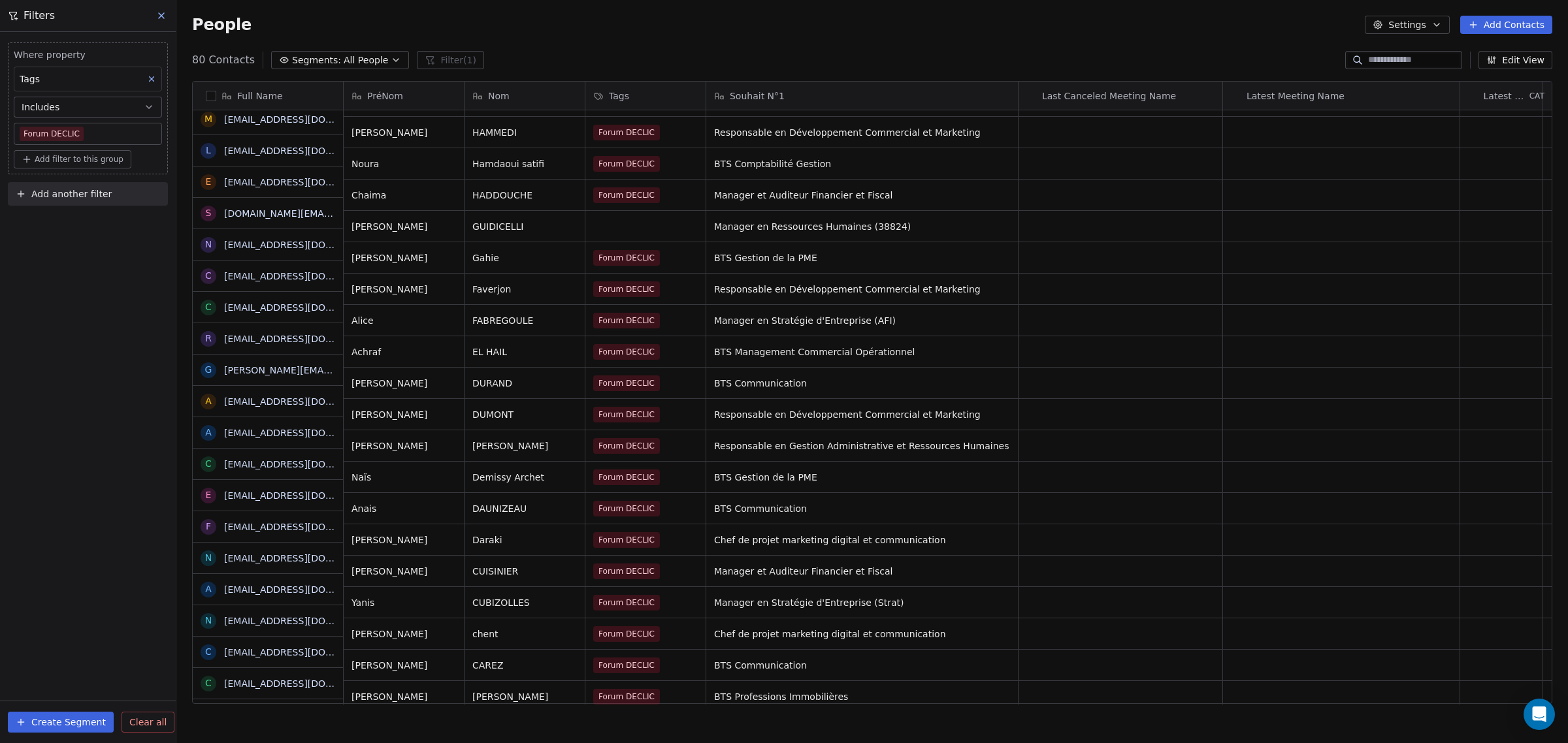
scroll to position [653, 0]
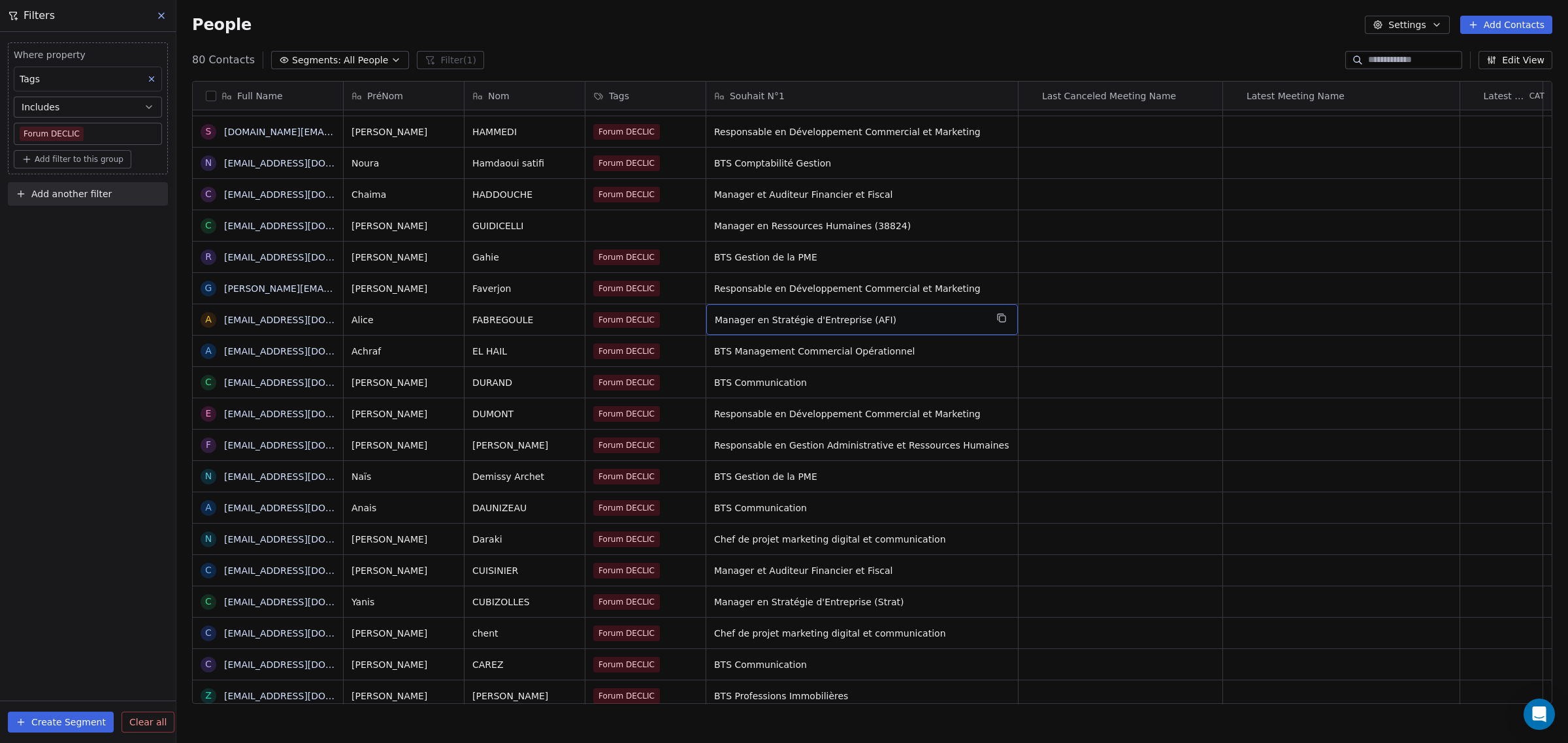
click at [825, 322] on span "Manager en Stratégie d'Entreprise (AFI)" at bounding box center [850, 319] width 271 height 13
drag, startPoint x: 852, startPoint y: 320, endPoint x: 902, endPoint y: 317, distance: 50.1
click at [900, 317] on textarea "**********" at bounding box center [804, 325] width 194 height 40
type textarea "**********"
click at [539, 352] on html "IFC Contacts People Marketing Workflows Campaigns Sales Pipelines Sequences Bet…" at bounding box center [784, 371] width 1568 height 743
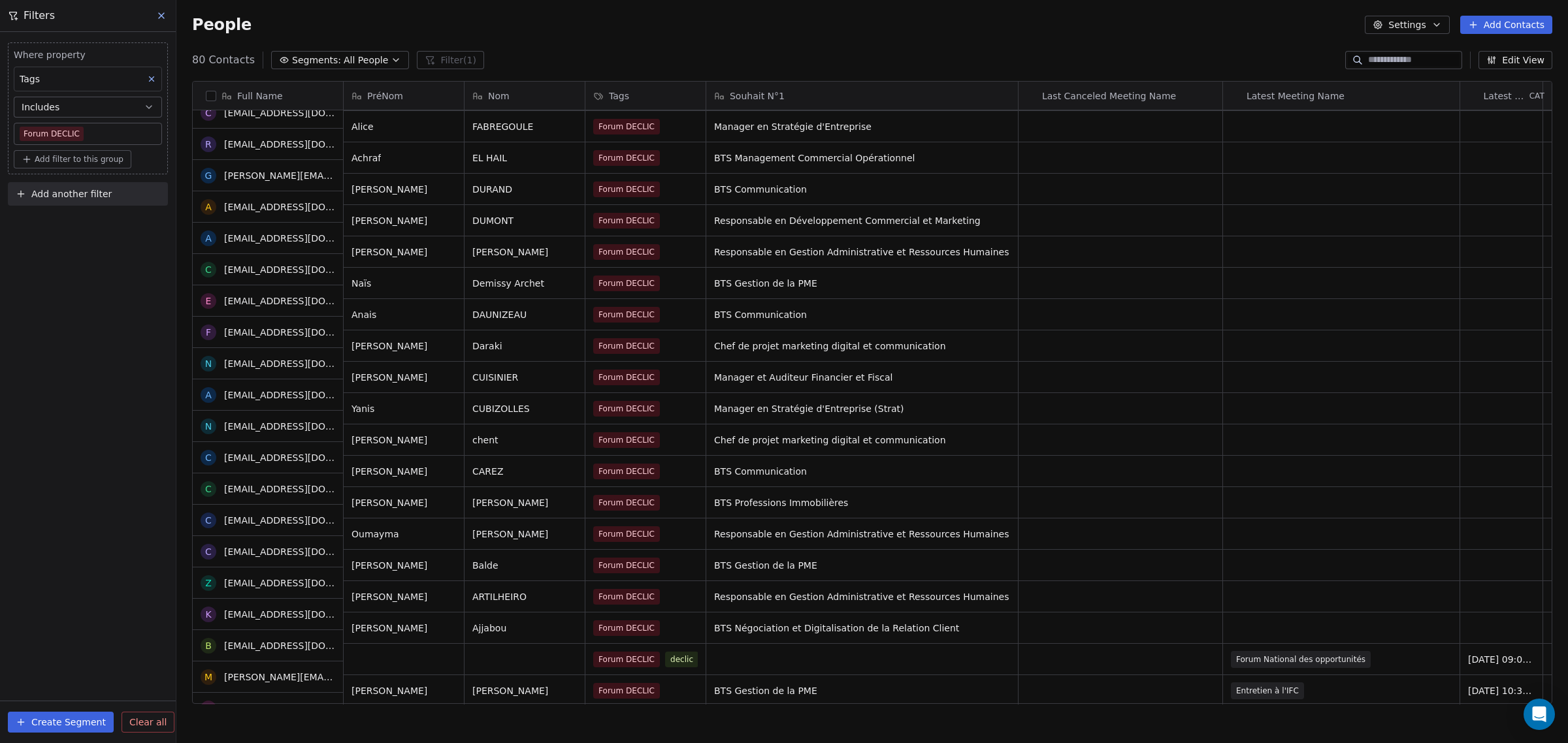
scroll to position [816, 0]
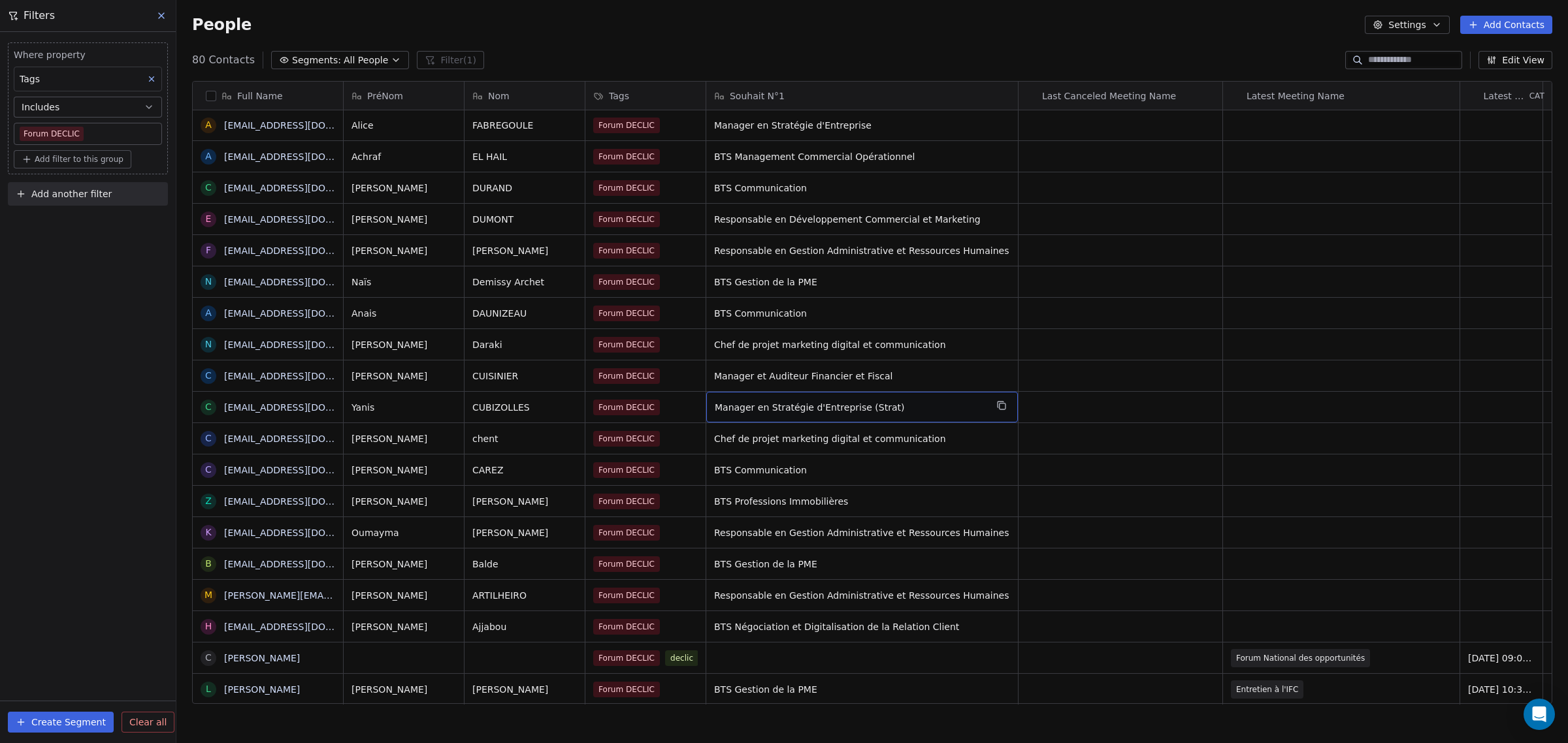
click at [792, 402] on span "Manager en Stratégie d'Entreprise (Strat)" at bounding box center [850, 407] width 271 height 13
drag, startPoint x: 855, startPoint y: 406, endPoint x: 981, endPoint y: 403, distance: 126.0
click at [928, 403] on div "**********" at bounding box center [862, 412] width 312 height 42
type textarea "**********"
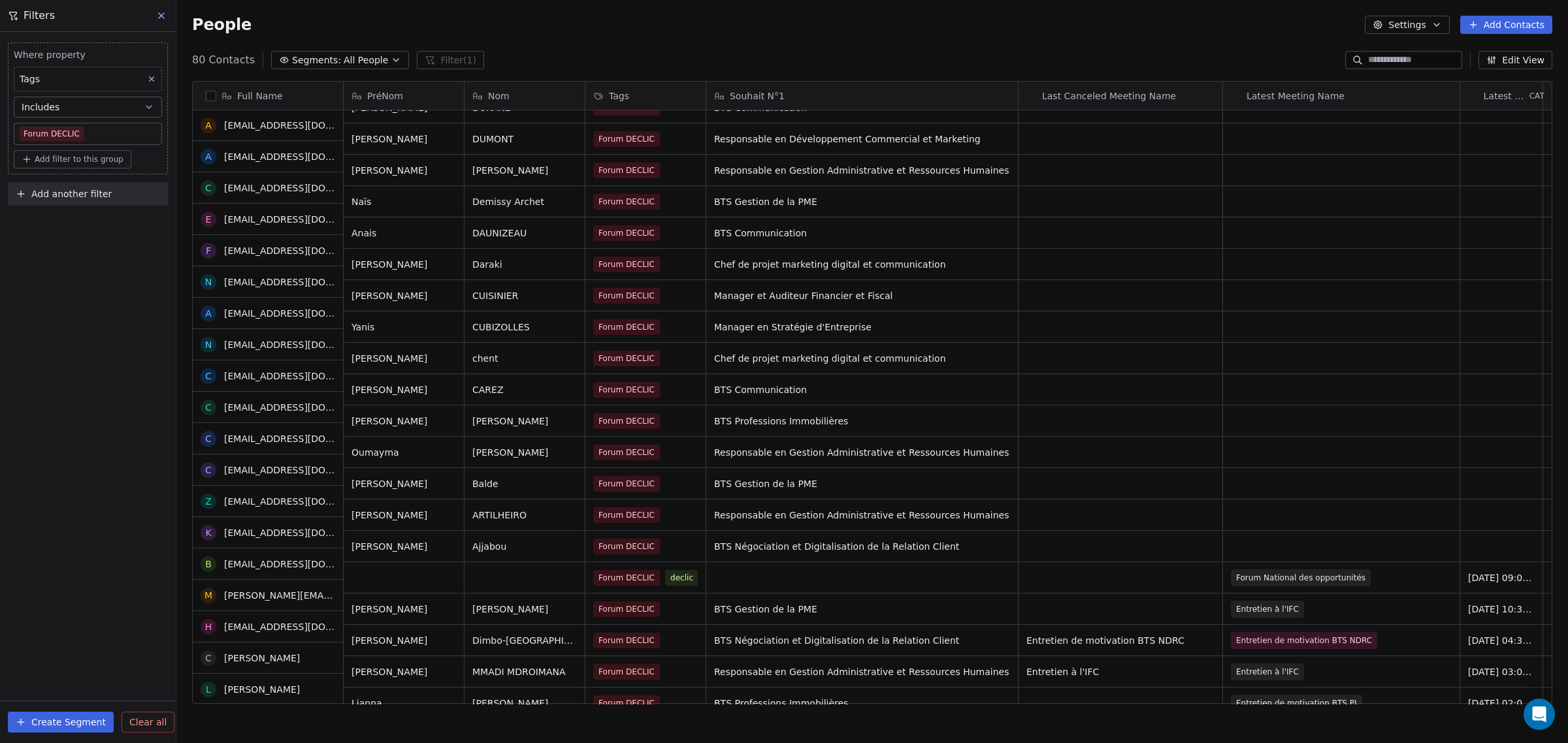
scroll to position [897, 0]
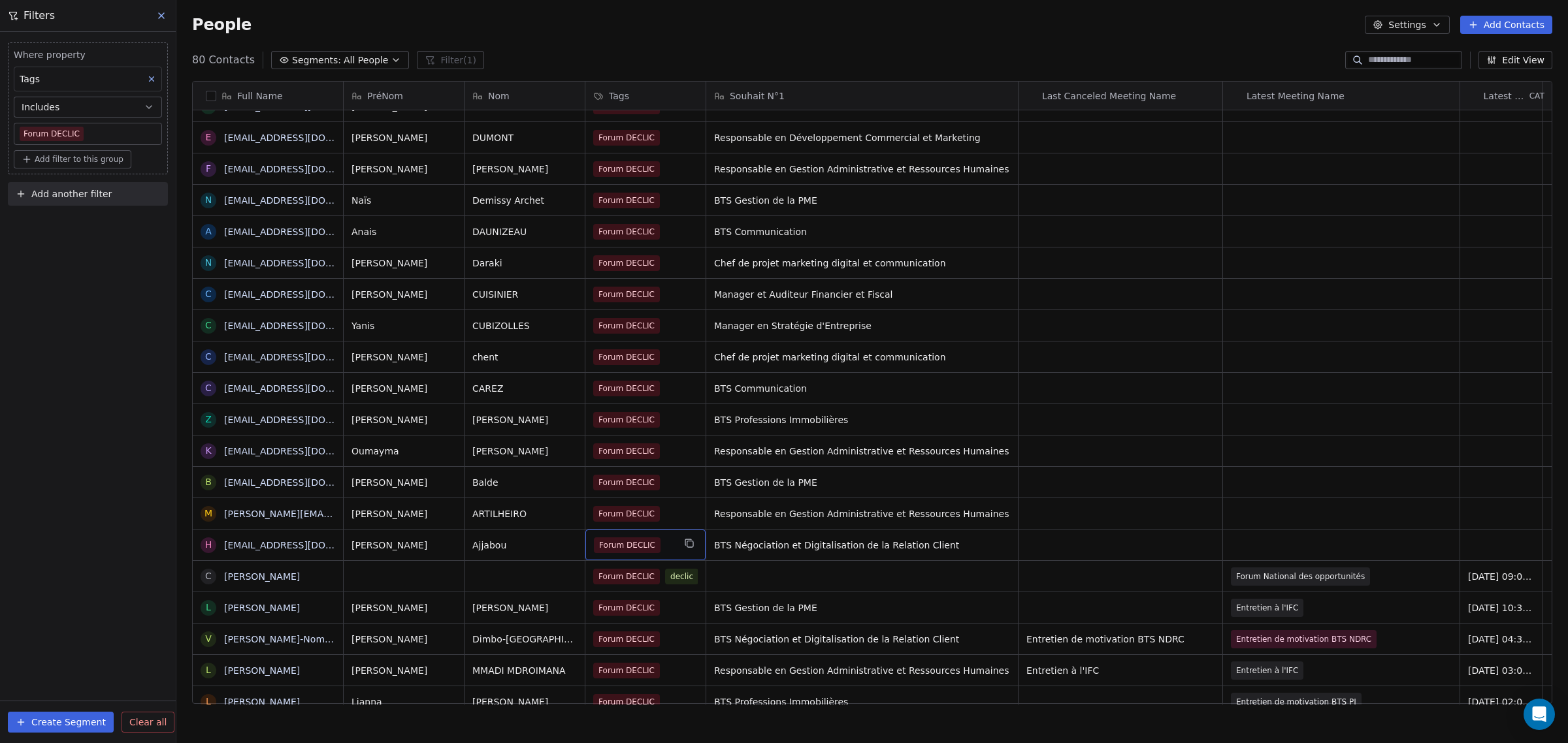
click at [661, 547] on div "Forum DECLIC" at bounding box center [633, 545] width 80 height 16
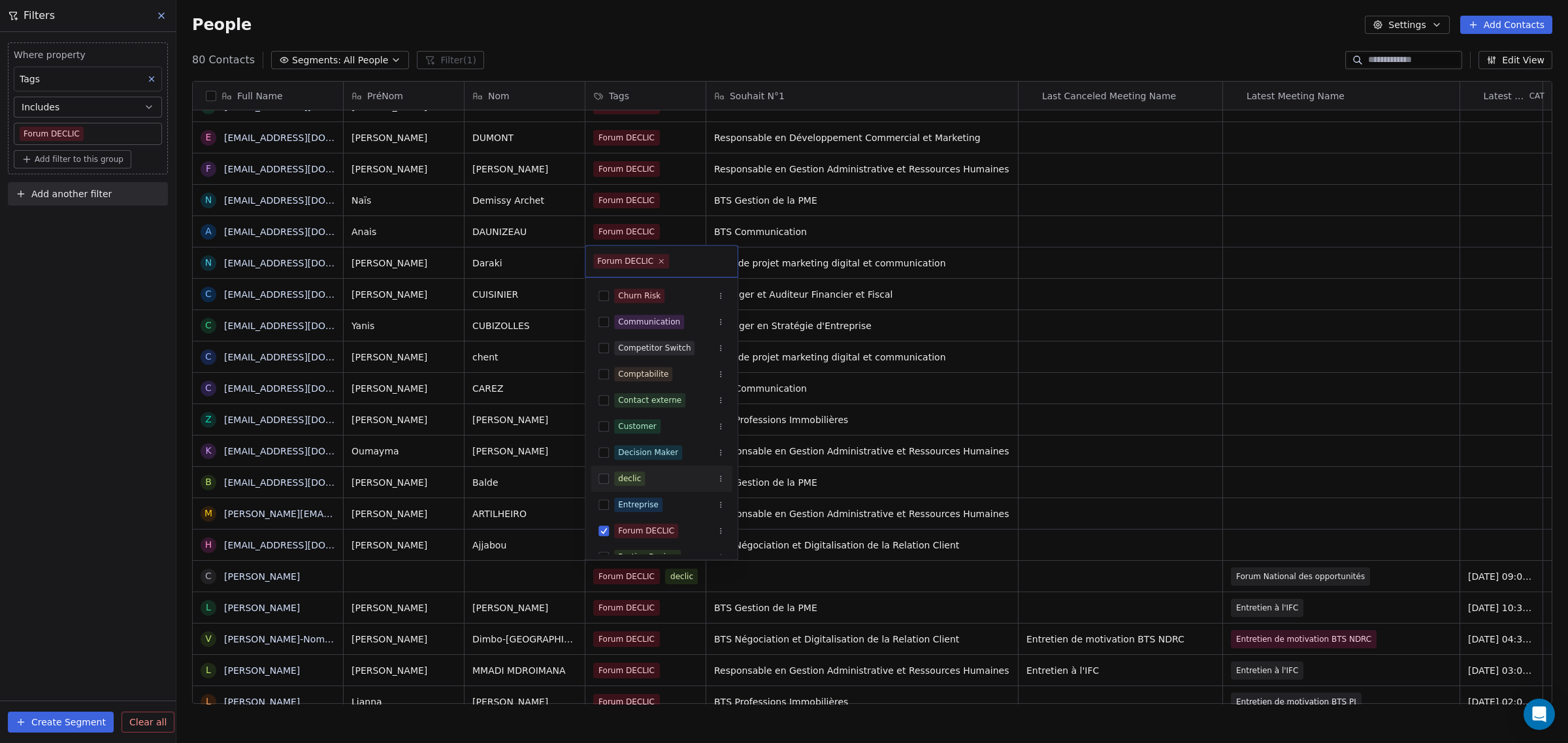
click at [605, 478] on button "Suggestions" at bounding box center [604, 478] width 11 height 10
click at [608, 529] on button "Suggestions" at bounding box center [604, 532] width 11 height 10
click at [542, 531] on html "IFC Contacts People Marketing Workflows Campaigns Sales Pipelines Sequences Bet…" at bounding box center [784, 371] width 1568 height 743
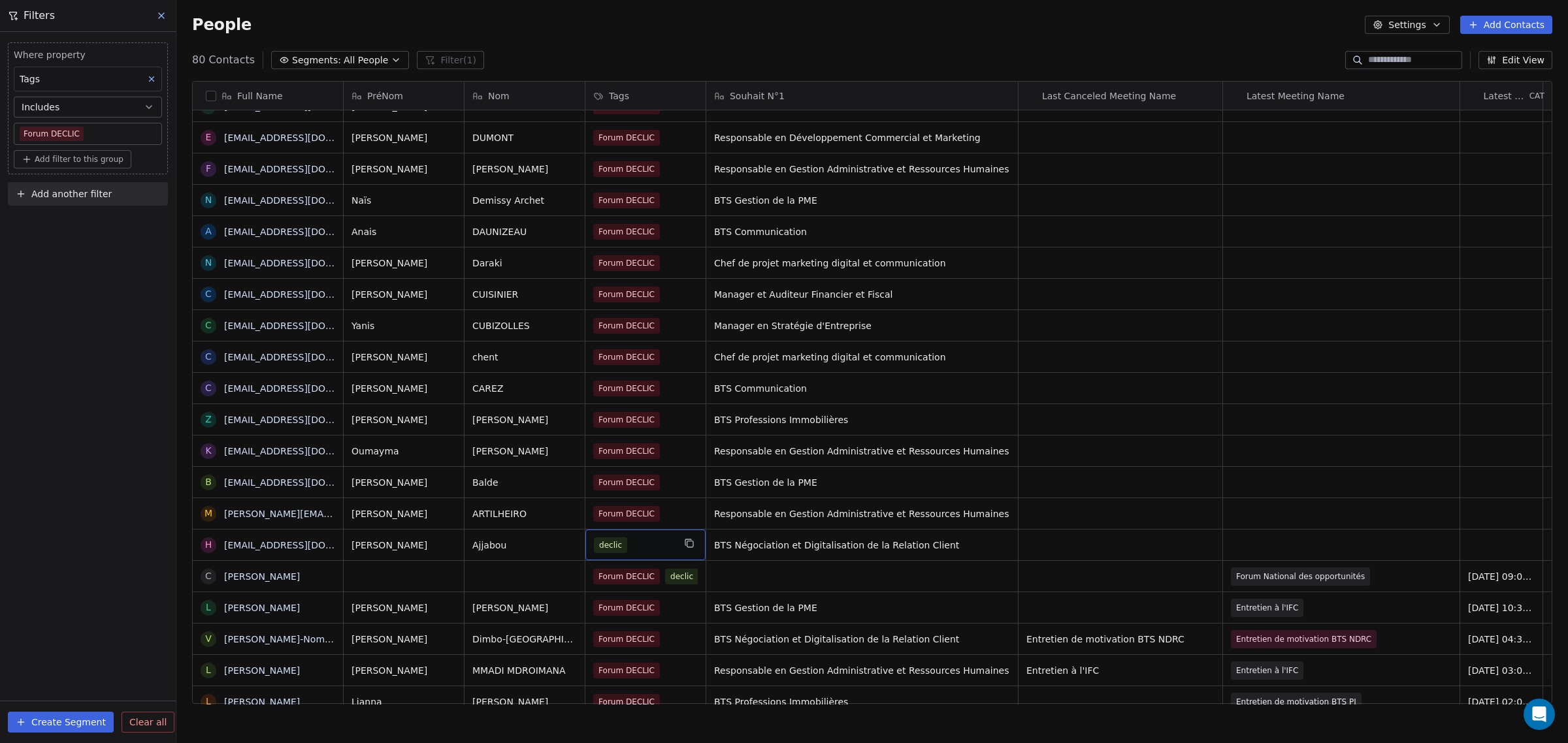
click at [687, 553] on div "declic" at bounding box center [645, 544] width 120 height 31
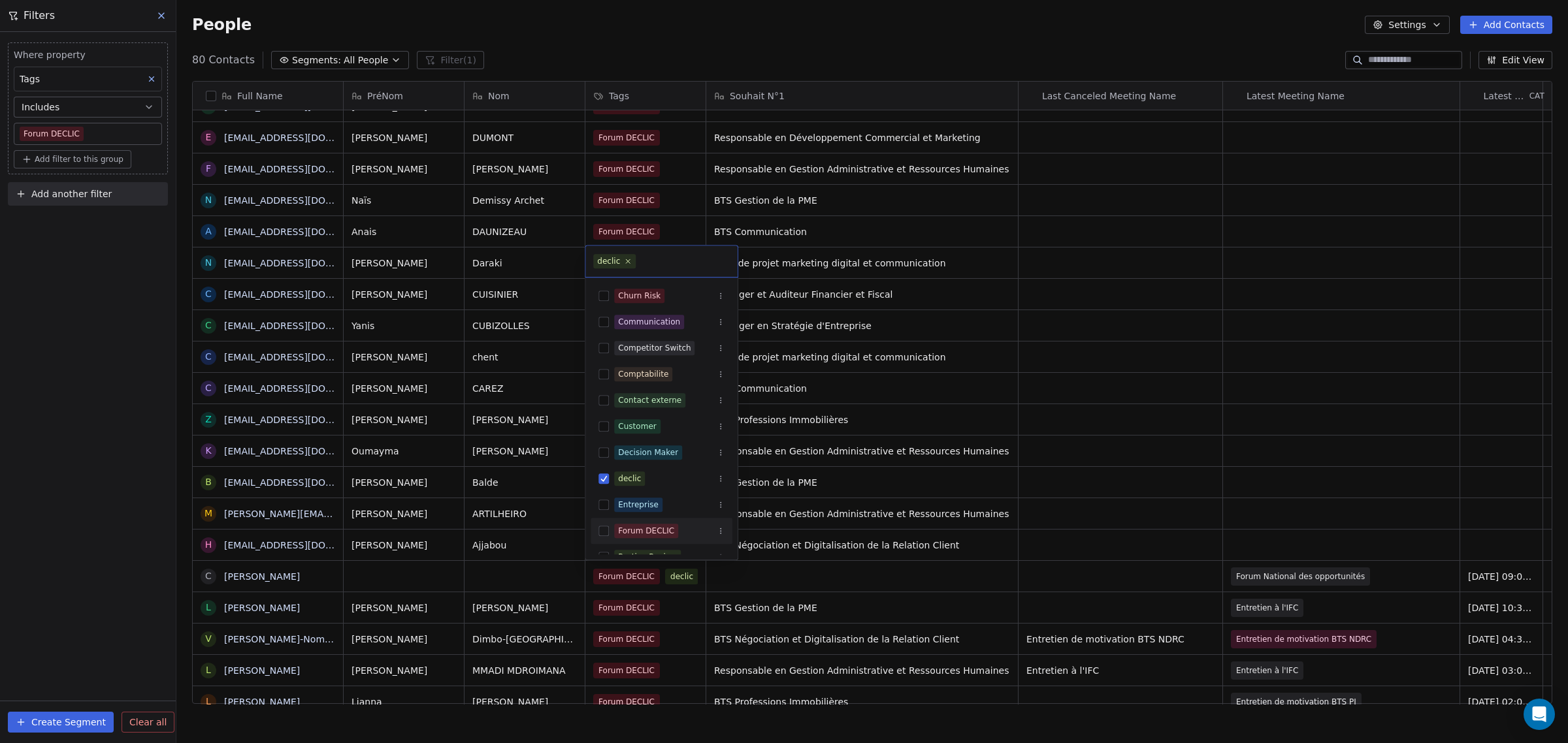
click at [654, 534] on div "Forum DECLIC" at bounding box center [646, 531] width 56 height 12
click at [625, 478] on div "declic" at bounding box center [629, 479] width 23 height 12
click at [563, 535] on html "IFC Contacts People Marketing Workflows Campaigns Sales Pipelines Sequences Bet…" at bounding box center [784, 371] width 1568 height 743
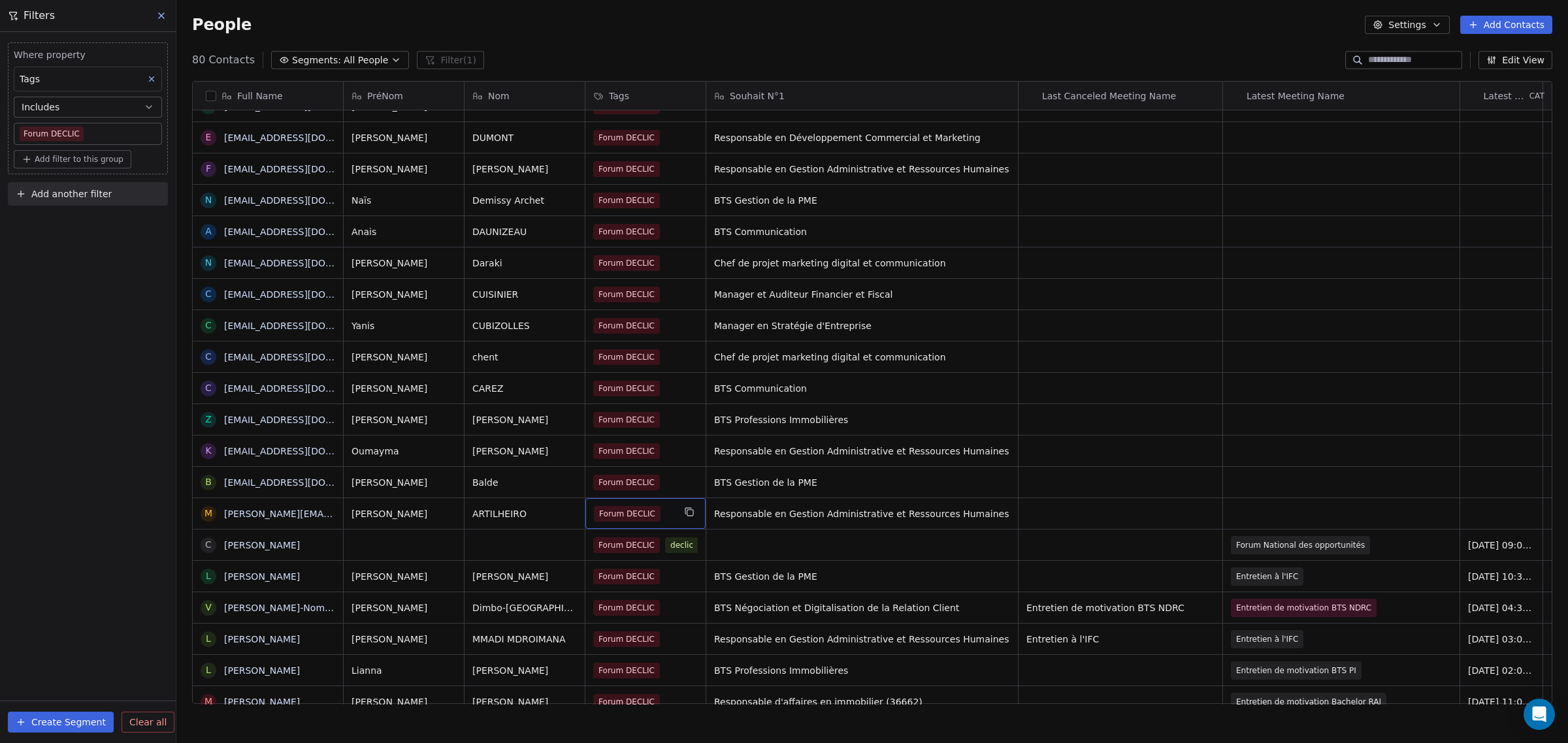
click at [661, 513] on div "Forum DECLIC" at bounding box center [633, 514] width 80 height 16
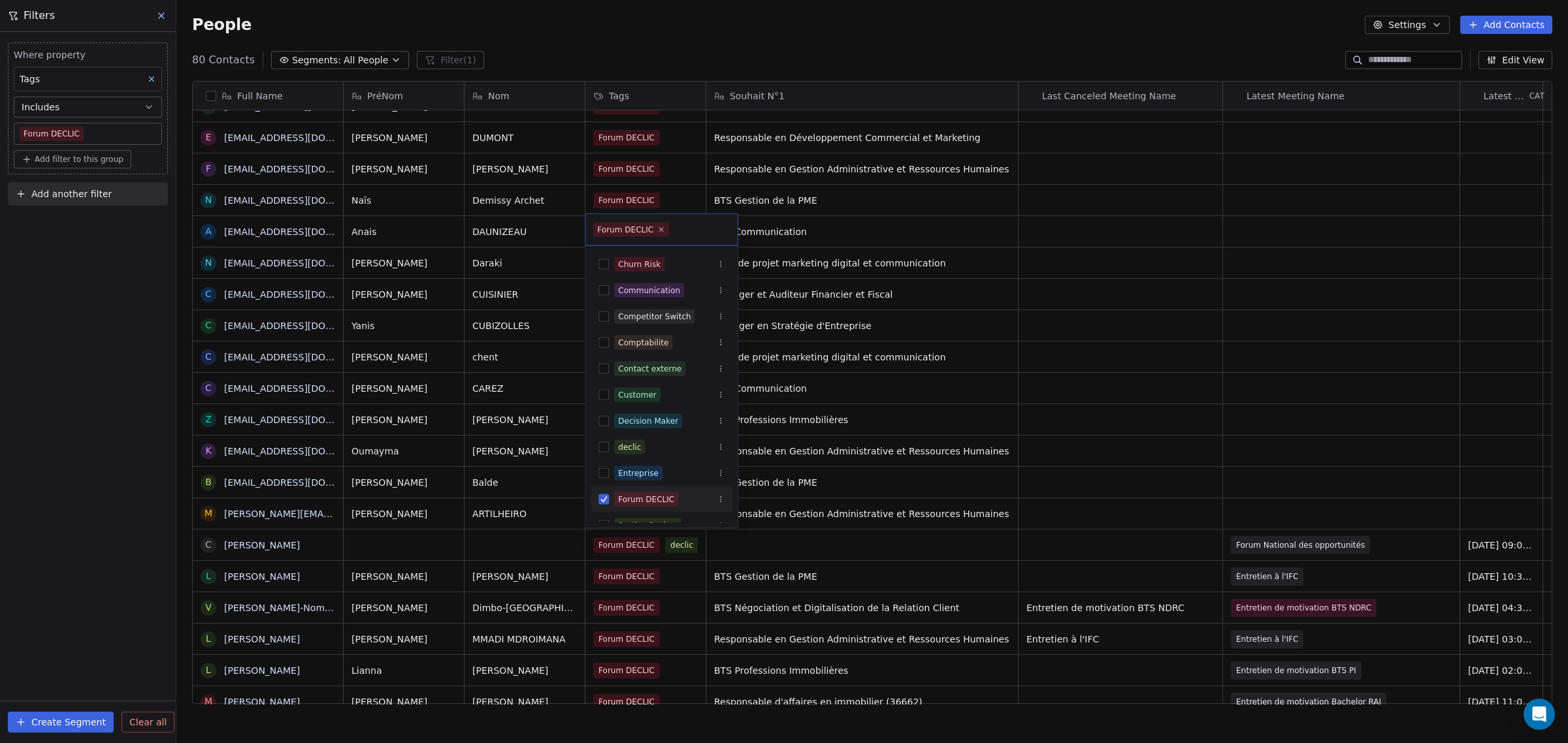
click at [655, 500] on div "Forum DECLIC" at bounding box center [646, 499] width 56 height 12
click at [632, 451] on div "declic" at bounding box center [629, 448] width 23 height 12
click at [563, 514] on html "IFC Contacts People Marketing Workflows Campaigns Sales Pipelines Sequences Bet…" at bounding box center [784, 371] width 1568 height 743
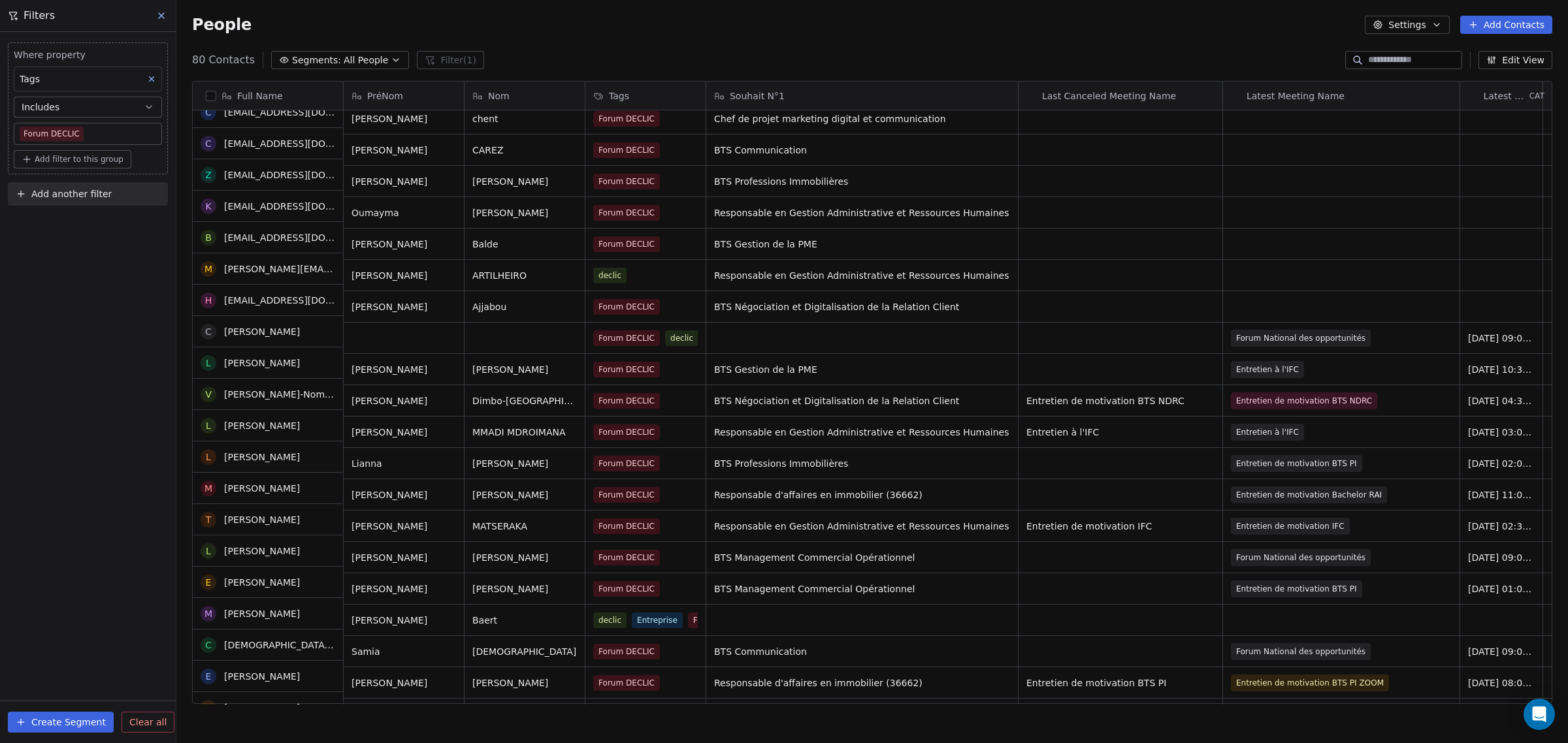
scroll to position [1143, 0]
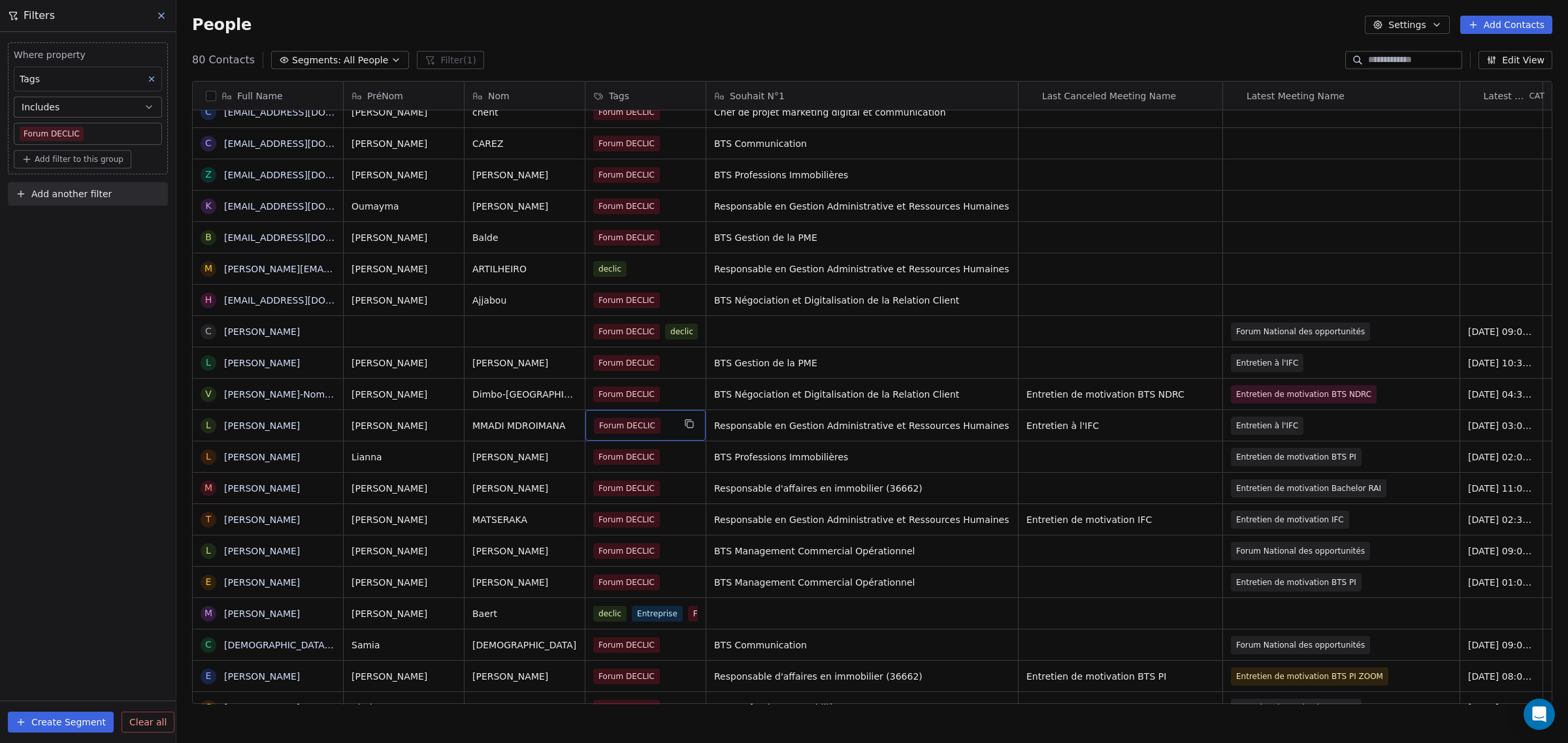
click at [658, 426] on div "Forum DECLIC" at bounding box center [633, 425] width 80 height 16
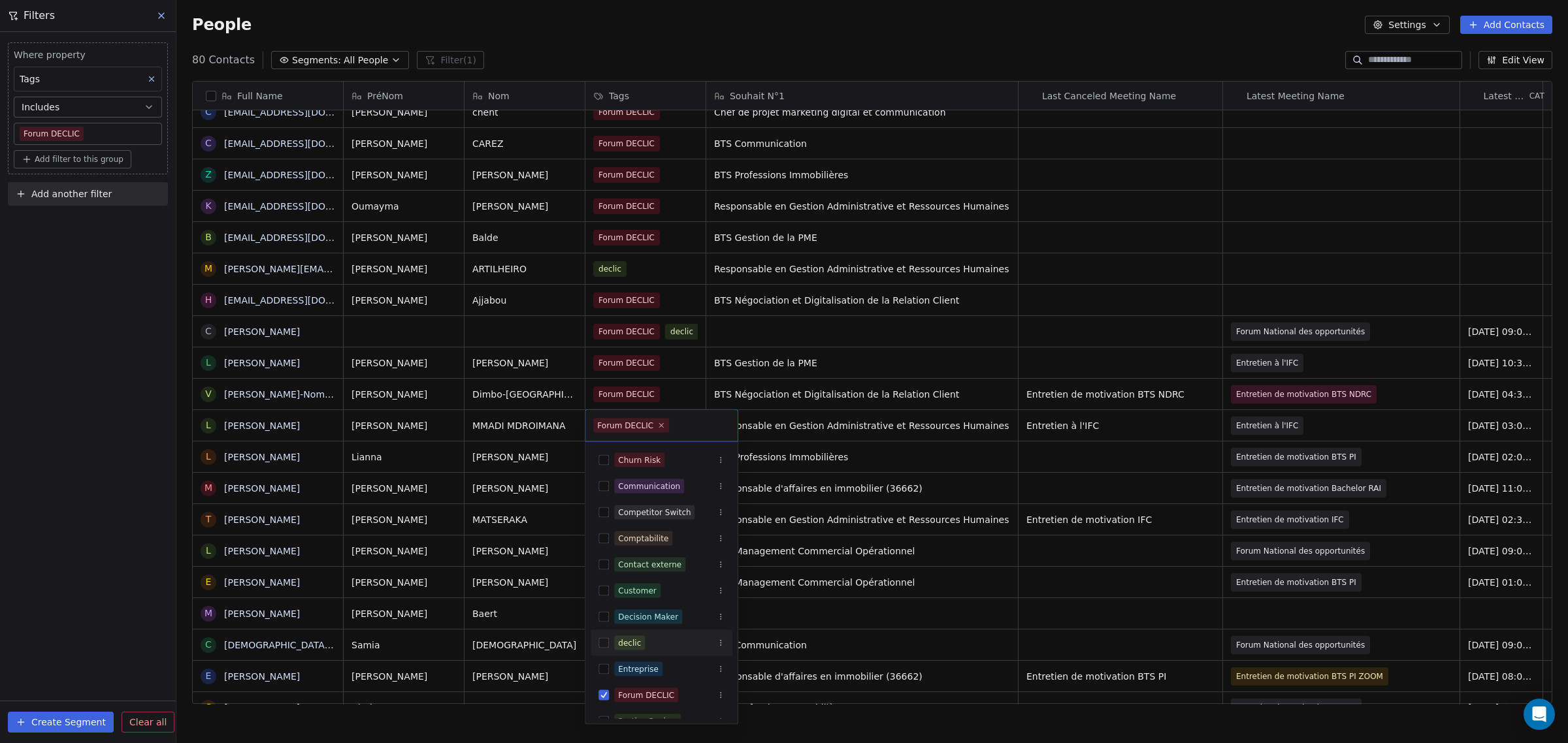
click at [631, 637] on div "declic" at bounding box center [629, 643] width 23 height 12
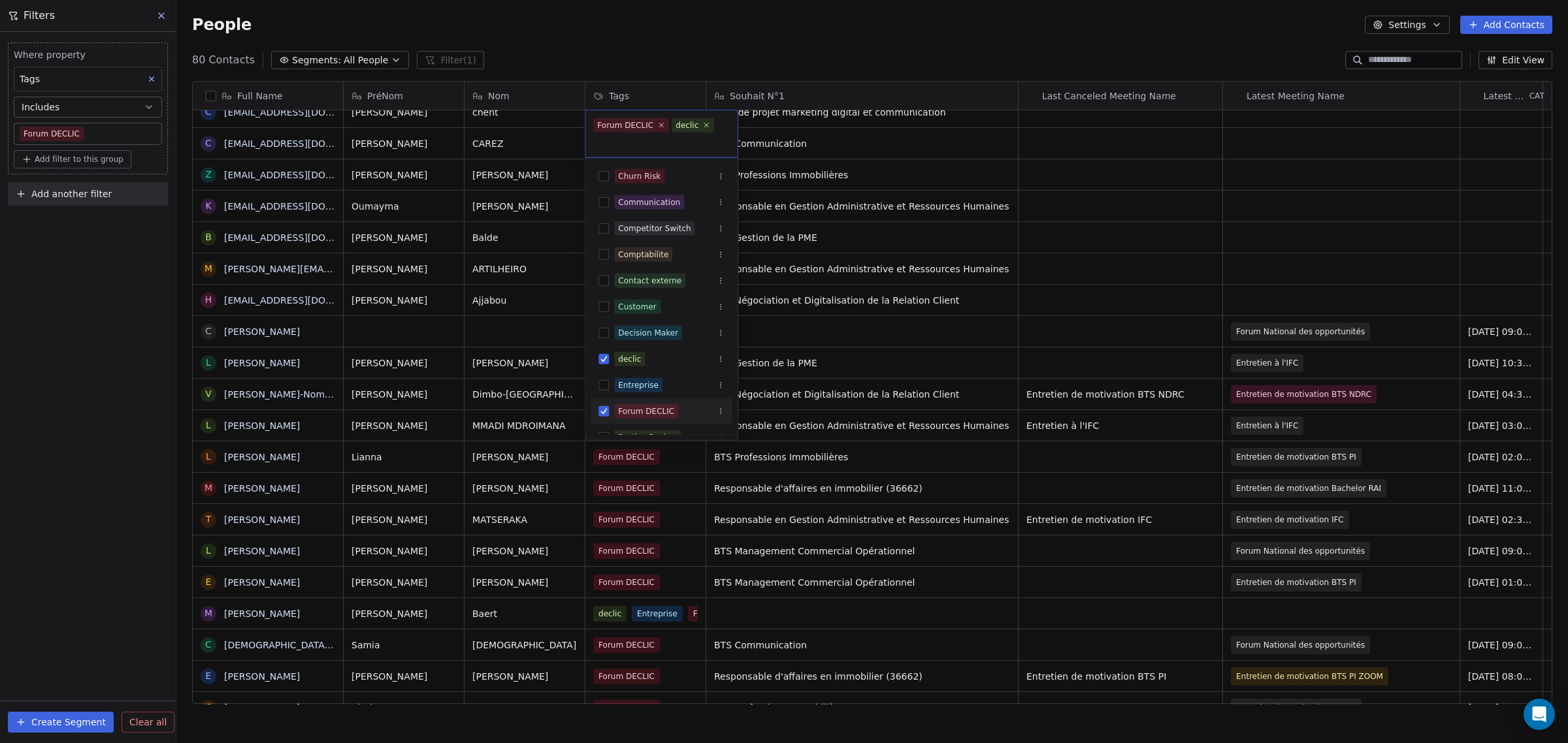
click at [602, 412] on button "Suggestions" at bounding box center [604, 412] width 11 height 10
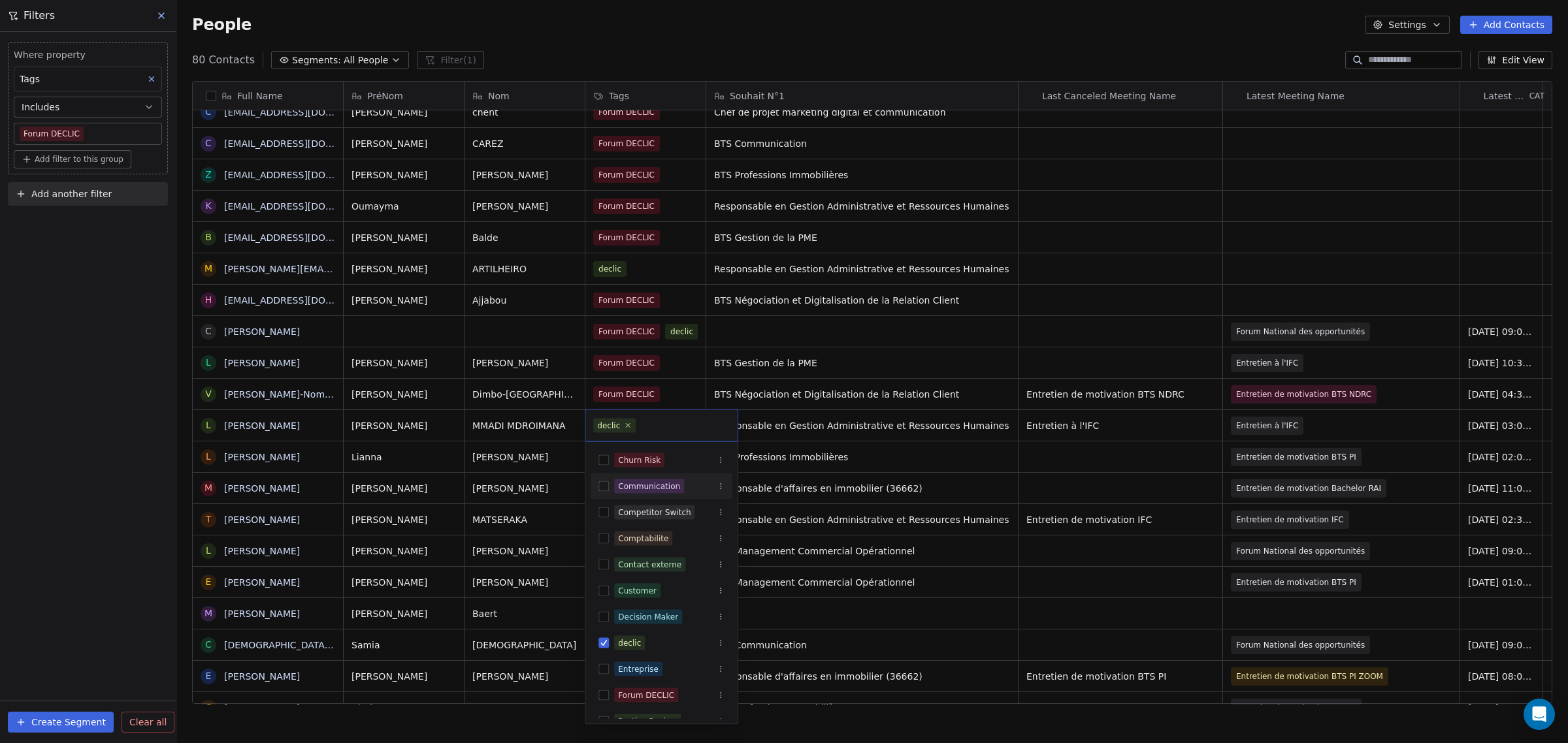
click at [543, 607] on html "IFC Contacts People Marketing Workflows Campaigns Sales Pipelines Sequences Bet…" at bounding box center [784, 371] width 1568 height 743
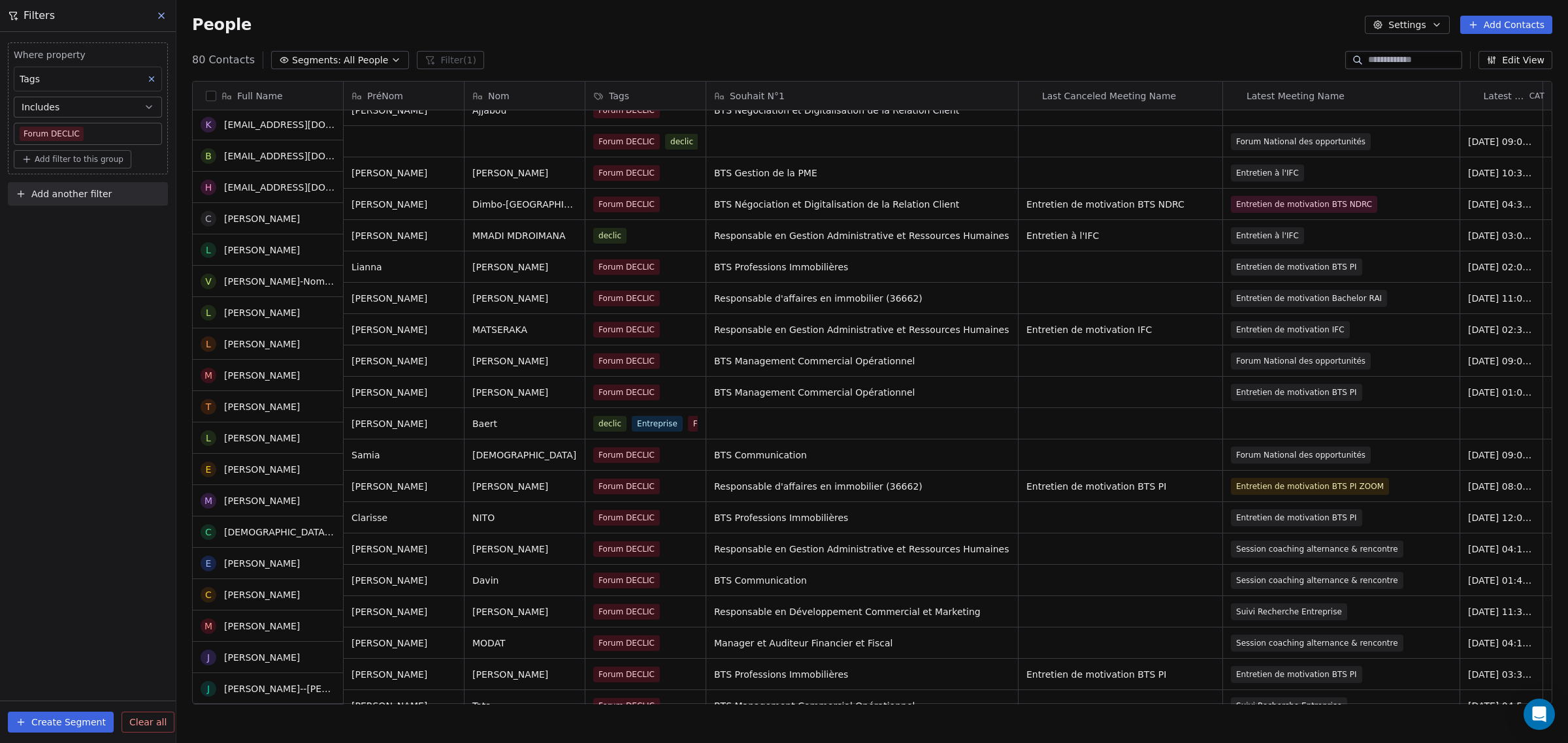
scroll to position [1305, 0]
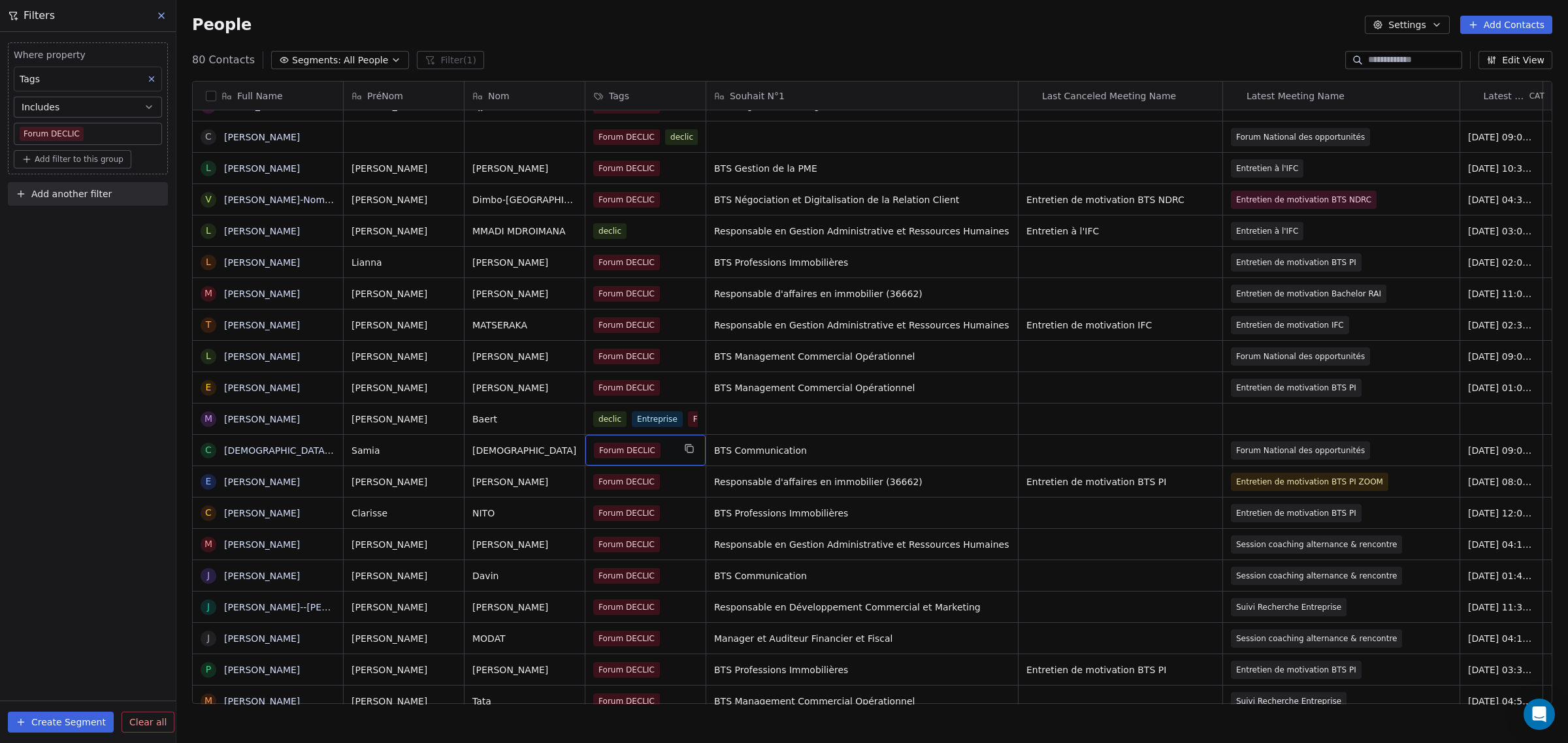
click at [659, 451] on div "Forum DECLIC" at bounding box center [633, 450] width 80 height 16
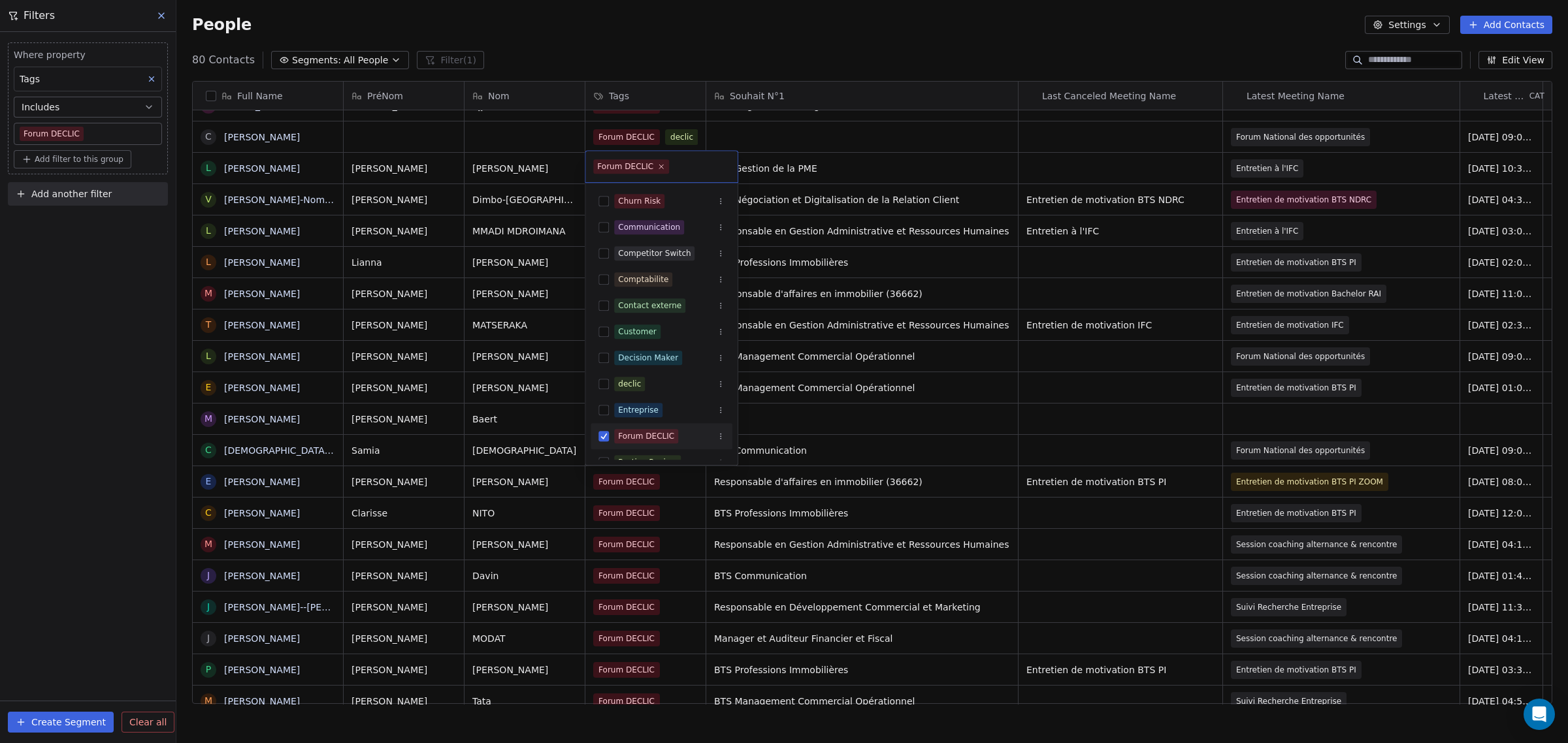
click at [603, 436] on button "Suggestions" at bounding box center [604, 436] width 11 height 10
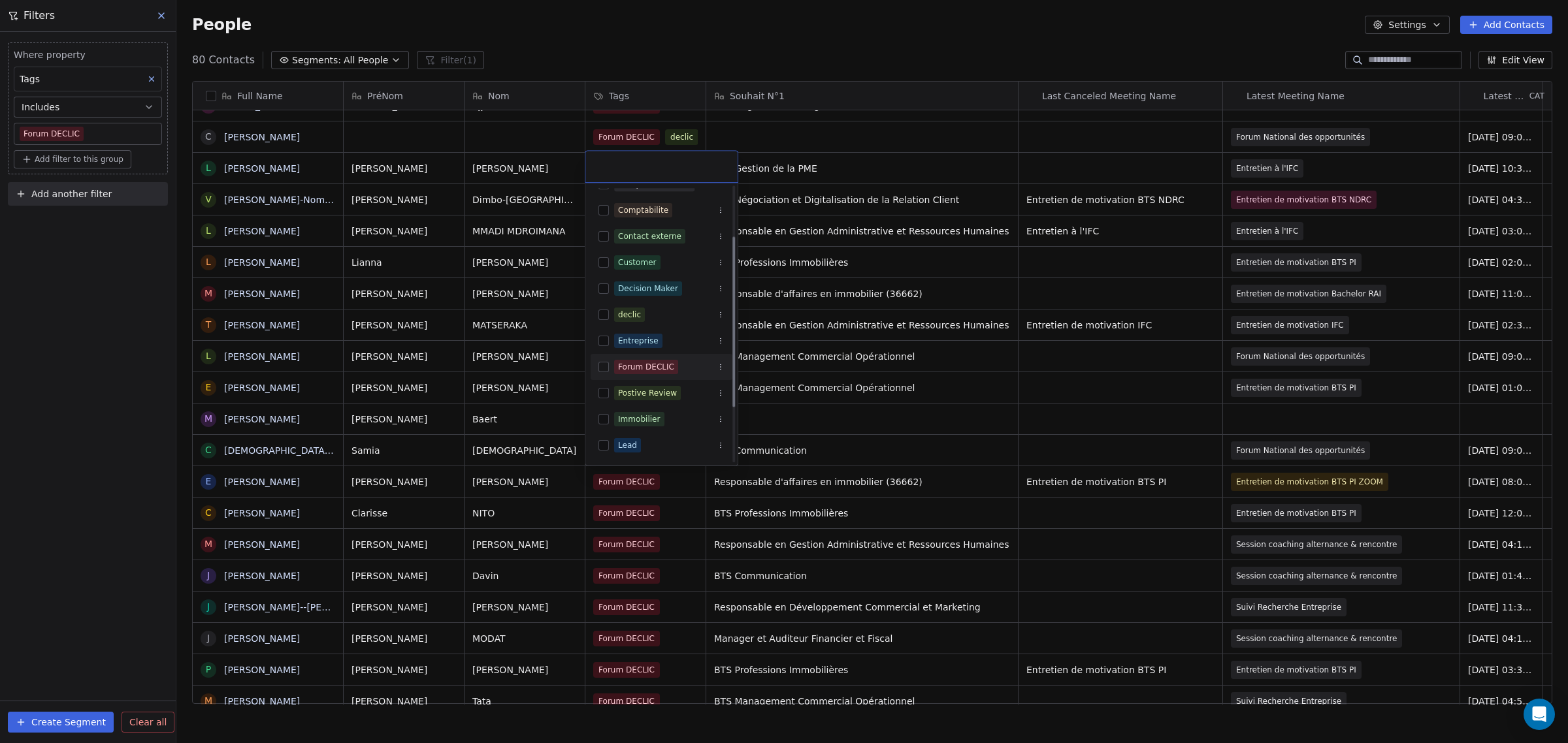
scroll to position [82, 0]
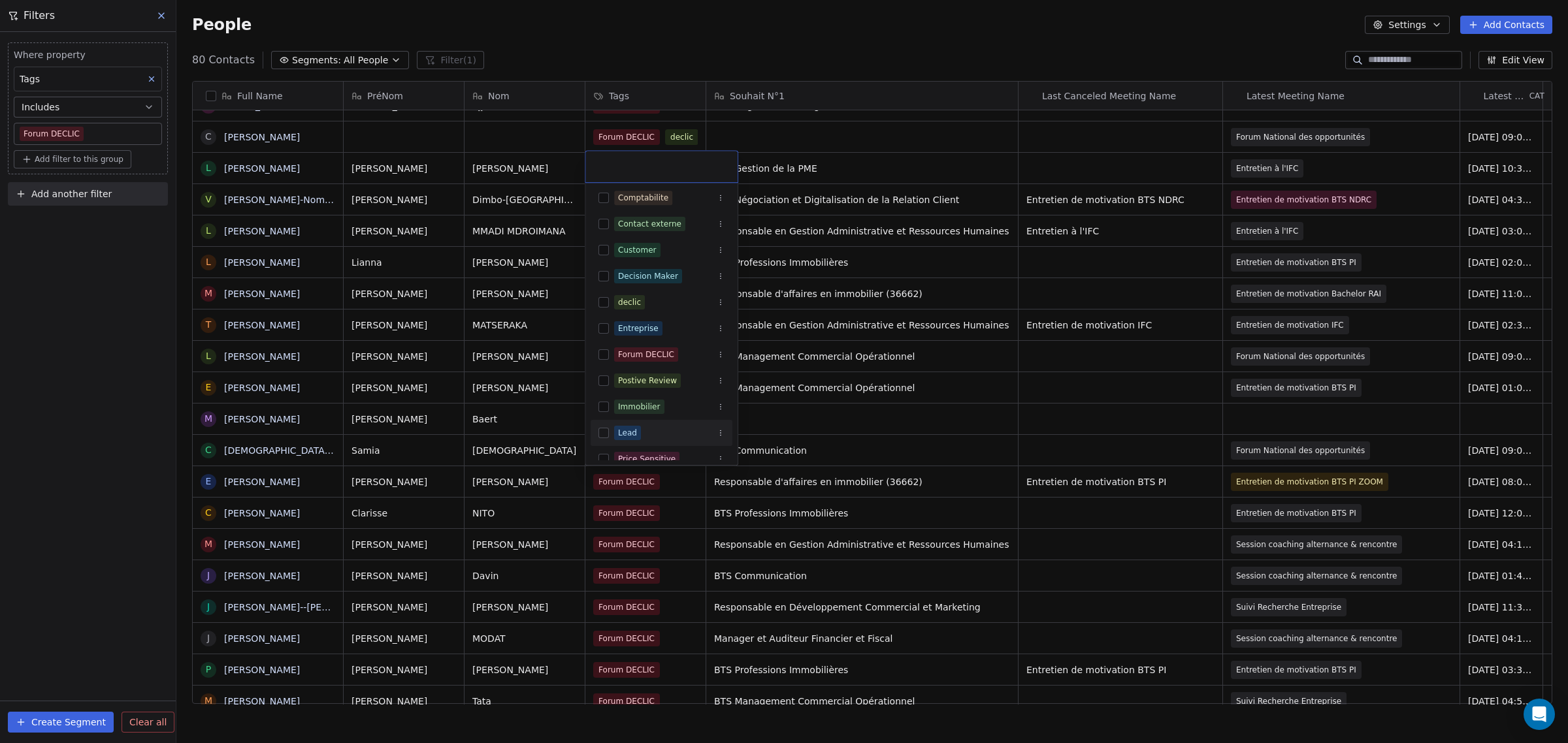
click at [554, 507] on html "IFC Contacts People Marketing Workflows Campaigns Sales Pipelines Sequences Bet…" at bounding box center [784, 371] width 1568 height 743
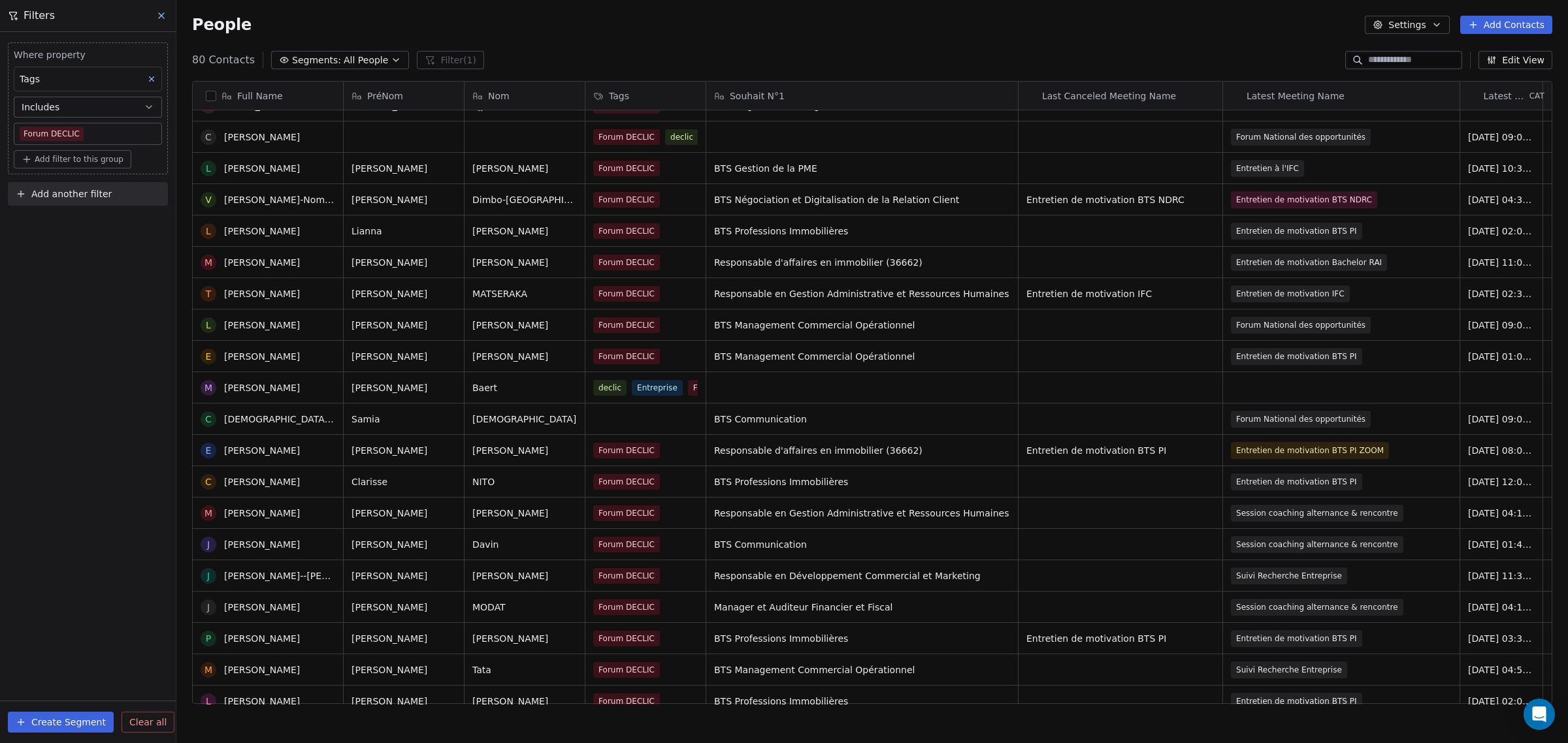
scroll to position [1387, 0]
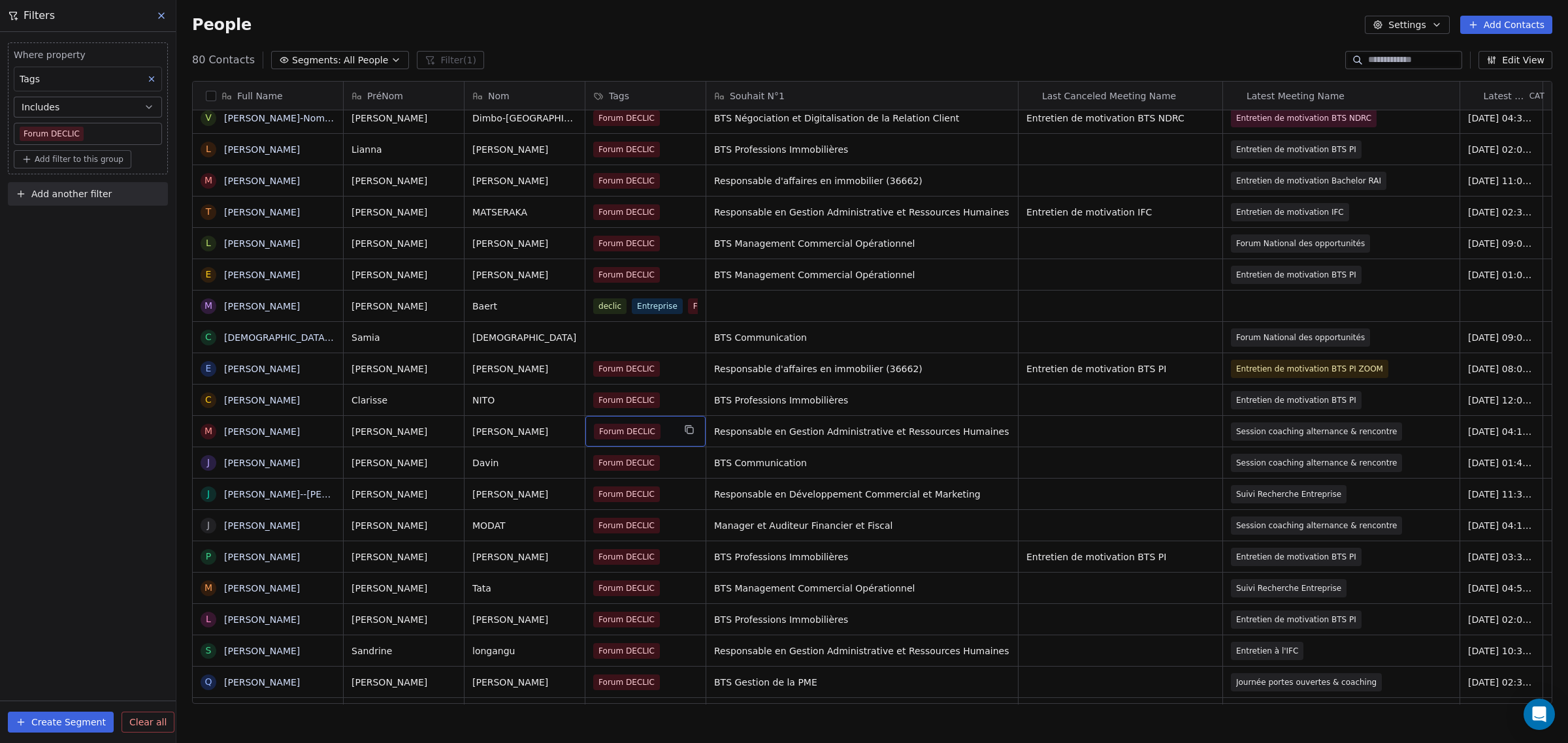
click at [666, 430] on div "Forum DECLIC" at bounding box center [633, 431] width 80 height 16
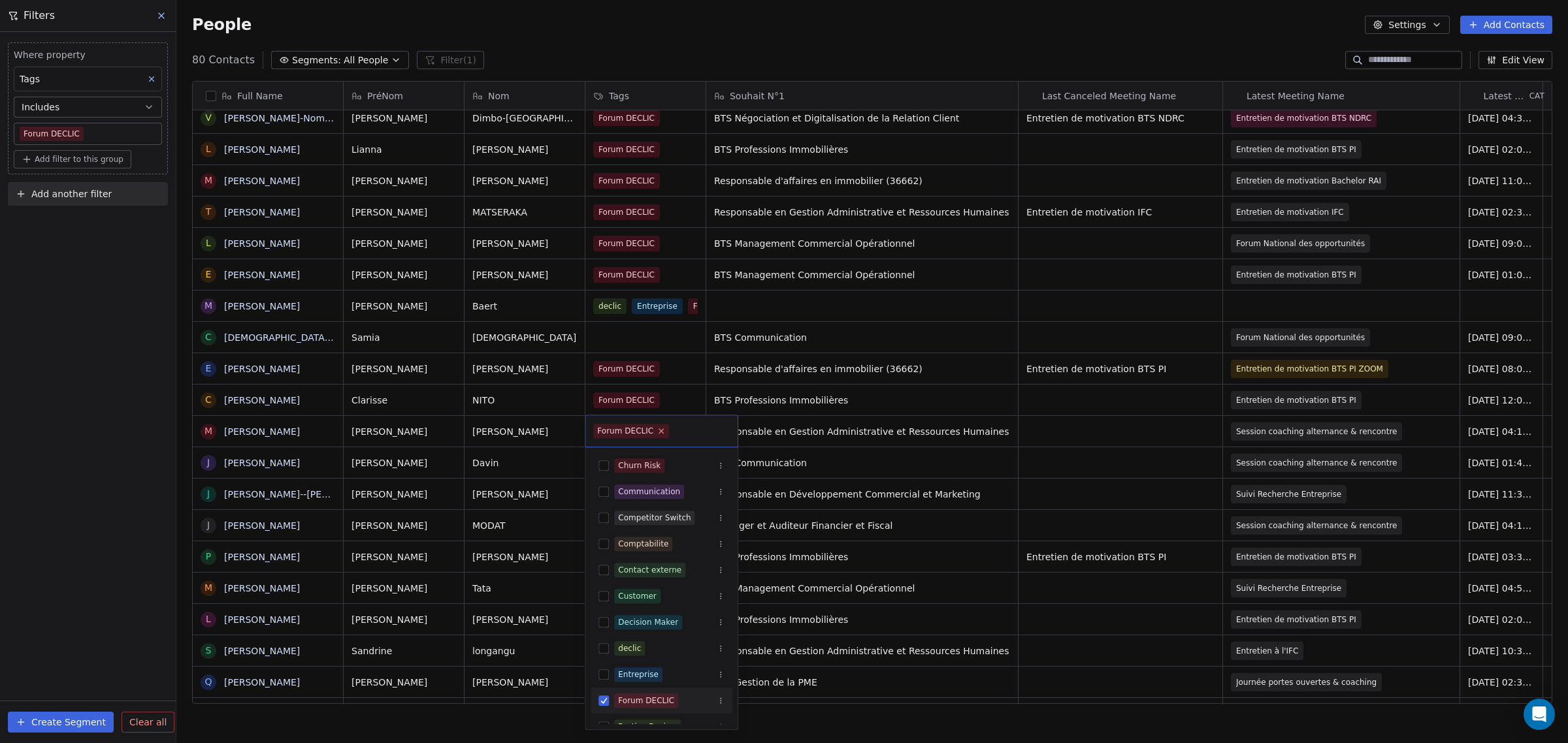
click at [658, 428] on icon at bounding box center [661, 430] width 8 height 8
click at [605, 646] on button "Suggestions" at bounding box center [604, 649] width 11 height 10
click at [537, 530] on html "IFC Contacts People Marketing Workflows Campaigns Sales Pipelines Sequences Bet…" at bounding box center [784, 371] width 1568 height 743
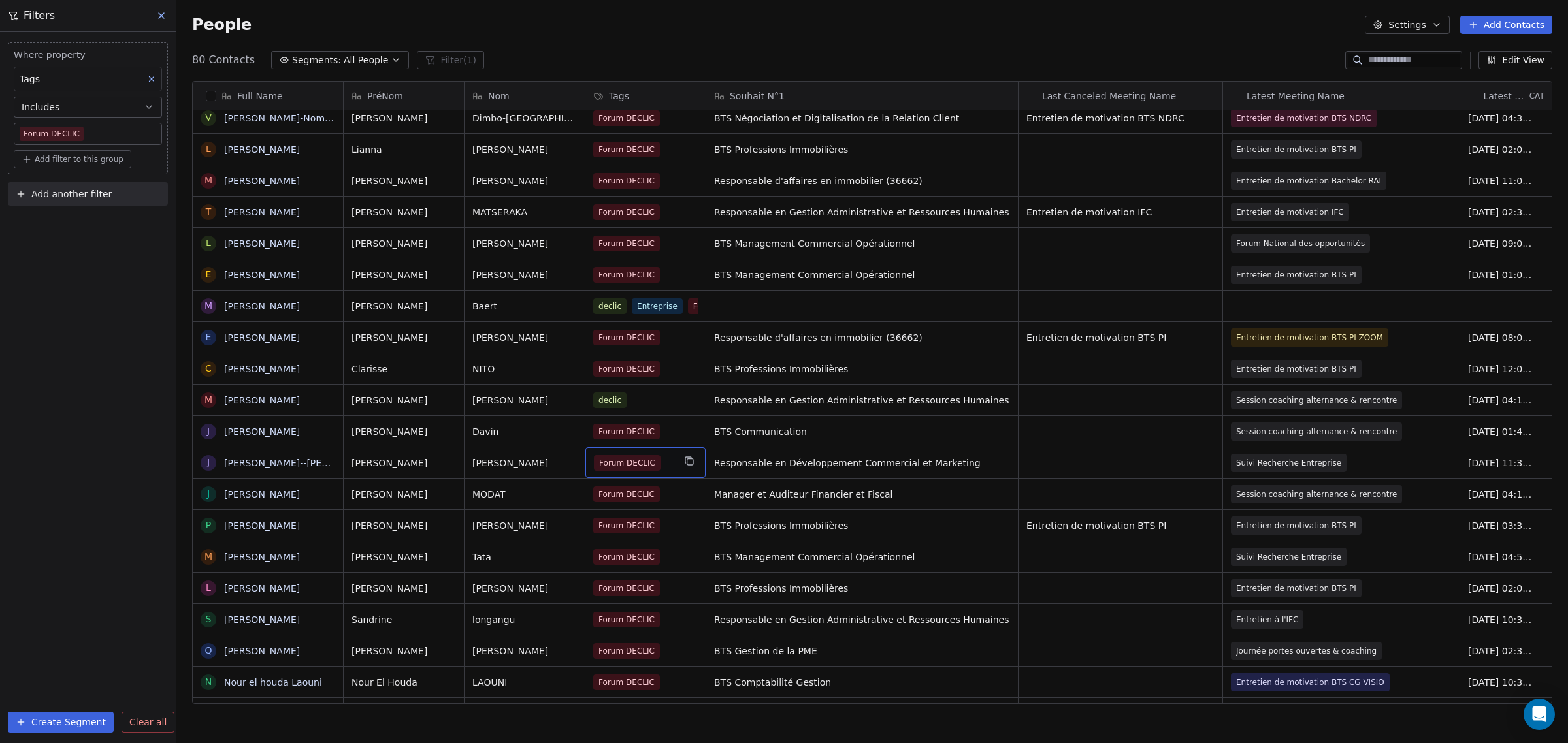
click at [659, 458] on div "Forum DECLIC" at bounding box center [633, 463] width 80 height 16
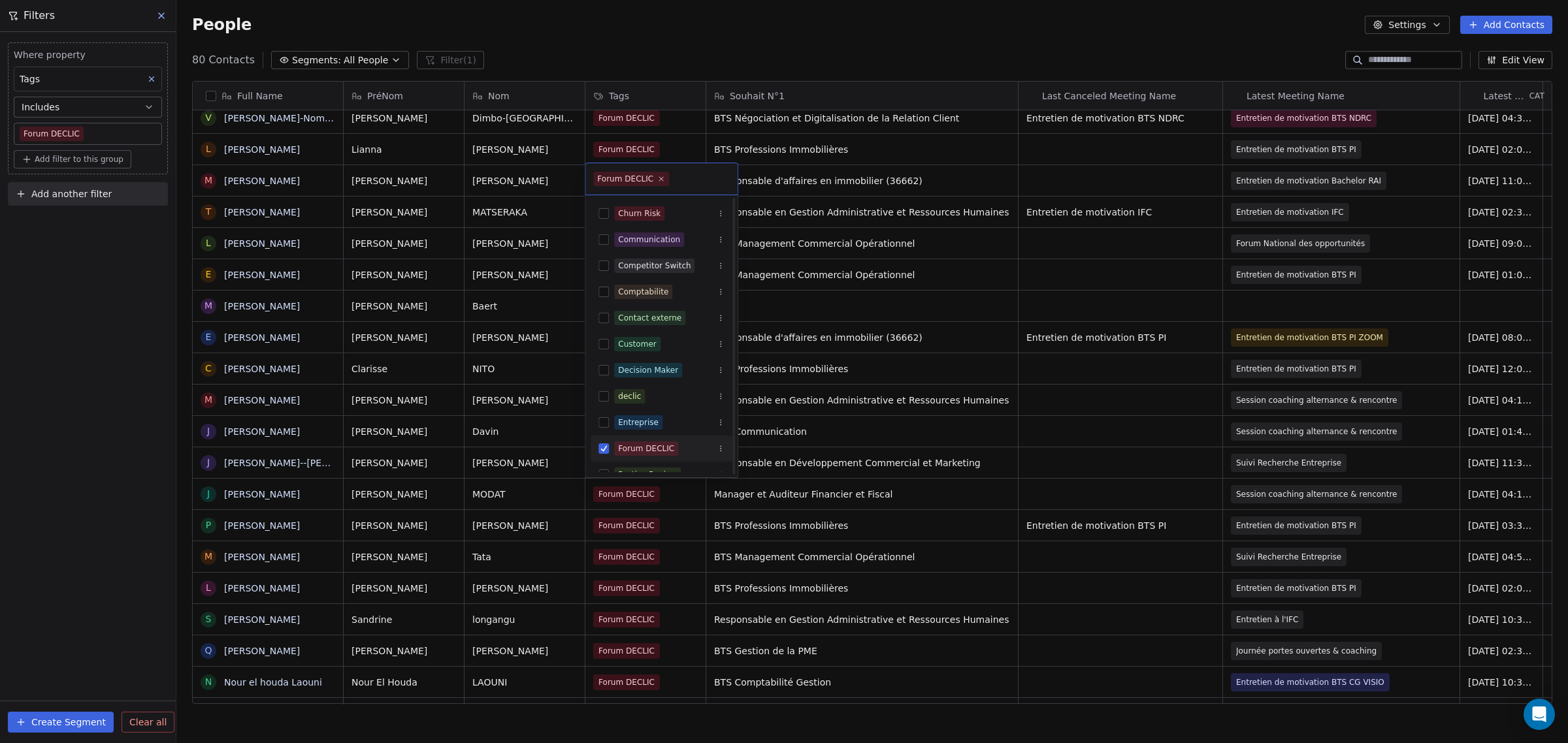
scroll to position [82, 0]
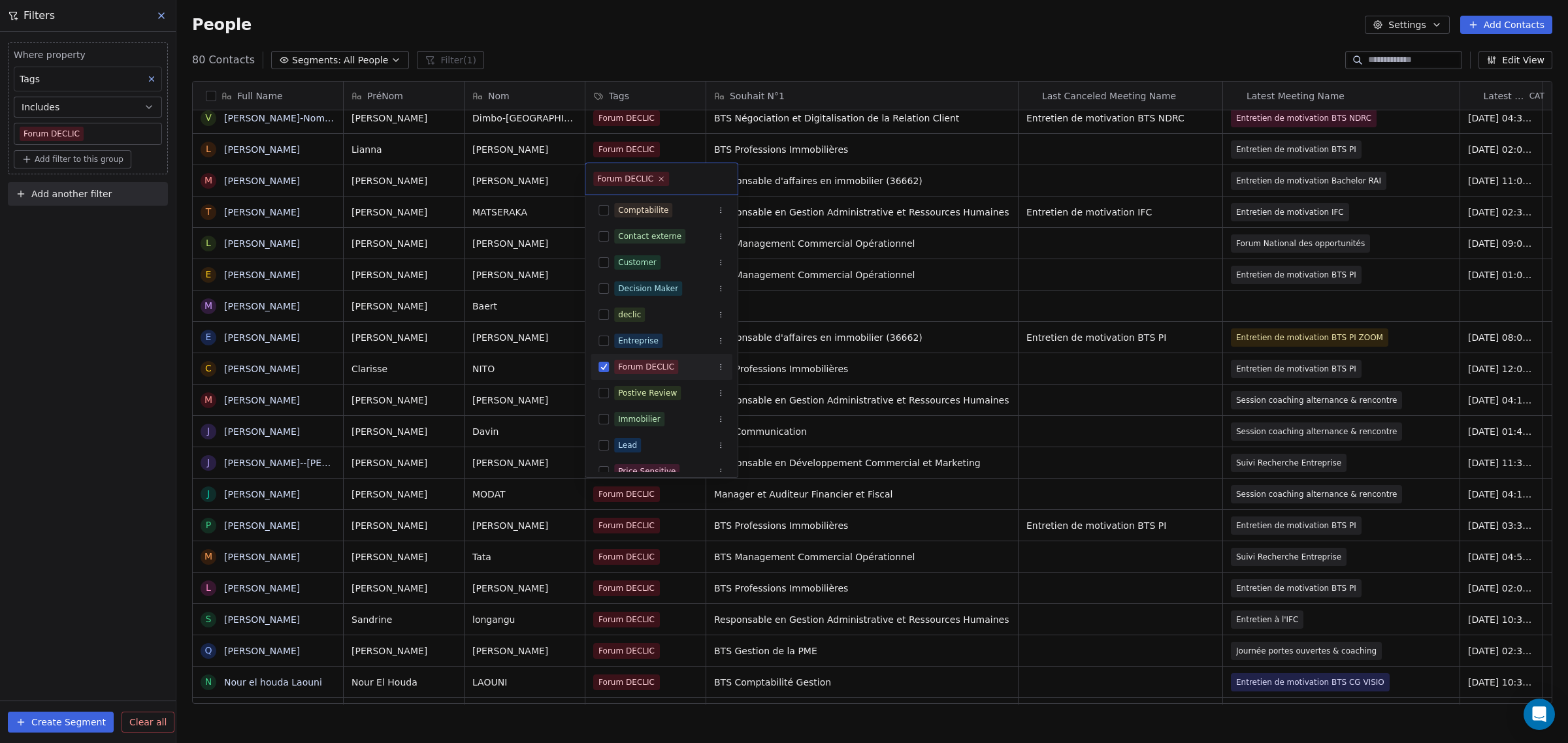
click at [603, 367] on button "Suggestions" at bounding box center [604, 367] width 11 height 10
click at [602, 316] on button "Suggestions" at bounding box center [604, 315] width 11 height 10
click at [558, 470] on html "IFC Contacts People Marketing Workflows Campaigns Sales Pipelines Sequences Bet…" at bounding box center [784, 371] width 1568 height 743
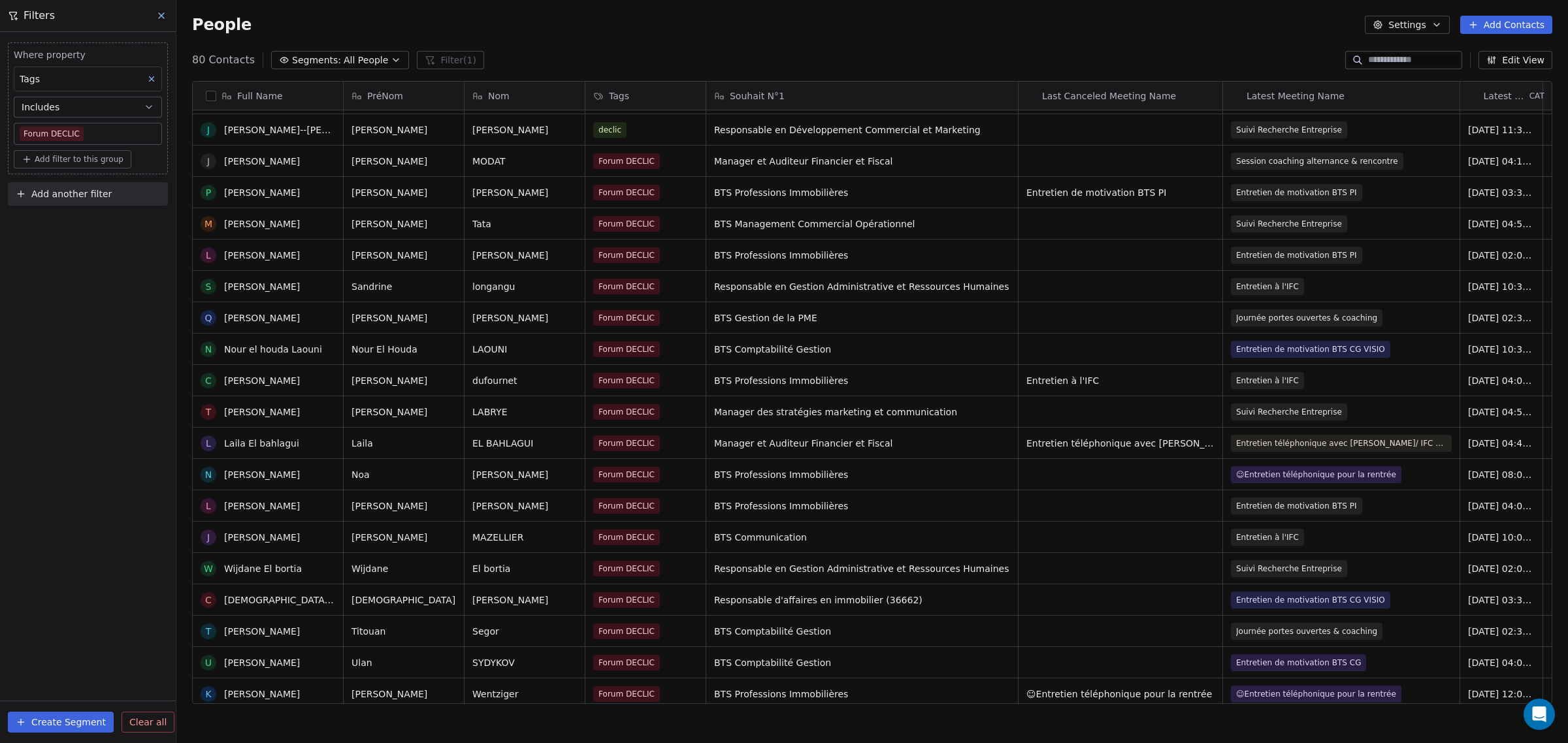
scroll to position [1609, 0]
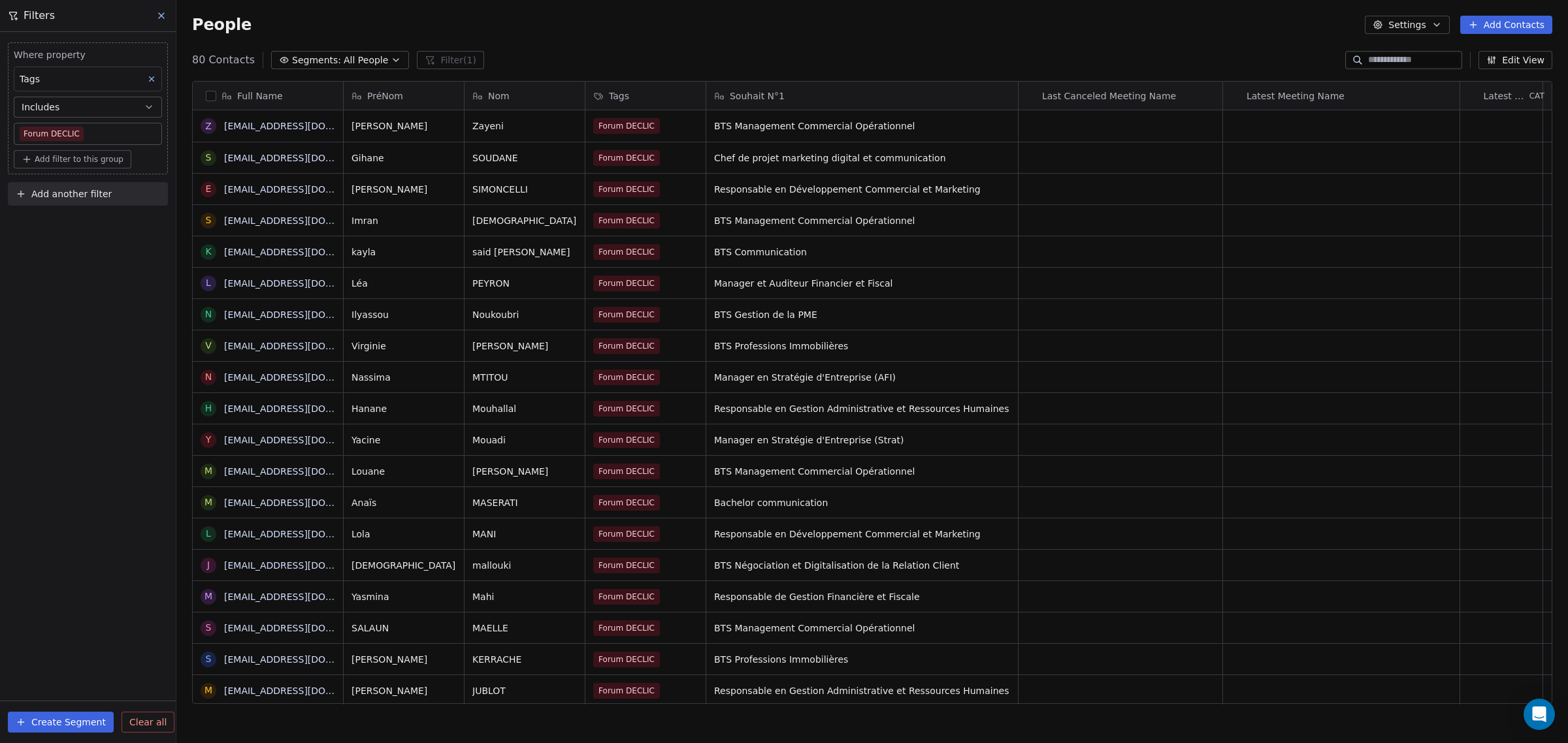
click at [124, 356] on div "Where property Tags Includes Forum DECLIC Add filter to this group Add another …" at bounding box center [88, 388] width 176 height 711
click at [210, 99] on button "button" at bounding box center [211, 96] width 11 height 10
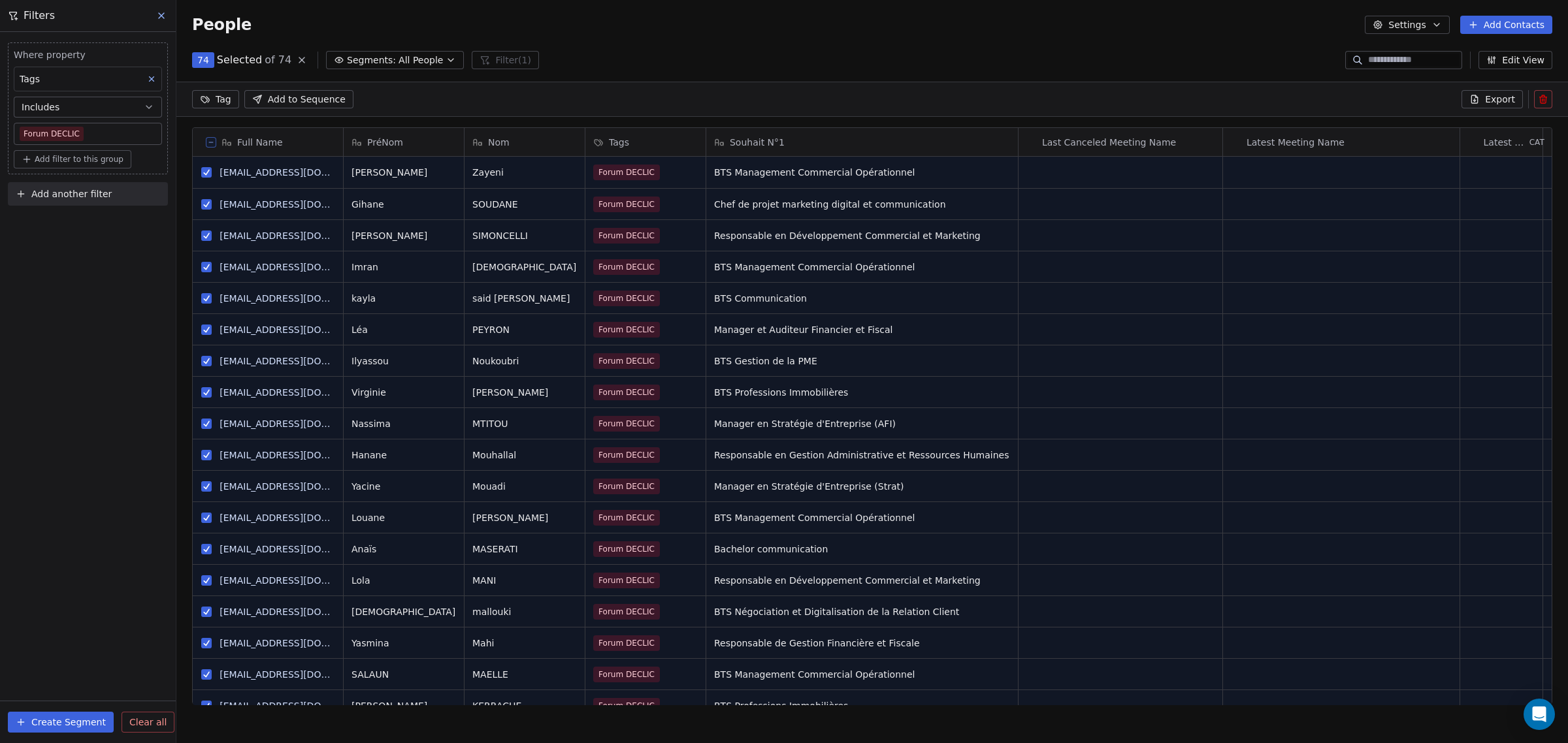
click at [1483, 98] on button "Export" at bounding box center [1492, 99] width 62 height 18
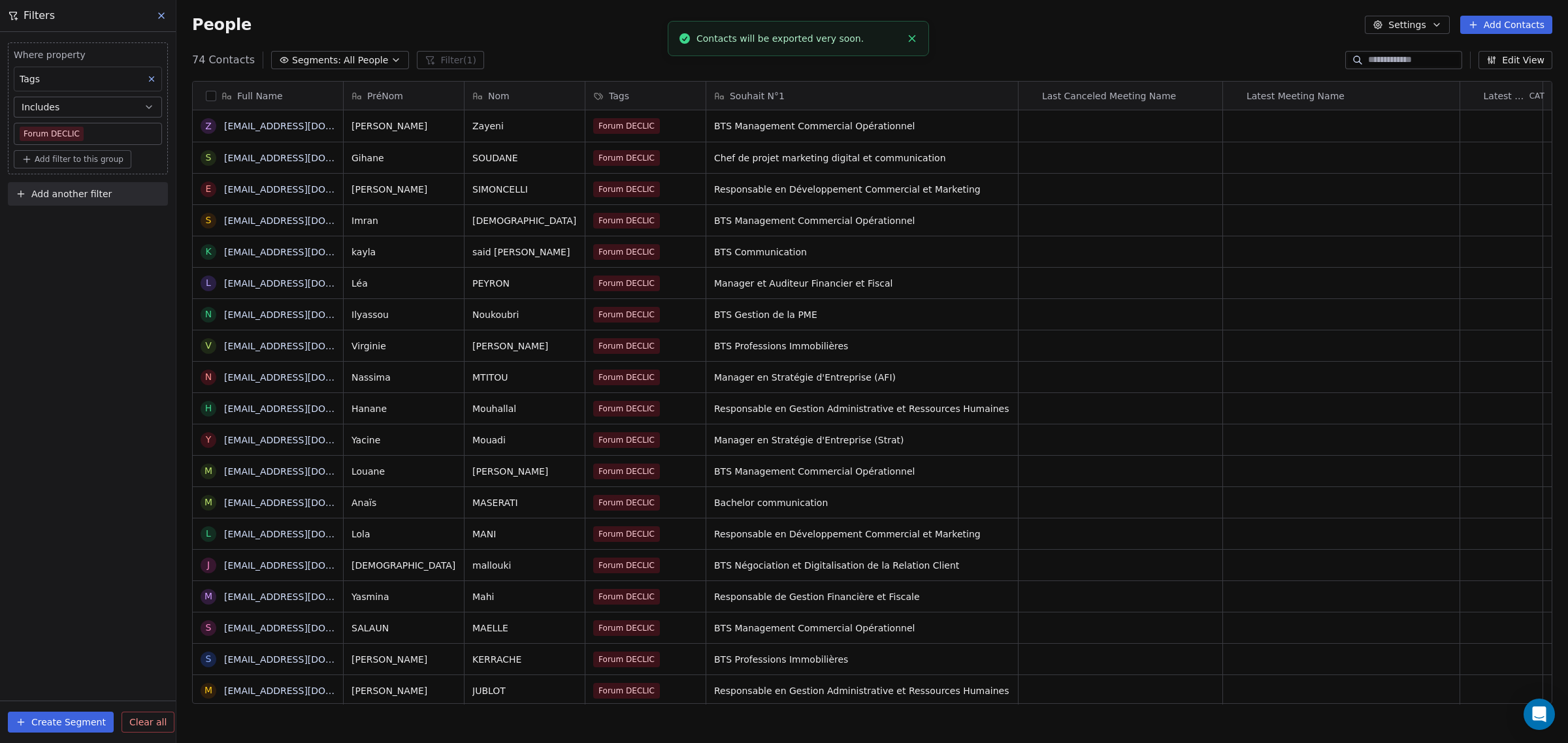
scroll to position [641, 1379]
click at [836, 37] on link "here" at bounding box center [845, 31] width 19 height 10
